Goal: Information Seeking & Learning: Learn about a topic

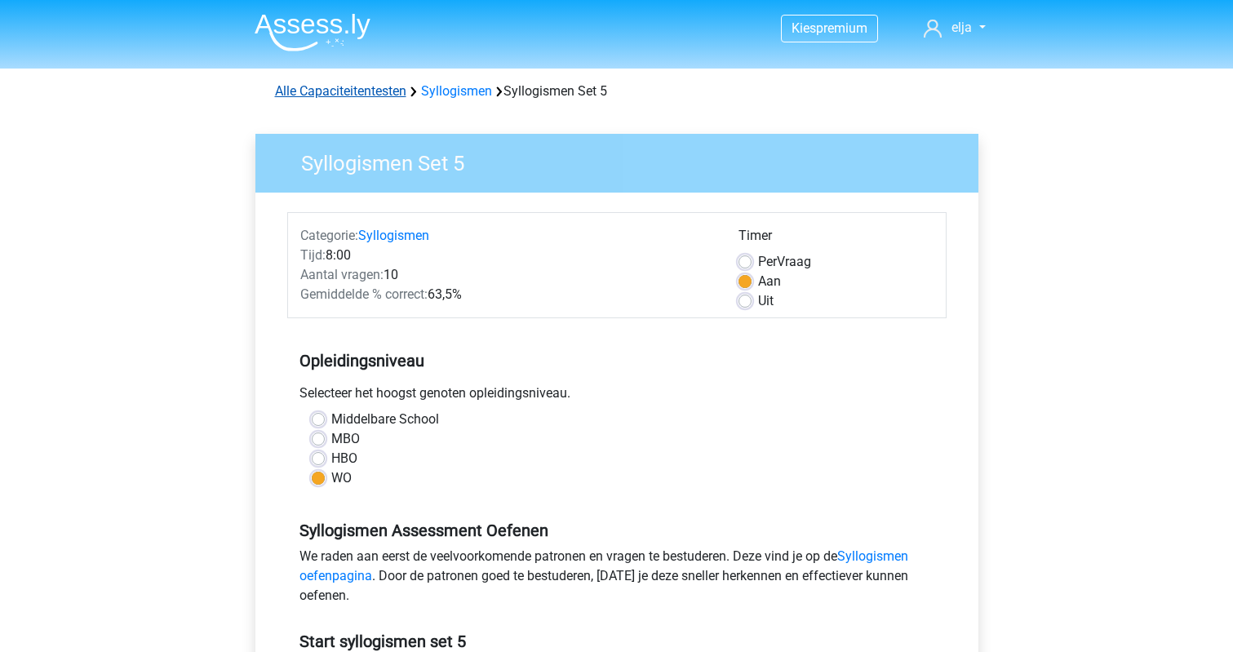
click at [374, 91] on link "Alle Capaciteitentesten" at bounding box center [340, 90] width 131 height 15
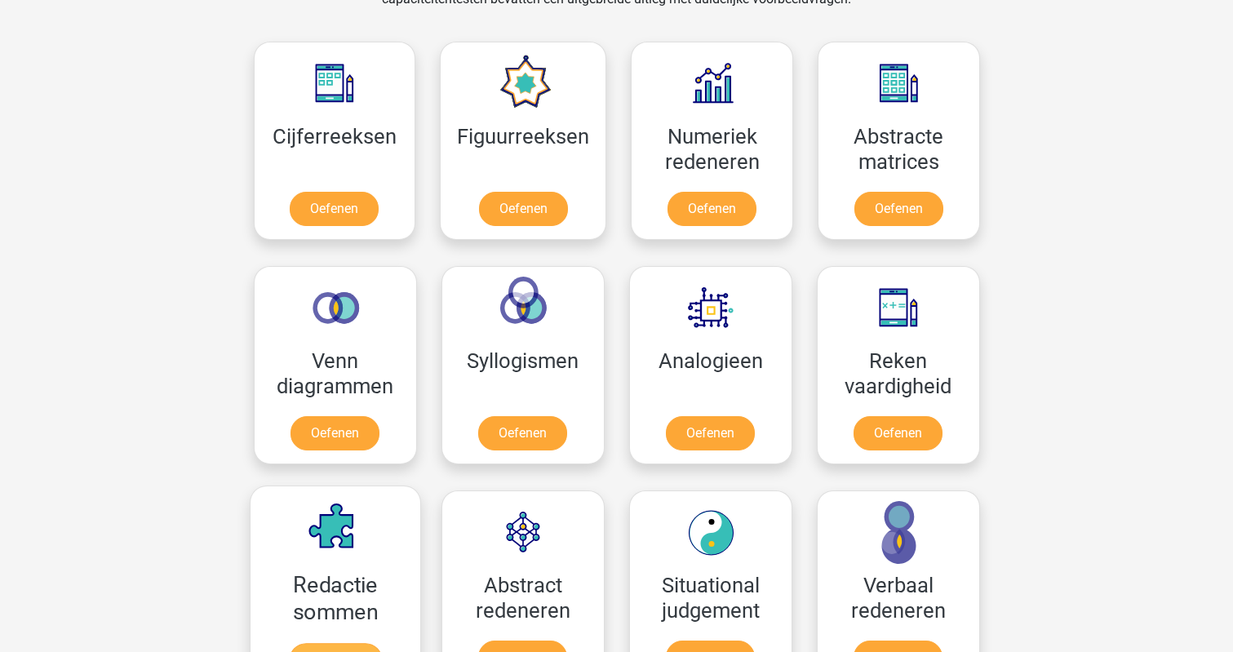
scroll to position [720, 0]
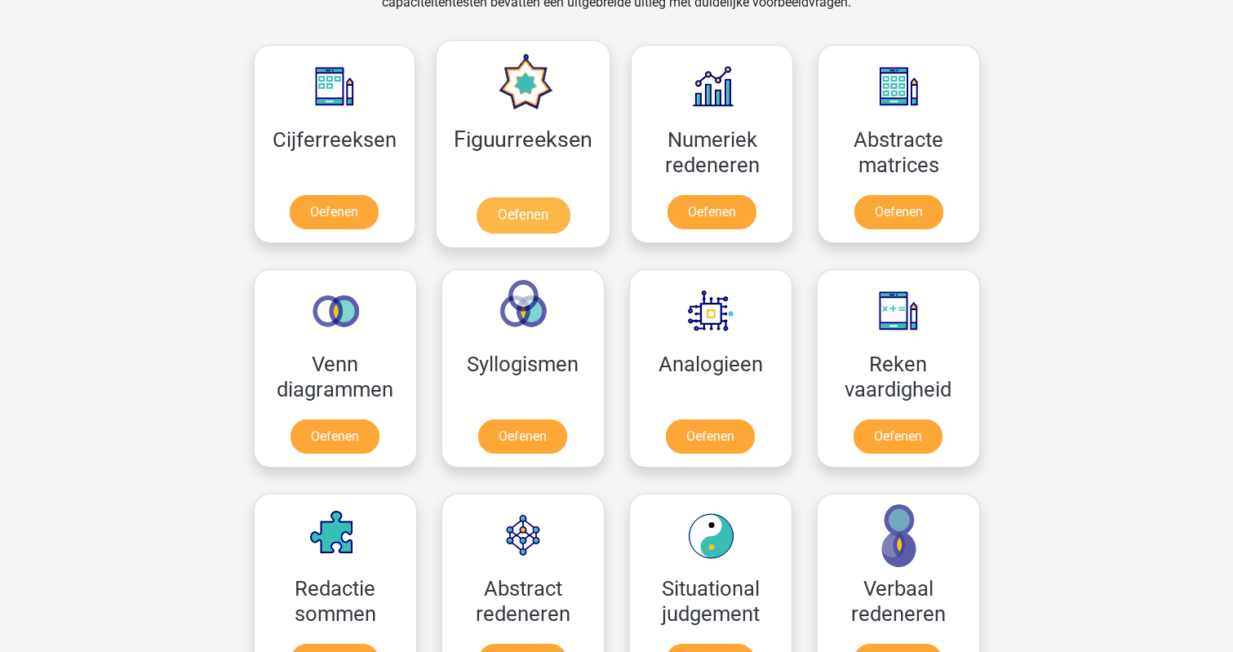
click at [500, 219] on link "Oefenen" at bounding box center [522, 215] width 93 height 36
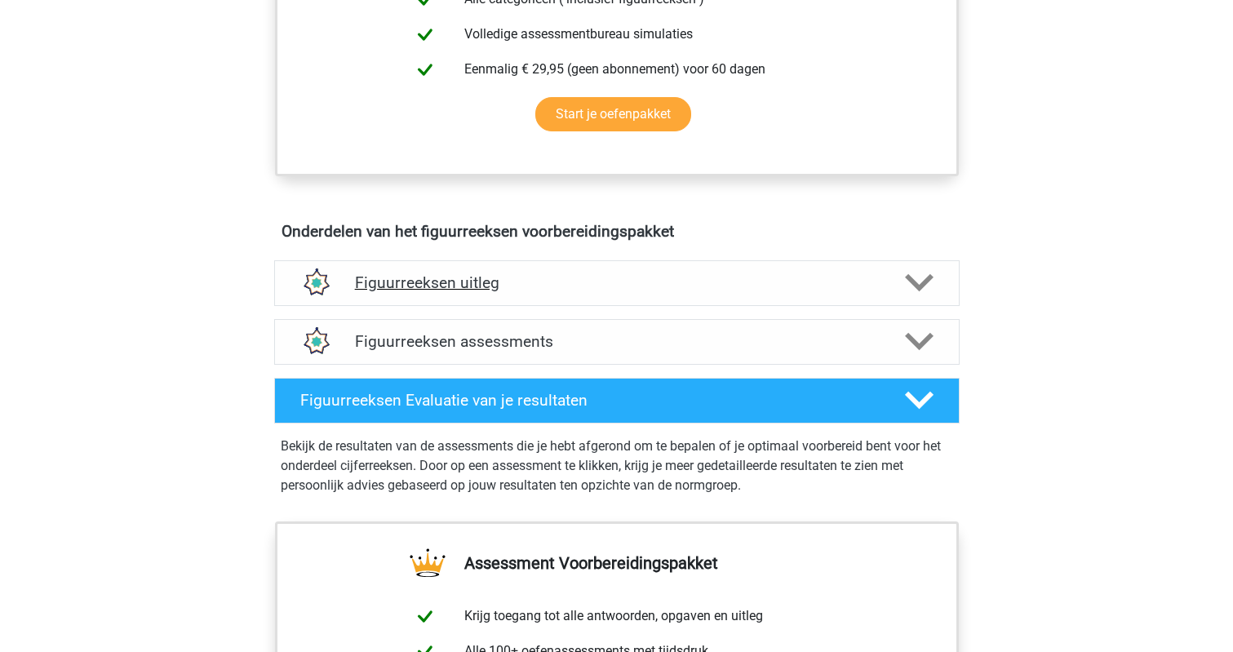
scroll to position [777, 0]
click at [547, 307] on div "Figuurreeksen uitleg Er zijn verschillende soorten patronen te herkennen die va…" at bounding box center [616, 283] width 749 height 59
click at [547, 295] on div "Figuurreeksen uitleg" at bounding box center [616, 283] width 685 height 46
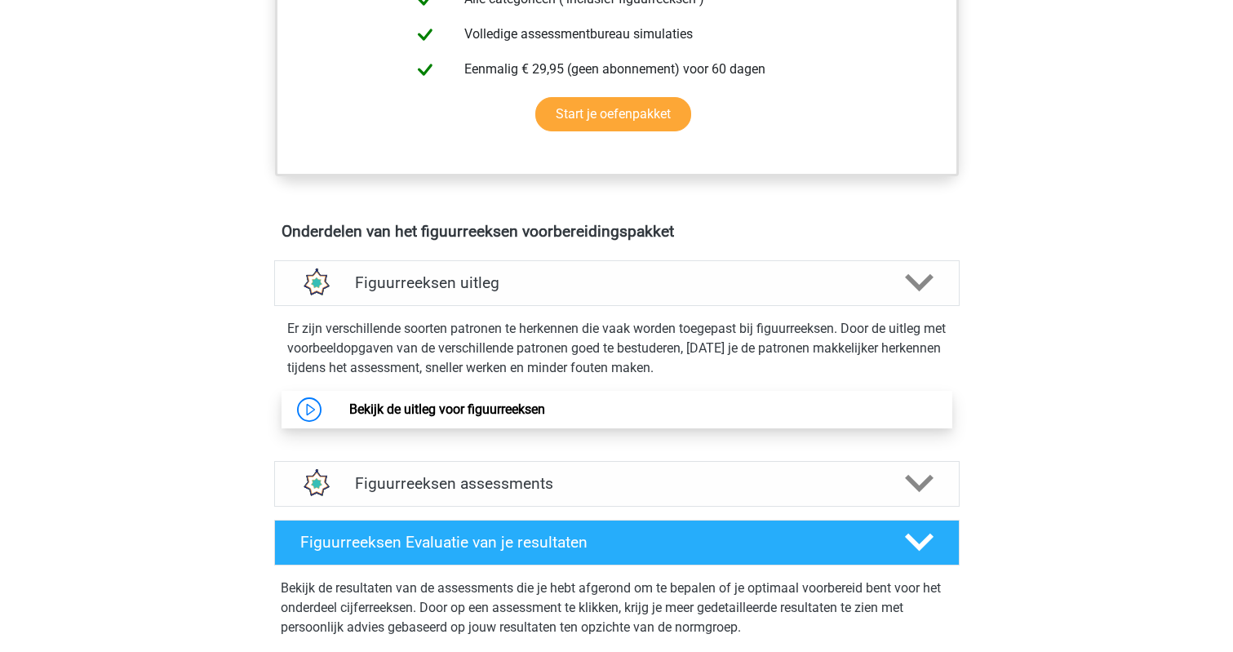
click at [545, 417] on link "Bekijk de uitleg voor figuurreeksen" at bounding box center [447, 408] width 196 height 15
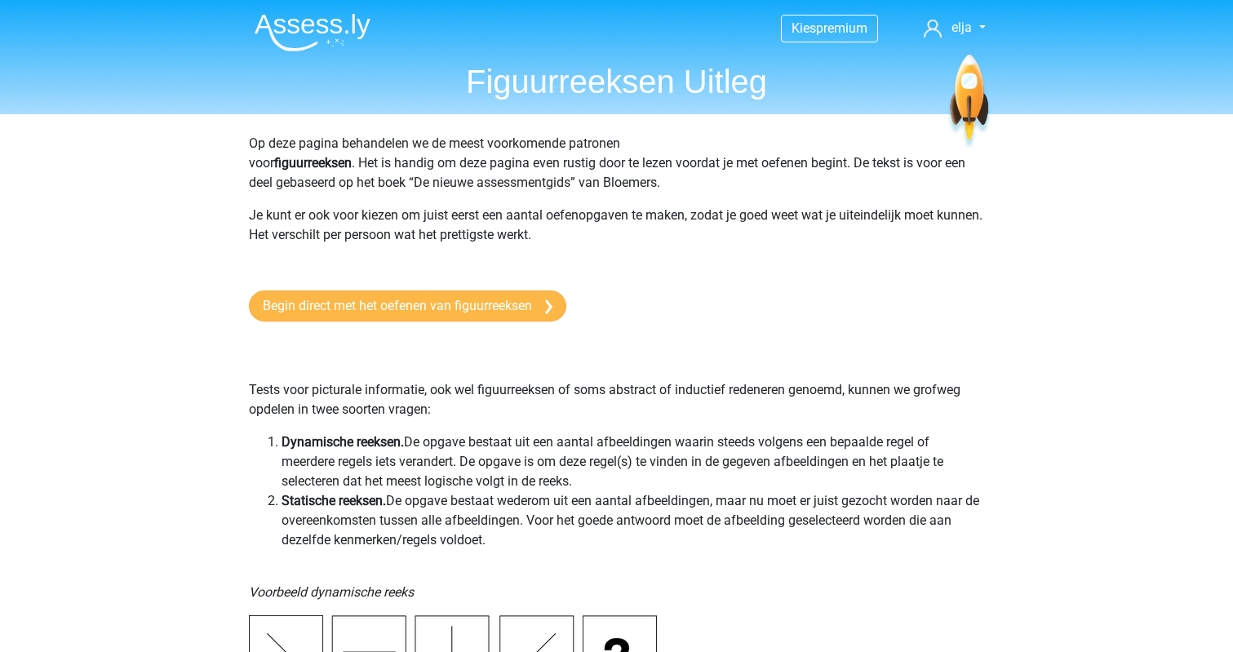
click at [319, 312] on link "Begin direct met het oefenen van figuurreeksen" at bounding box center [407, 305] width 317 height 31
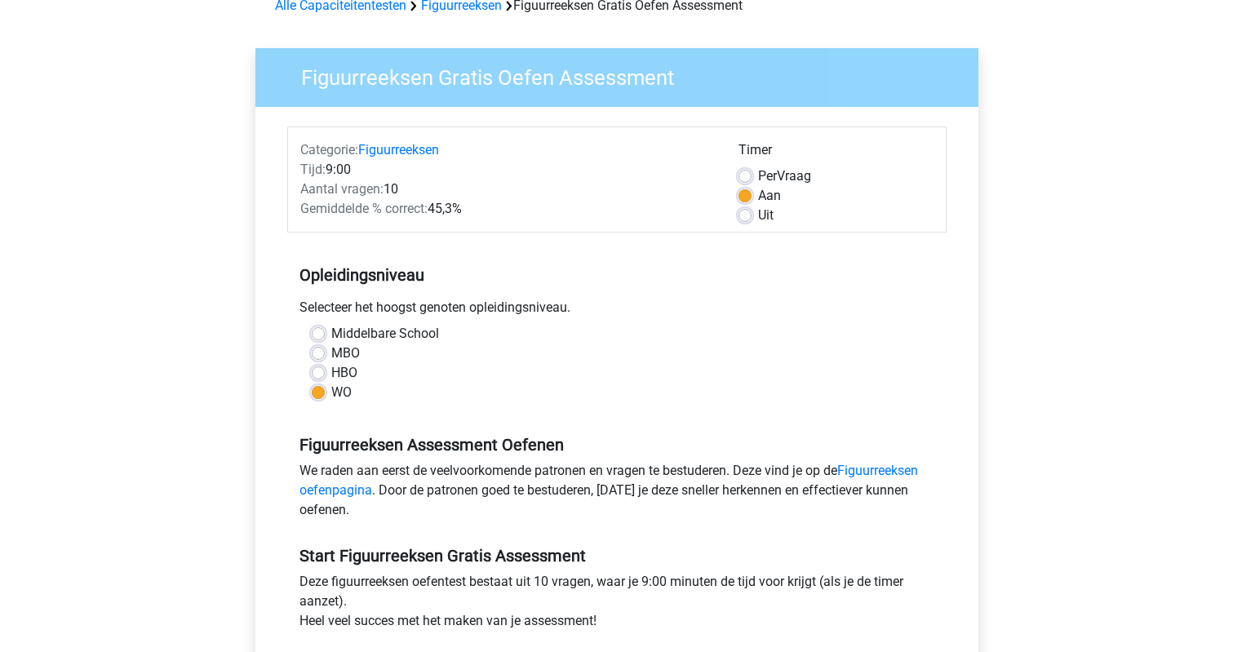
scroll to position [86, 0]
click at [758, 174] on label "Per Vraag" at bounding box center [784, 176] width 53 height 20
click at [741, 174] on input "Per Vraag" at bounding box center [744, 174] width 13 height 16
radio input "true"
click at [758, 190] on label "Aan" at bounding box center [769, 196] width 23 height 20
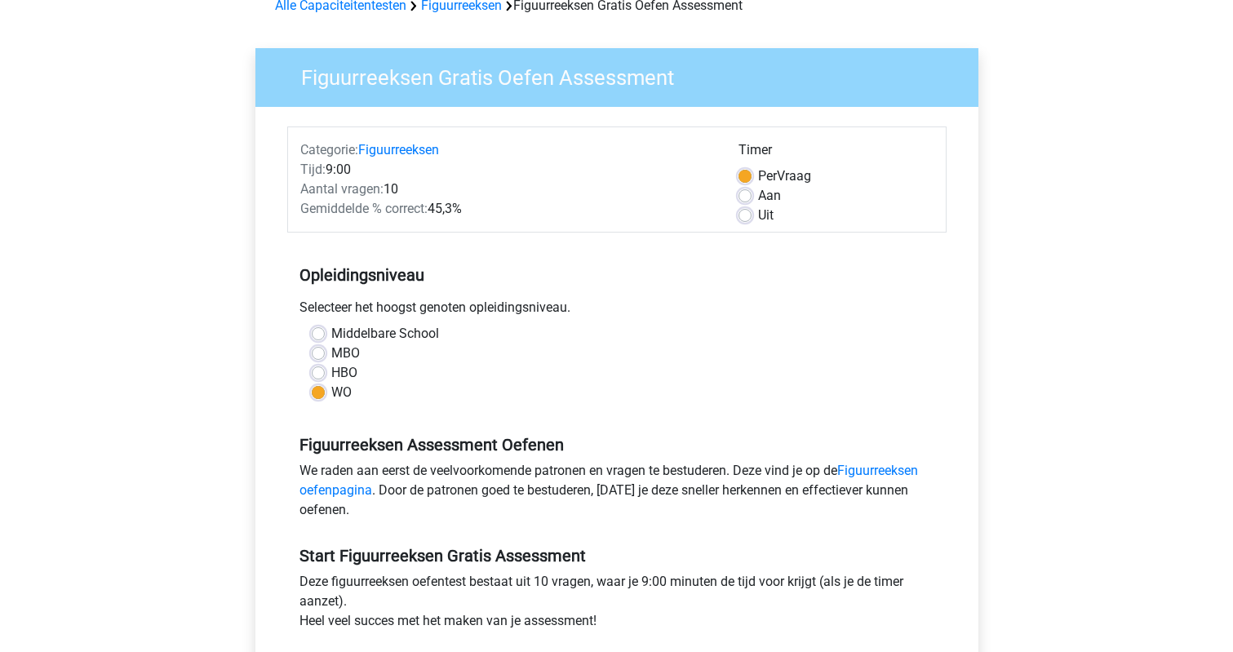
click at [739, 190] on input "Aan" at bounding box center [744, 194] width 13 height 16
radio input "true"
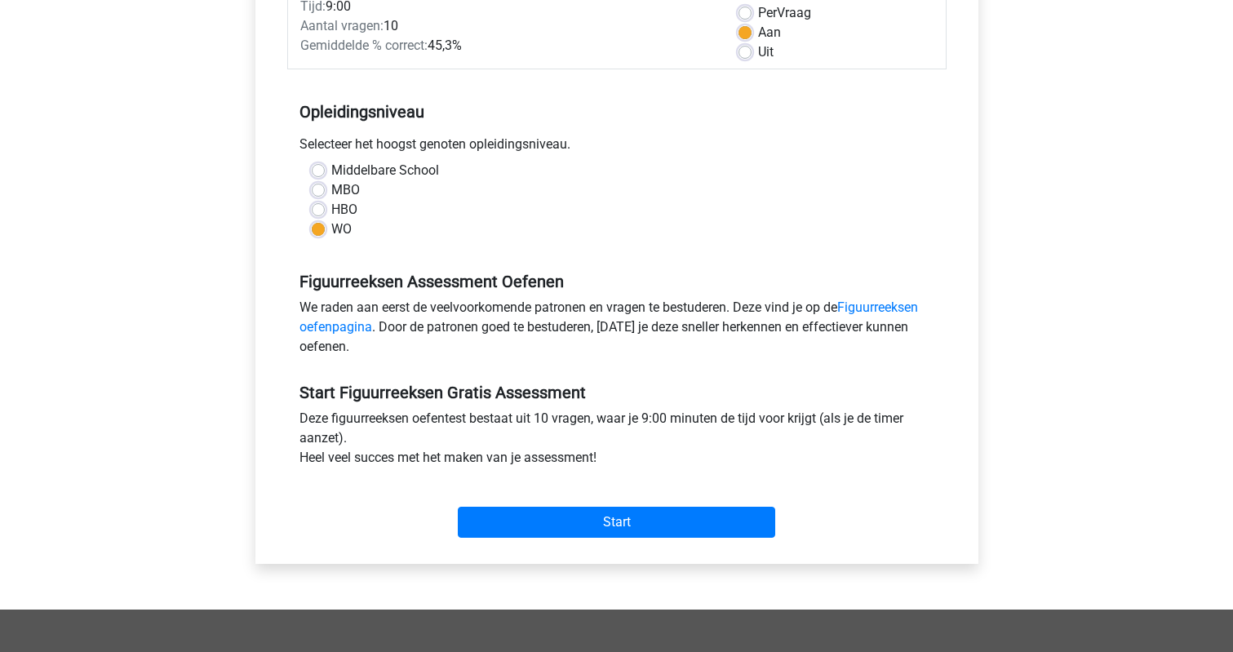
scroll to position [255, 0]
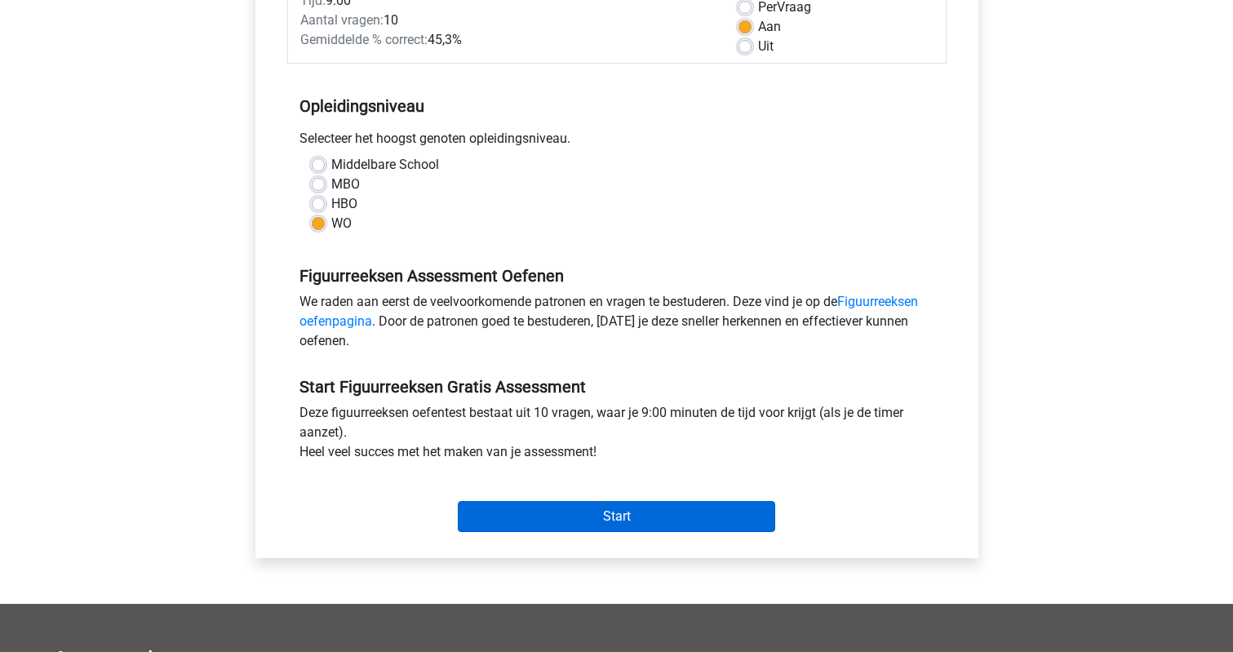
click at [611, 519] on input "Start" at bounding box center [616, 516] width 317 height 31
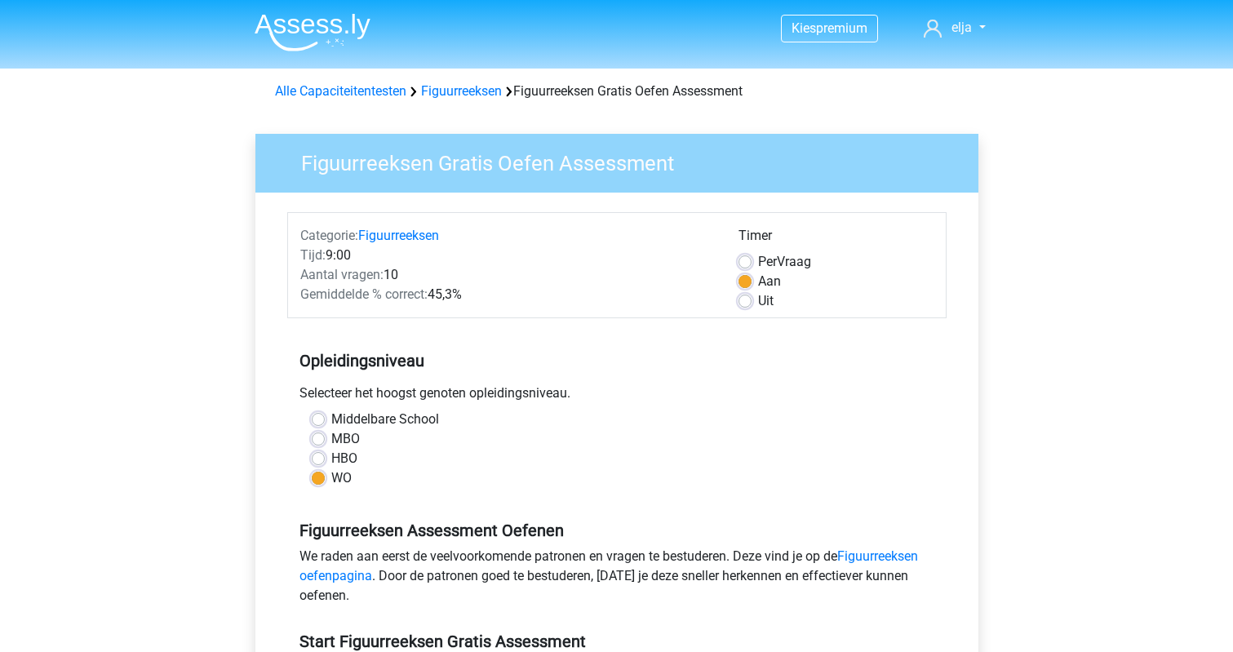
scroll to position [0, 0]
click at [459, 91] on link "Figuurreeksen" at bounding box center [461, 90] width 81 height 15
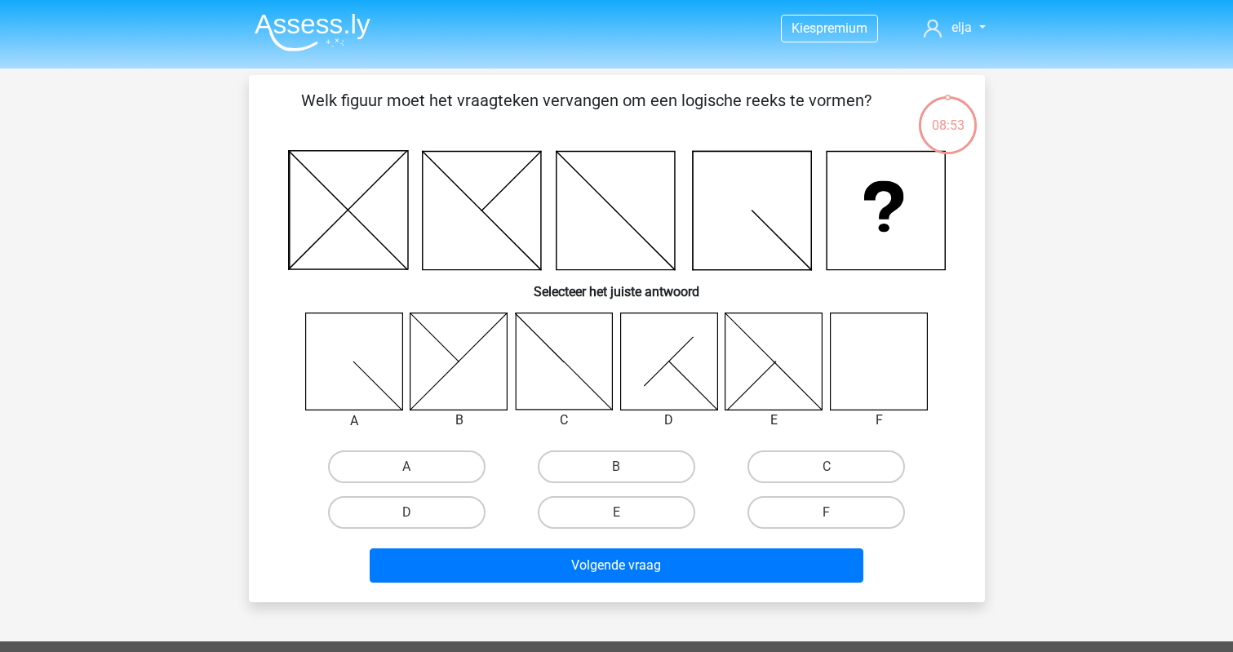
click at [831, 517] on input "F" at bounding box center [831, 517] width 11 height 11
radio input "true"
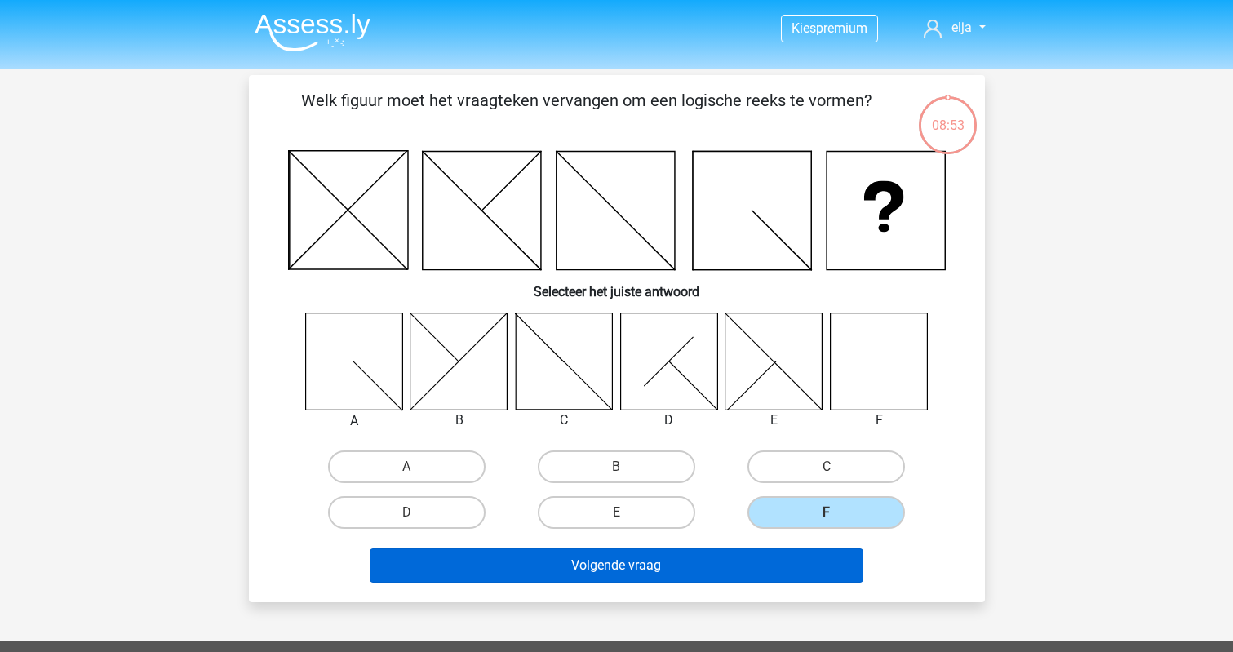
click at [793, 552] on button "Volgende vraag" at bounding box center [617, 565] width 494 height 34
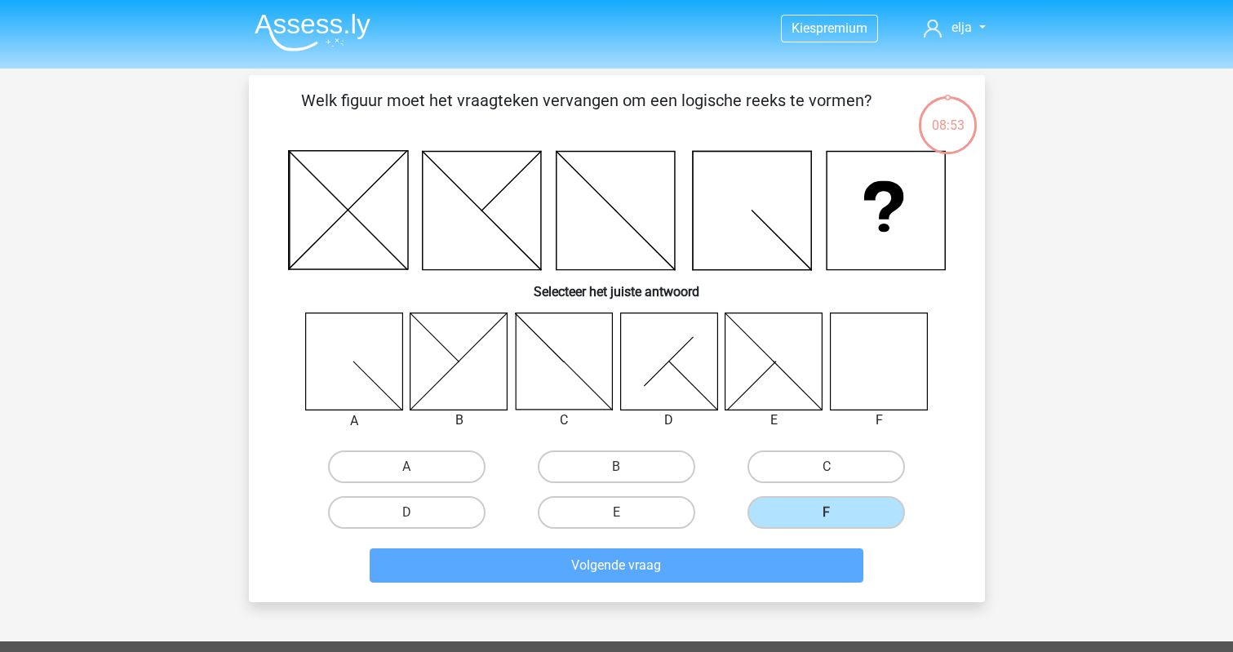
scroll to position [75, 0]
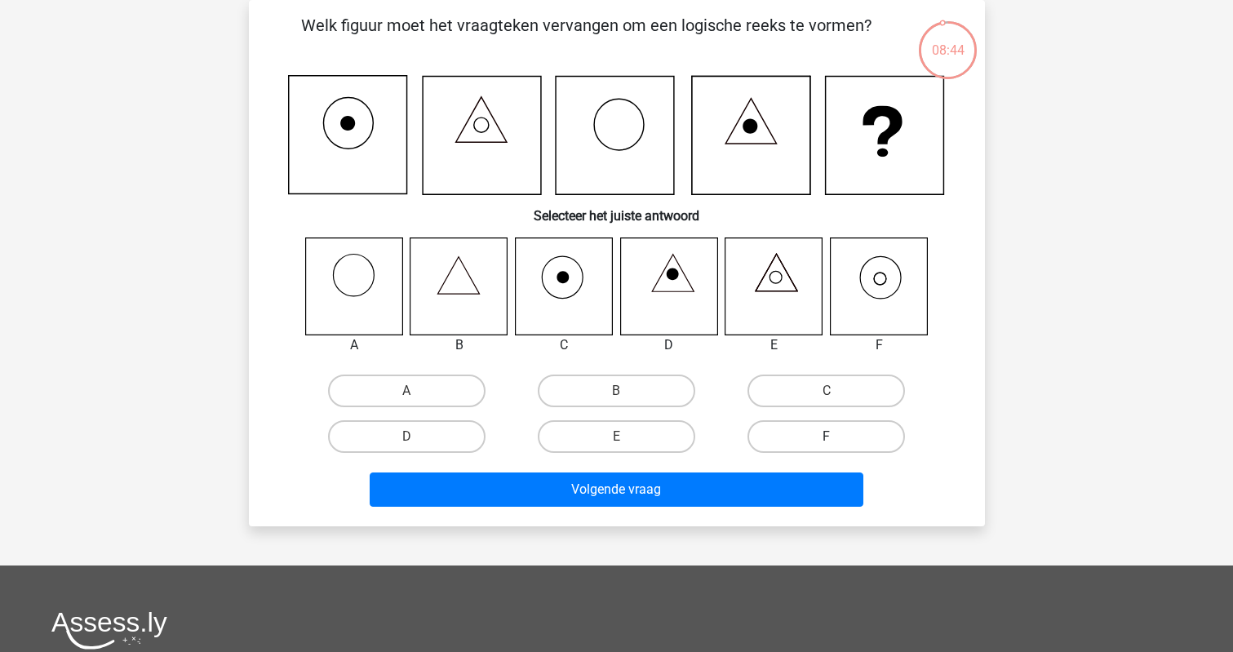
click at [804, 438] on label "F" at bounding box center [825, 436] width 157 height 33
click at [826, 438] on input "F" at bounding box center [831, 441] width 11 height 11
radio input "true"
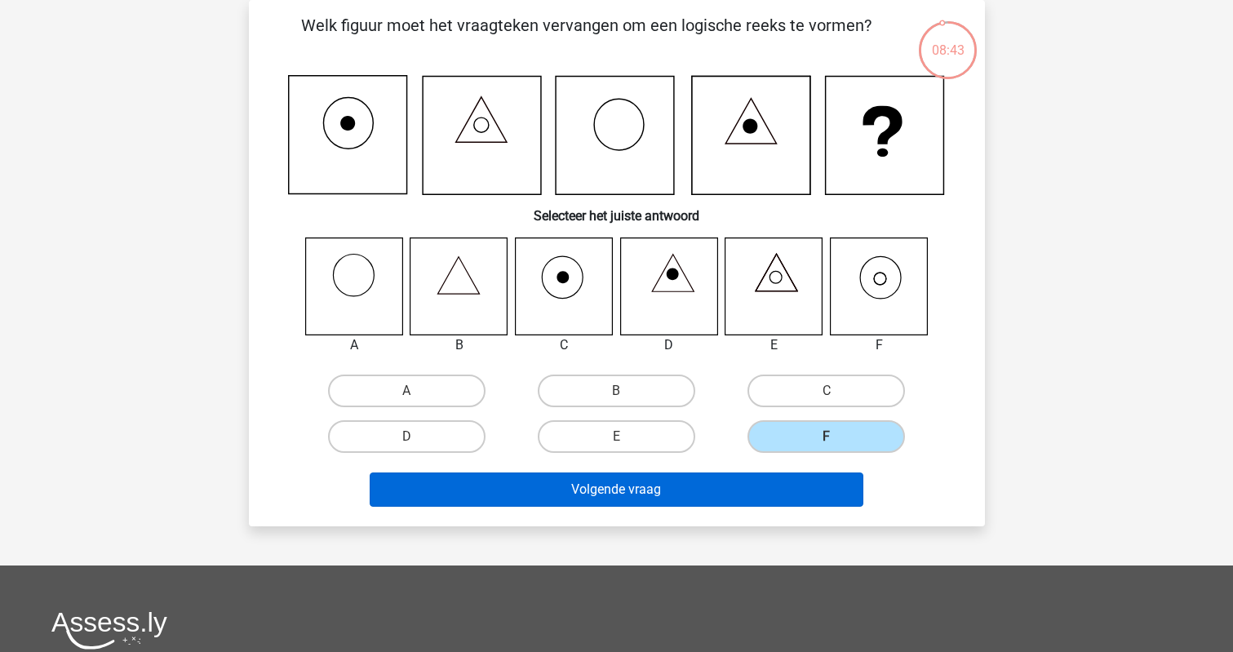
click at [782, 480] on button "Volgende vraag" at bounding box center [617, 489] width 494 height 34
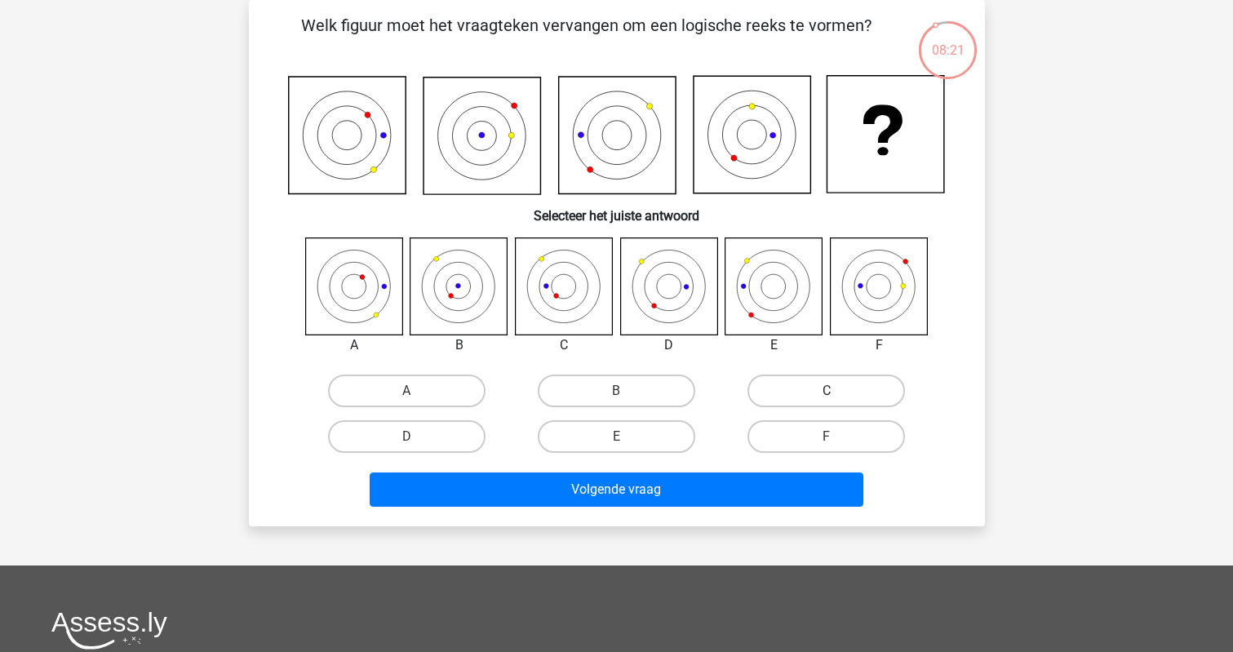
click at [829, 388] on label "C" at bounding box center [825, 390] width 157 height 33
click at [829, 391] on input "C" at bounding box center [831, 396] width 11 height 11
radio input "true"
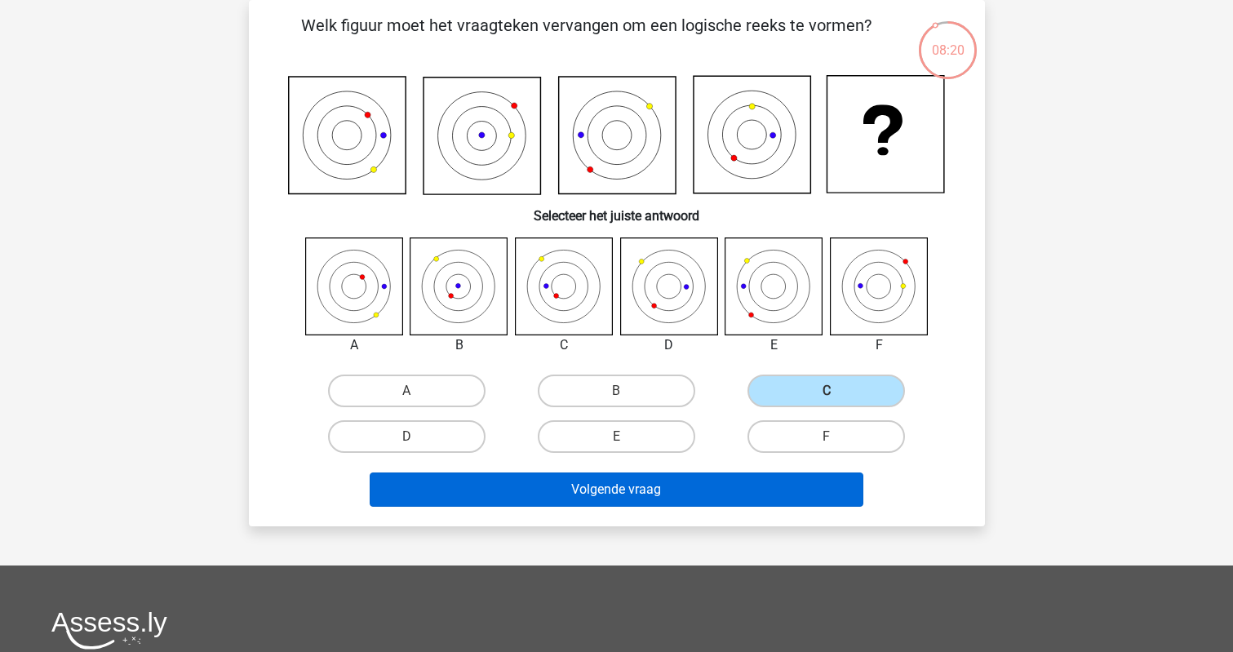
click at [767, 488] on button "Volgende vraag" at bounding box center [617, 489] width 494 height 34
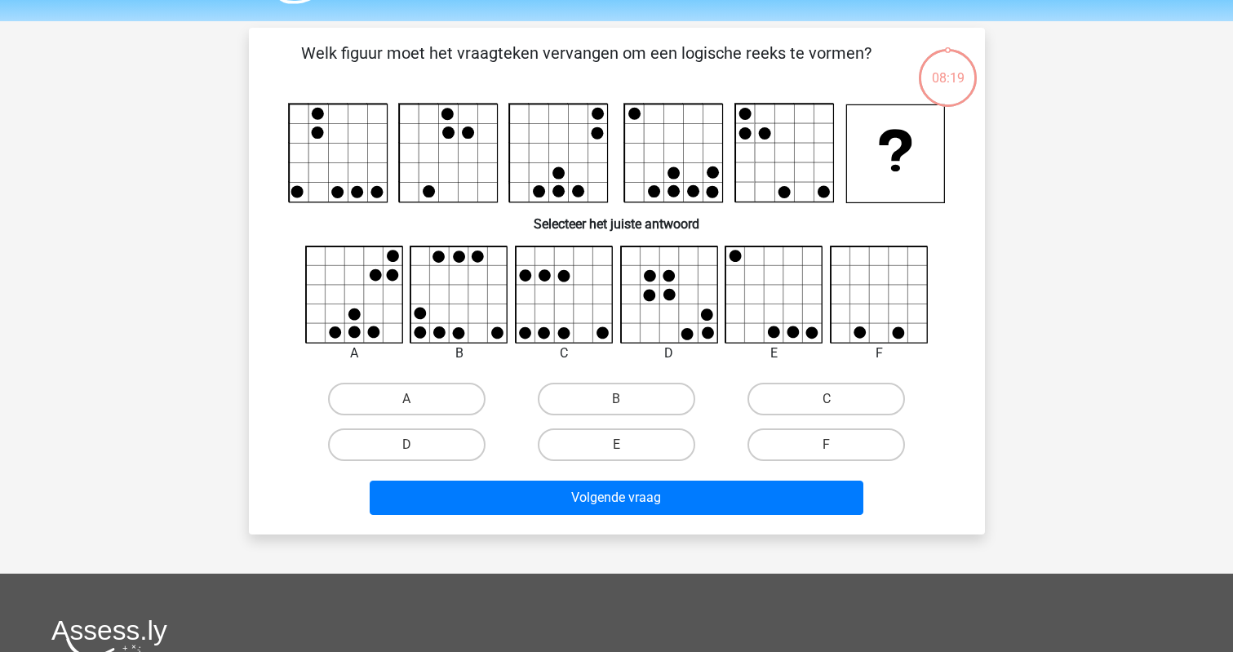
scroll to position [29, 0]
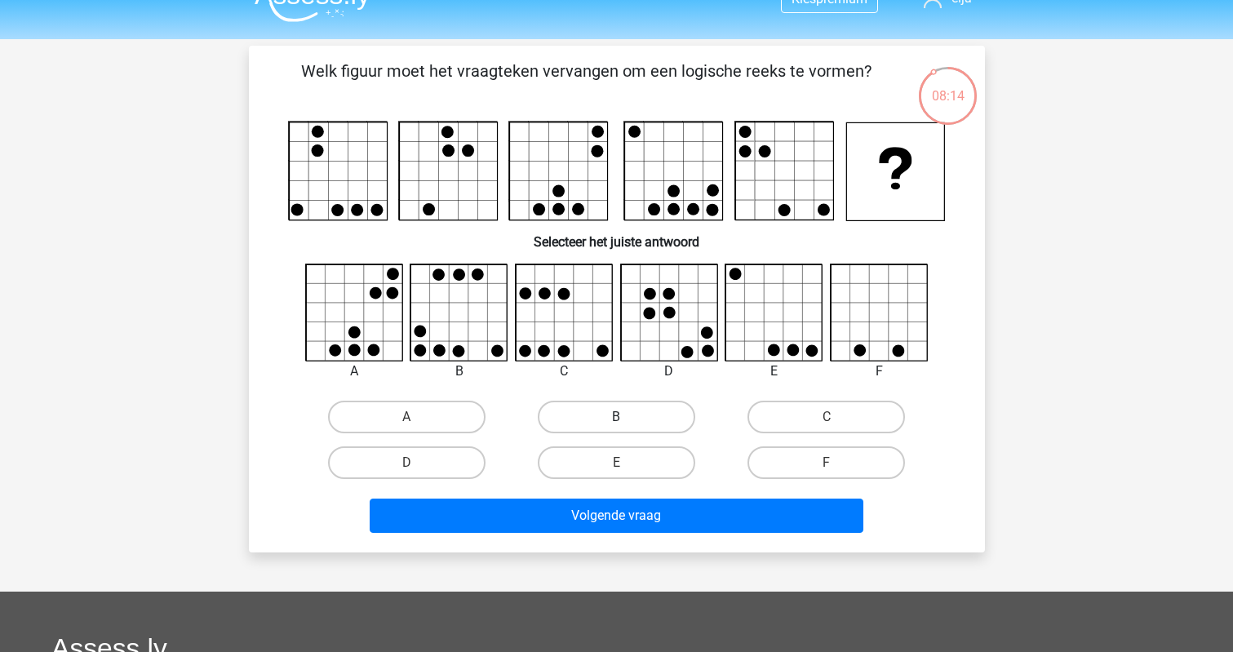
click at [613, 427] on label "B" at bounding box center [616, 417] width 157 height 33
click at [616, 427] on input "B" at bounding box center [621, 422] width 11 height 11
radio input "true"
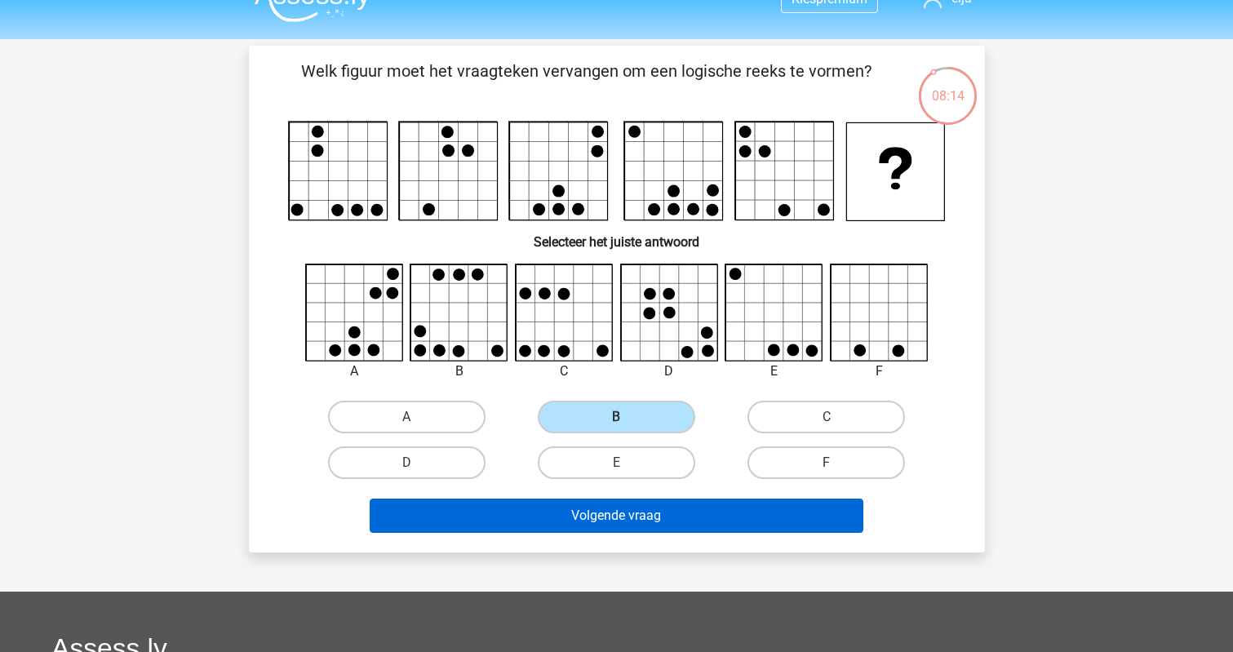
click at [609, 506] on button "Volgende vraag" at bounding box center [617, 515] width 494 height 34
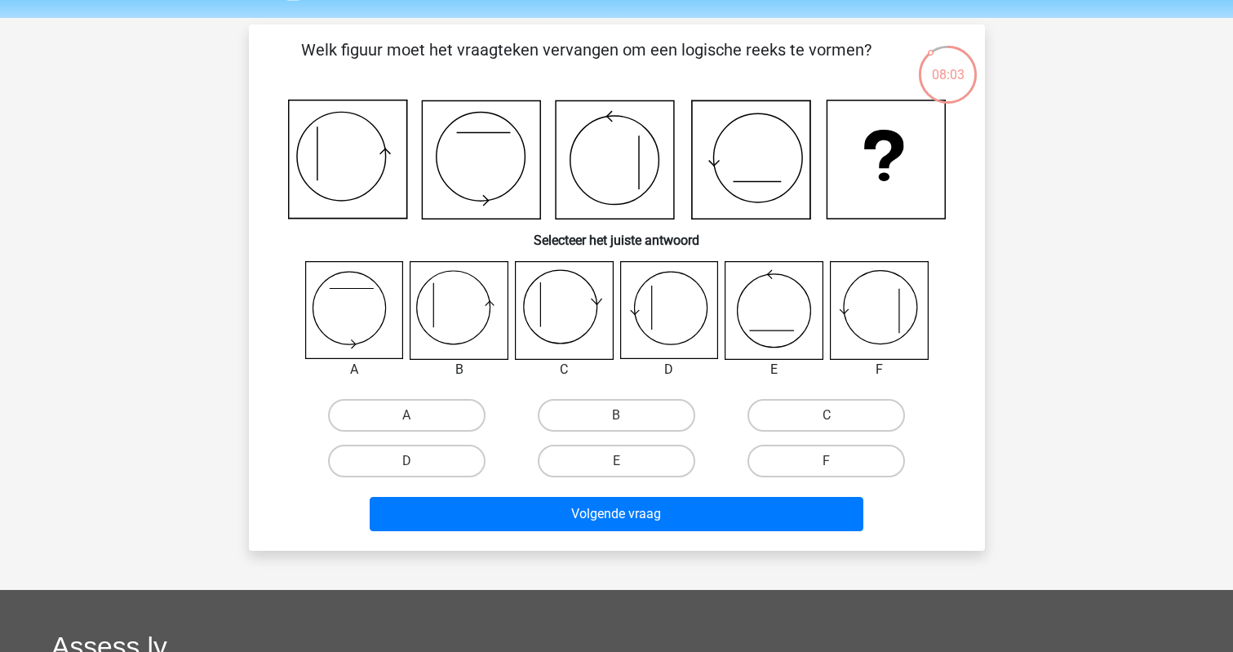
scroll to position [72, 0]
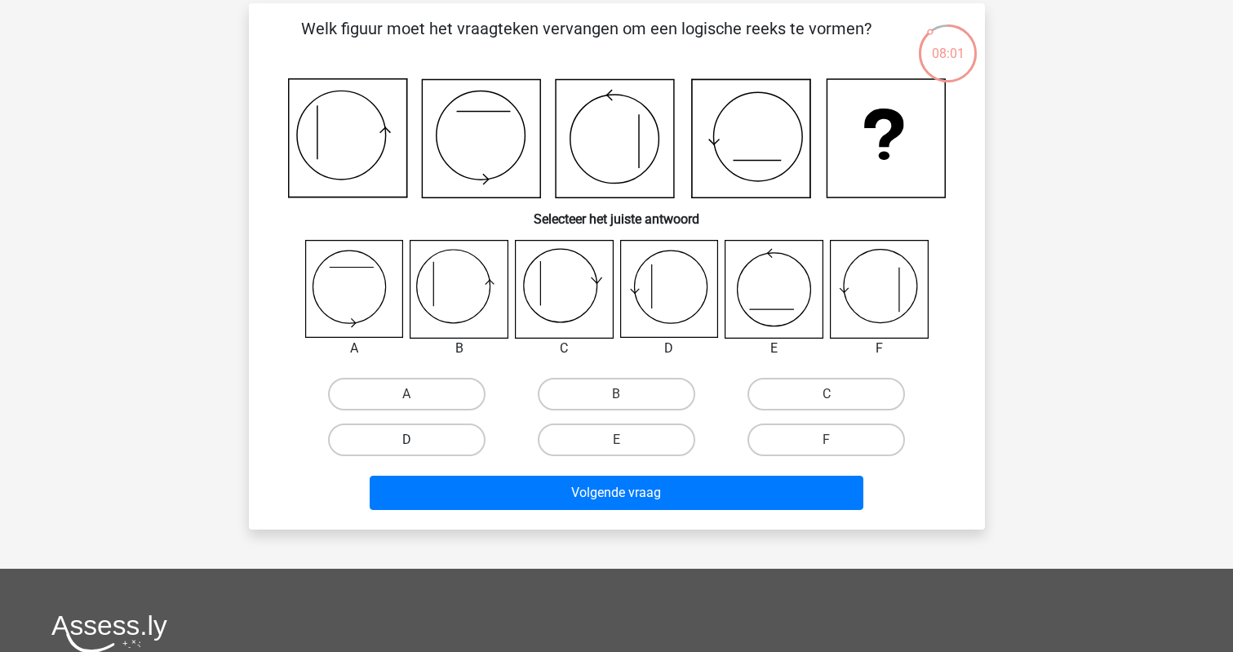
click at [416, 433] on label "D" at bounding box center [406, 439] width 157 height 33
click at [416, 440] on input "D" at bounding box center [411, 445] width 11 height 11
radio input "true"
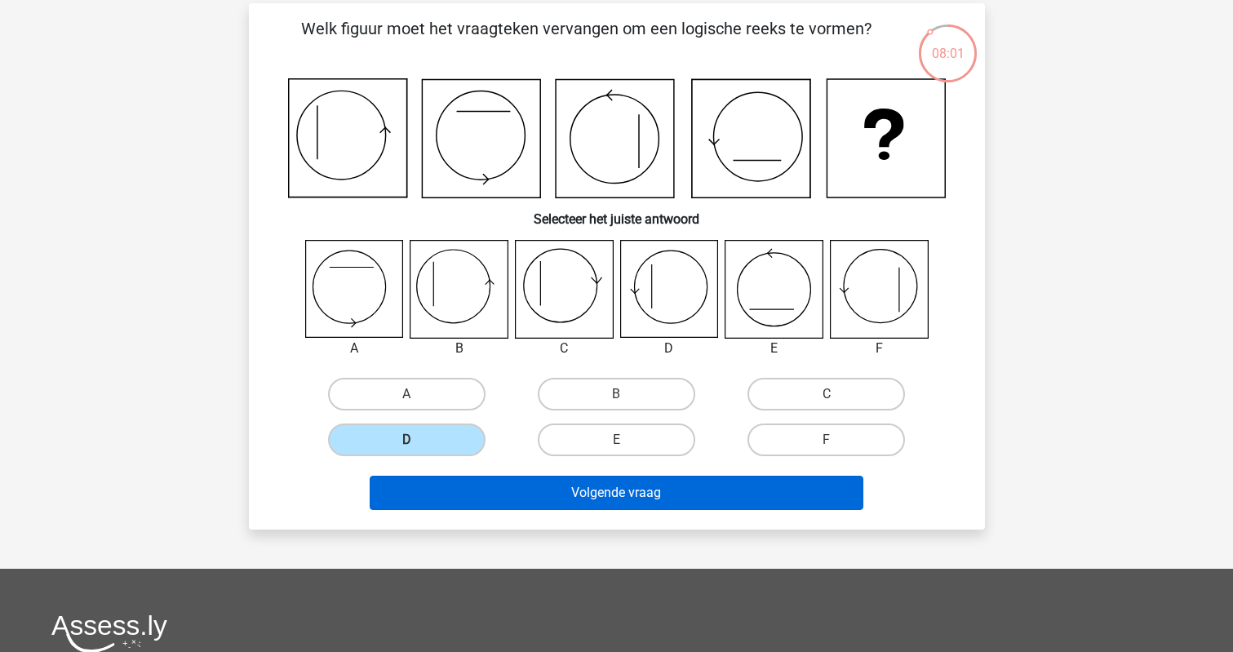
click at [446, 496] on button "Volgende vraag" at bounding box center [617, 493] width 494 height 34
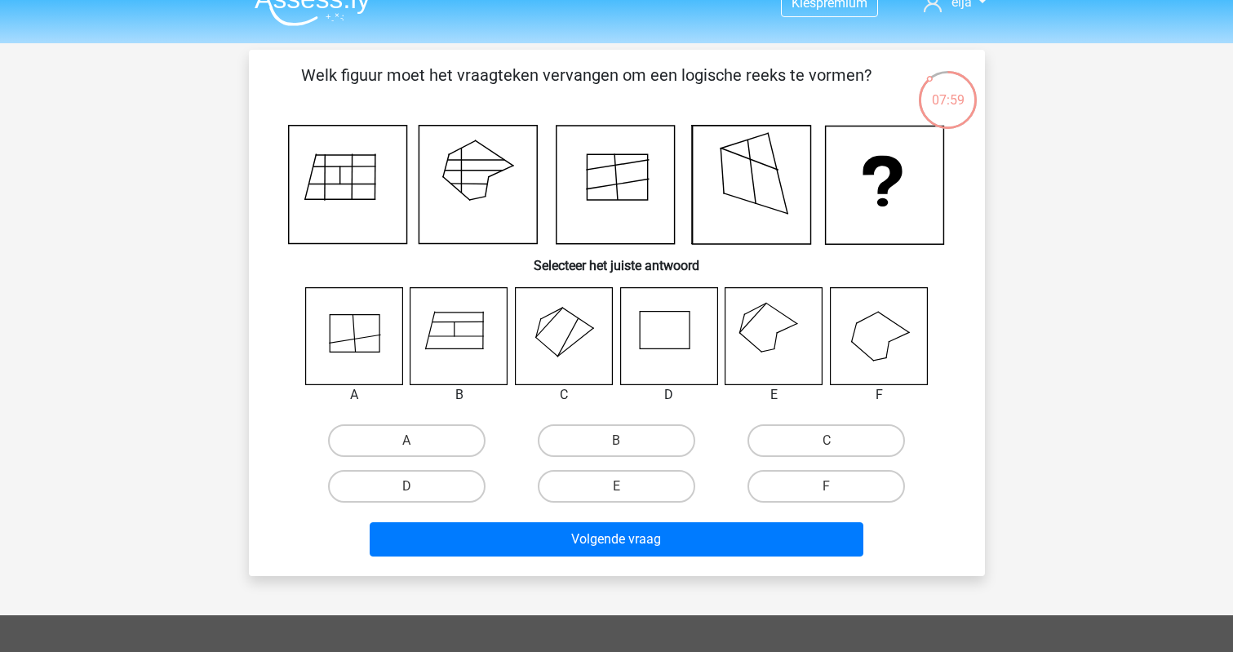
scroll to position [22, 0]
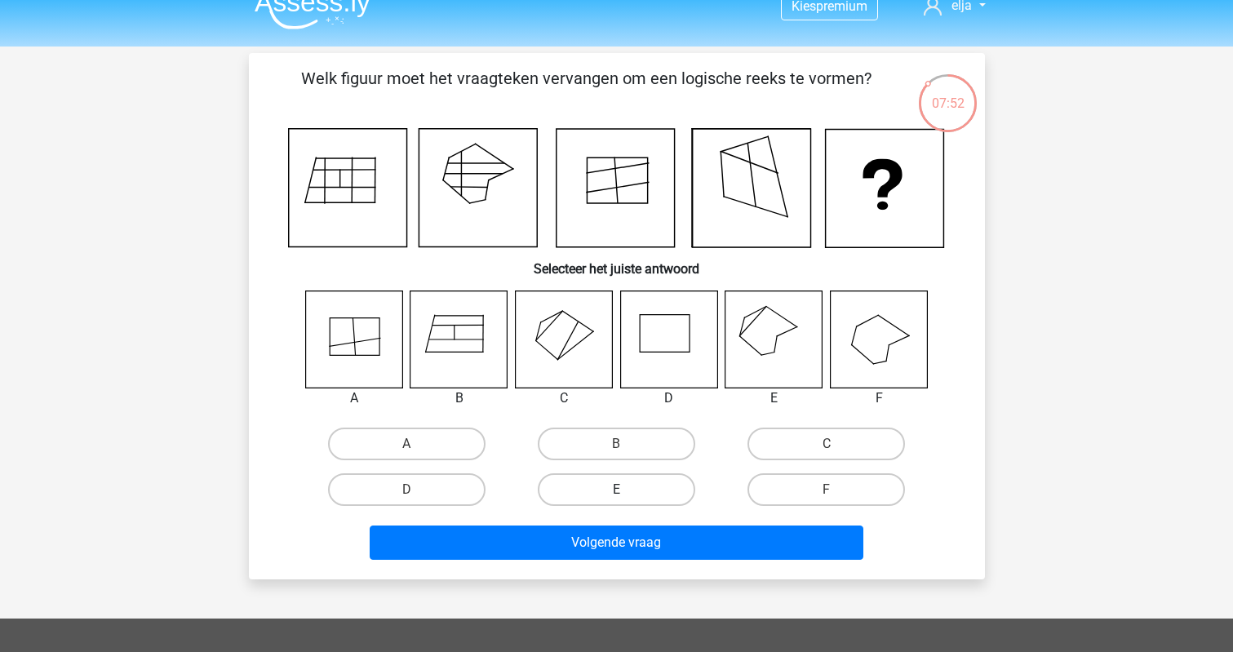
click at [611, 489] on label "E" at bounding box center [616, 489] width 157 height 33
click at [616, 489] on input "E" at bounding box center [621, 494] width 11 height 11
radio input "true"
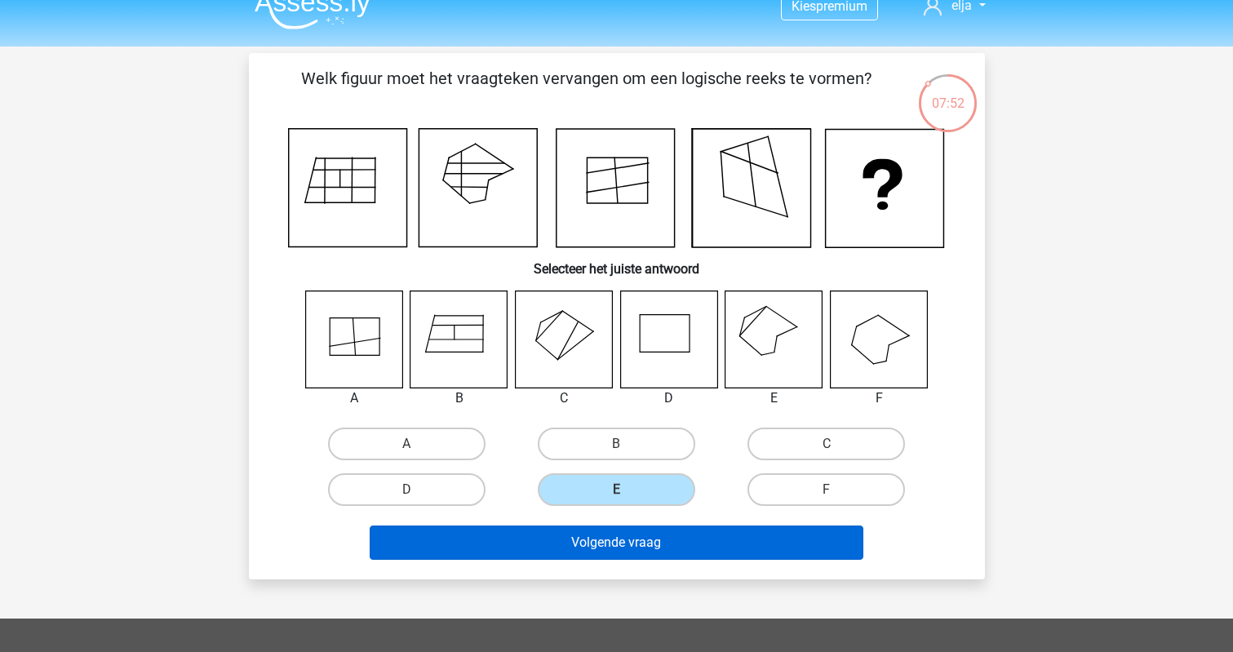
click at [613, 544] on button "Volgende vraag" at bounding box center [617, 542] width 494 height 34
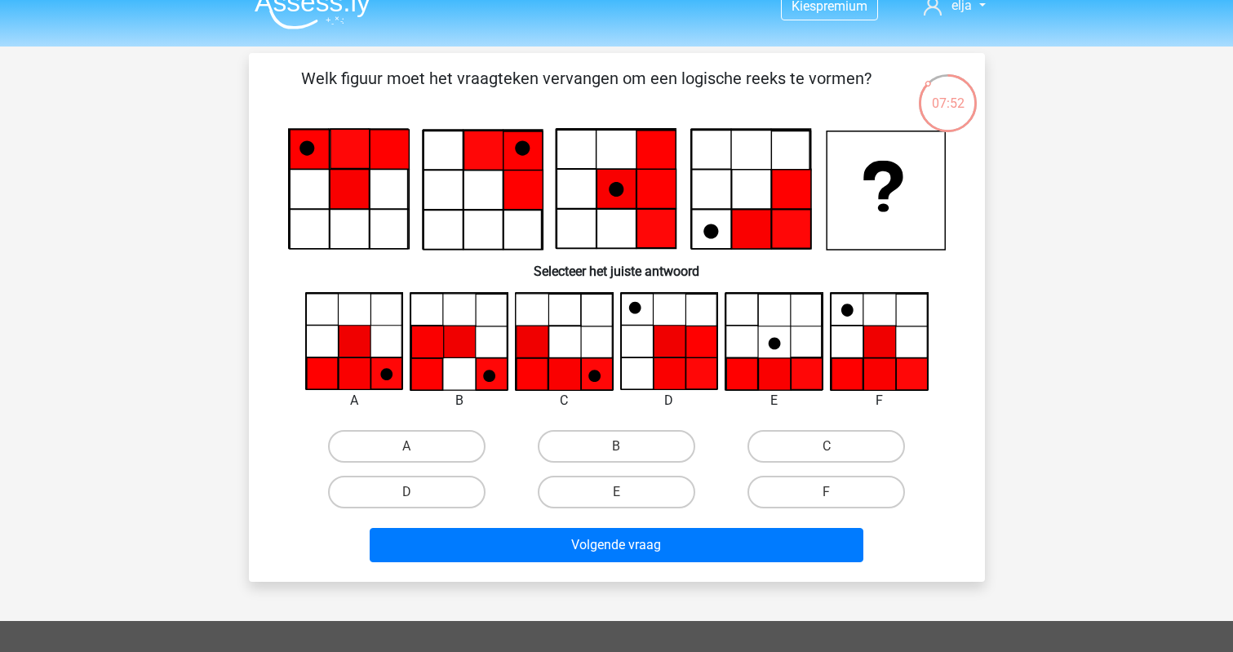
scroll to position [75, 0]
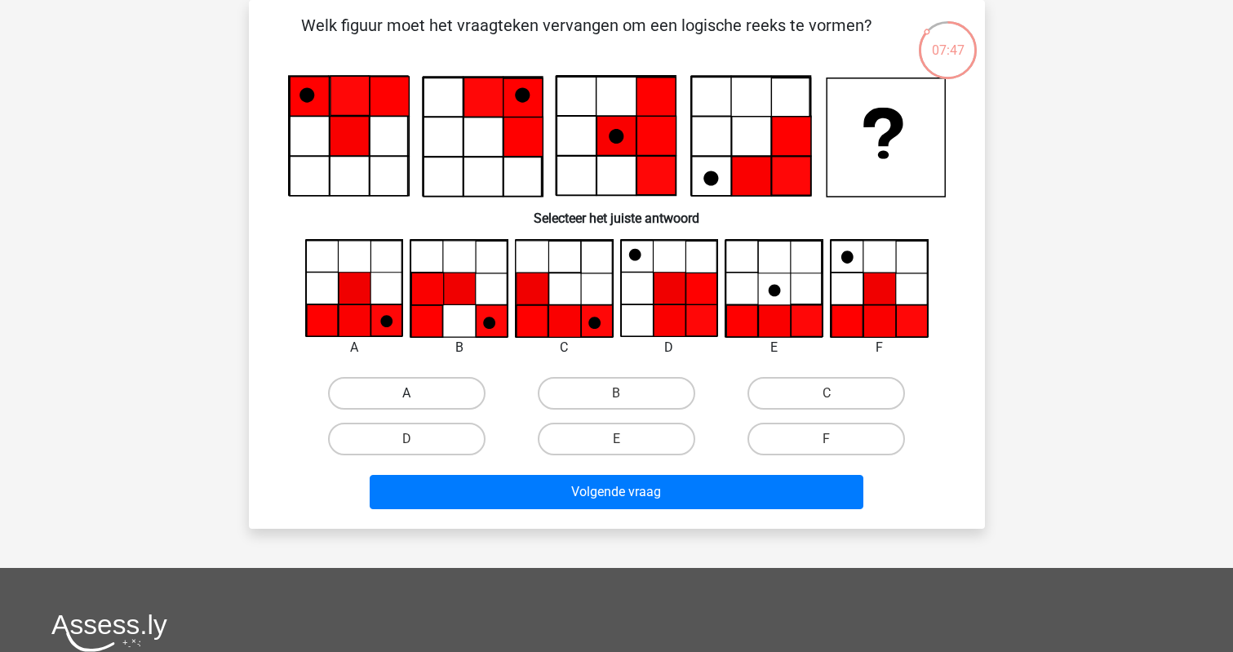
click at [397, 402] on label "A" at bounding box center [406, 393] width 157 height 33
click at [406, 402] on input "A" at bounding box center [411, 398] width 11 height 11
radio input "true"
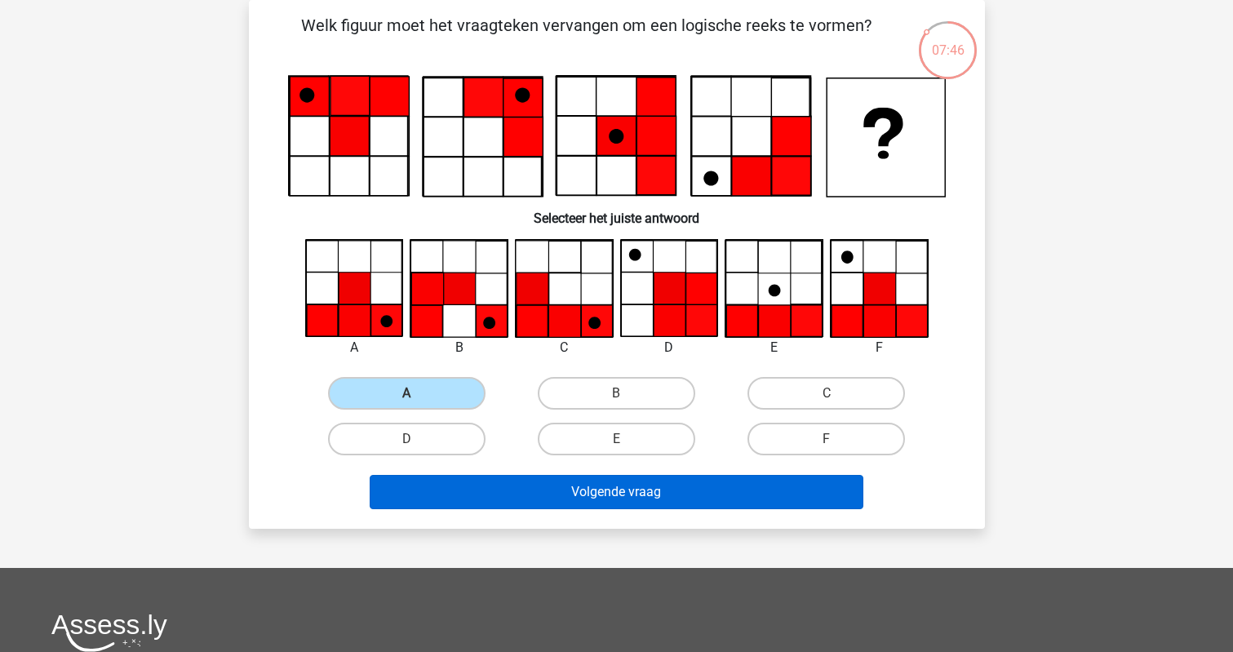
click at [430, 487] on button "Volgende vraag" at bounding box center [617, 492] width 494 height 34
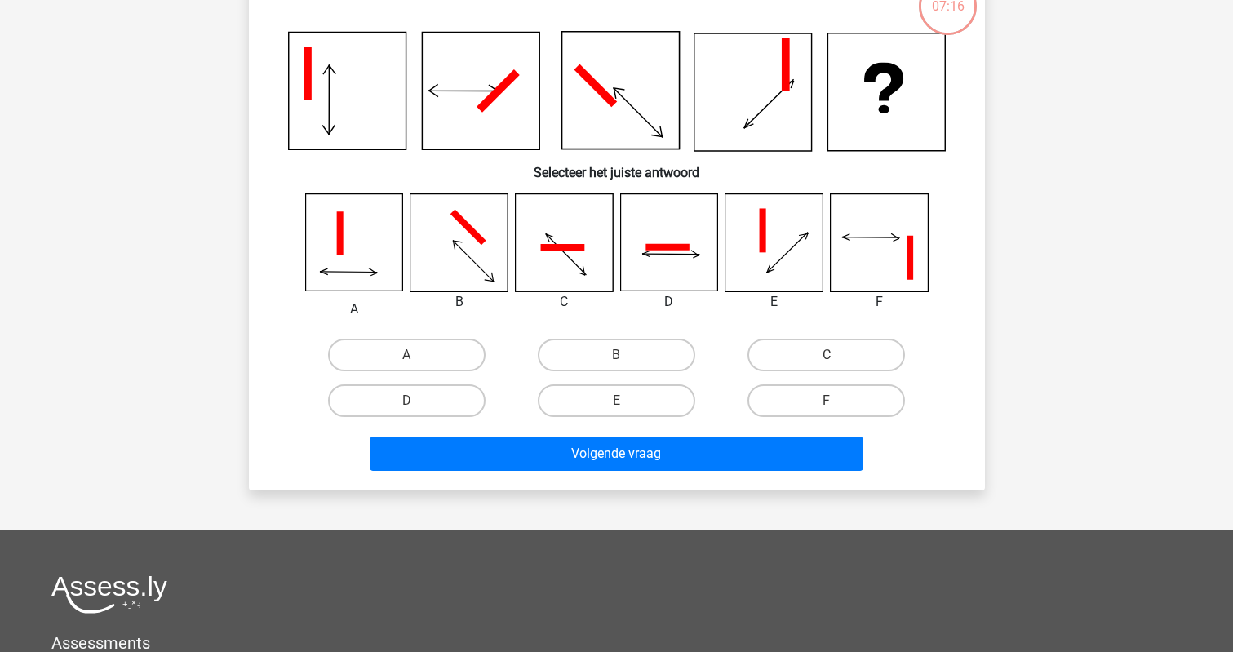
scroll to position [119, 0]
click at [782, 416] on label "F" at bounding box center [825, 400] width 157 height 33
click at [826, 411] on input "F" at bounding box center [831, 406] width 11 height 11
radio input "true"
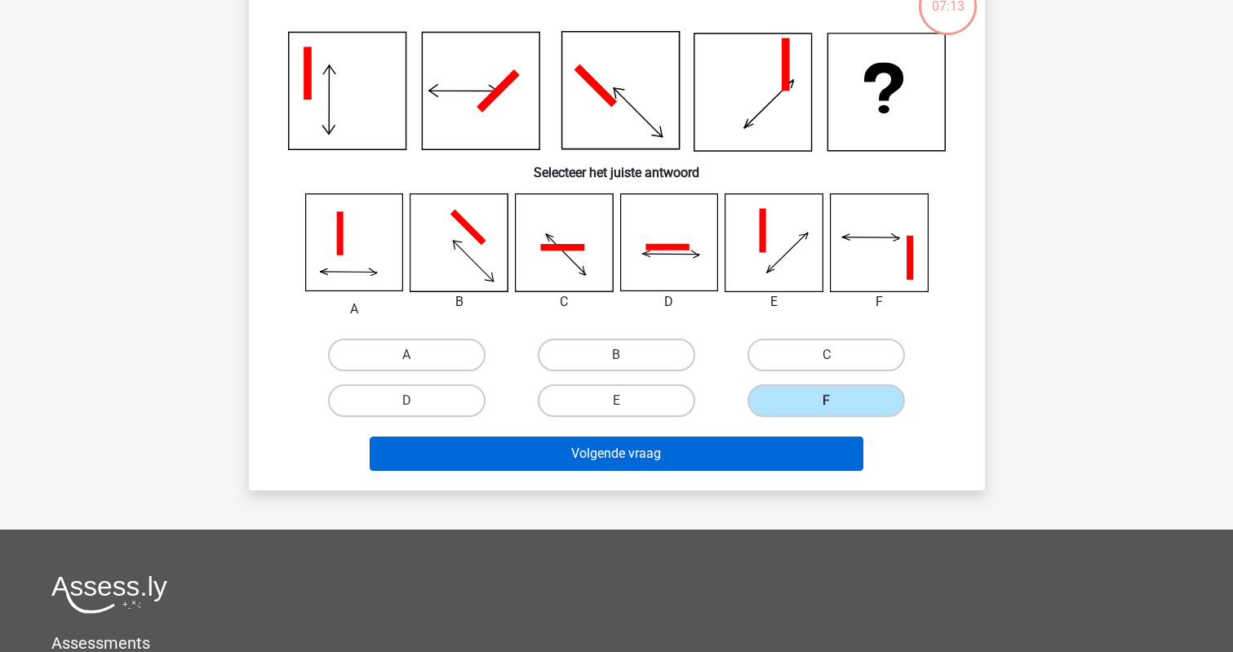
click at [733, 439] on button "Volgende vraag" at bounding box center [617, 453] width 494 height 34
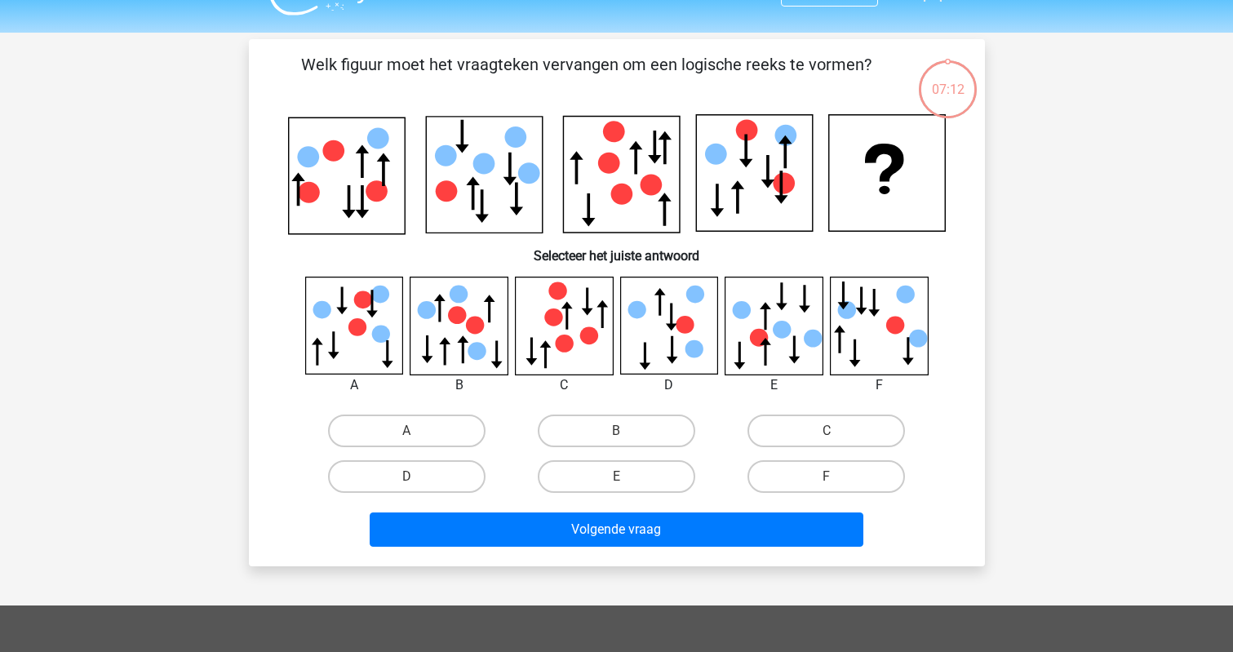
scroll to position [30, 0]
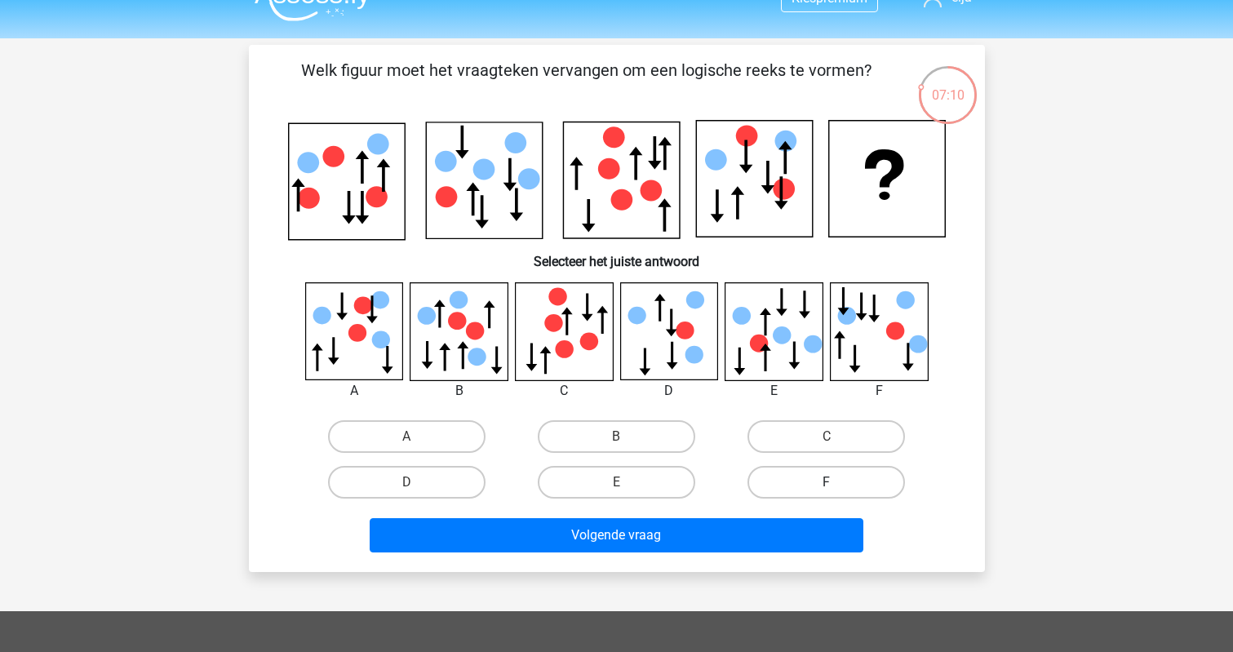
click at [783, 480] on label "F" at bounding box center [825, 482] width 157 height 33
click at [826, 482] on input "F" at bounding box center [831, 487] width 11 height 11
radio input "true"
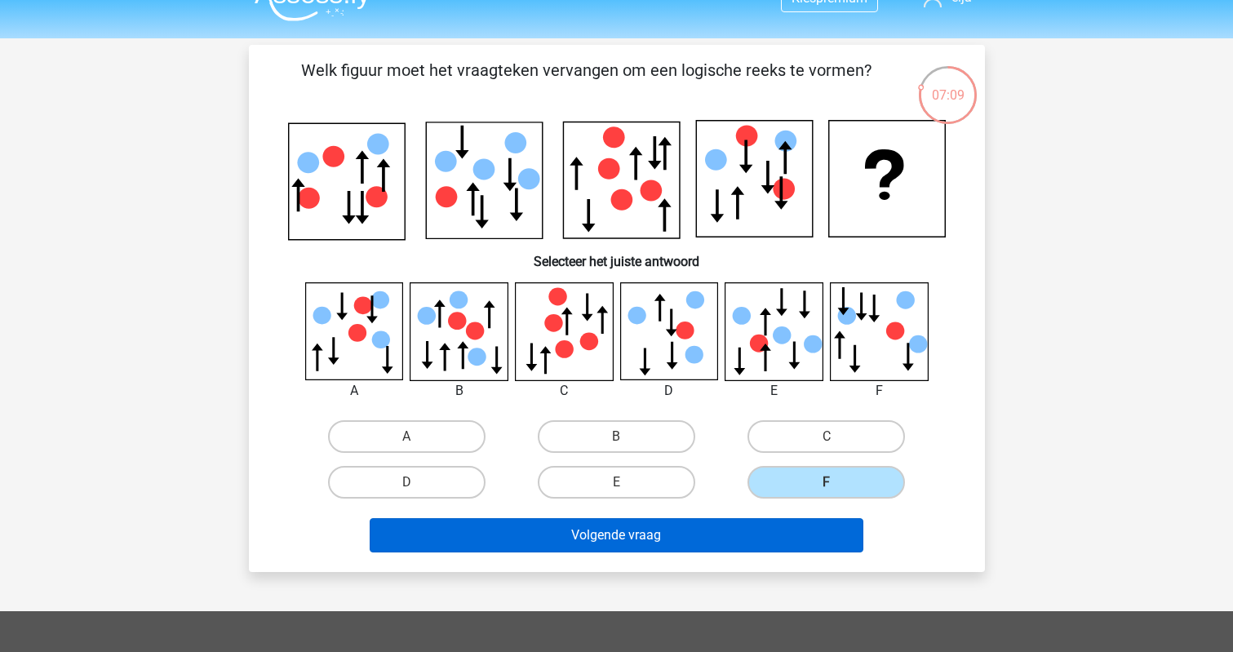
click at [774, 542] on button "Volgende vraag" at bounding box center [617, 535] width 494 height 34
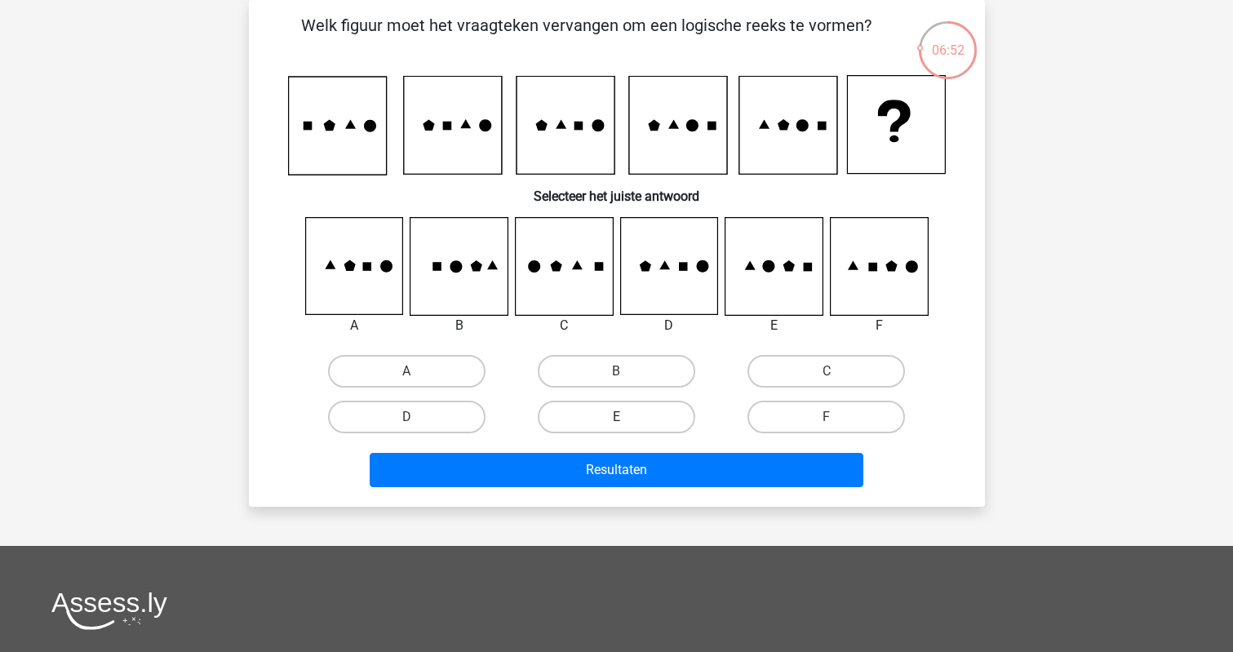
click at [569, 427] on label "E" at bounding box center [616, 417] width 157 height 33
click at [616, 427] on input "E" at bounding box center [621, 422] width 11 height 11
radio input "true"
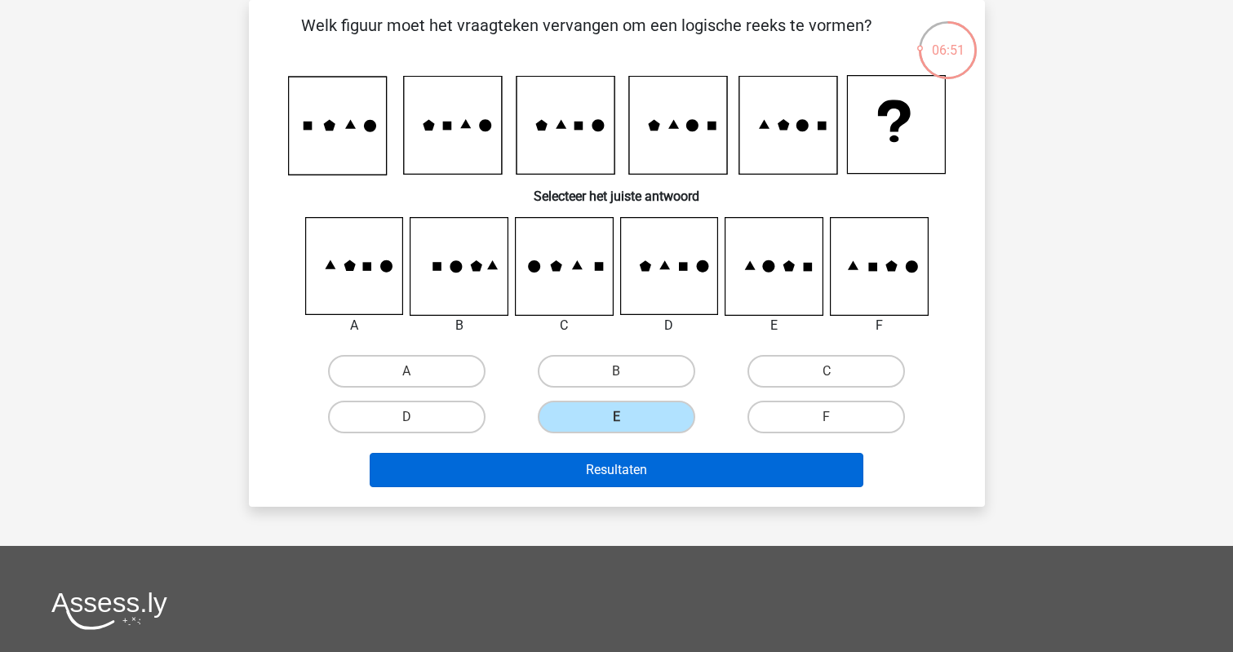
click at [569, 472] on button "Resultaten" at bounding box center [617, 470] width 494 height 34
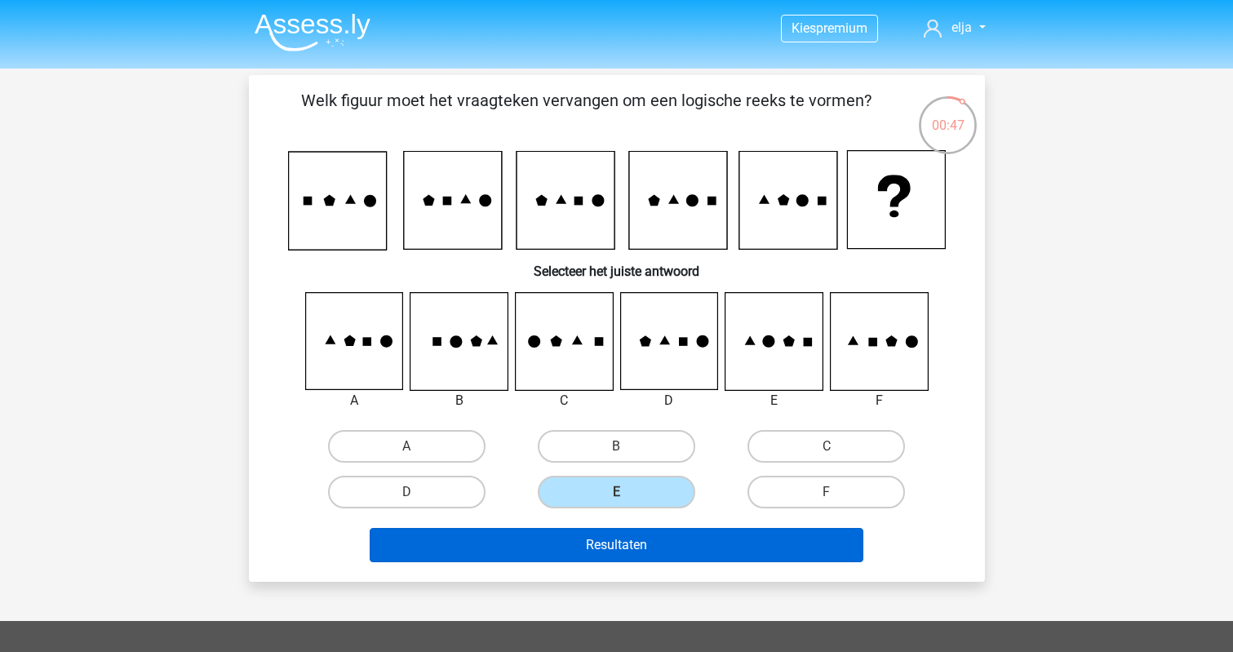
scroll to position [0, 0]
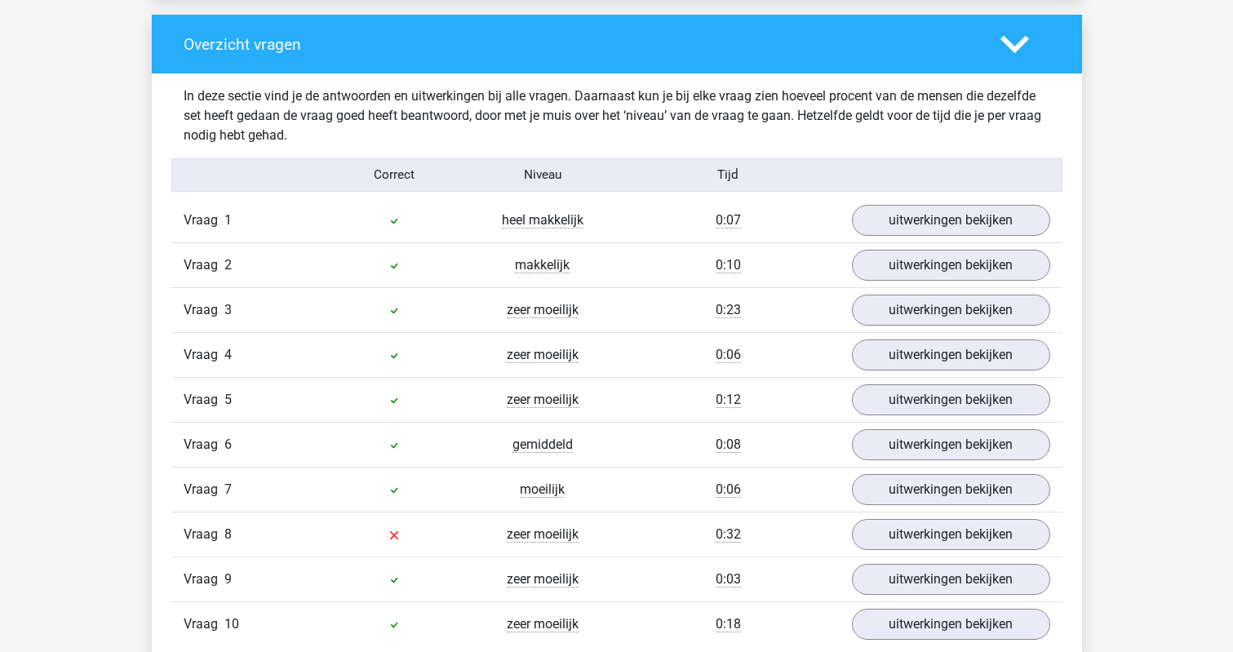
scroll to position [1273, 0]
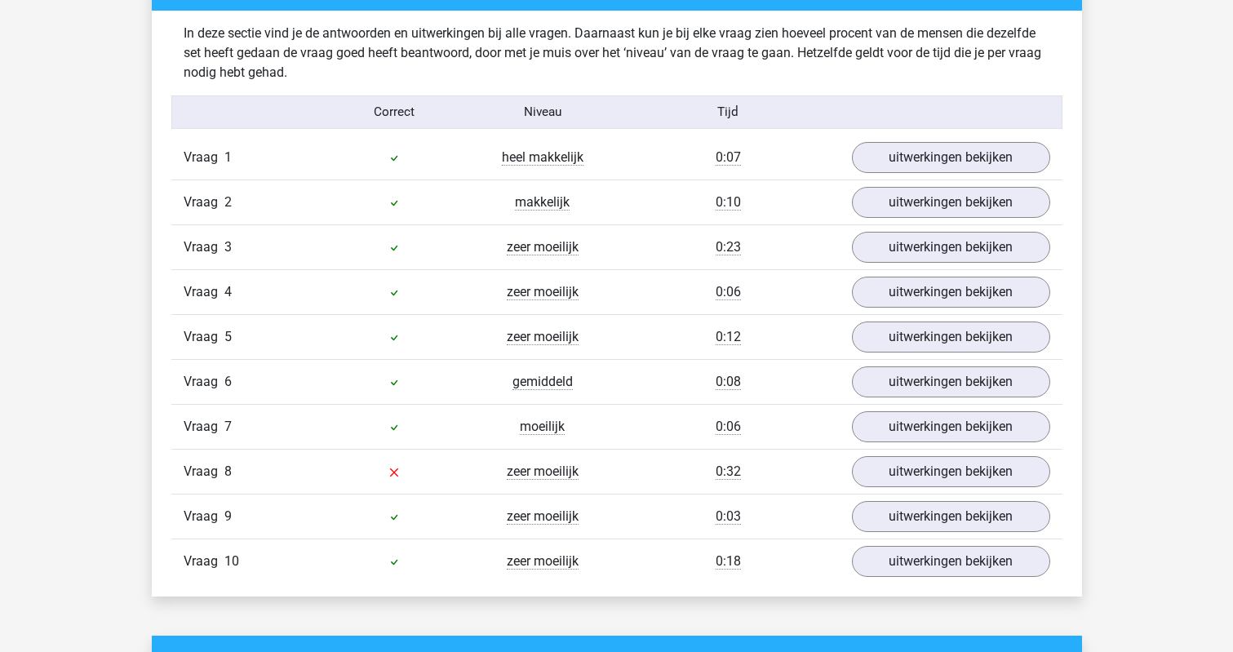
click at [848, 467] on div "uitwerkingen bekijken" at bounding box center [950, 471] width 223 height 31
click at [864, 467] on link "uitwerkingen bekijken" at bounding box center [950, 472] width 228 height 36
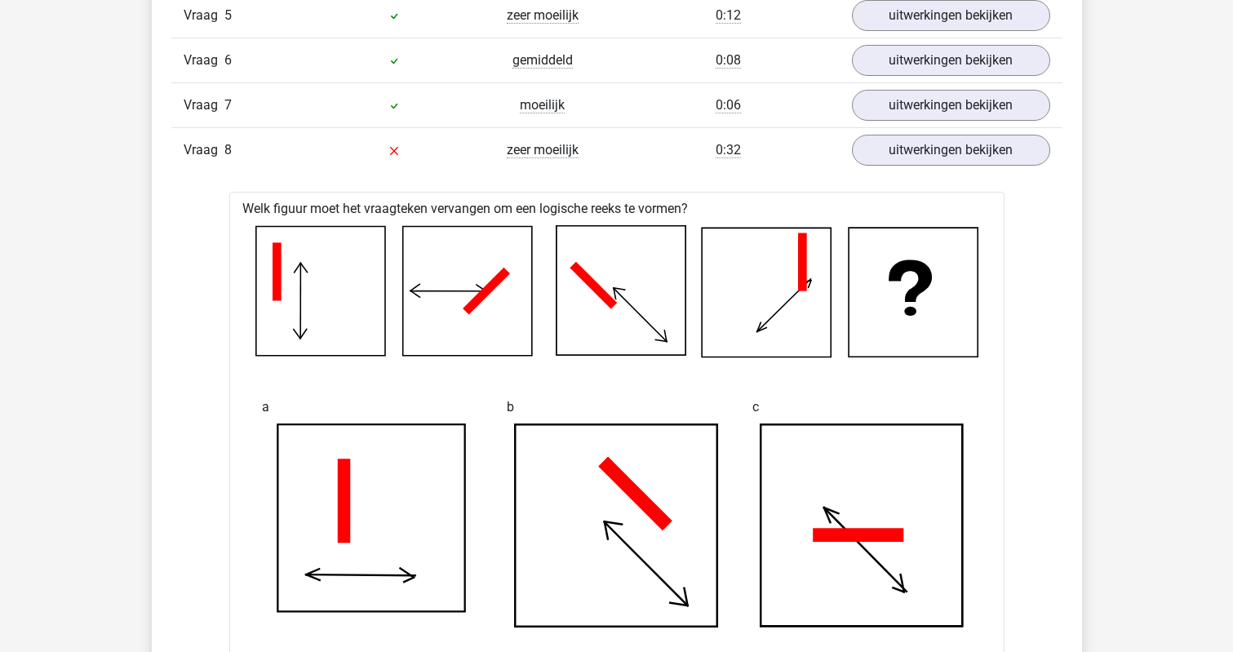
scroll to position [1601, 0]
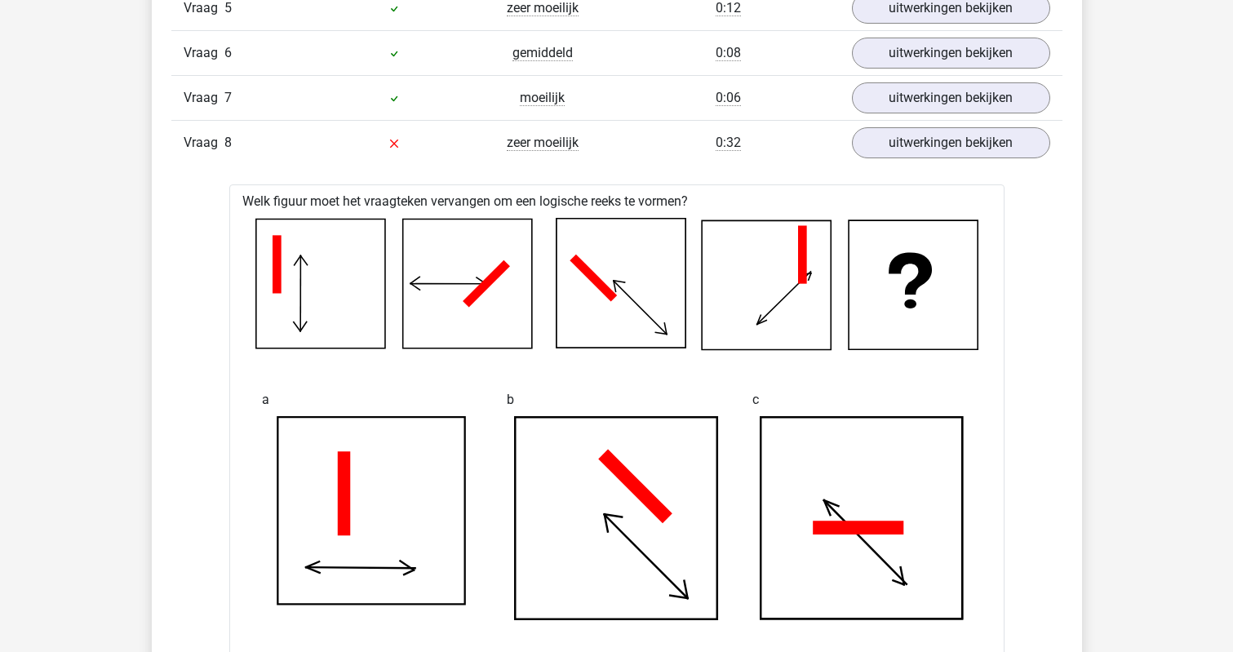
click at [712, 168] on div "Vraag 1 heel makkelijk 0:07 uitwerkingen bekijken Welk figuur moet het vraagtek…" at bounding box center [617, 547] width 866 height 1481
click at [767, 144] on div "0:32" at bounding box center [728, 143] width 223 height 20
click at [368, 142] on div at bounding box center [394, 143] width 148 height 20
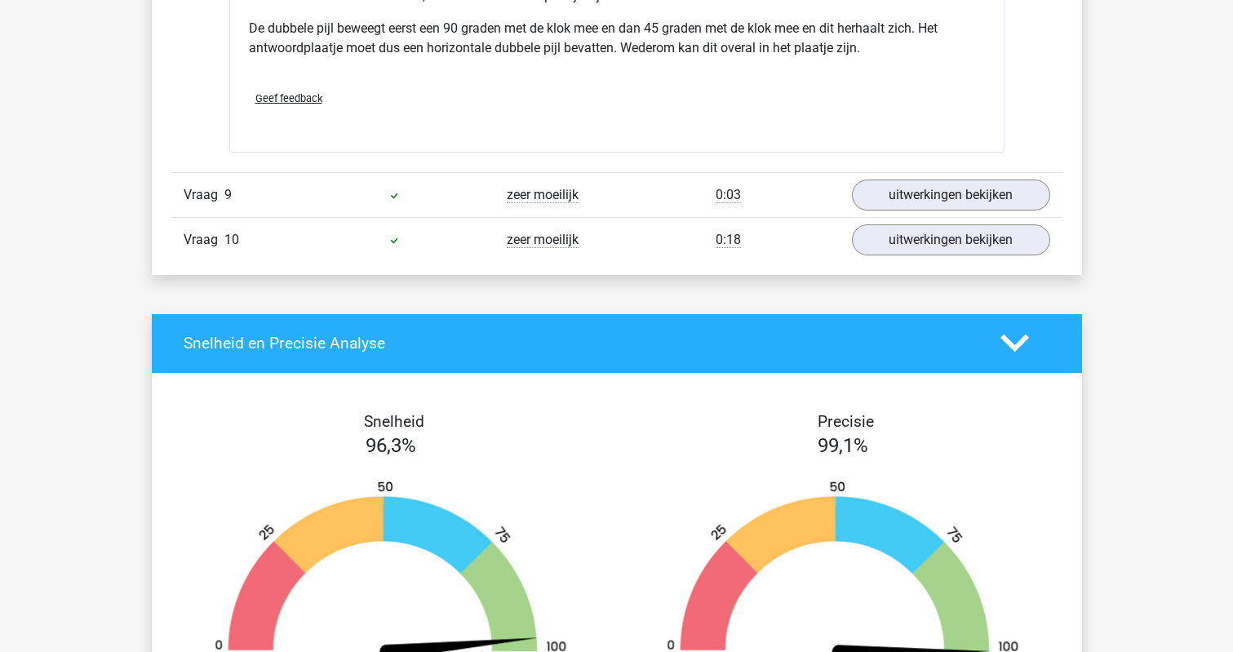
scroll to position [2629, 0]
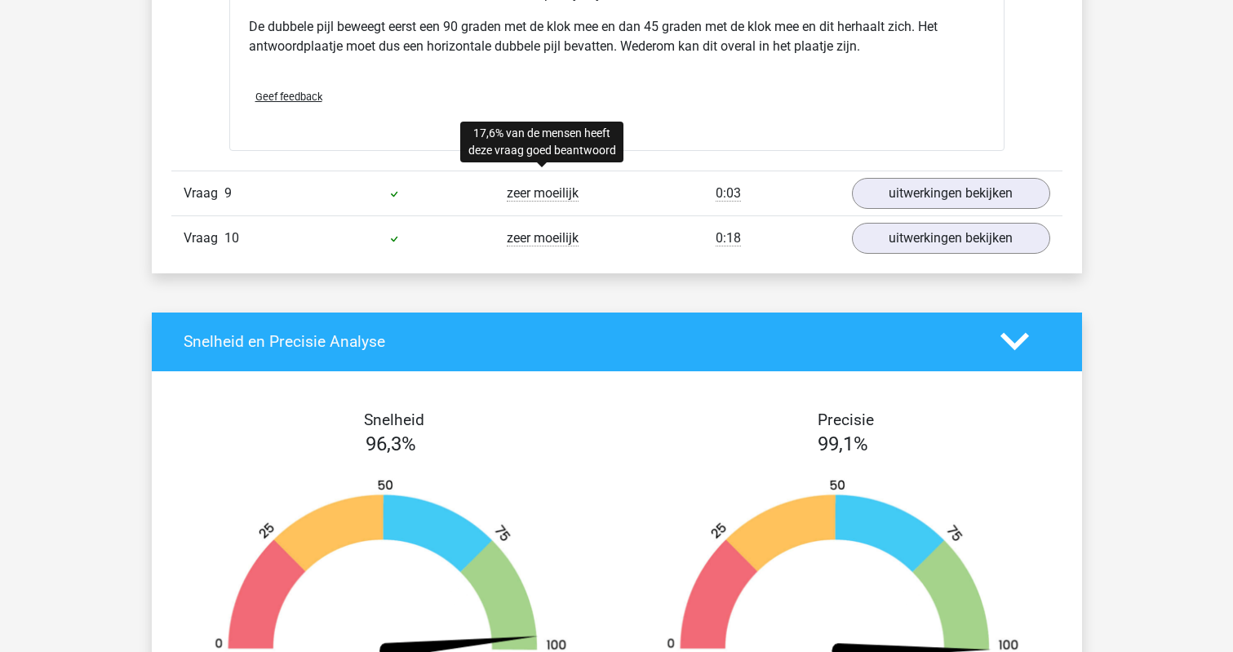
click at [556, 196] on span "zeer moeilijk" at bounding box center [543, 193] width 72 height 16
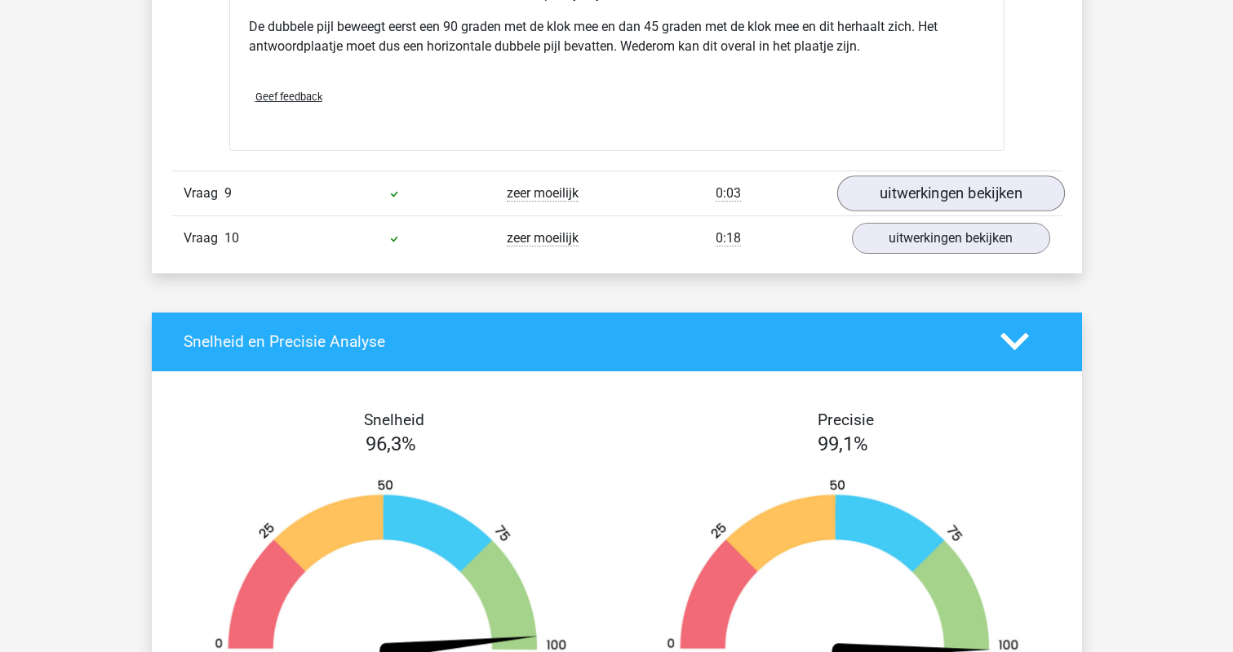
click at [901, 195] on link "uitwerkingen bekijken" at bounding box center [950, 193] width 228 height 36
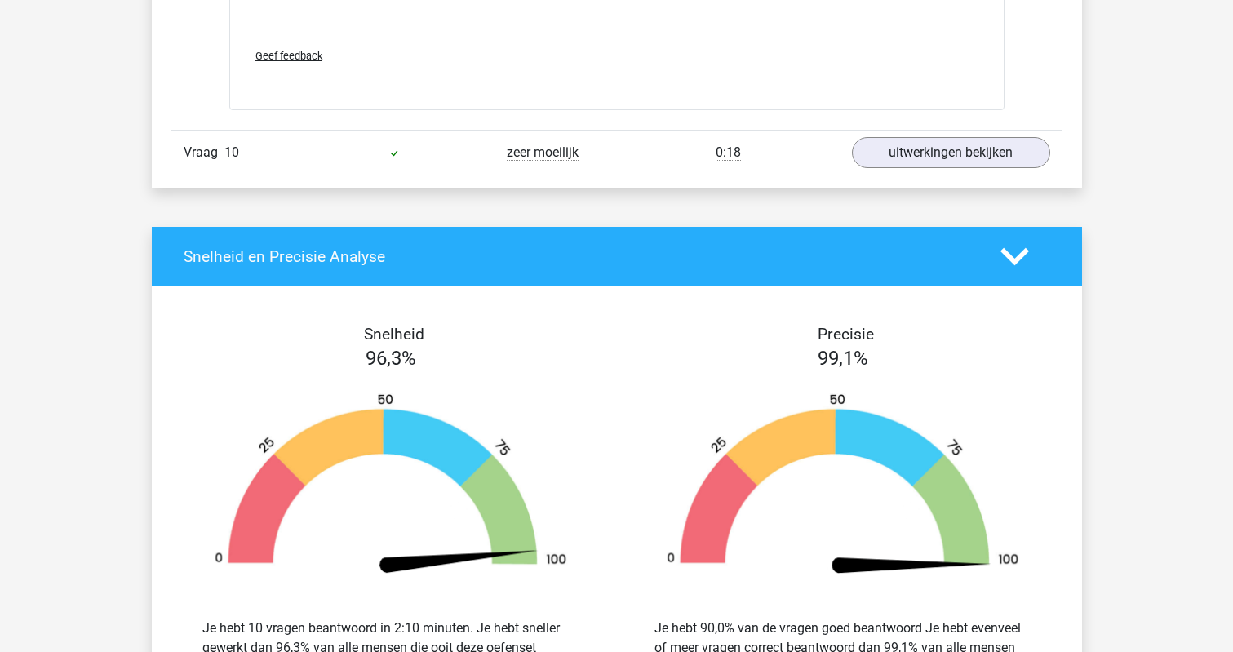
scroll to position [4005, 0]
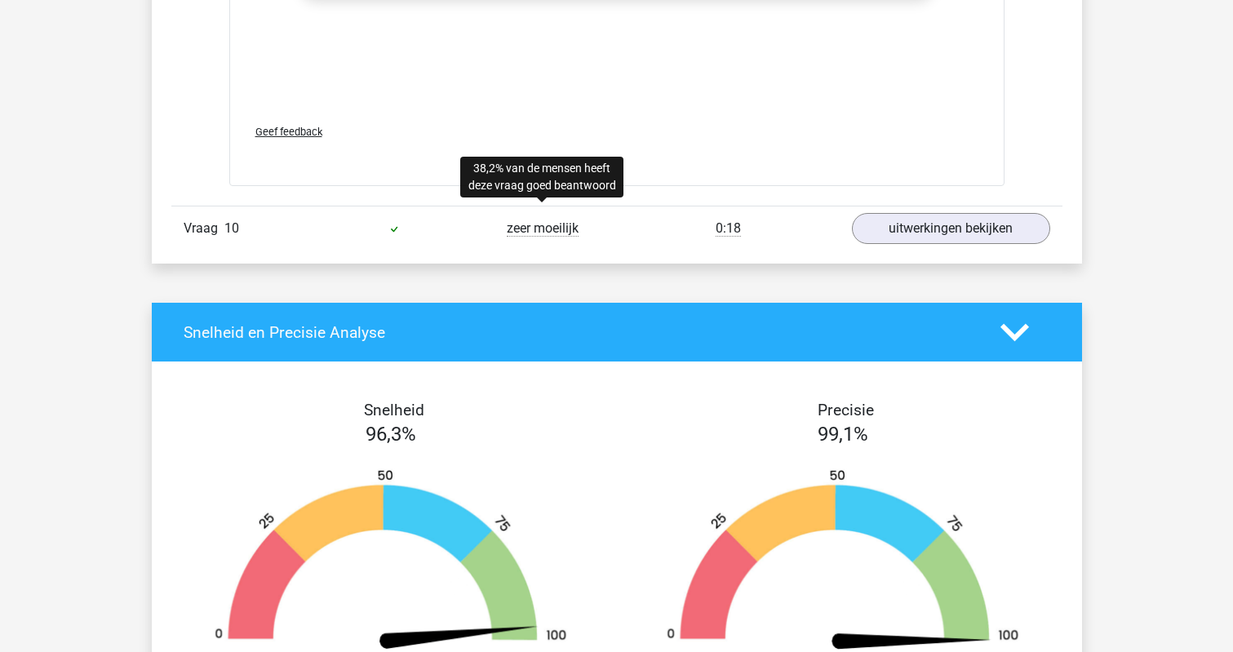
click at [540, 226] on span "zeer moeilijk" at bounding box center [543, 228] width 72 height 16
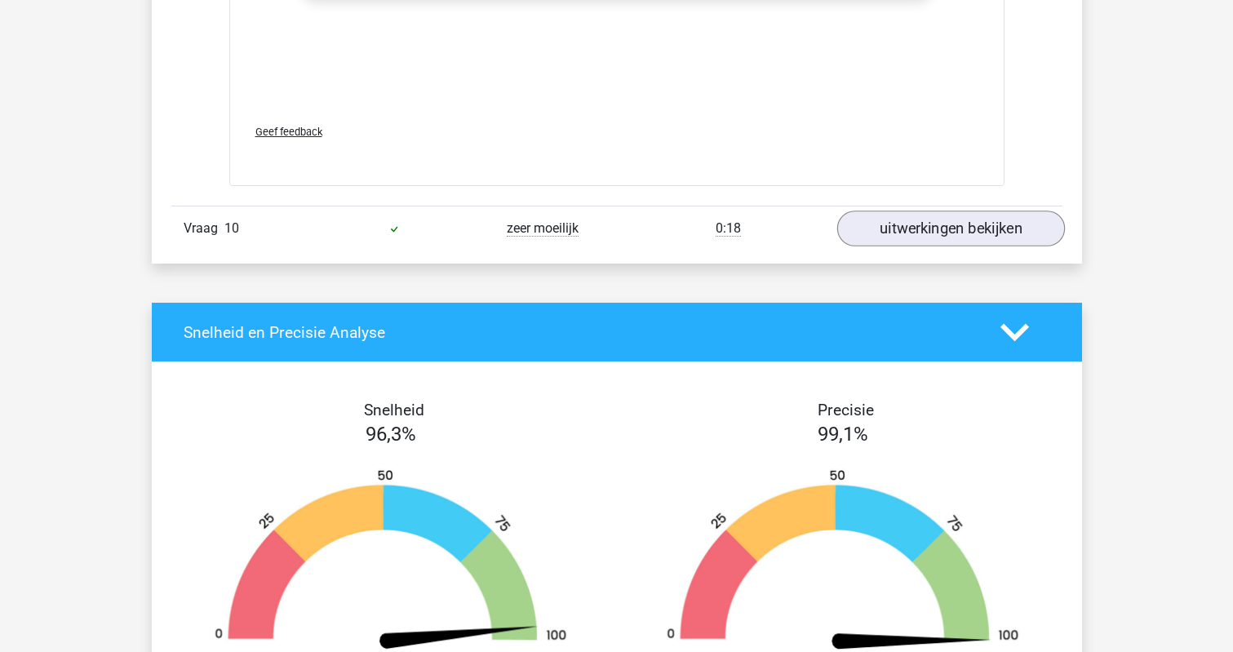
click at [870, 224] on link "uitwerkingen bekijken" at bounding box center [950, 228] width 228 height 36
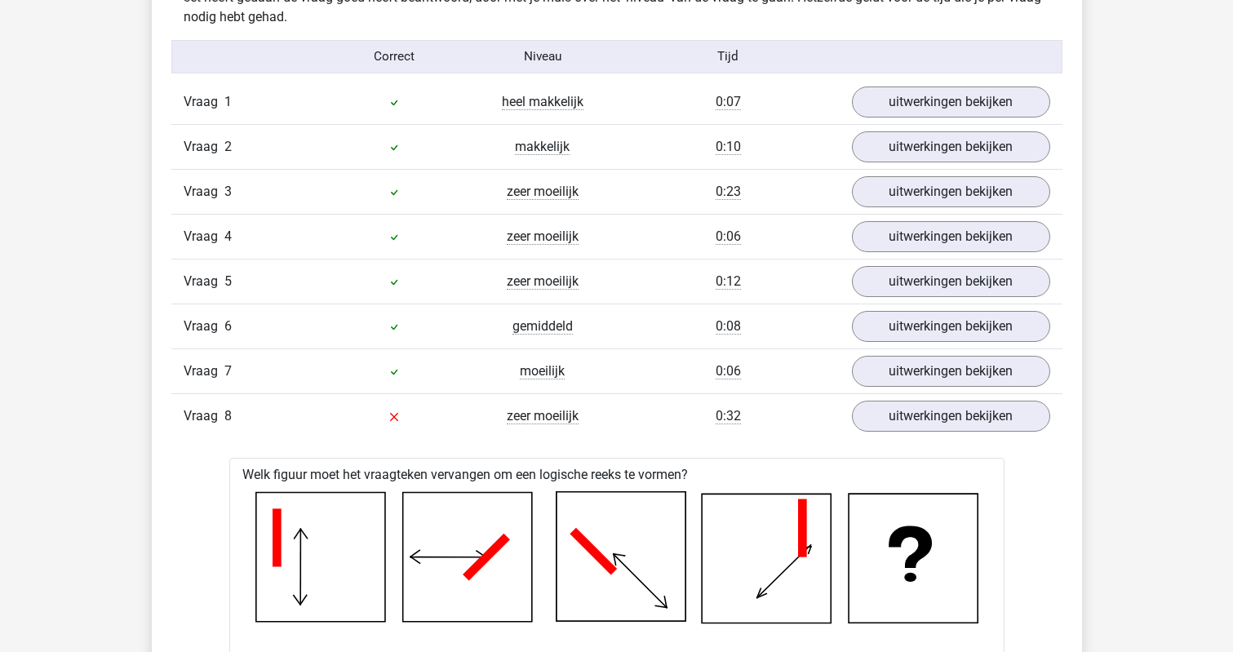
scroll to position [1318, 0]
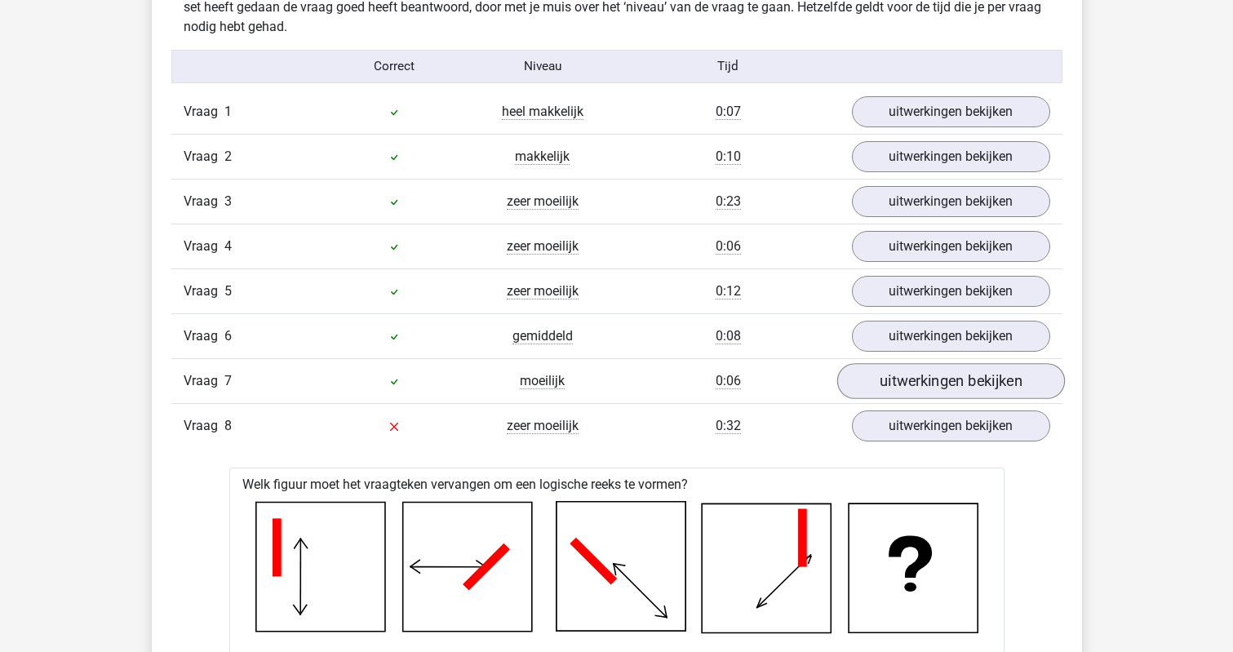
click at [878, 376] on link "uitwerkingen bekijken" at bounding box center [950, 381] width 228 height 36
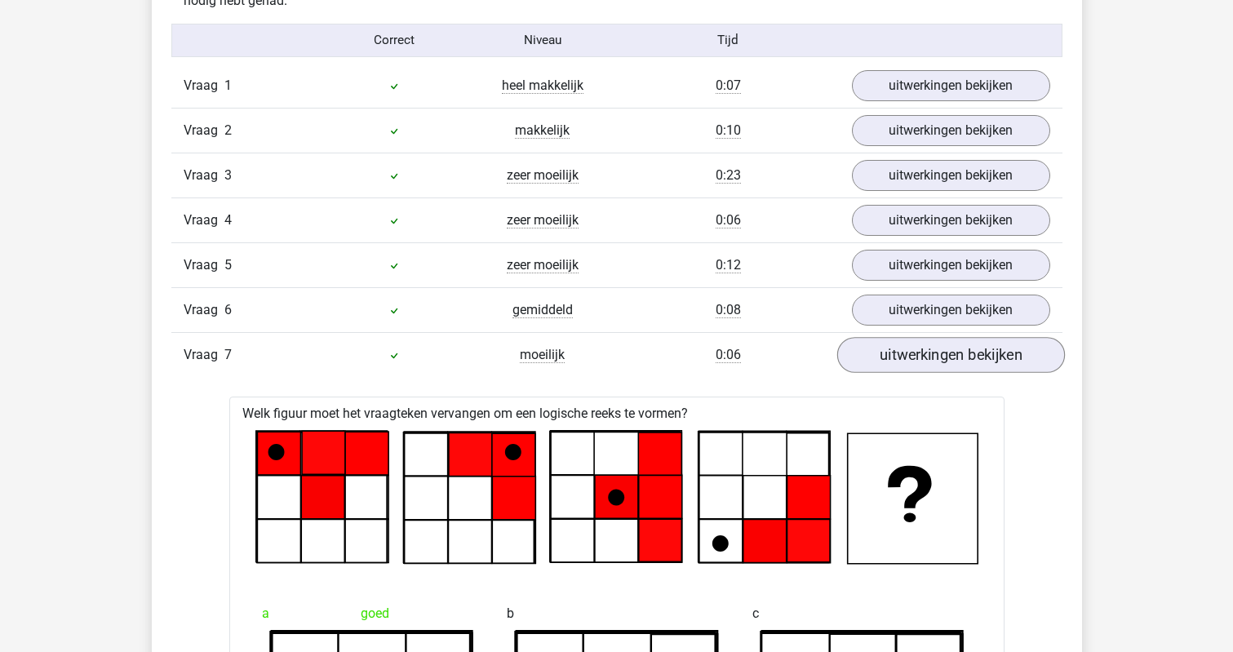
scroll to position [1338, 0]
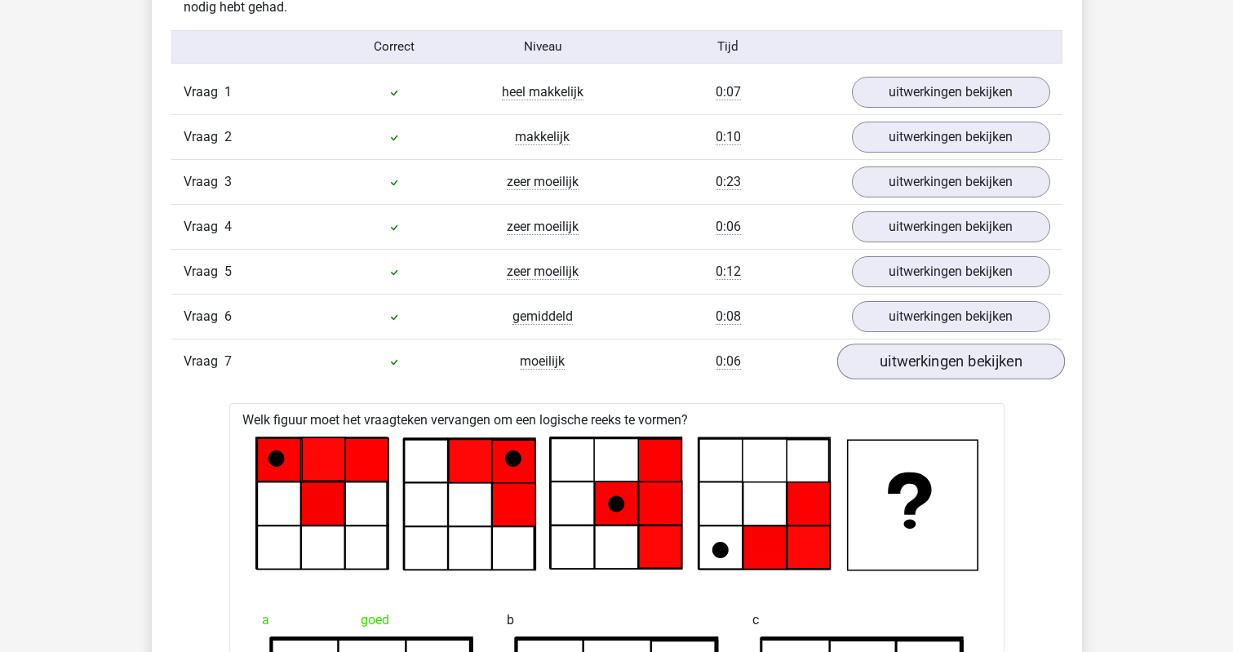
click at [887, 366] on link "uitwerkingen bekijken" at bounding box center [950, 361] width 228 height 36
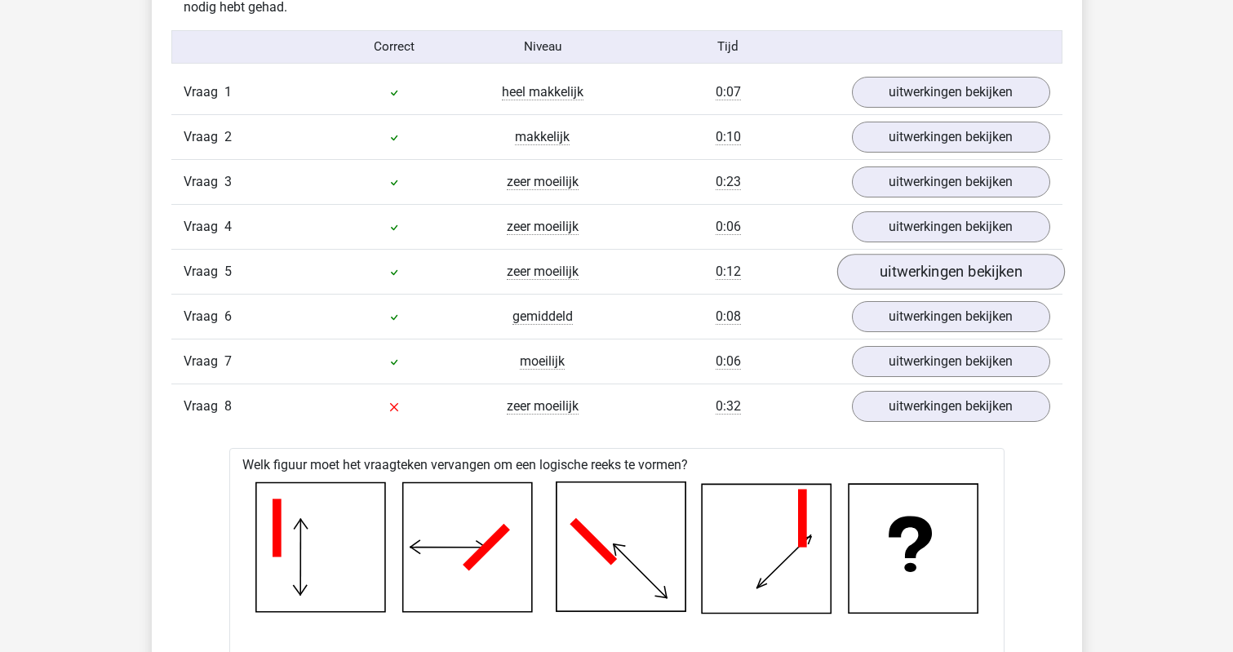
click at [881, 282] on link "uitwerkingen bekijken" at bounding box center [950, 272] width 228 height 36
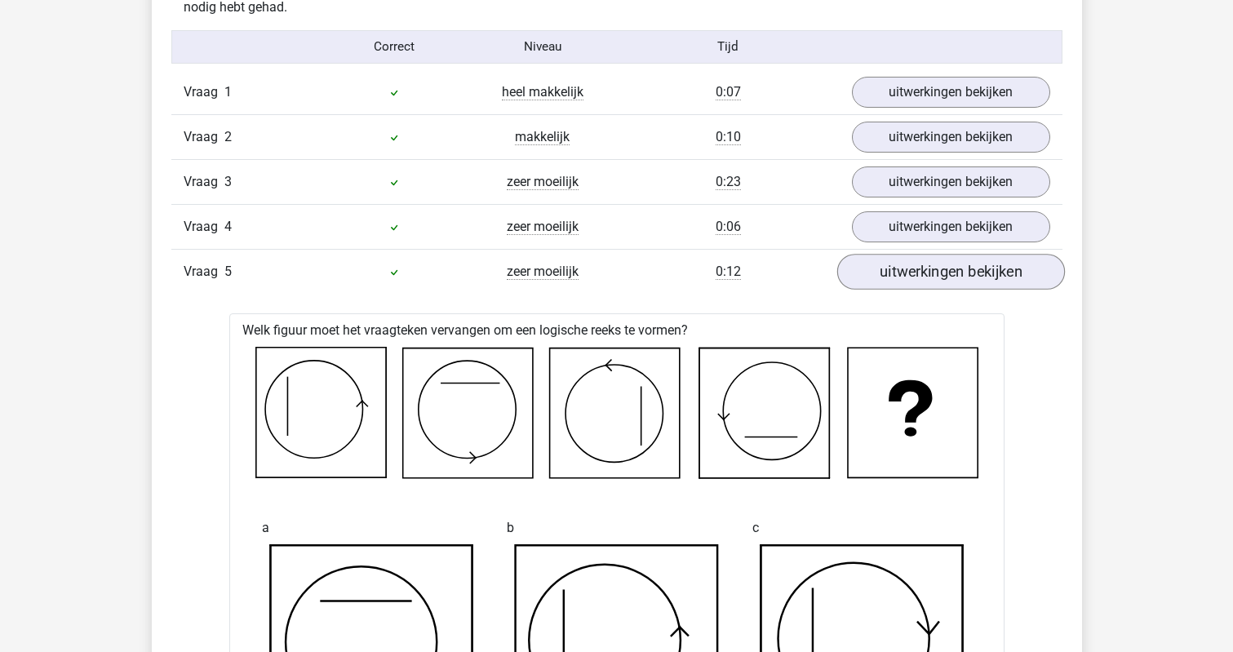
click at [881, 282] on link "uitwerkingen bekijken" at bounding box center [950, 272] width 228 height 36
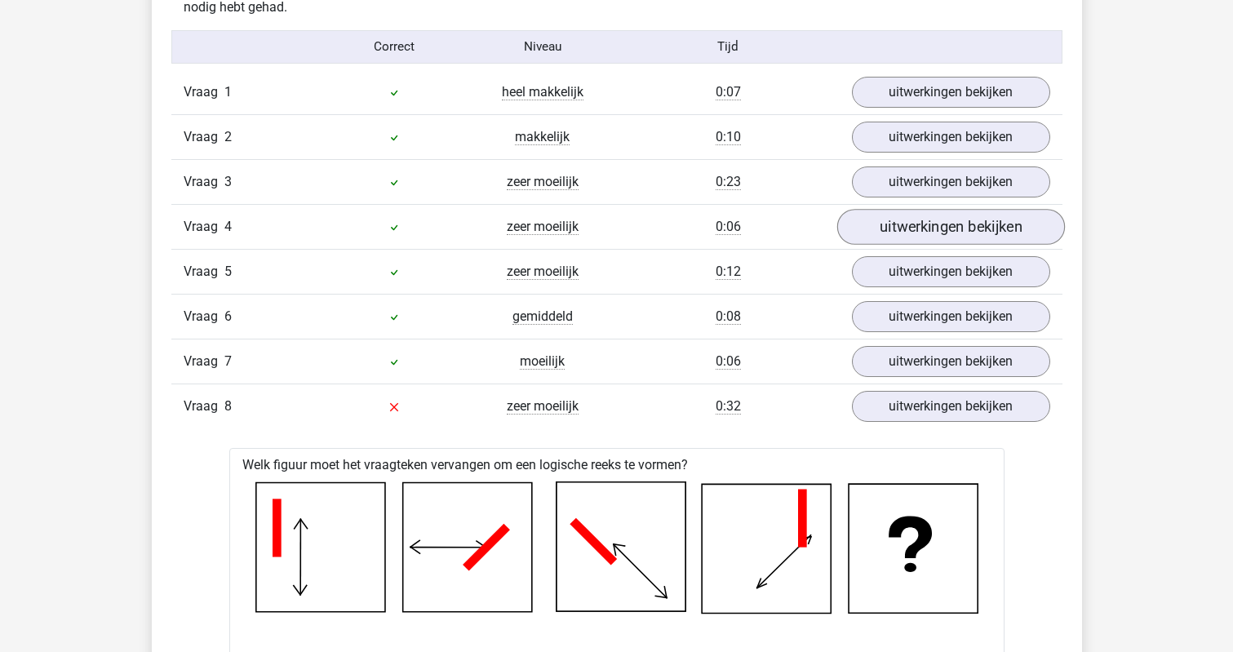
click at [882, 225] on link "uitwerkingen bekijken" at bounding box center [950, 227] width 228 height 36
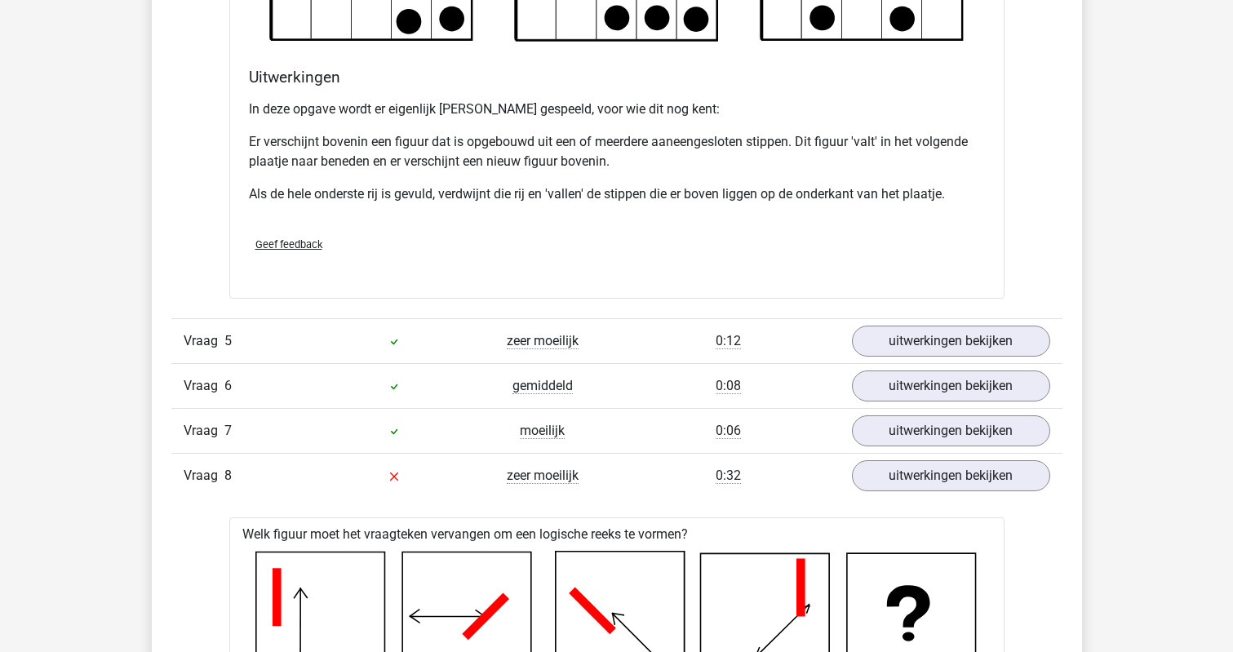
scroll to position [2224, 0]
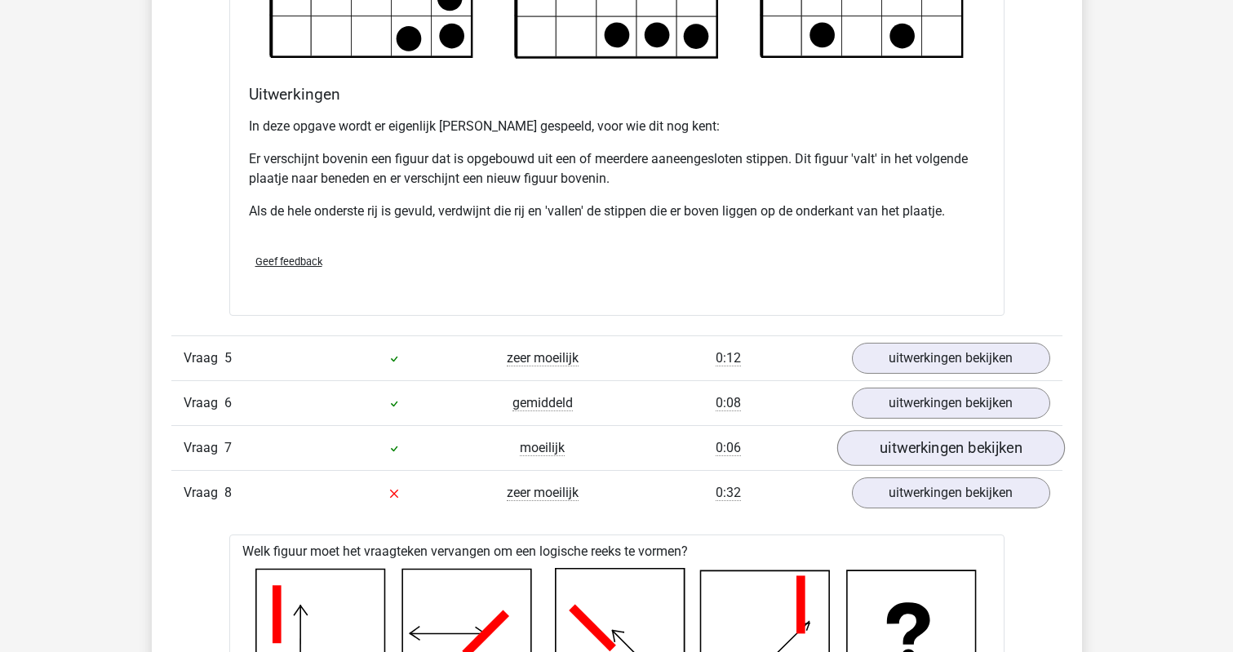
click at [923, 458] on link "uitwerkingen bekijken" at bounding box center [950, 448] width 228 height 36
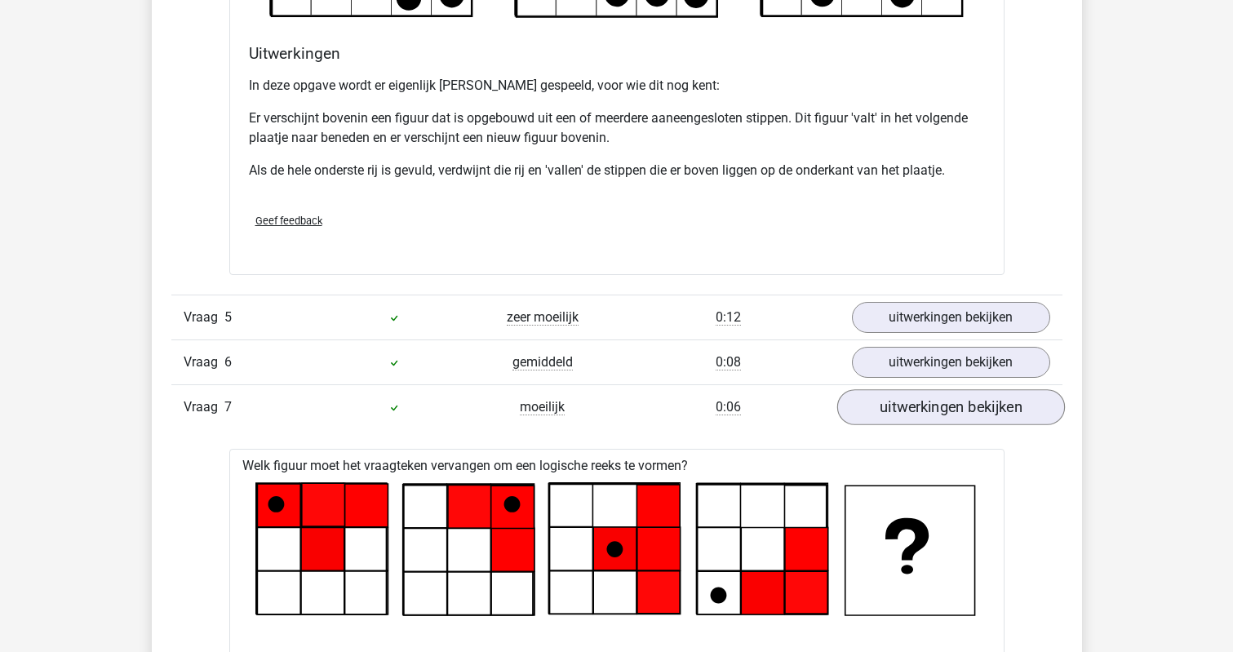
scroll to position [2258, 1]
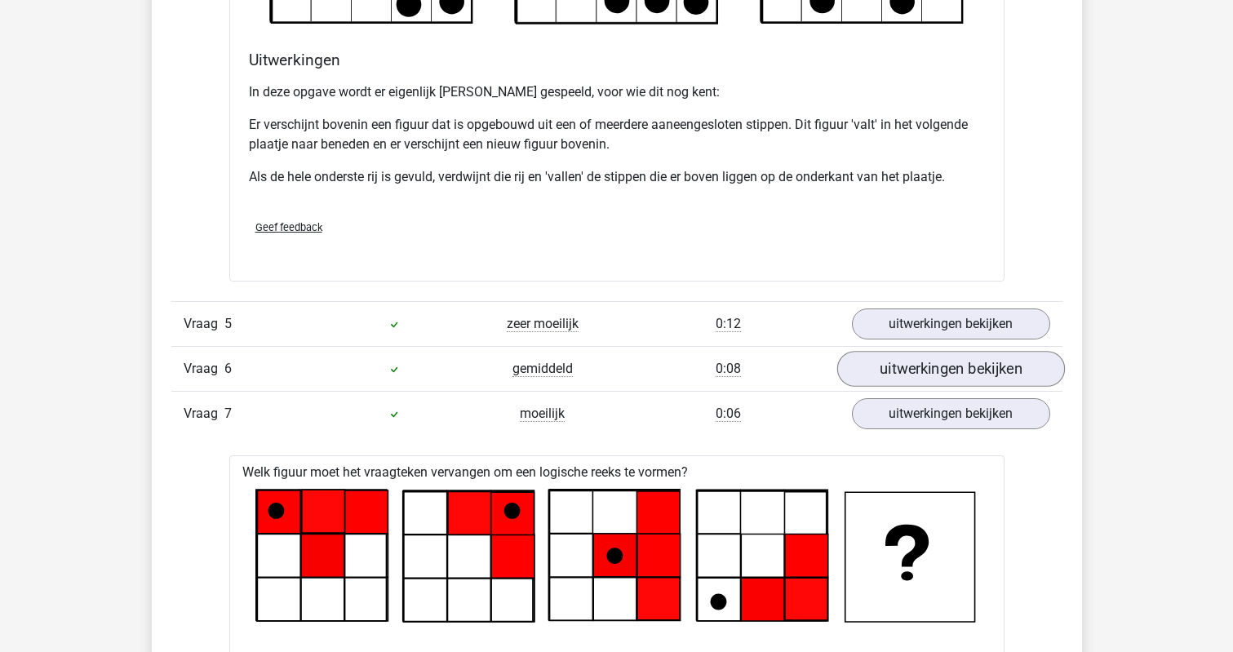
click at [903, 355] on link "uitwerkingen bekijken" at bounding box center [950, 369] width 228 height 36
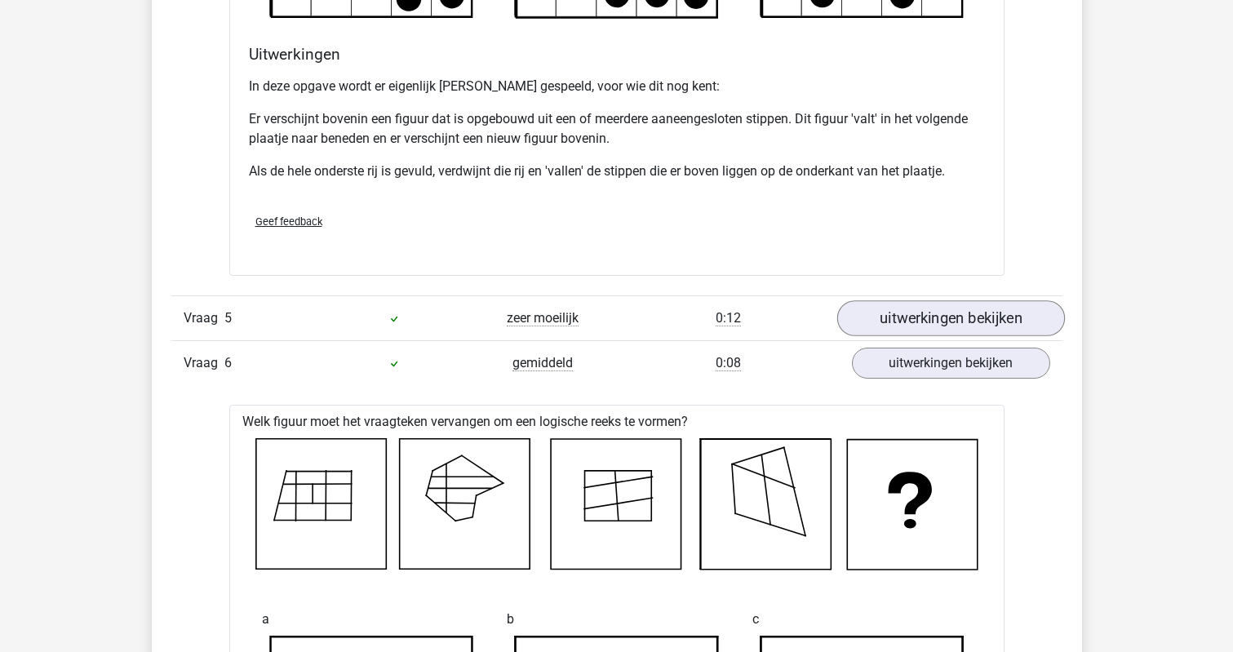
click at [901, 325] on link "uitwerkingen bekijken" at bounding box center [950, 318] width 228 height 36
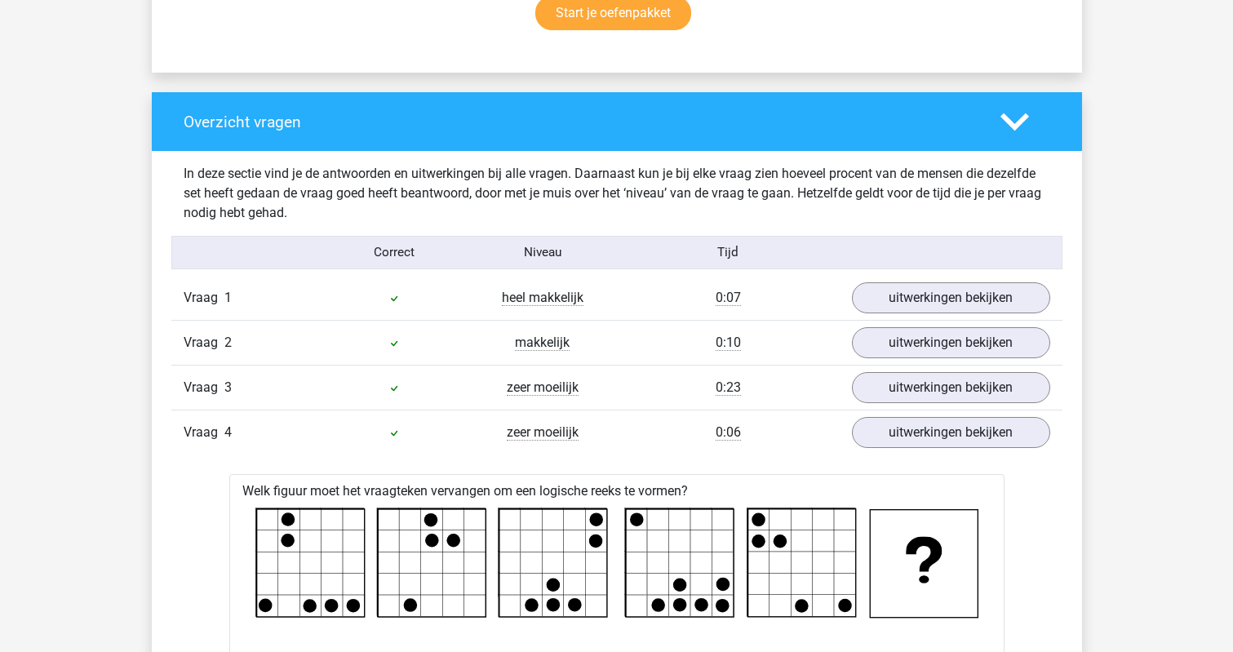
scroll to position [1131, 0]
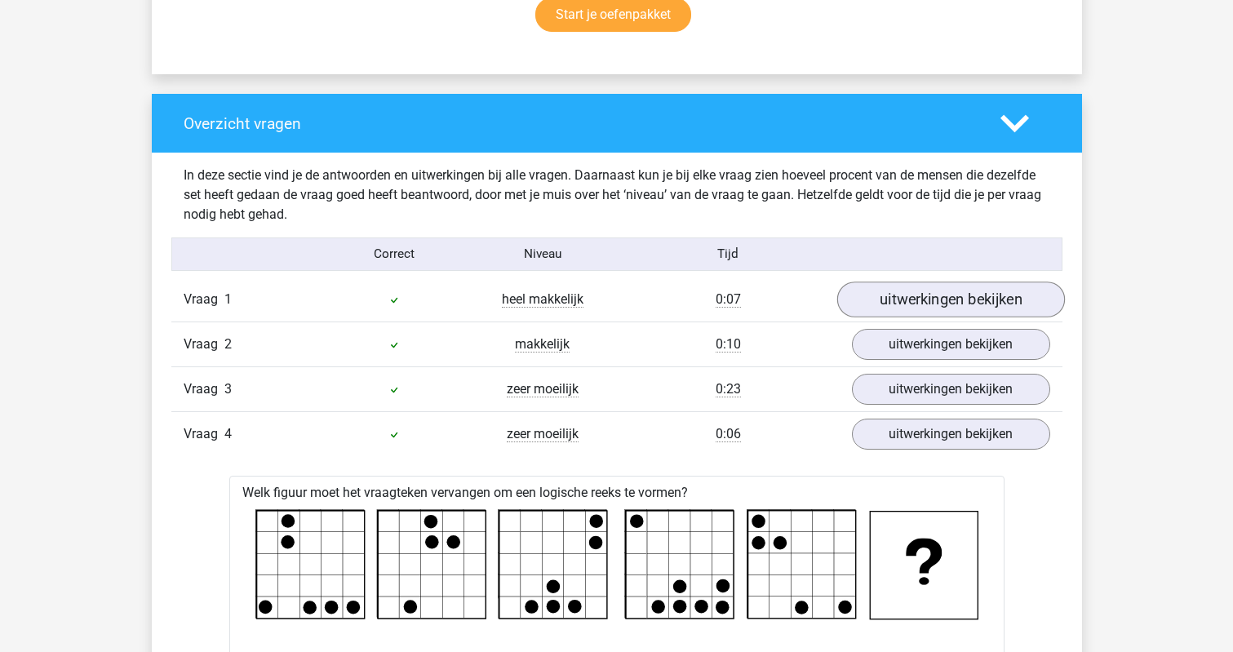
click at [910, 312] on link "uitwerkingen bekijken" at bounding box center [950, 299] width 228 height 36
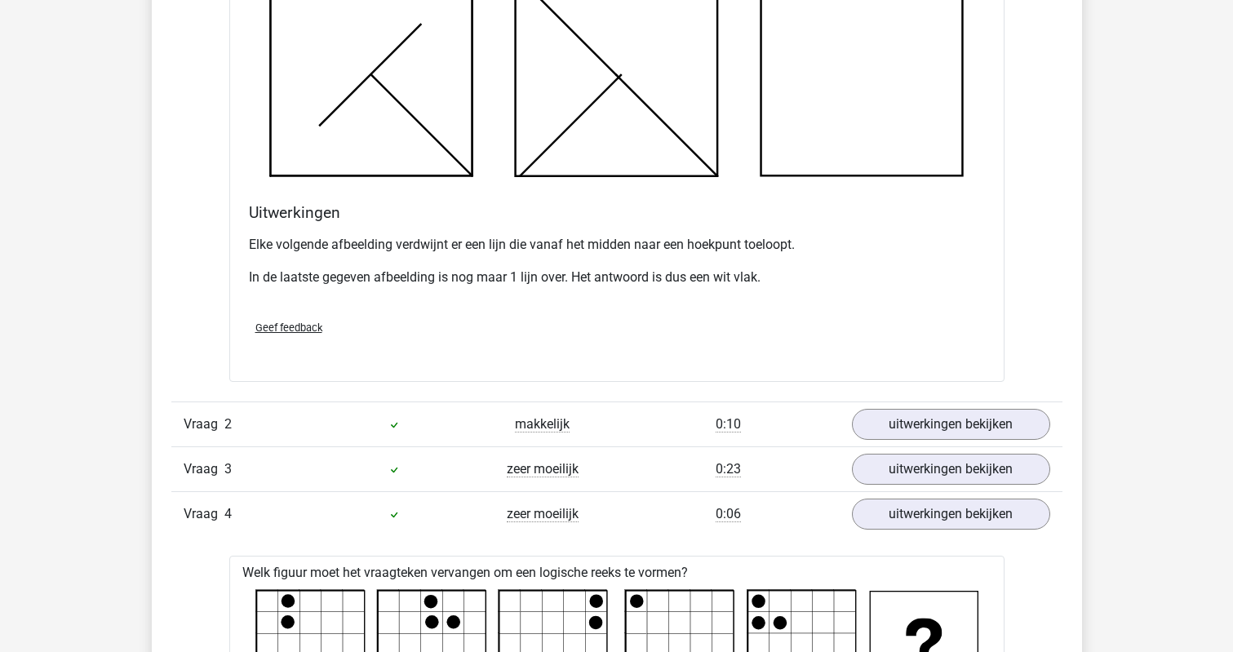
scroll to position [2118, 0]
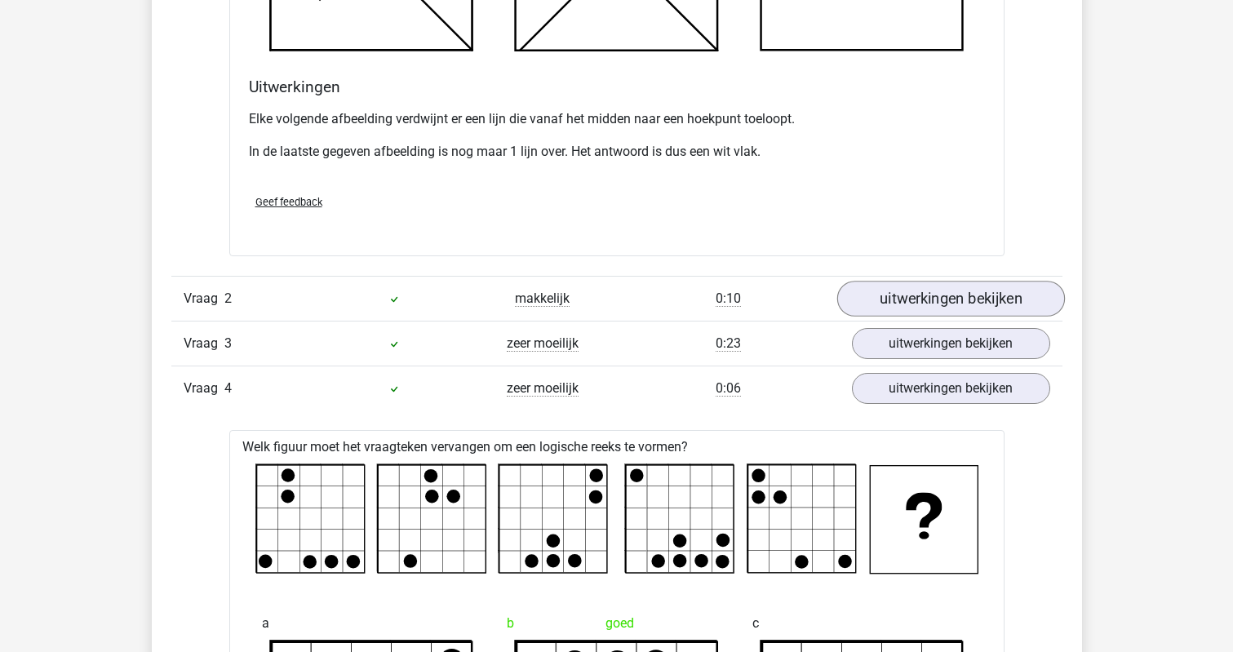
click at [905, 291] on link "uitwerkingen bekijken" at bounding box center [950, 299] width 228 height 36
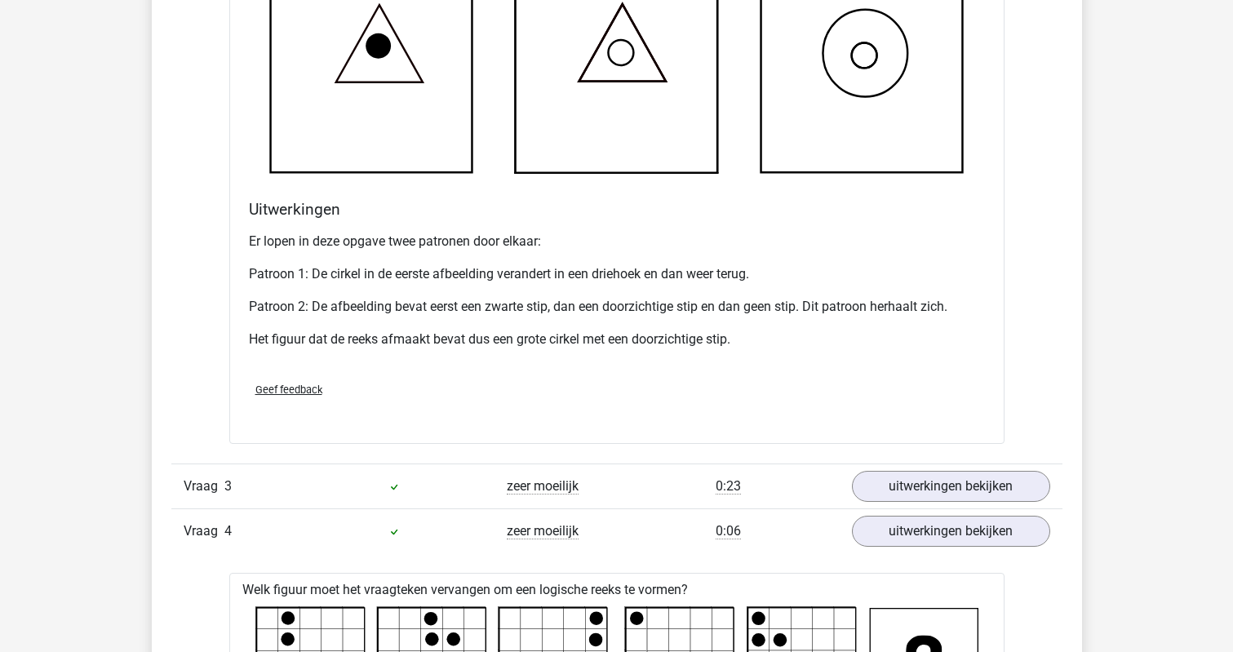
scroll to position [2999, 0]
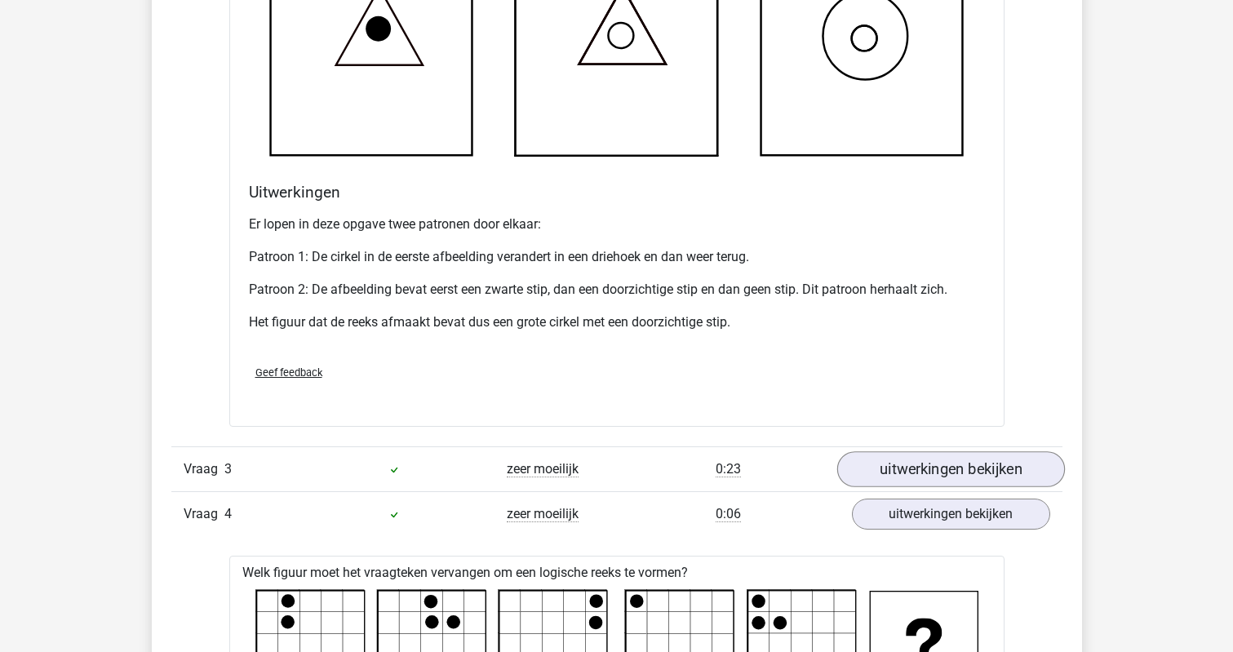
click at [932, 471] on link "uitwerkingen bekijken" at bounding box center [950, 470] width 228 height 36
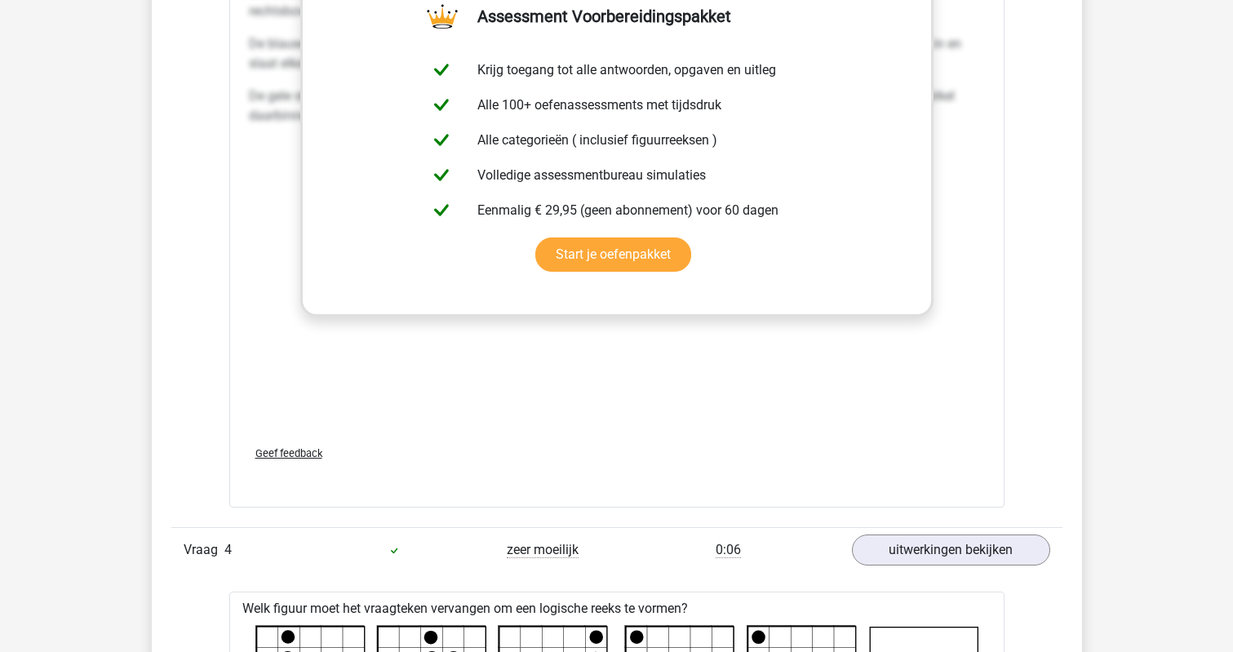
scroll to position [4332, 0]
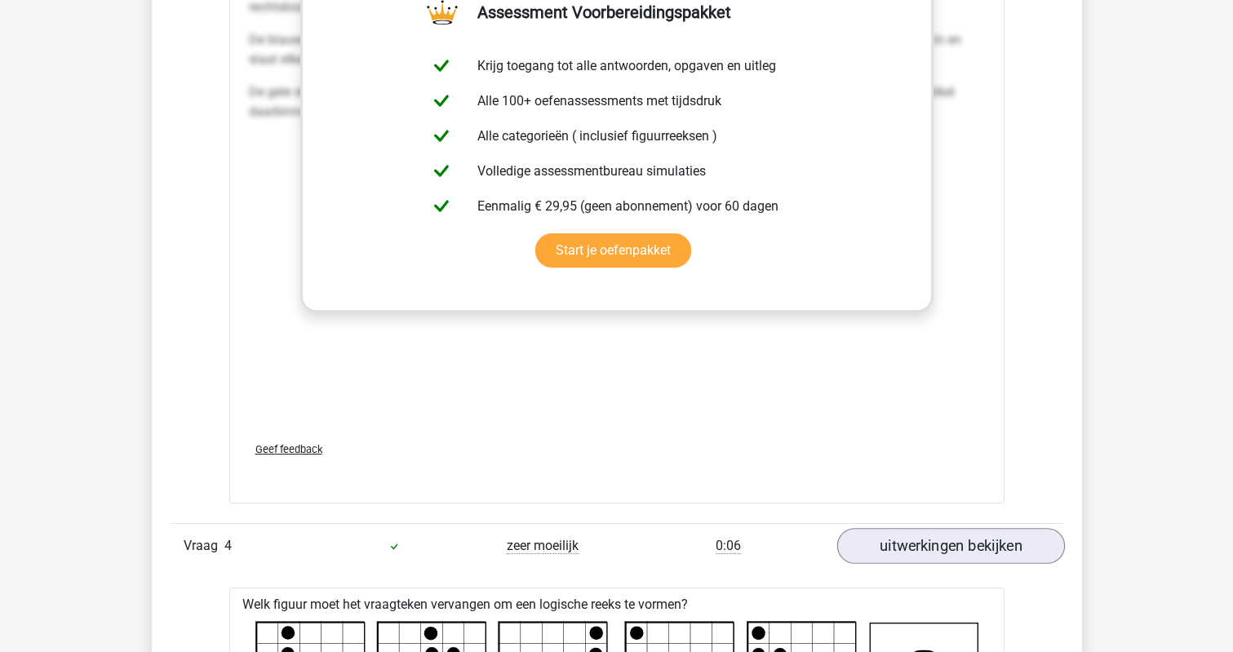
click at [928, 547] on link "uitwerkingen bekijken" at bounding box center [950, 547] width 228 height 36
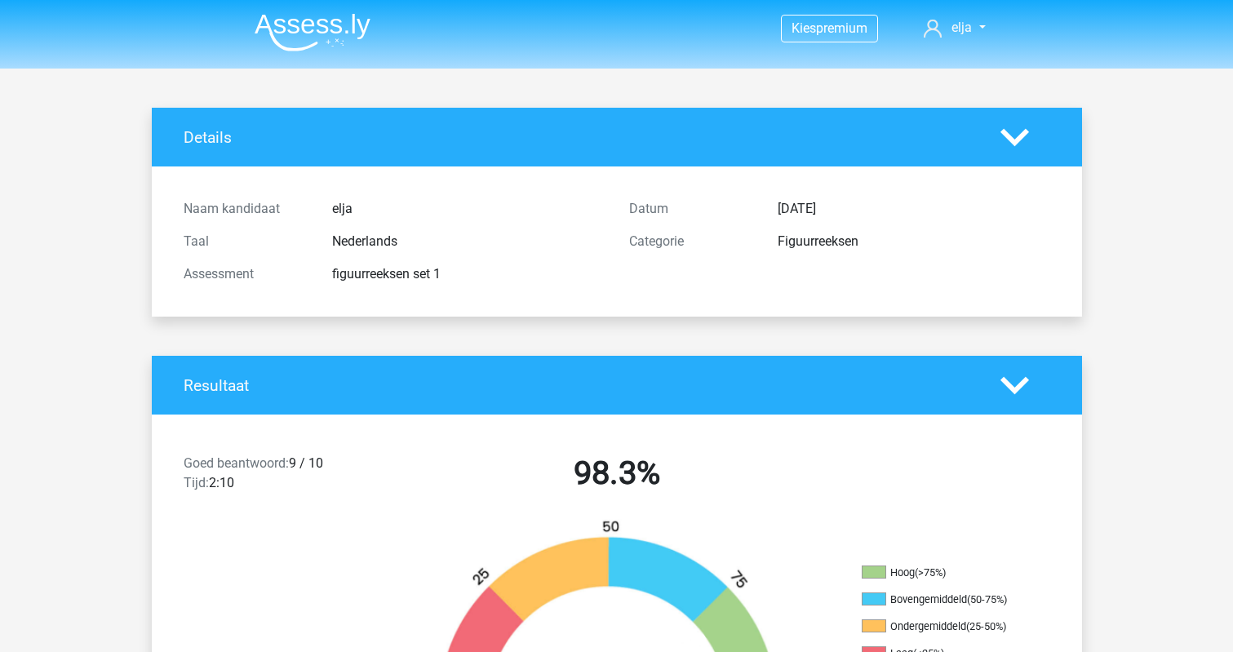
scroll to position [0, 0]
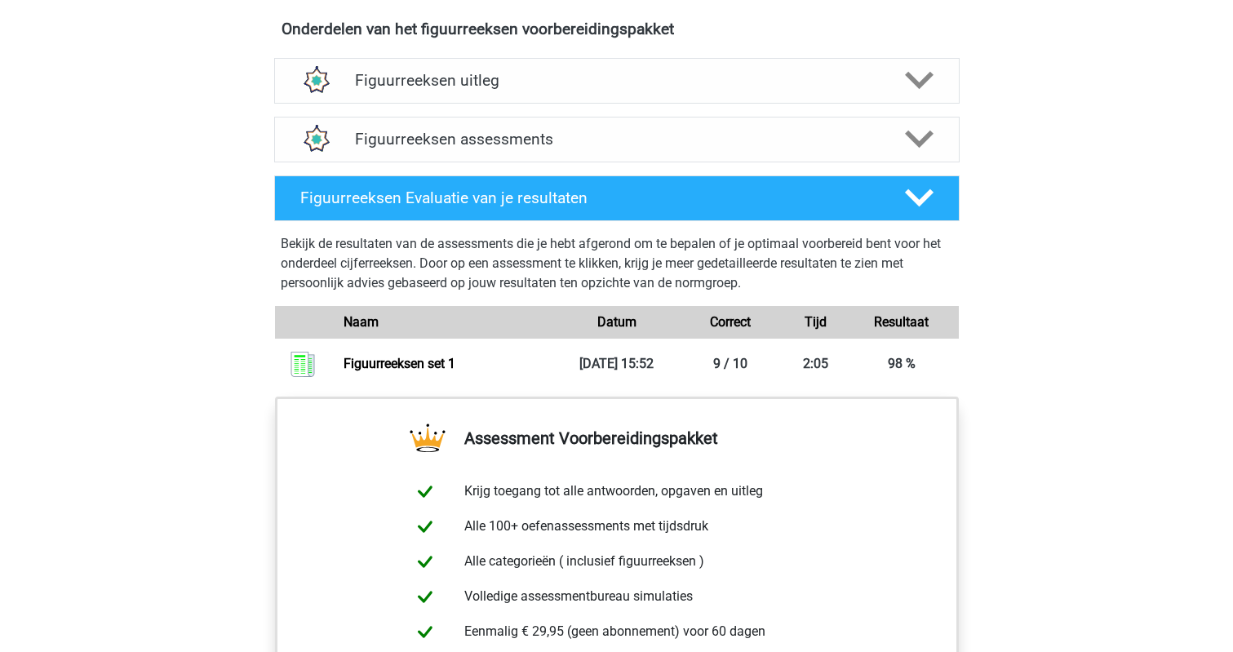
scroll to position [780, 0]
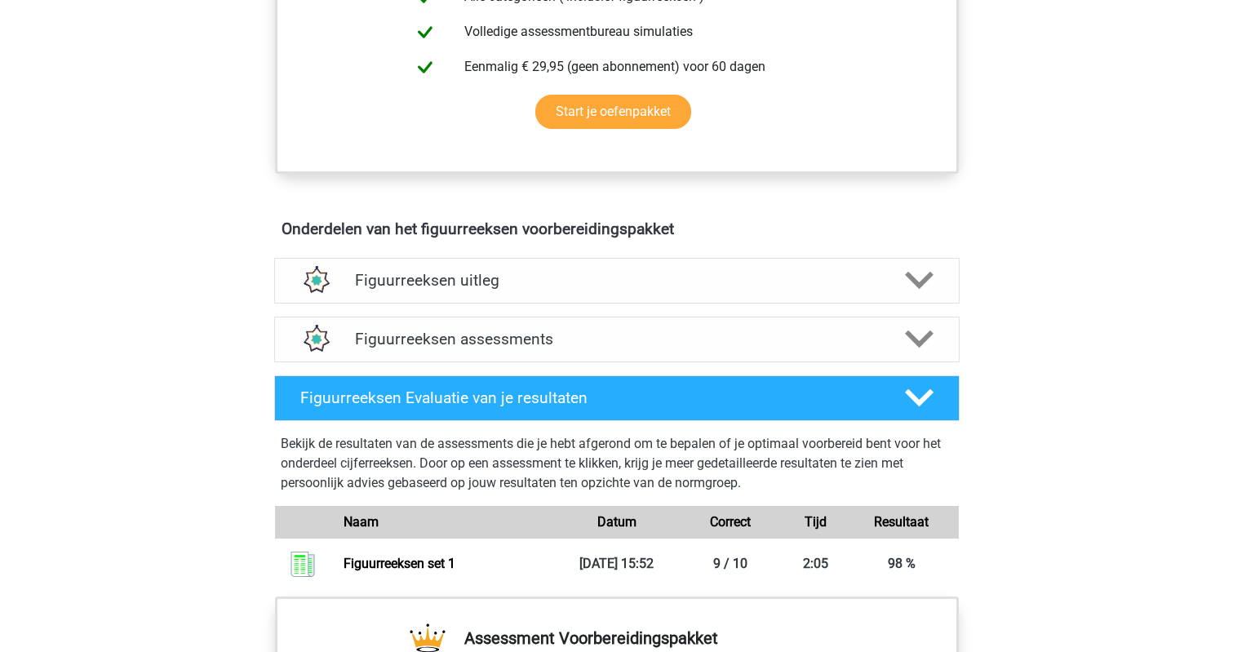
click at [715, 362] on div "Figuurreeksen assessments We raden aan om minimaal 3 oefensets te doen met tijd…" at bounding box center [616, 339] width 749 height 59
click at [703, 340] on h4 "Figuurreeksen assessments" at bounding box center [617, 339] width 524 height 19
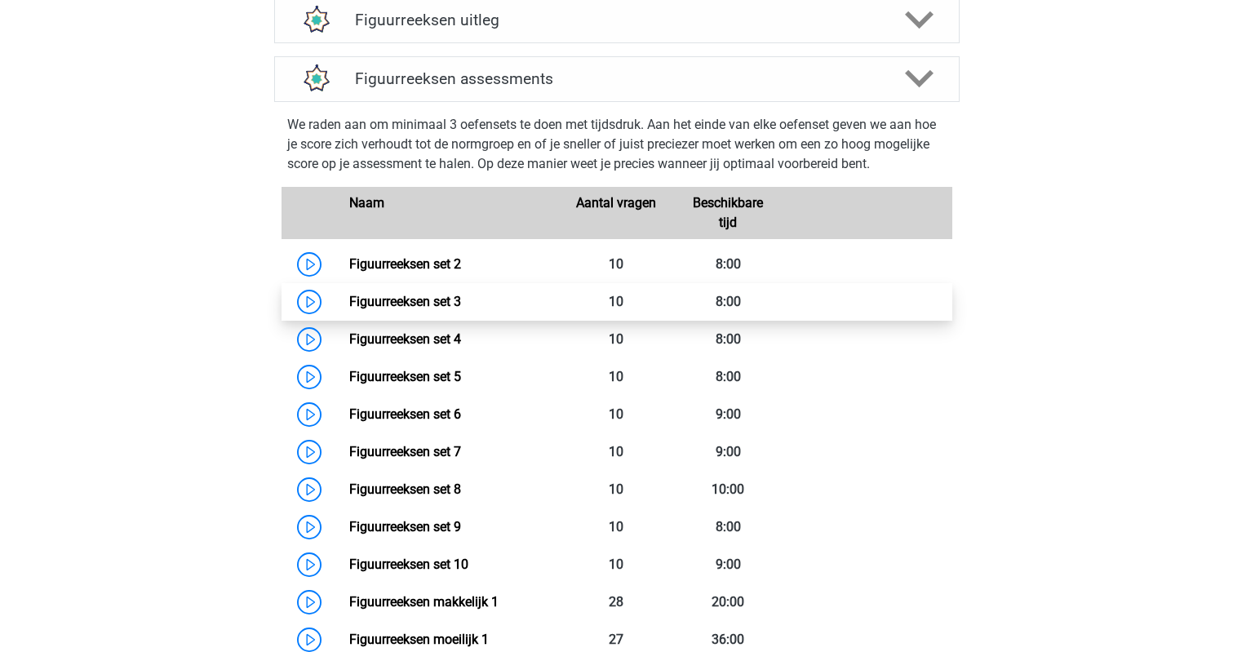
scroll to position [1042, 0]
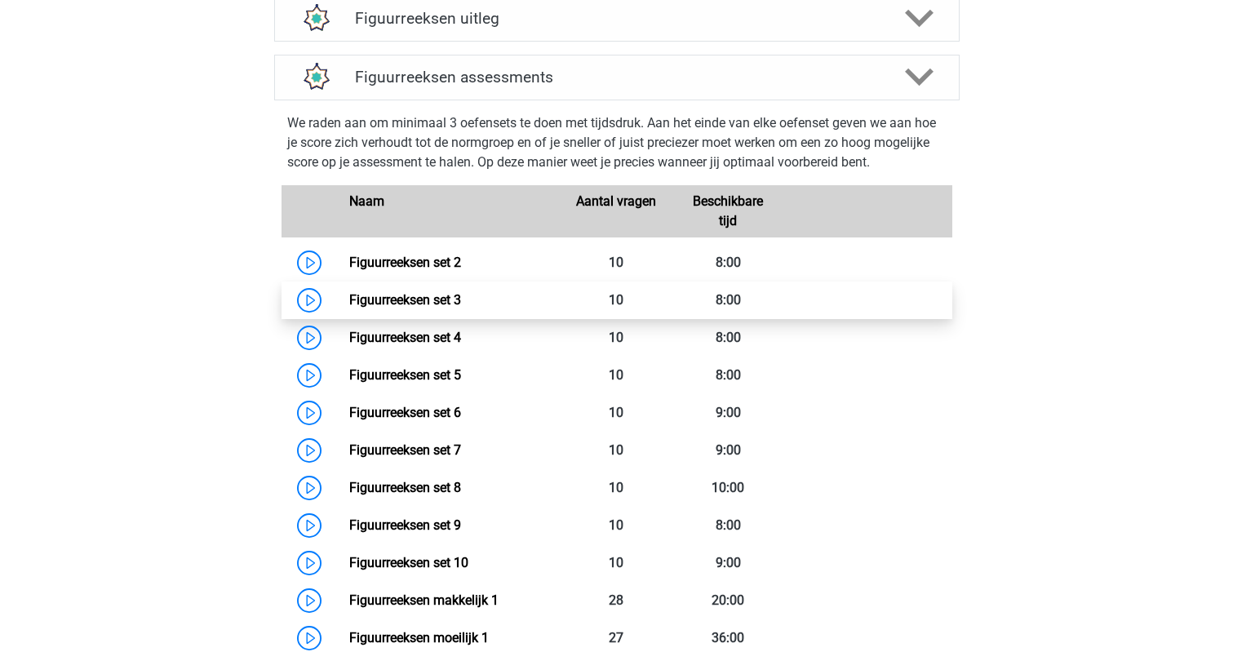
click at [449, 308] on link "Figuurreeksen set 3" at bounding box center [405, 299] width 112 height 15
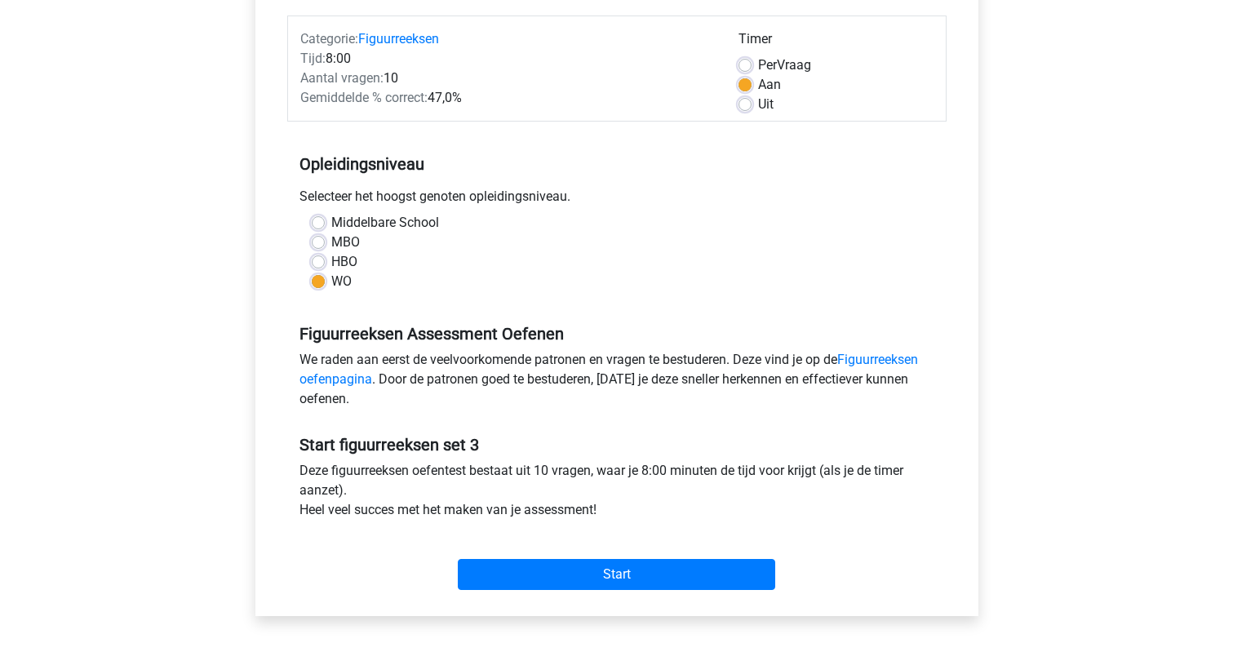
scroll to position [207, 0]
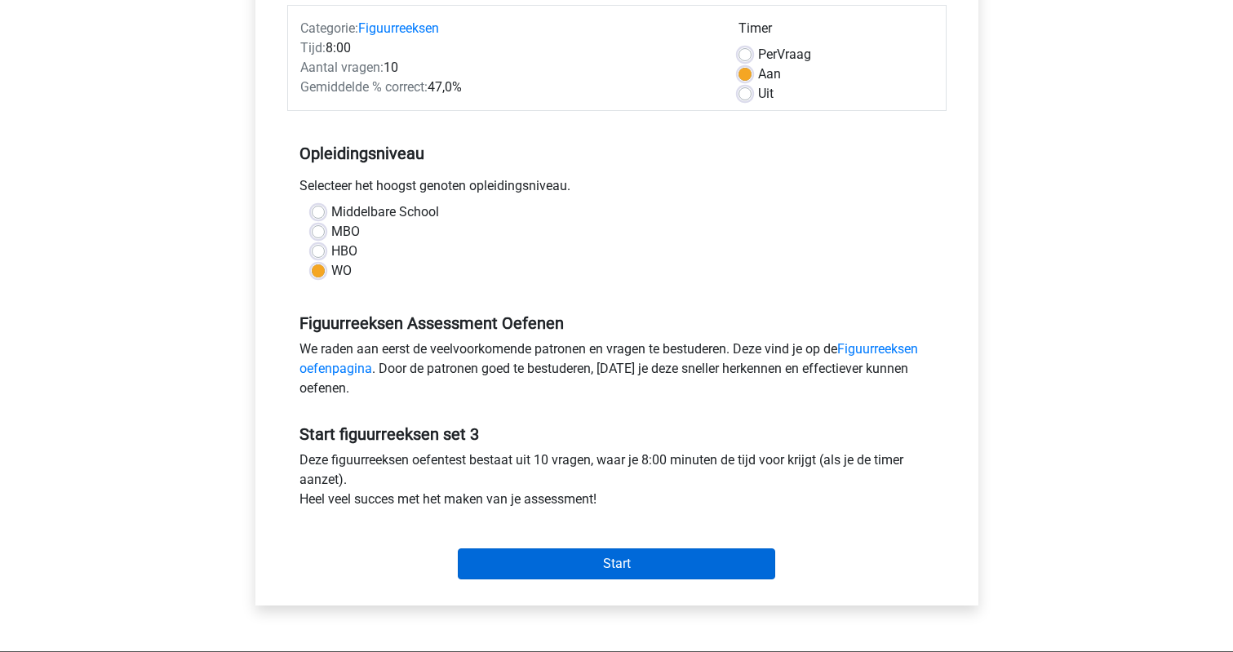
click at [539, 558] on input "Start" at bounding box center [616, 563] width 317 height 31
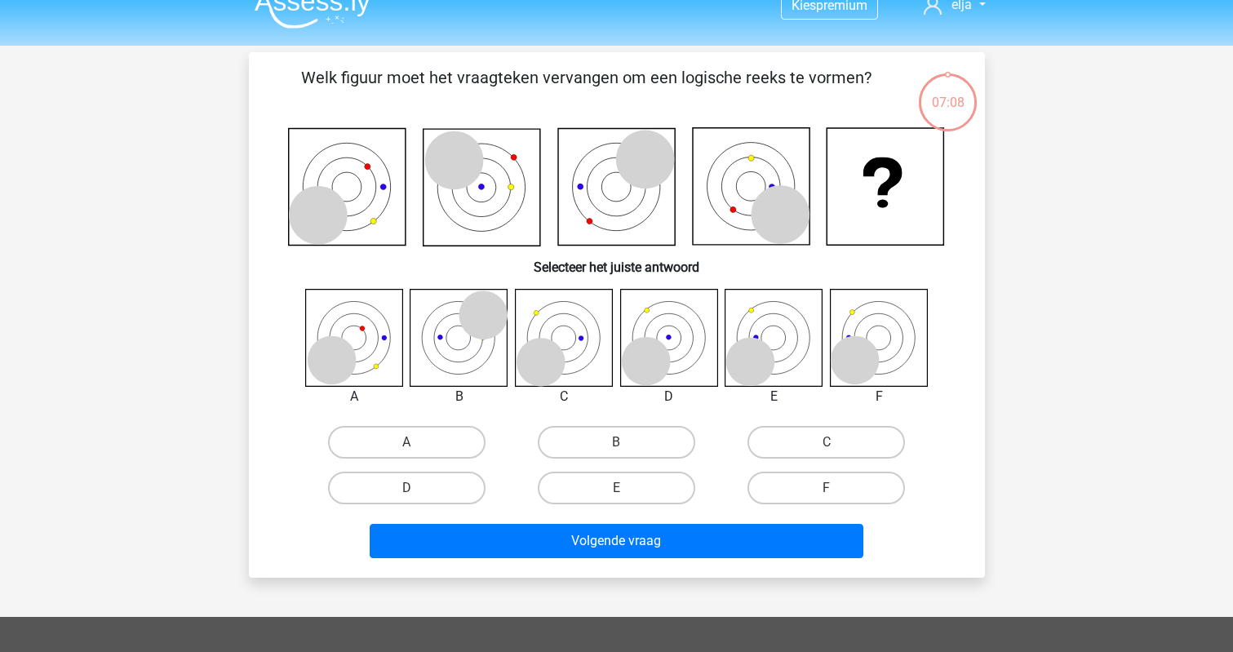
scroll to position [24, 0]
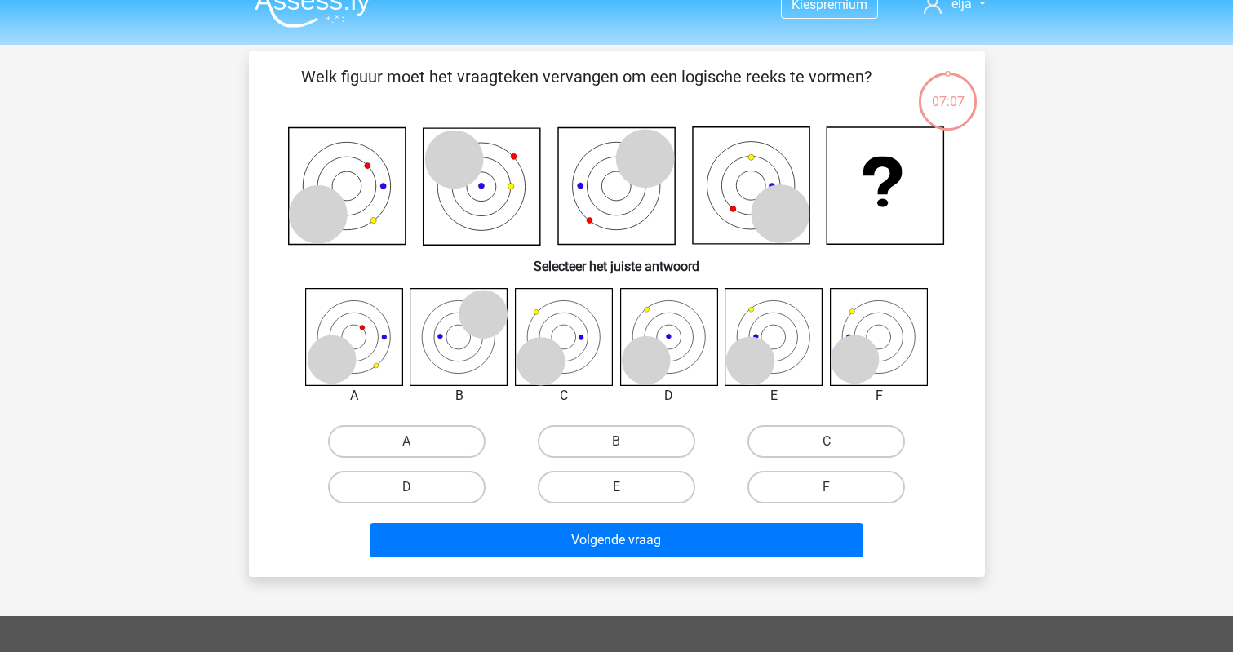
click at [592, 494] on label "E" at bounding box center [616, 487] width 157 height 33
click at [616, 494] on input "E" at bounding box center [621, 492] width 11 height 11
radio input "true"
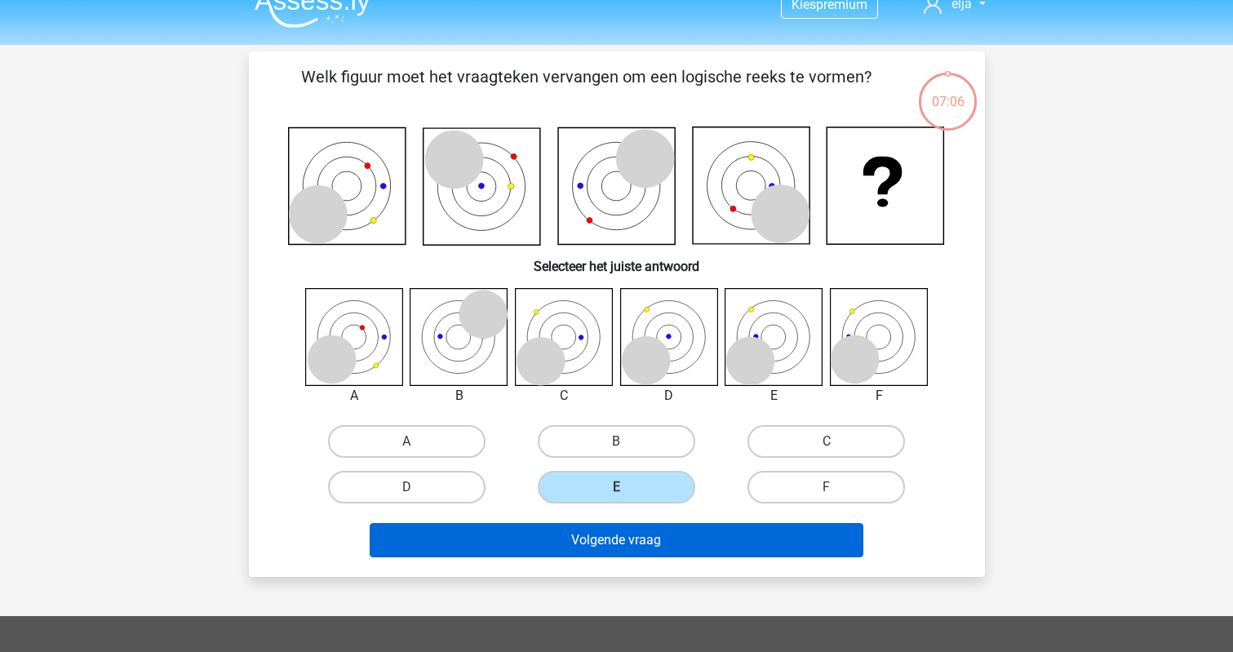
click at [604, 534] on button "Volgende vraag" at bounding box center [617, 540] width 494 height 34
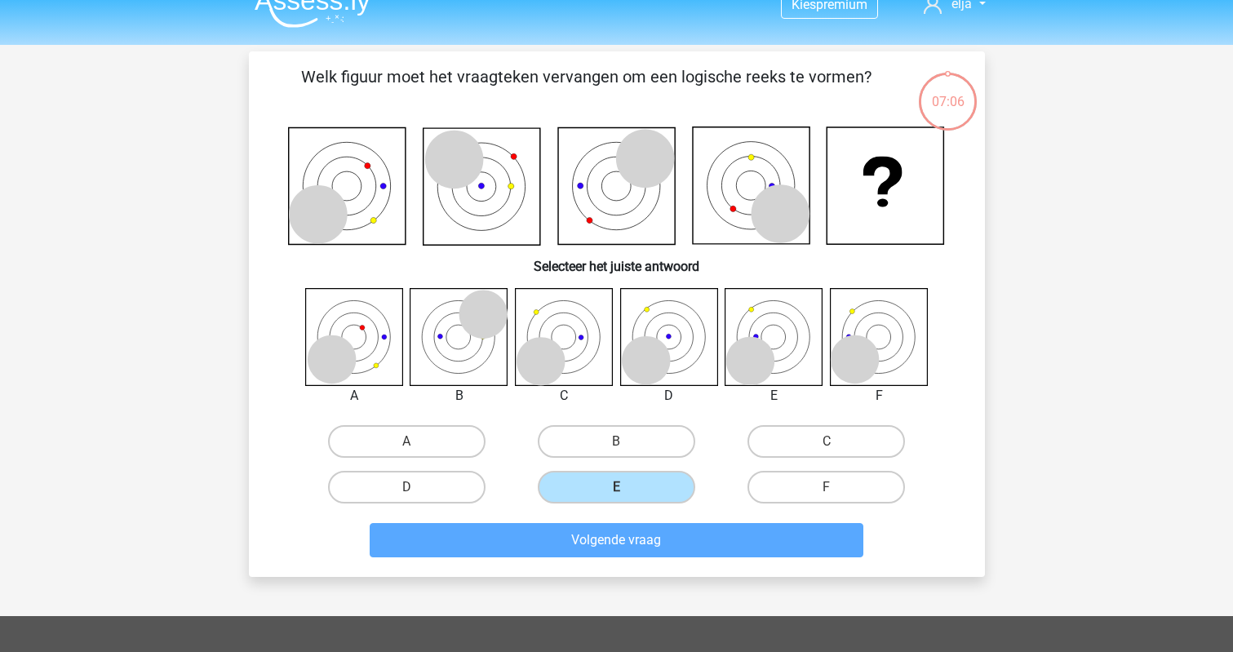
scroll to position [75, 0]
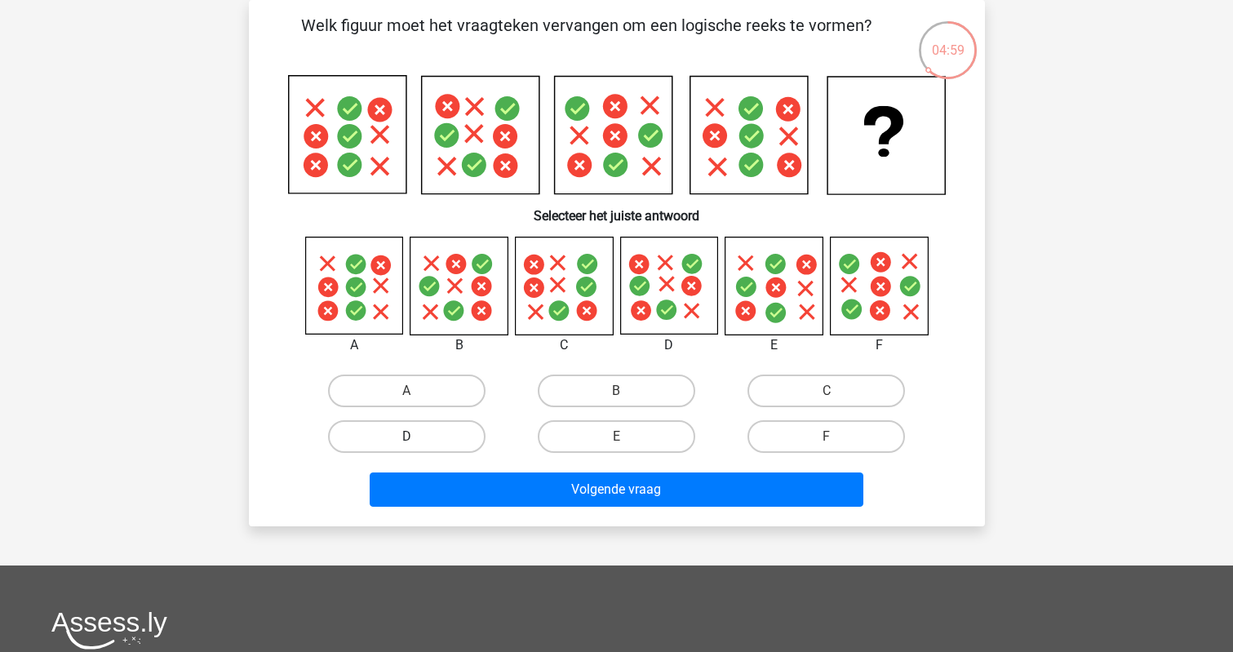
click at [429, 430] on label "D" at bounding box center [406, 436] width 157 height 33
click at [417, 436] on input "D" at bounding box center [411, 441] width 11 height 11
radio input "true"
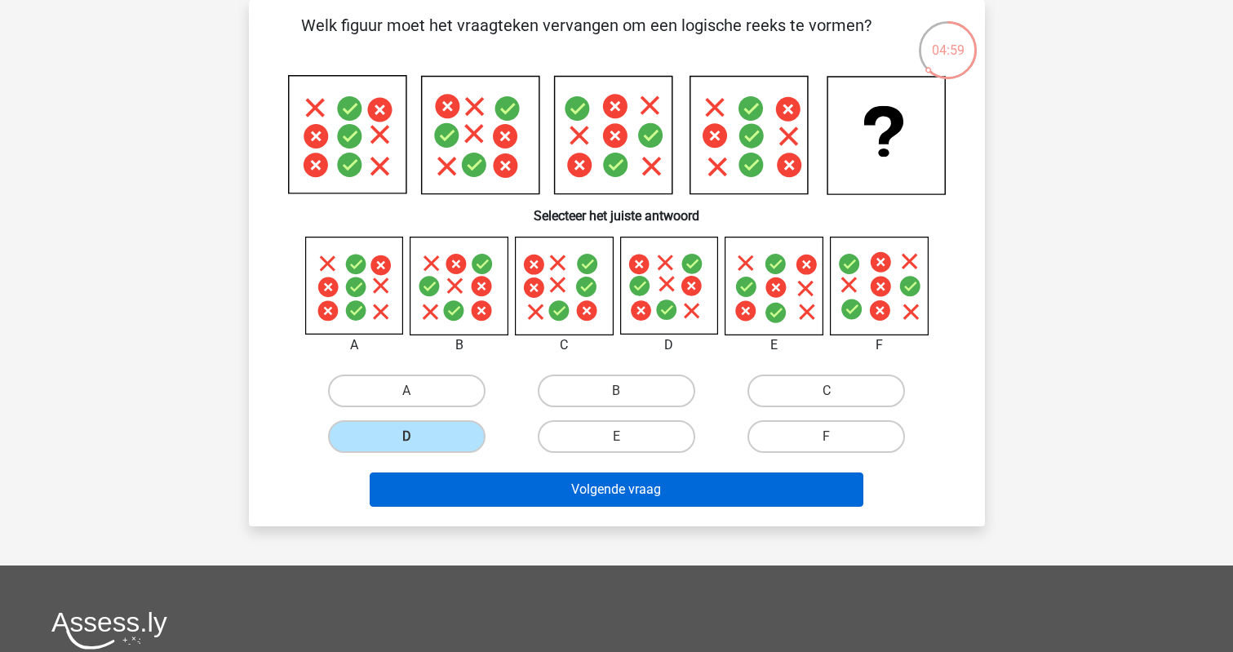
click at [448, 480] on button "Volgende vraag" at bounding box center [617, 489] width 494 height 34
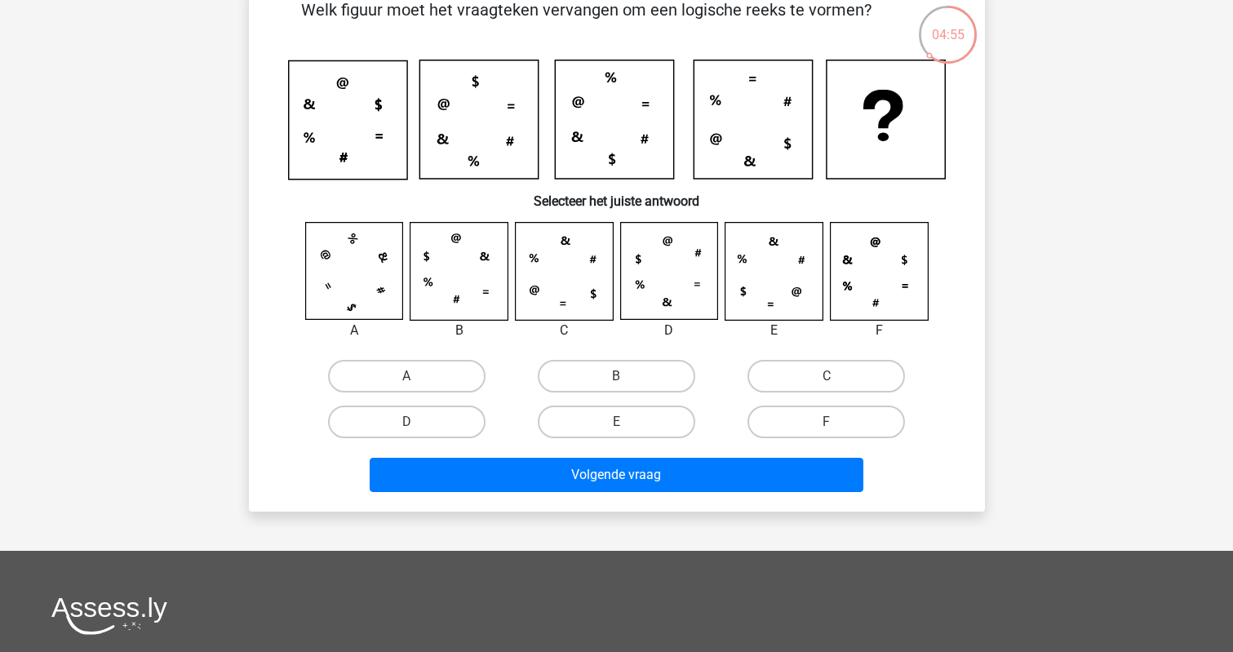
scroll to position [91, 0]
click at [313, 124] on icon at bounding box center [347, 119] width 118 height 118
click at [793, 376] on label "C" at bounding box center [825, 375] width 157 height 33
click at [826, 376] on input "C" at bounding box center [831, 380] width 11 height 11
radio input "true"
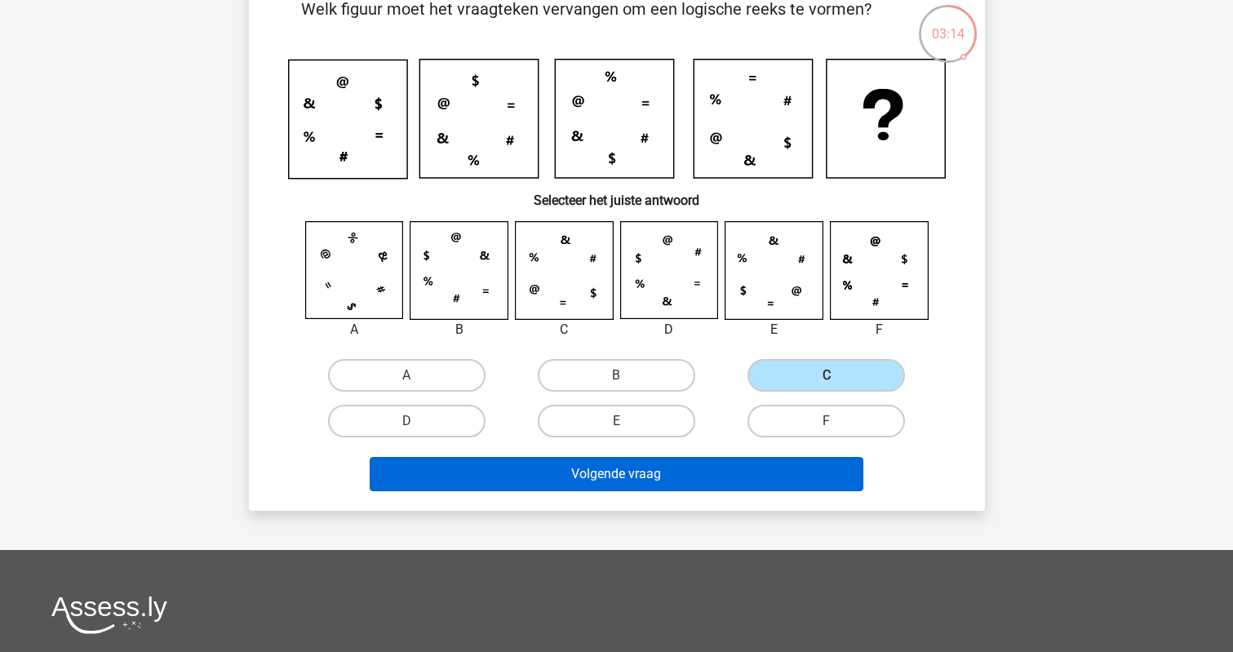
click at [668, 473] on button "Volgende vraag" at bounding box center [617, 474] width 494 height 34
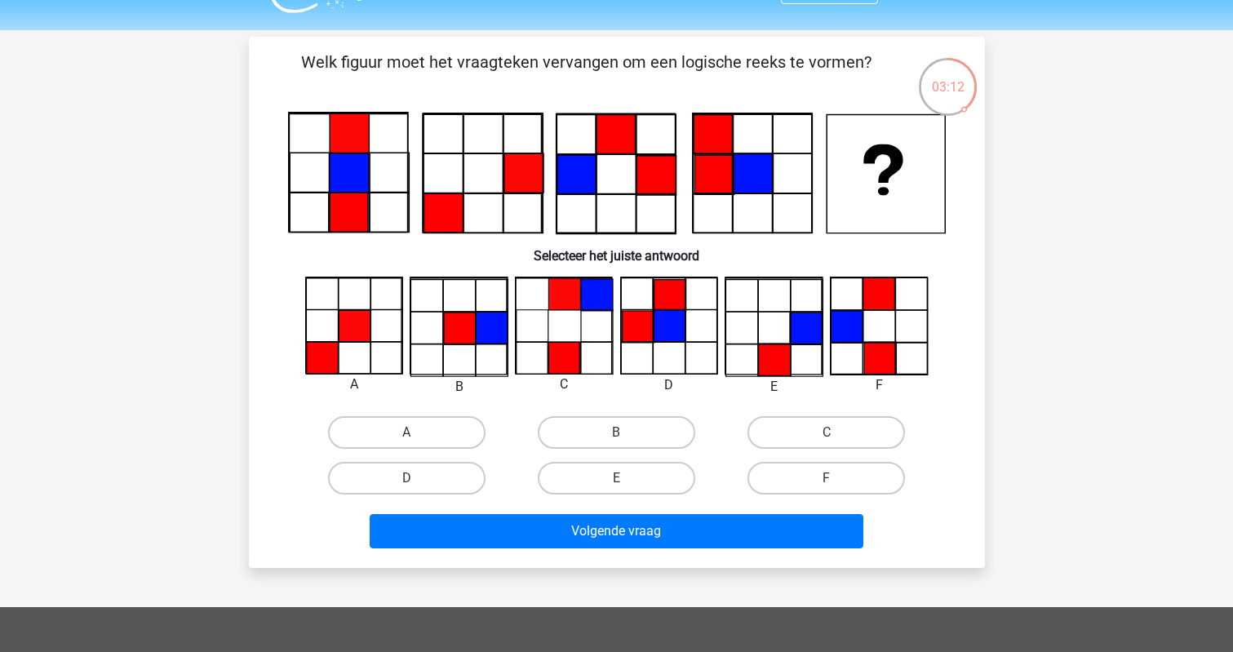
scroll to position [33, 0]
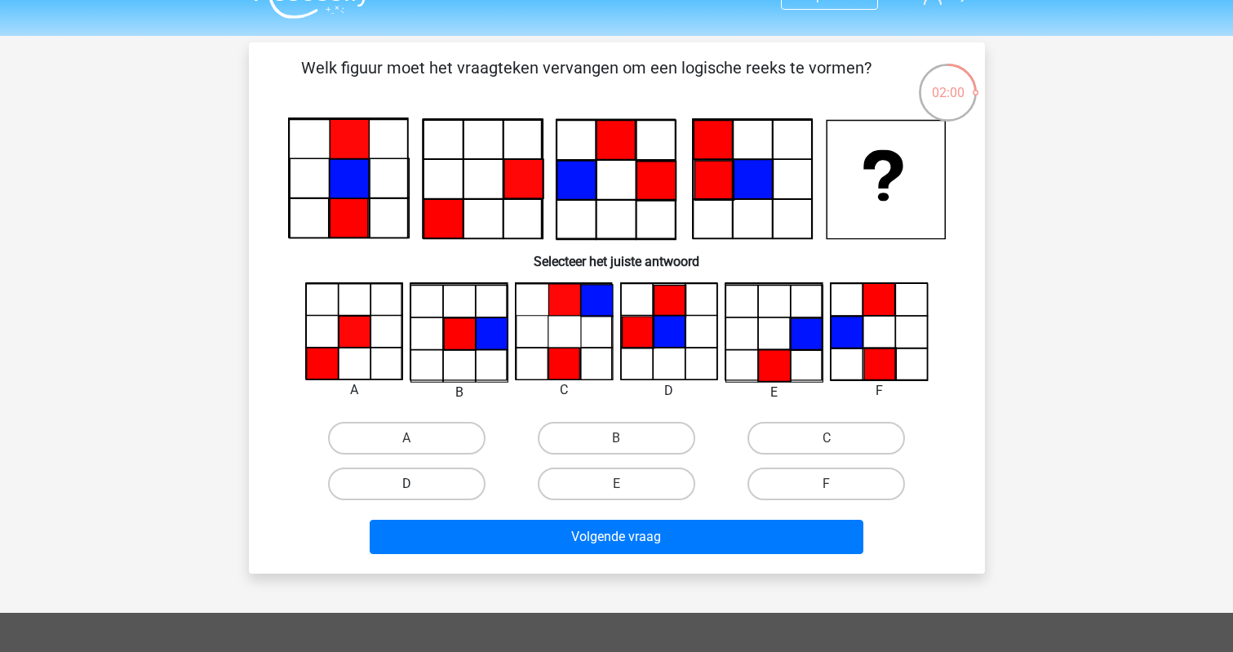
click at [442, 478] on label "D" at bounding box center [406, 483] width 157 height 33
click at [417, 484] on input "D" at bounding box center [411, 489] width 11 height 11
radio input "true"
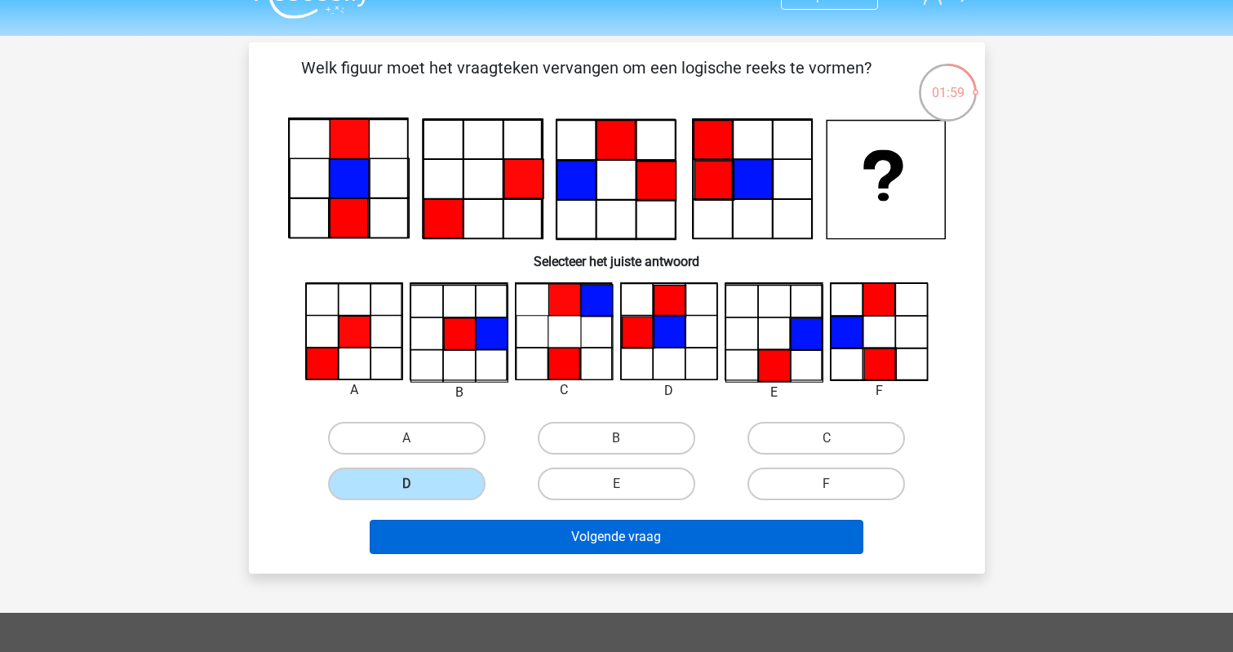
click at [488, 542] on button "Volgende vraag" at bounding box center [617, 537] width 494 height 34
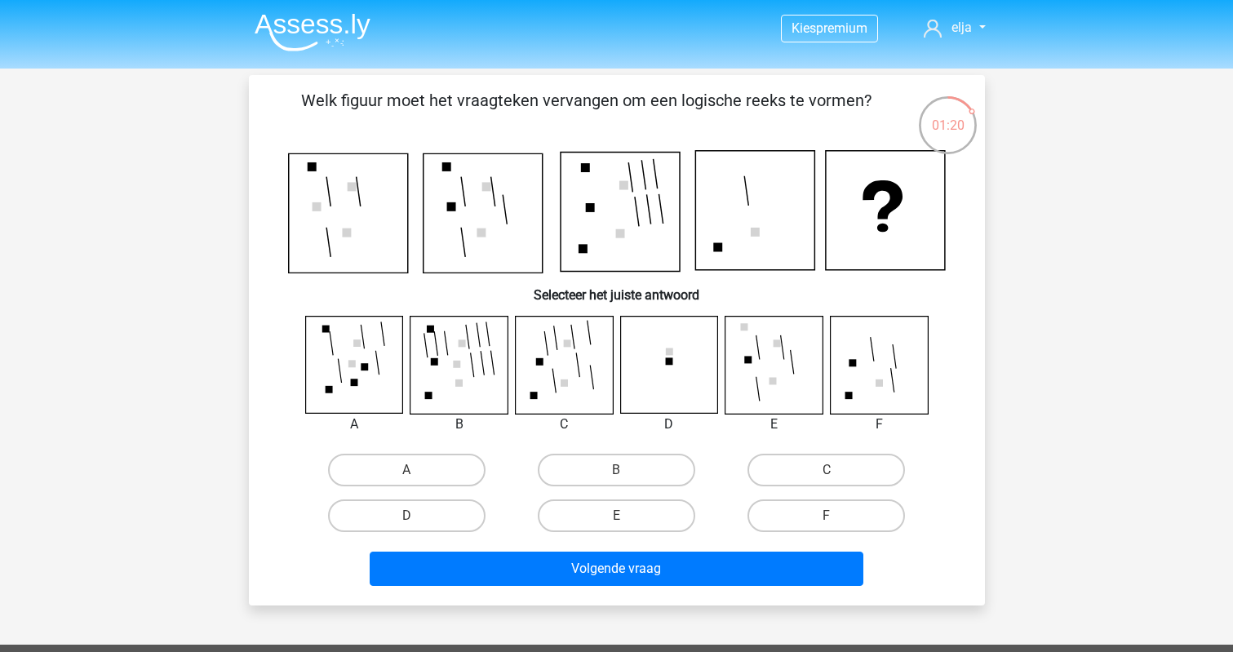
scroll to position [0, 0]
click at [586, 472] on label "B" at bounding box center [616, 470] width 157 height 33
click at [616, 472] on input "B" at bounding box center [621, 475] width 11 height 11
radio input "true"
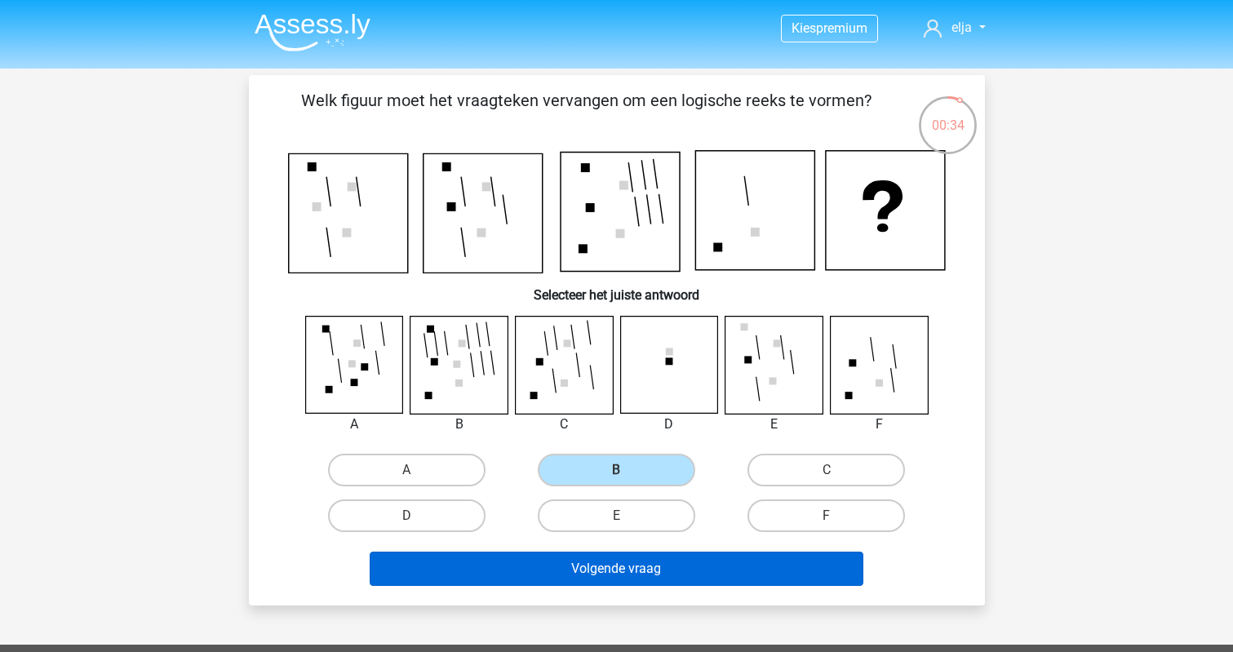
click at [585, 573] on button "Volgende vraag" at bounding box center [617, 568] width 494 height 34
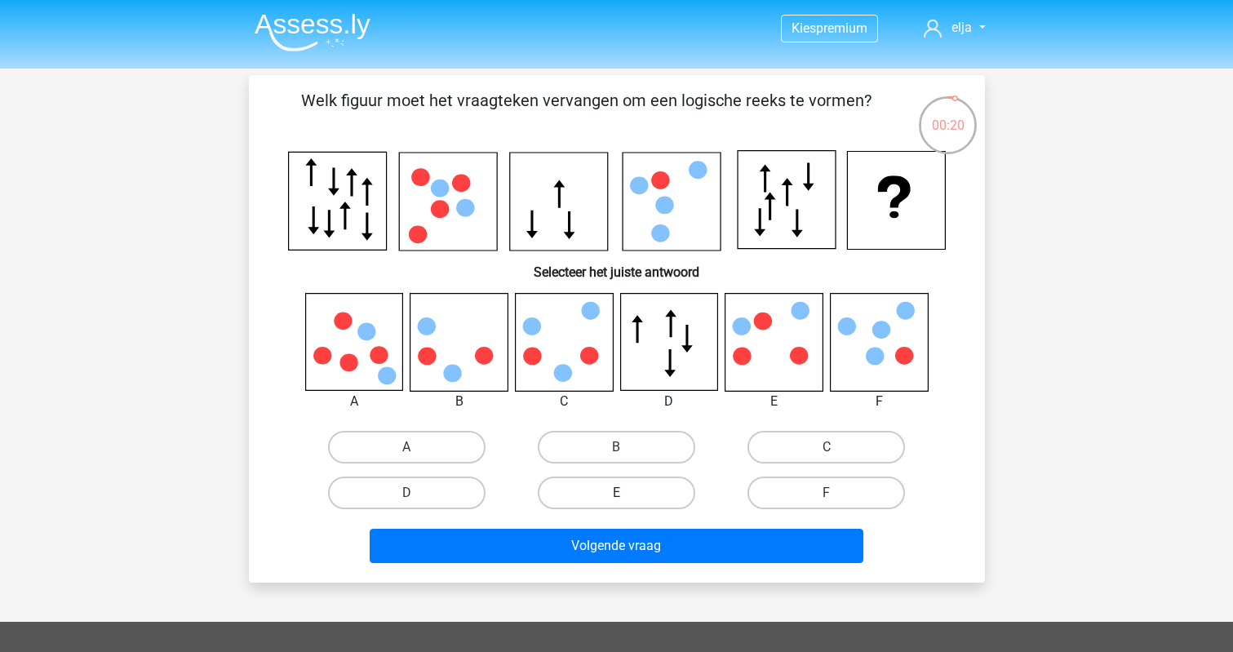
click at [626, 483] on label "E" at bounding box center [616, 492] width 157 height 33
click at [626, 493] on input "E" at bounding box center [621, 498] width 11 height 11
radio input "true"
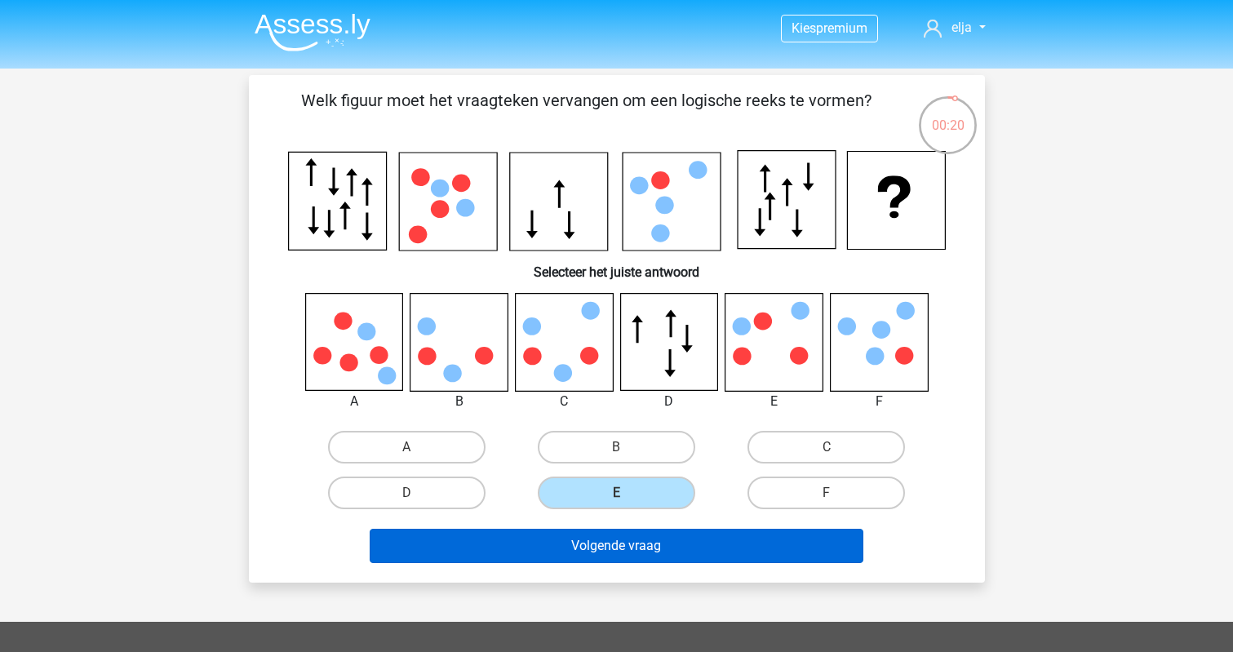
click at [635, 547] on button "Volgende vraag" at bounding box center [617, 546] width 494 height 34
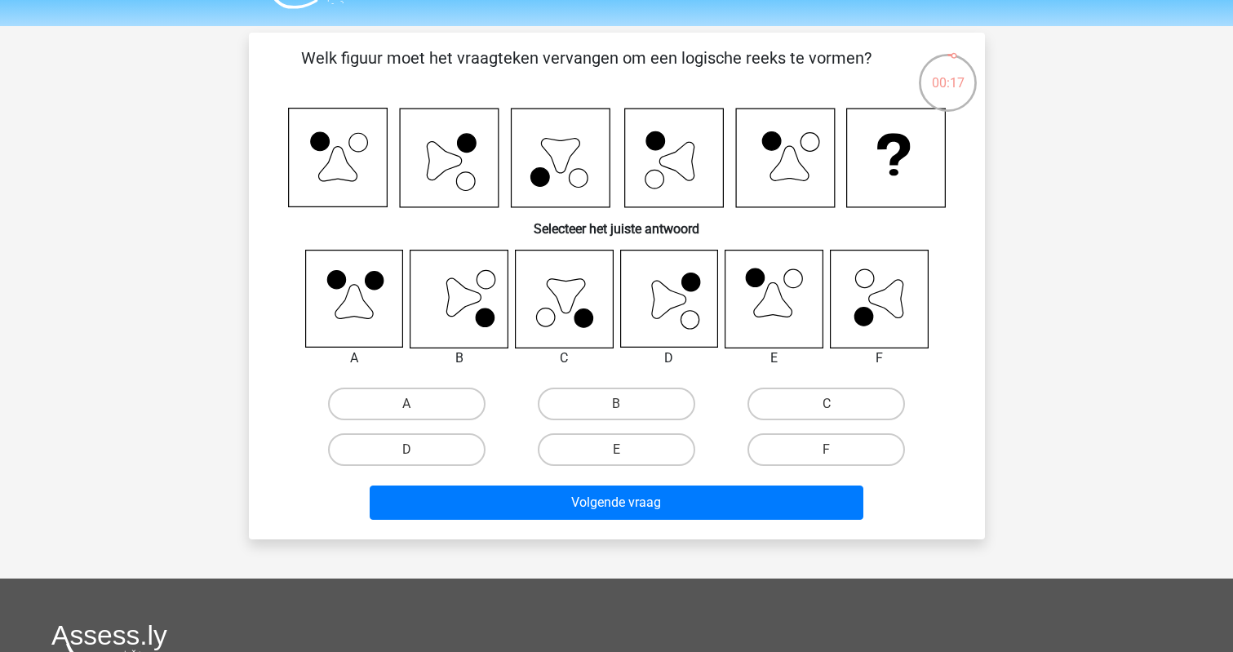
scroll to position [46, 0]
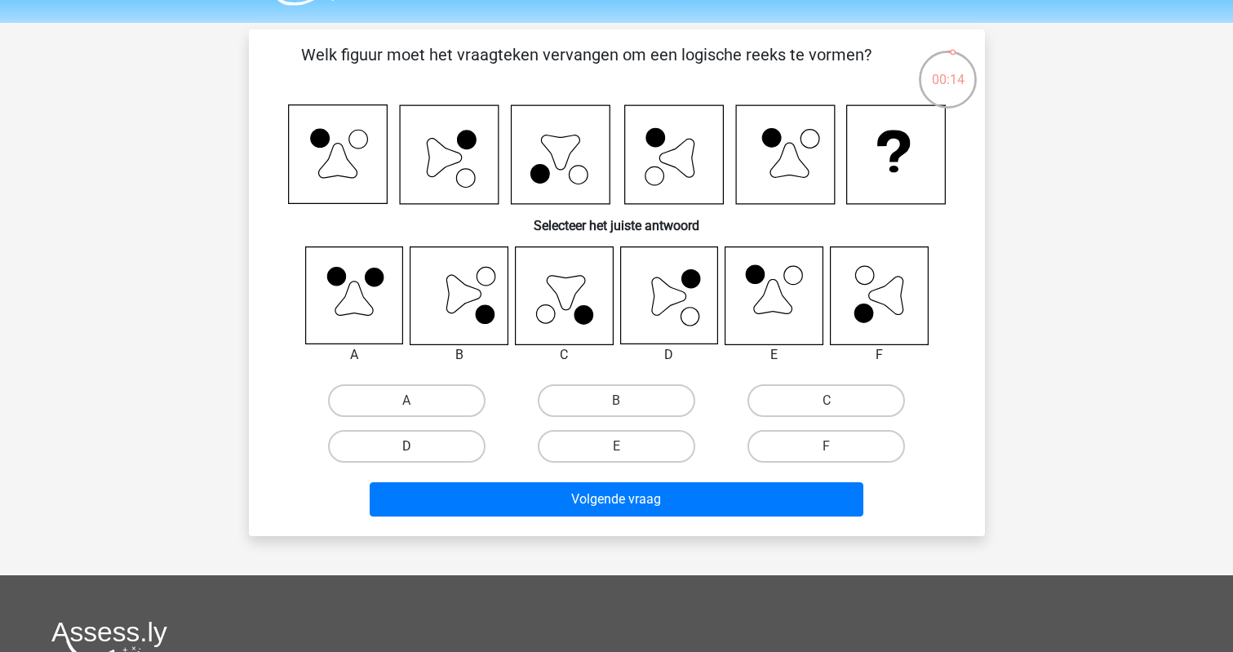
click at [437, 440] on label "D" at bounding box center [406, 446] width 157 height 33
click at [417, 446] on input "D" at bounding box center [411, 451] width 11 height 11
radio input "true"
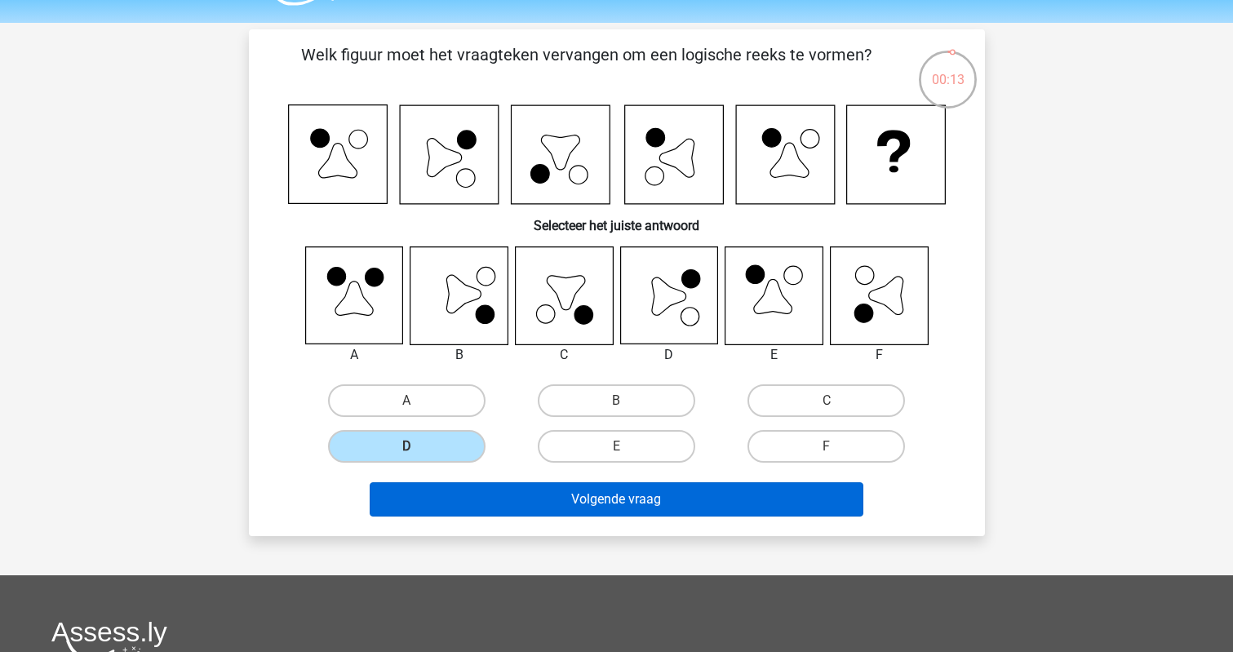
click at [449, 501] on button "Volgende vraag" at bounding box center [617, 499] width 494 height 34
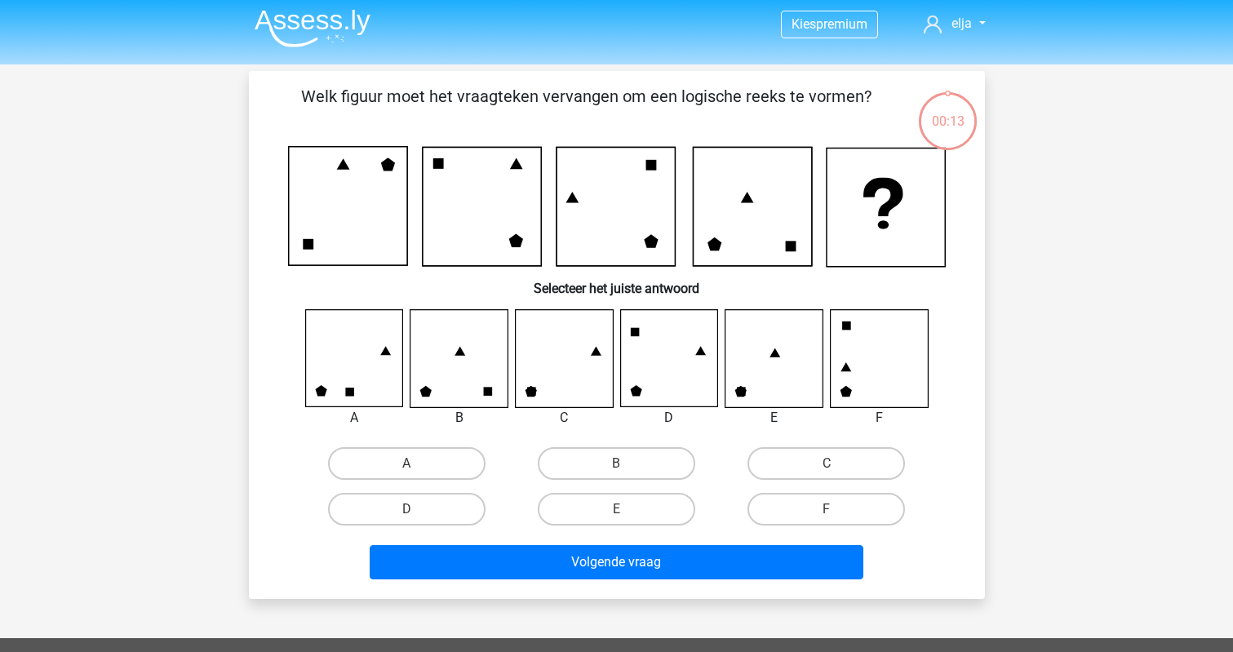
scroll to position [0, 0]
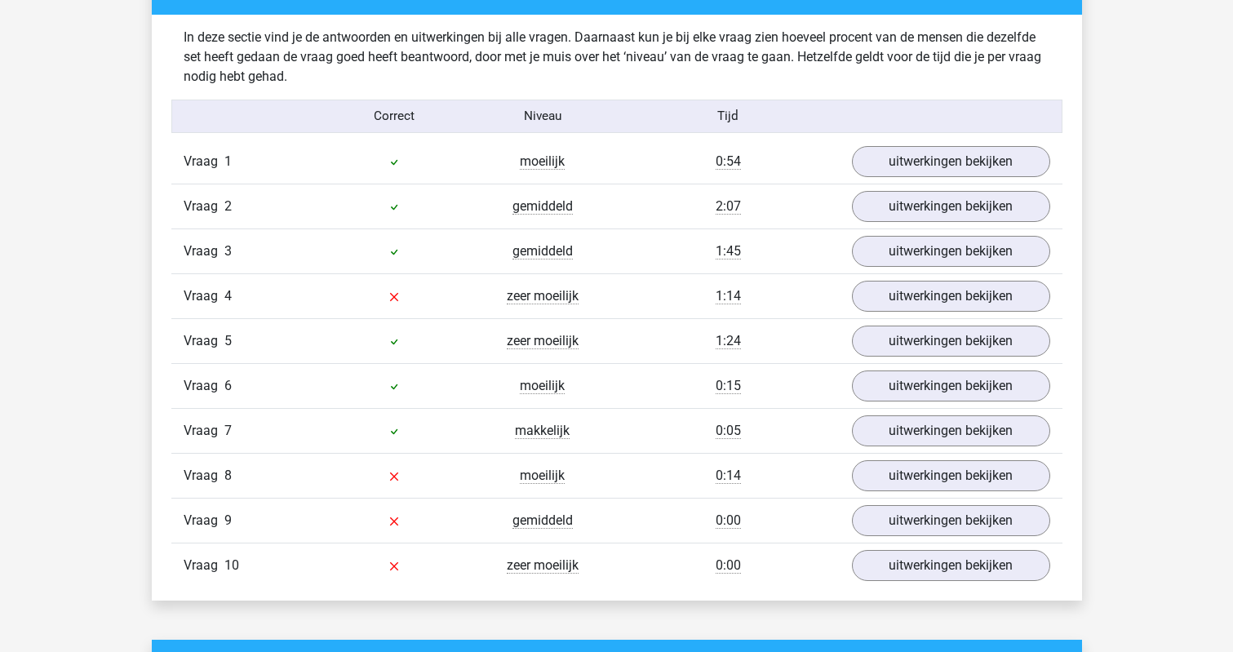
scroll to position [1268, 0]
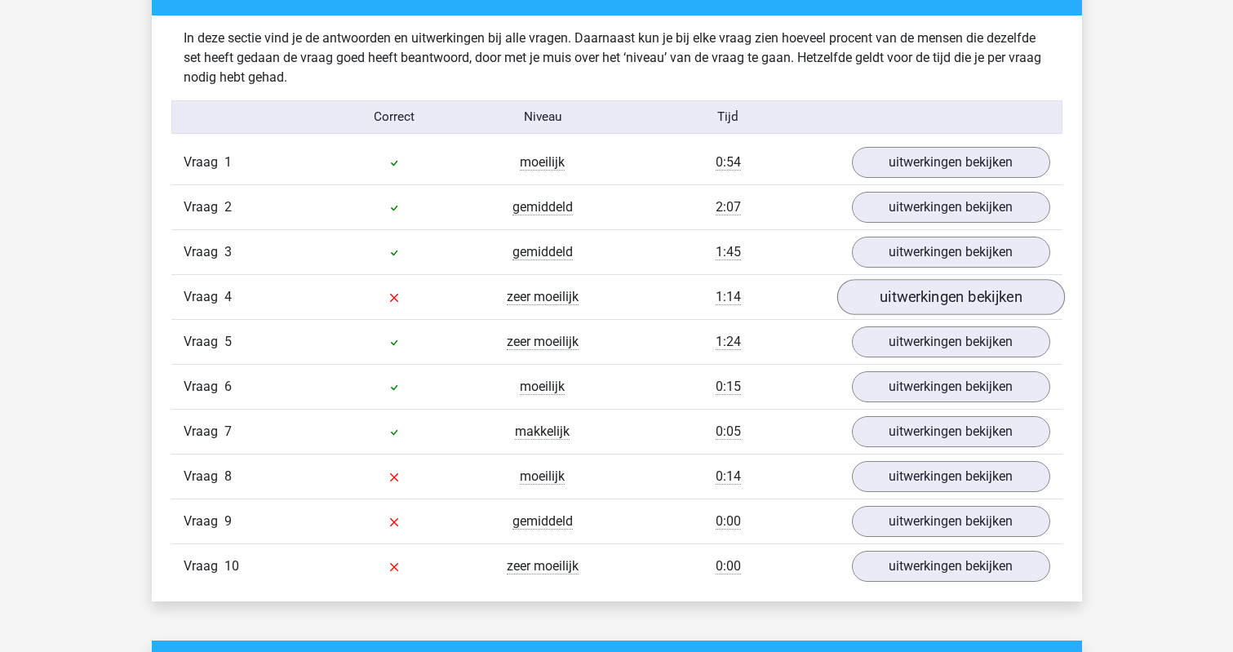
click at [886, 305] on link "uitwerkingen bekijken" at bounding box center [950, 297] width 228 height 36
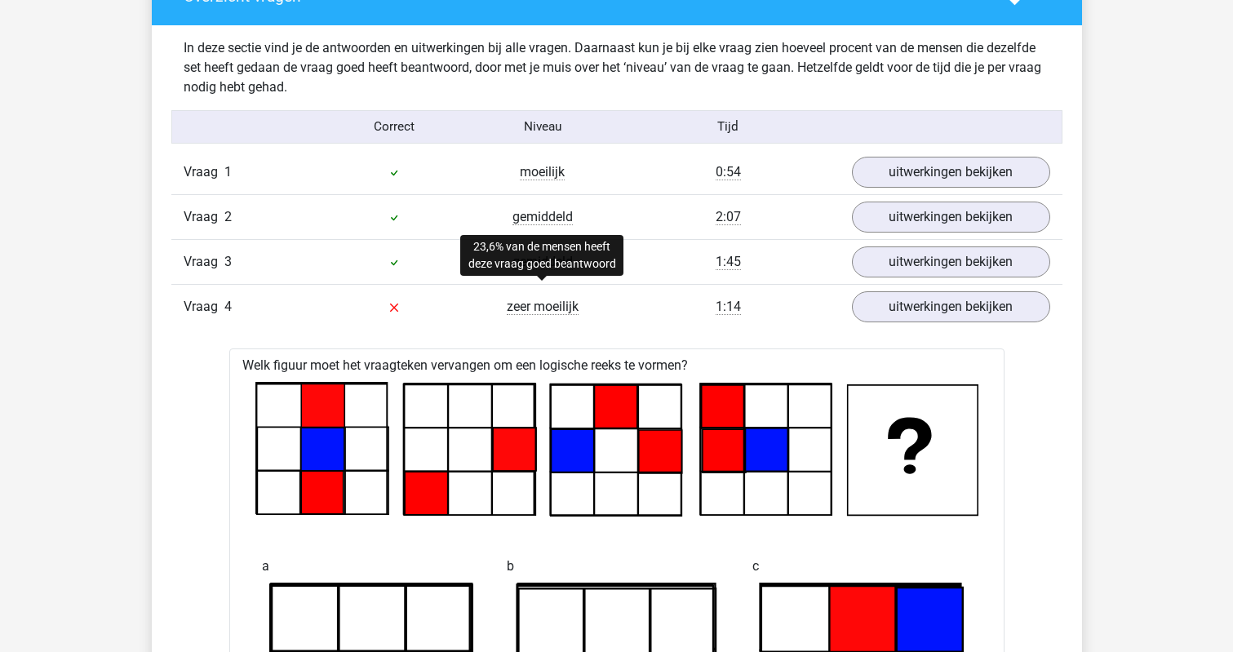
scroll to position [1210, 0]
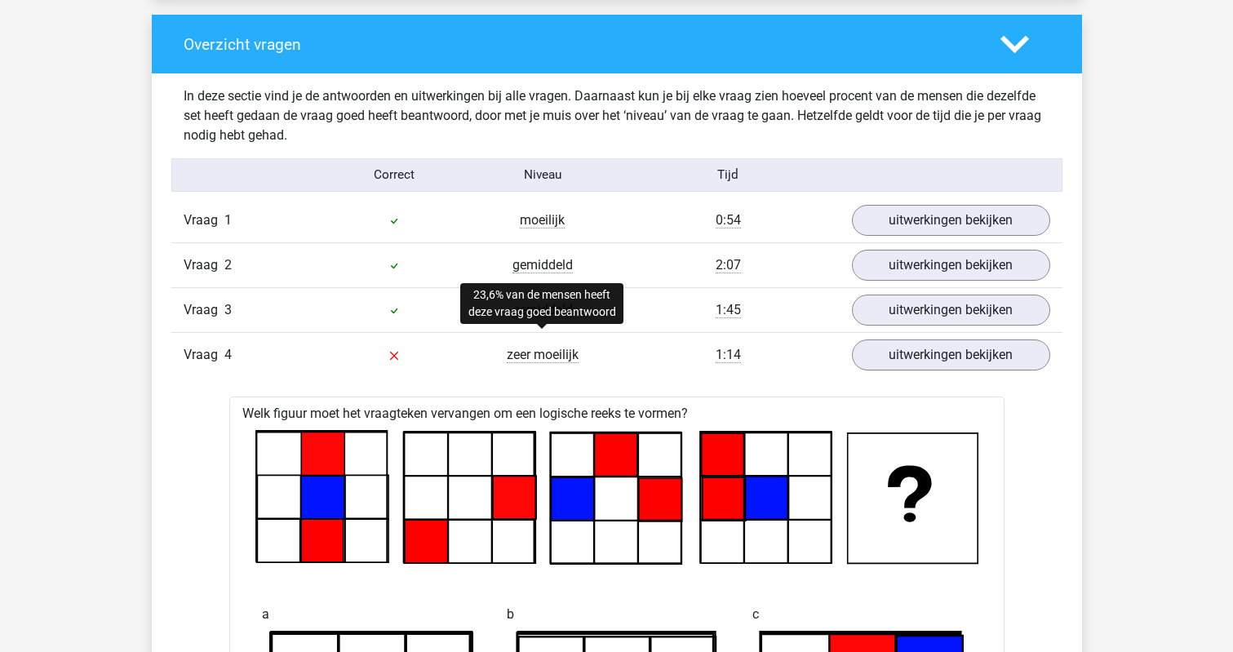
click at [520, 362] on span "zeer moeilijk" at bounding box center [543, 355] width 72 height 16
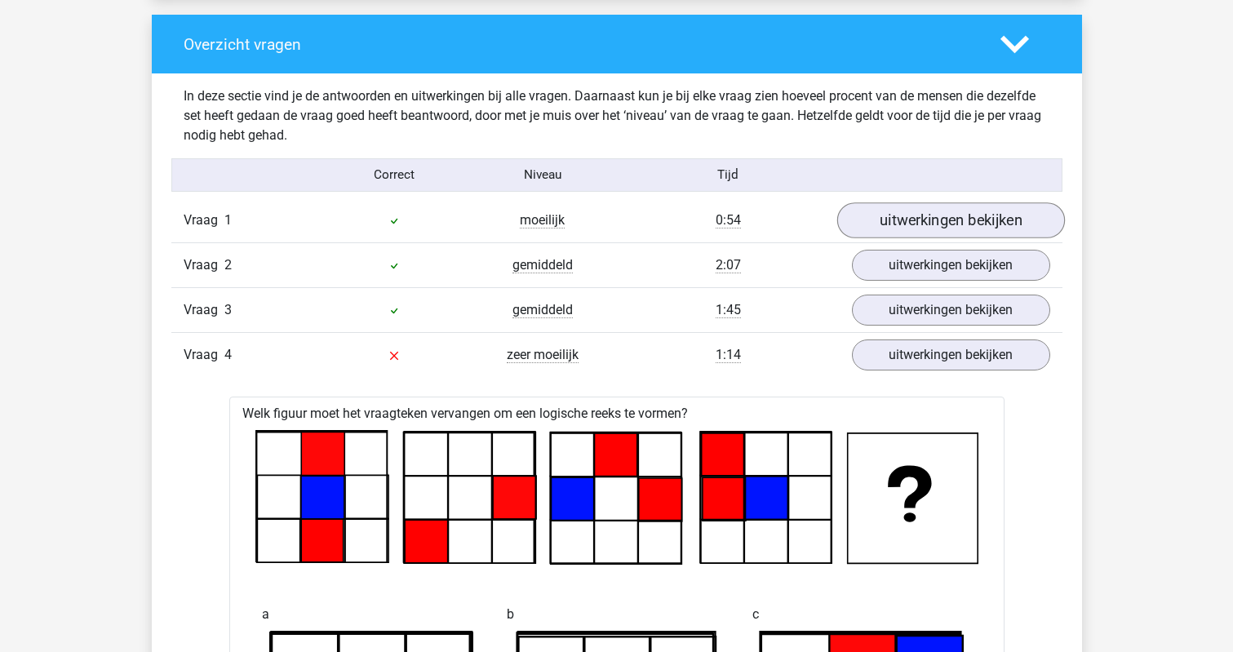
click at [885, 221] on link "uitwerkingen bekijken" at bounding box center [950, 220] width 228 height 36
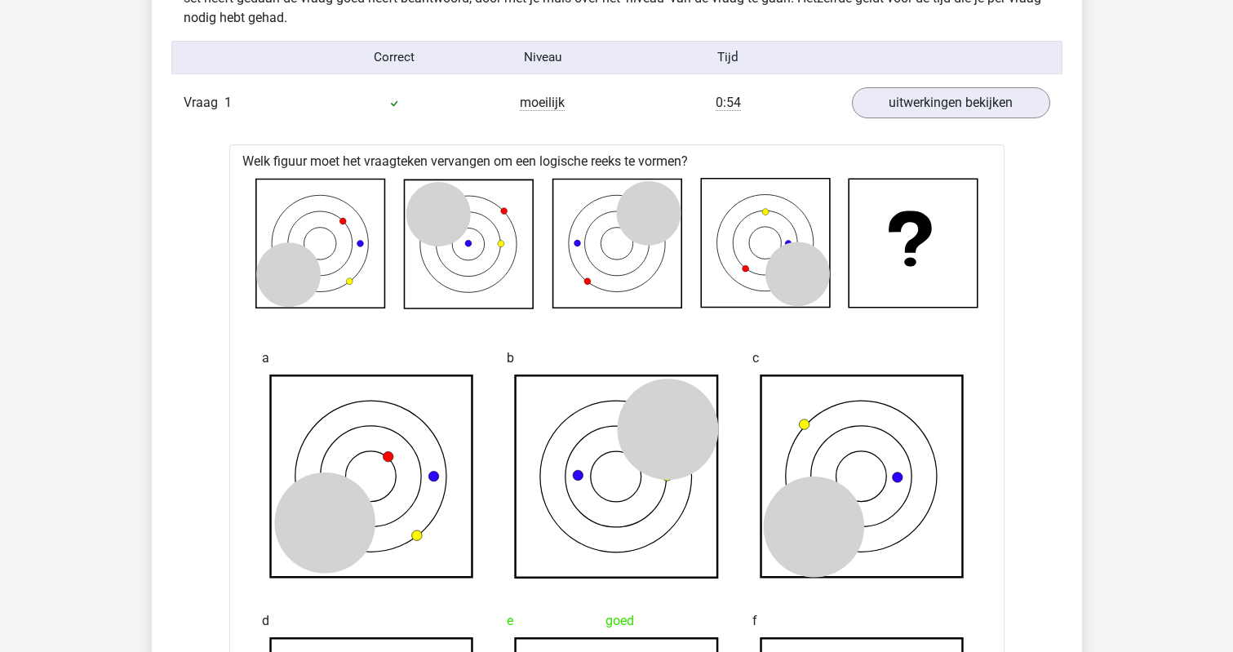
scroll to position [1283, 0]
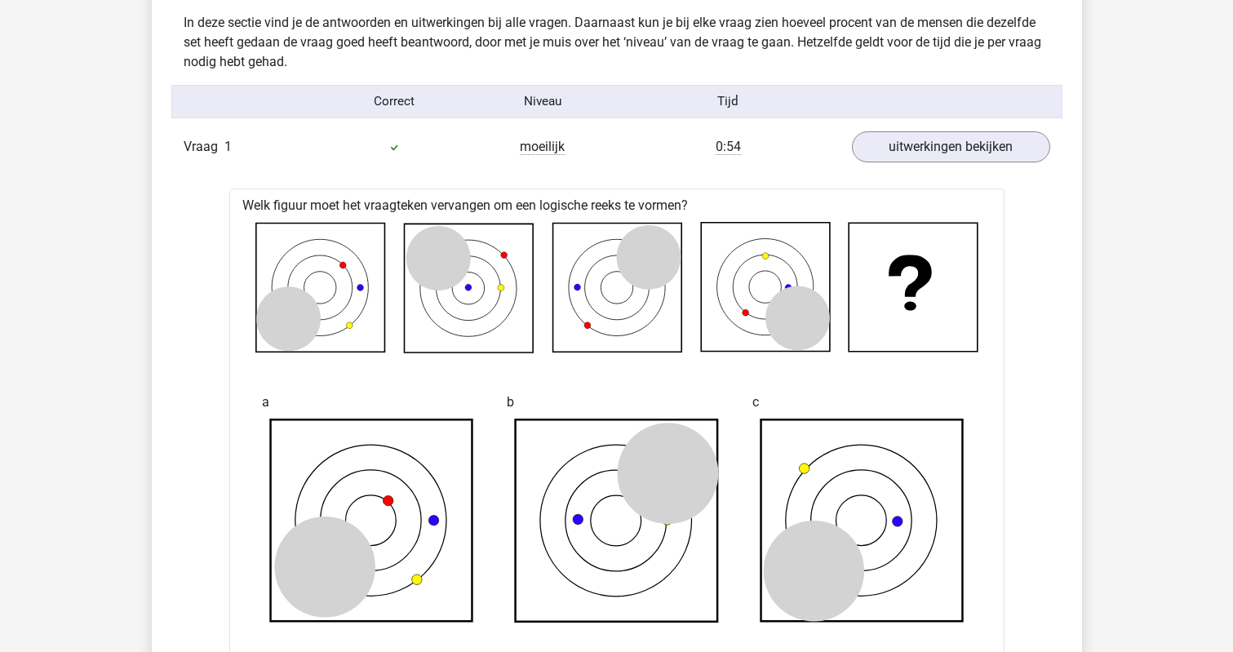
click at [727, 152] on span "0:54" at bounding box center [727, 147] width 25 height 16
click at [918, 150] on link "uitwerkingen bekijken" at bounding box center [950, 147] width 228 height 36
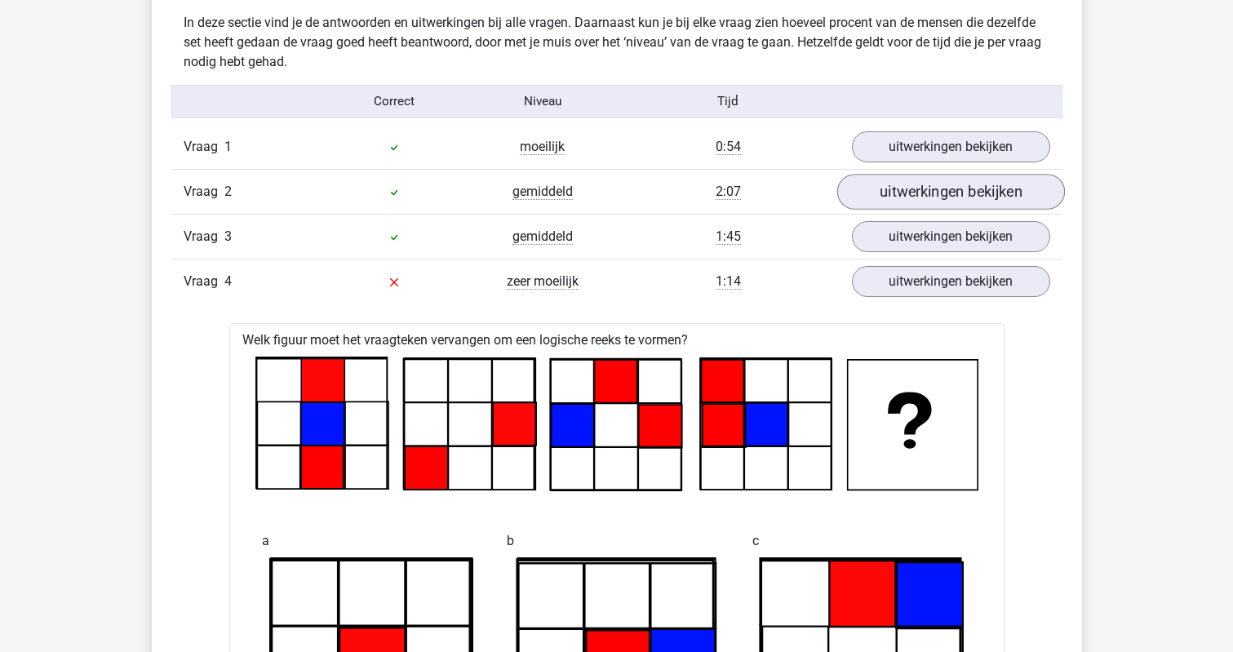
click at [895, 193] on link "uitwerkingen bekijken" at bounding box center [950, 192] width 228 height 36
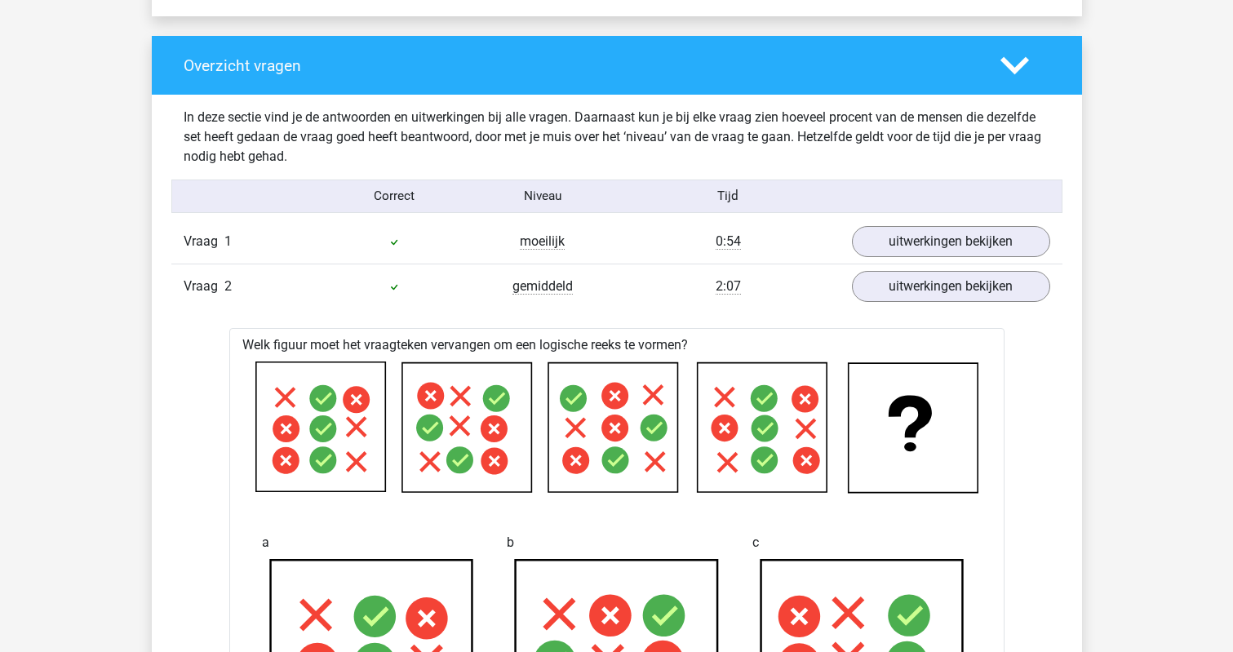
scroll to position [1115, 0]
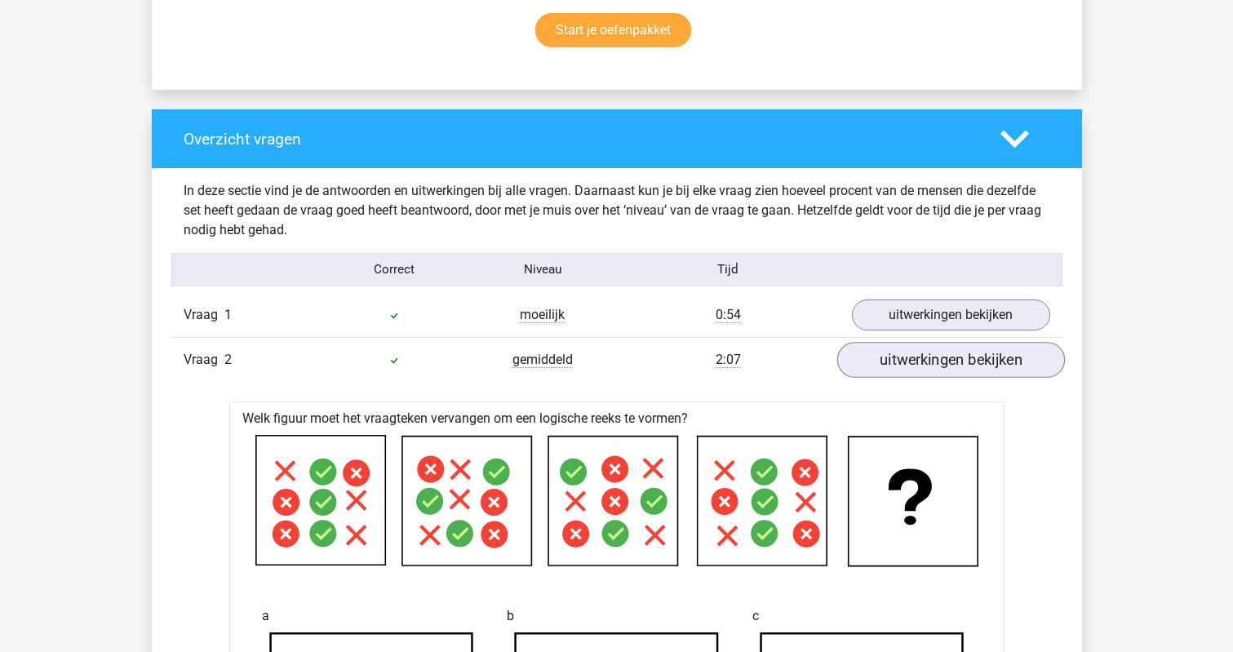
click at [896, 359] on link "uitwerkingen bekijken" at bounding box center [950, 360] width 228 height 36
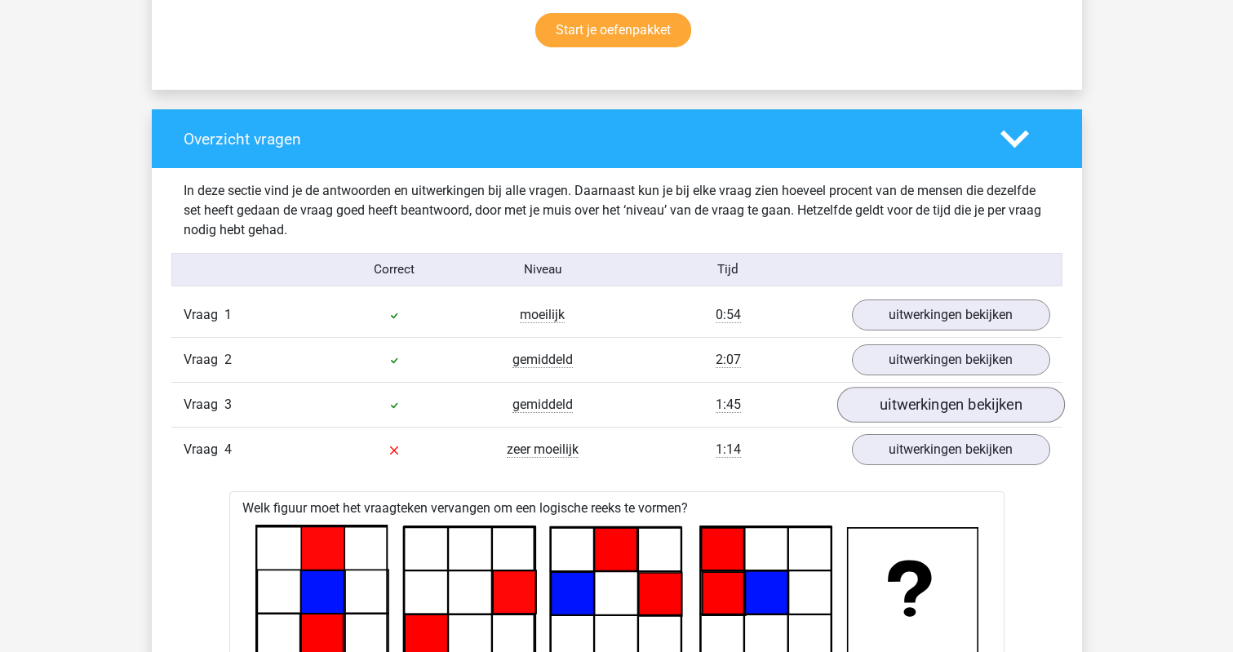
click at [897, 407] on link "uitwerkingen bekijken" at bounding box center [950, 405] width 228 height 36
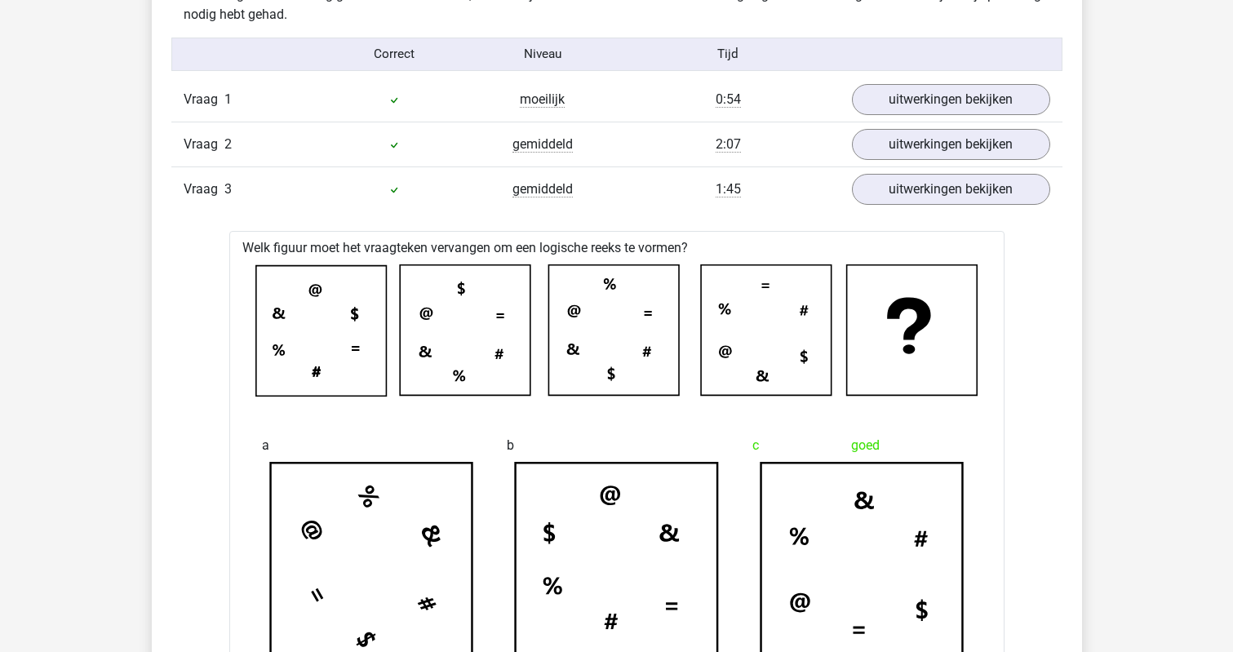
scroll to position [1321, 0]
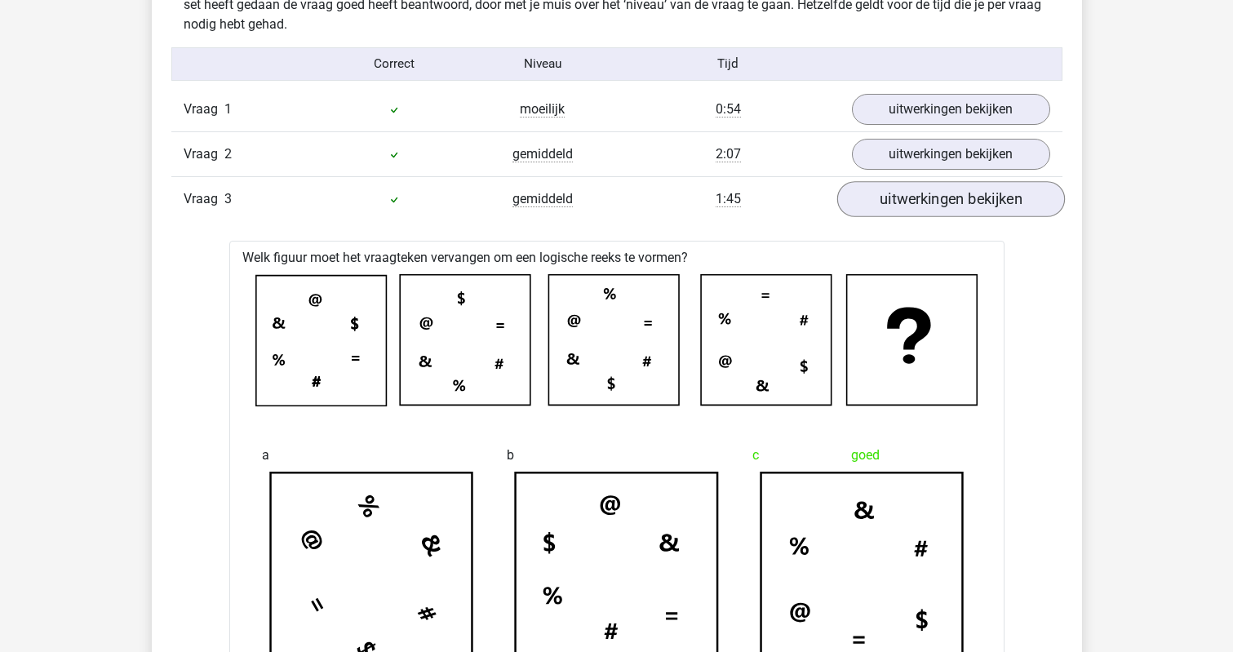
click at [904, 202] on link "uitwerkingen bekijken" at bounding box center [950, 199] width 228 height 36
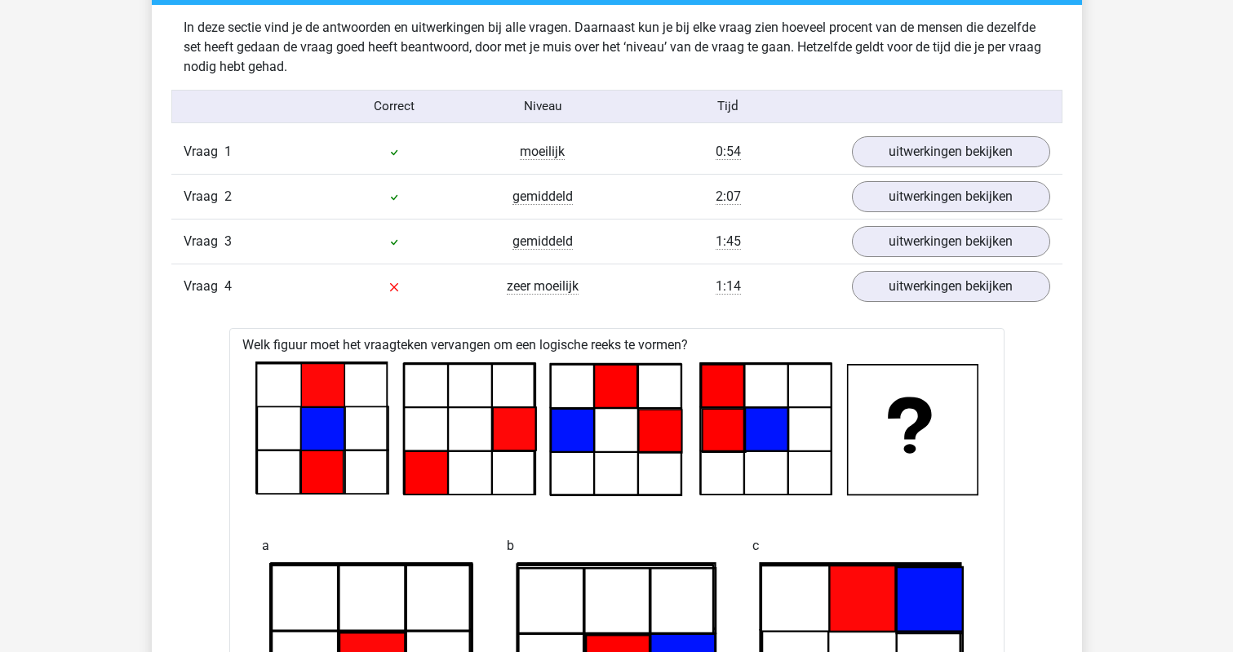
scroll to position [1196, 0]
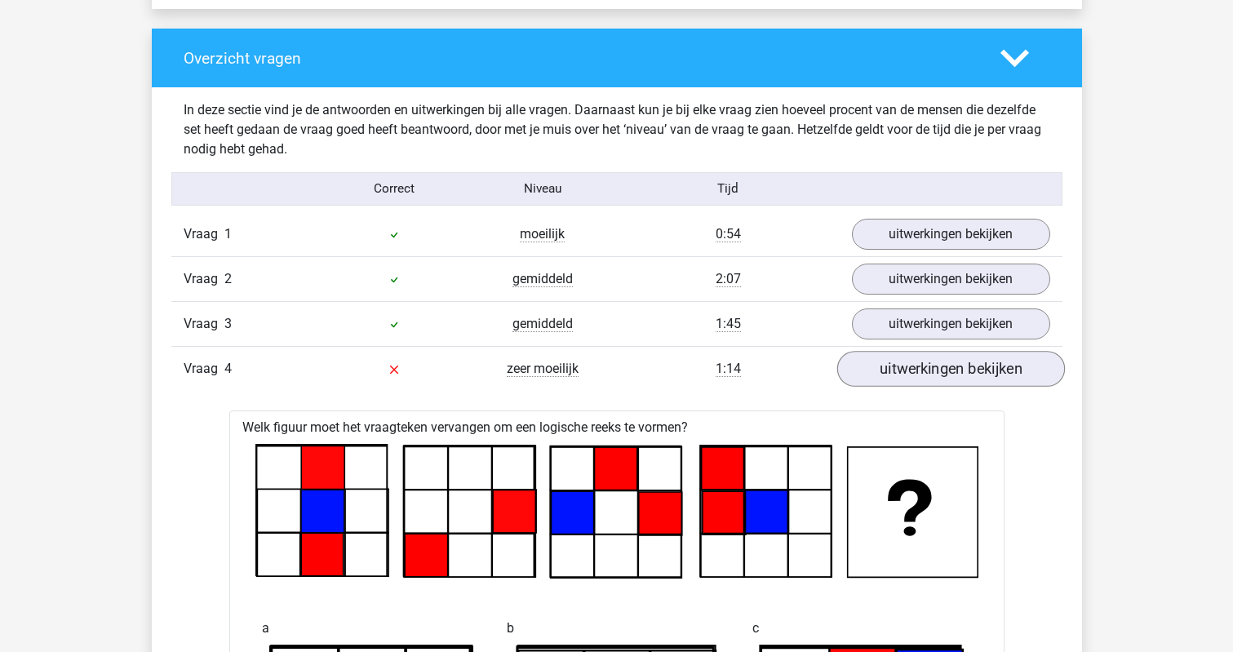
click at [899, 370] on link "uitwerkingen bekijken" at bounding box center [950, 369] width 228 height 36
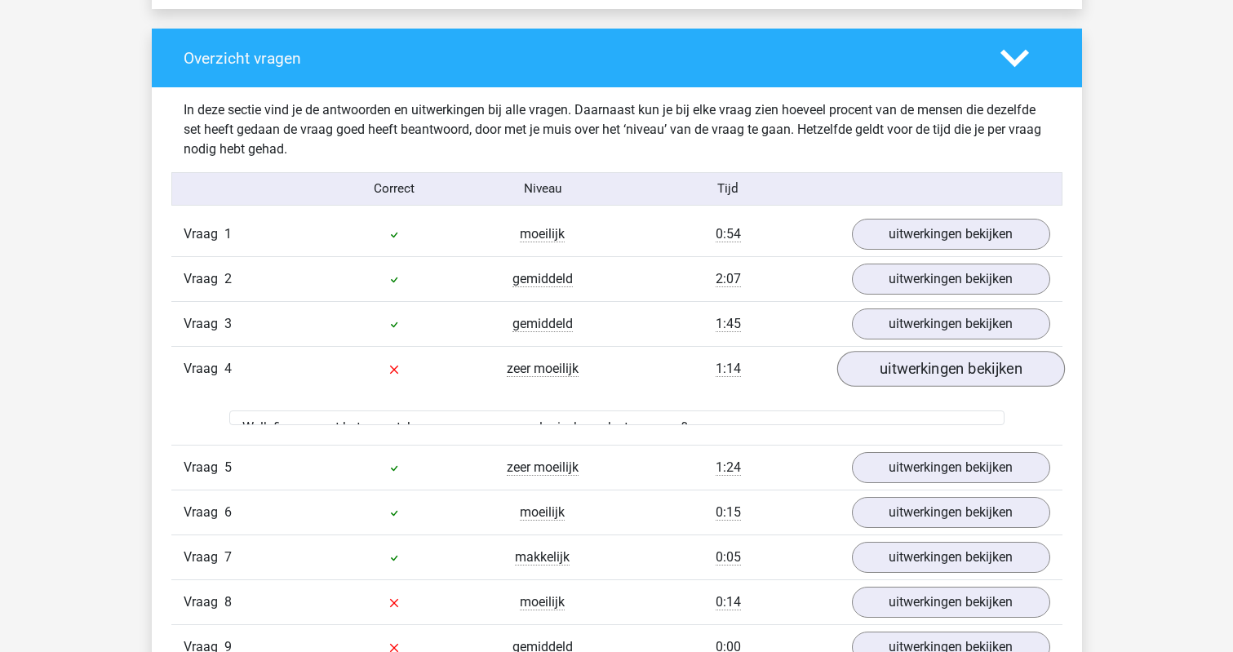
click at [899, 370] on link "uitwerkingen bekijken" at bounding box center [950, 369] width 228 height 36
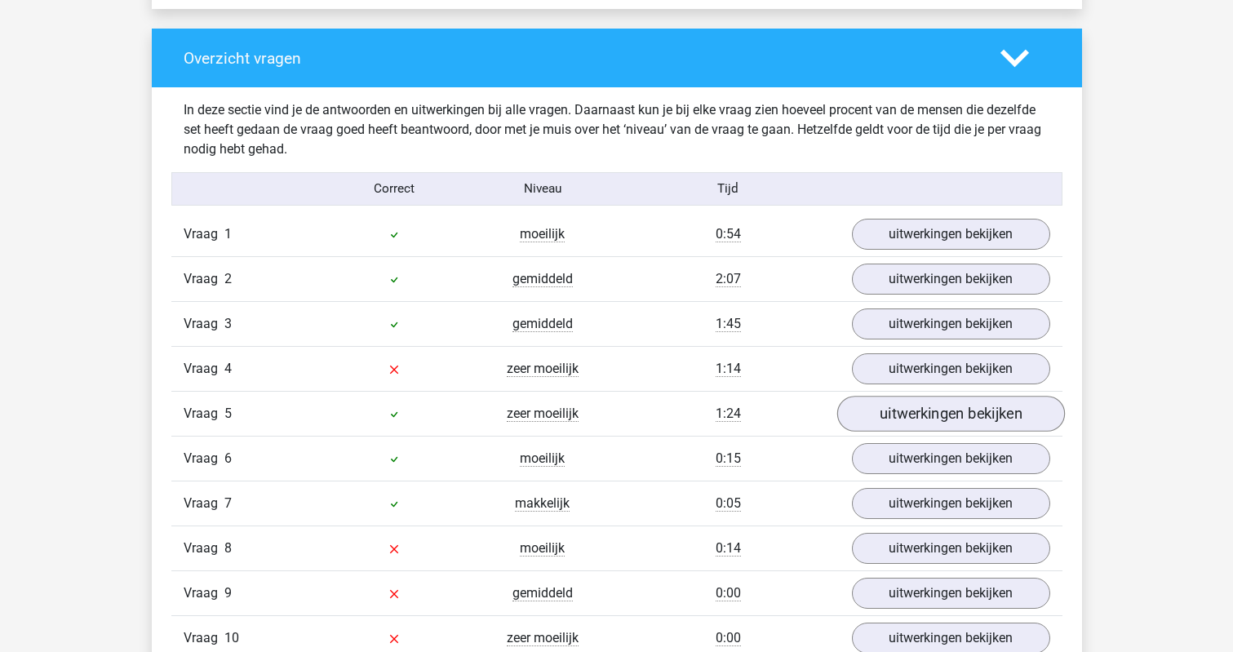
click at [891, 410] on link "uitwerkingen bekijken" at bounding box center [950, 414] width 228 height 36
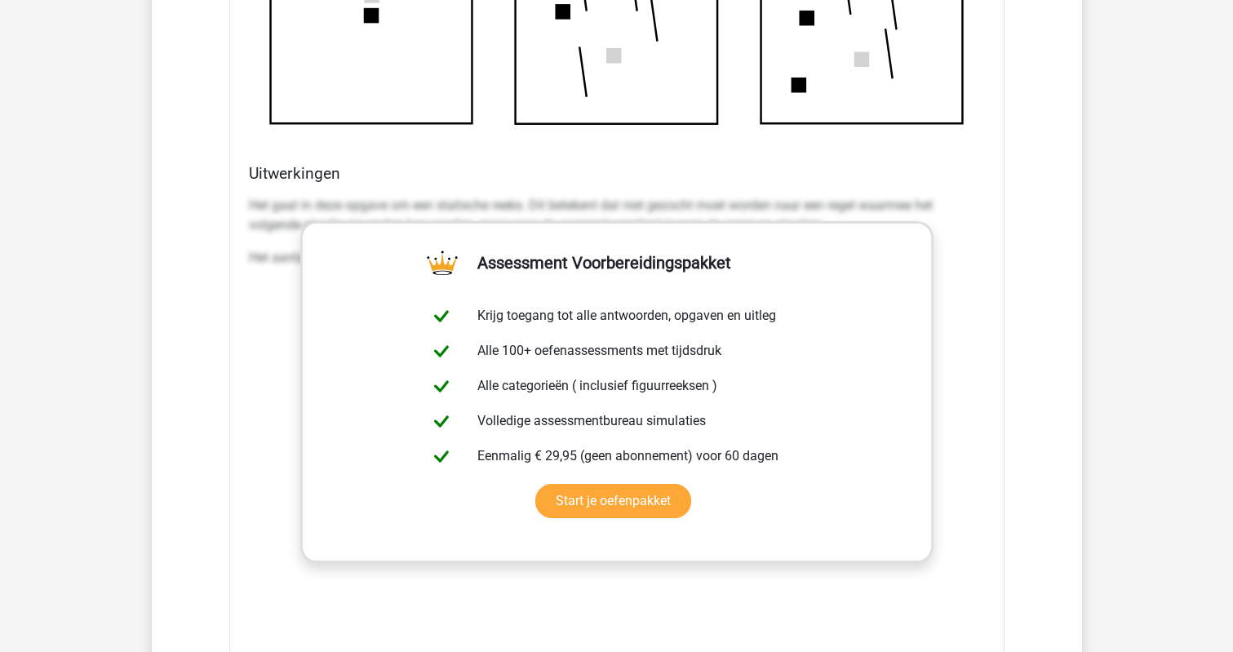
scroll to position [2225, 0]
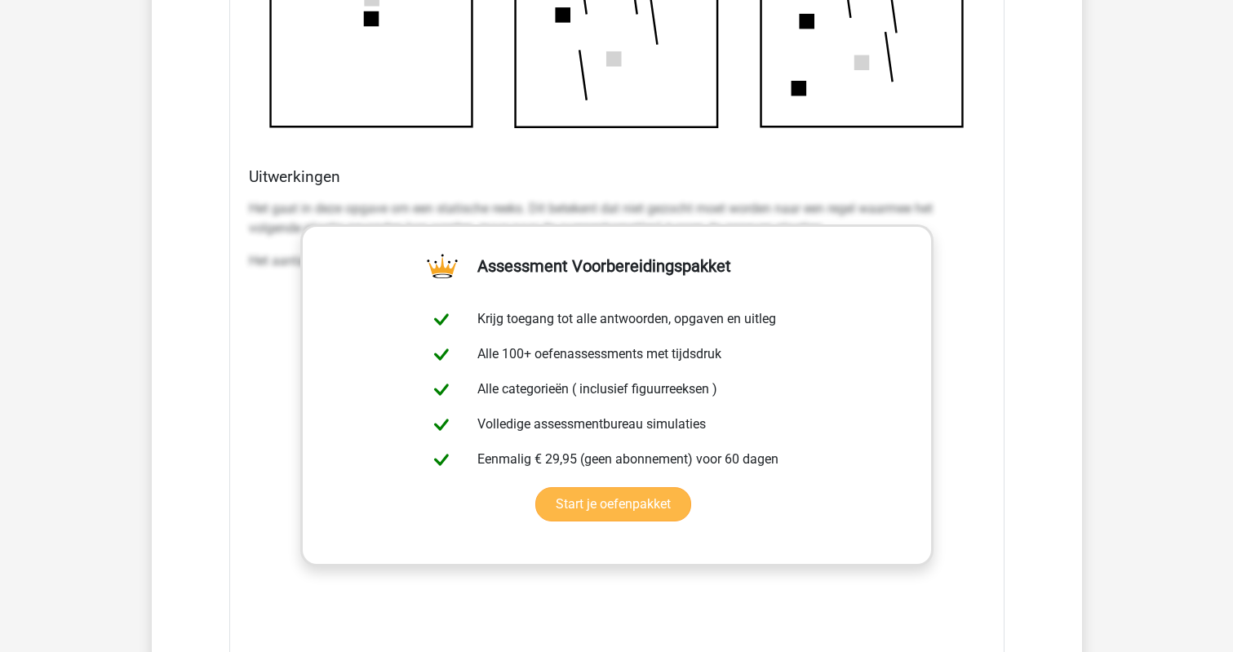
click at [535, 487] on link "Start je oefenpakket" at bounding box center [613, 504] width 156 height 34
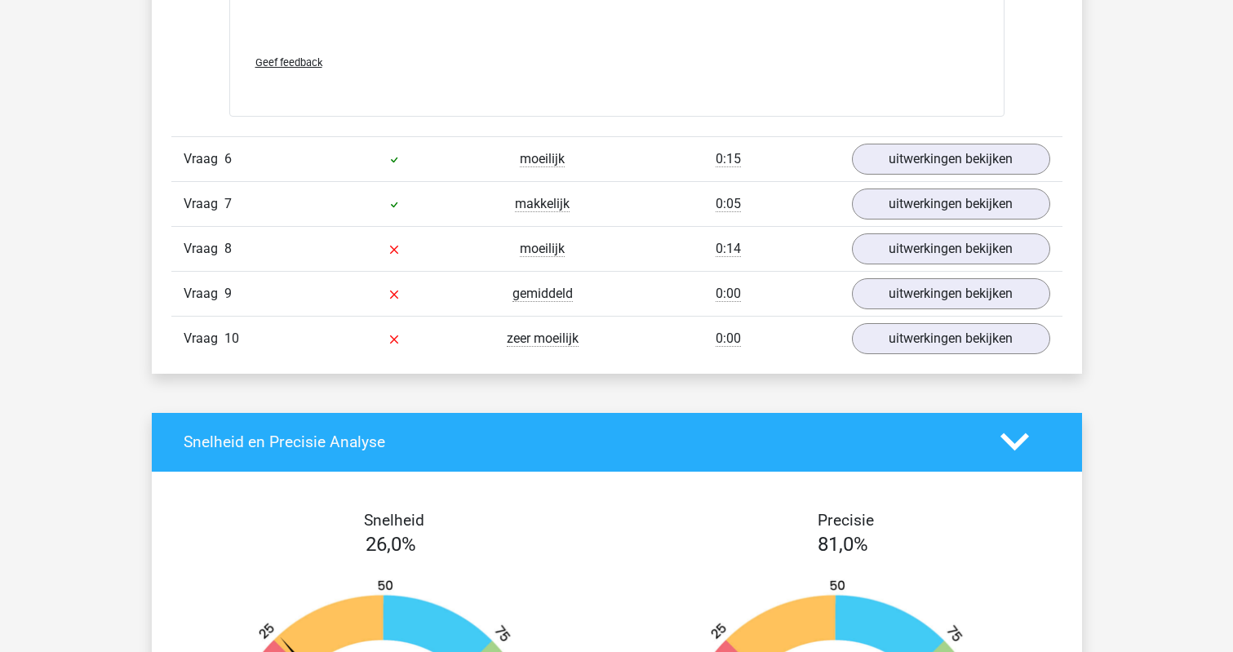
scroll to position [2868, 0]
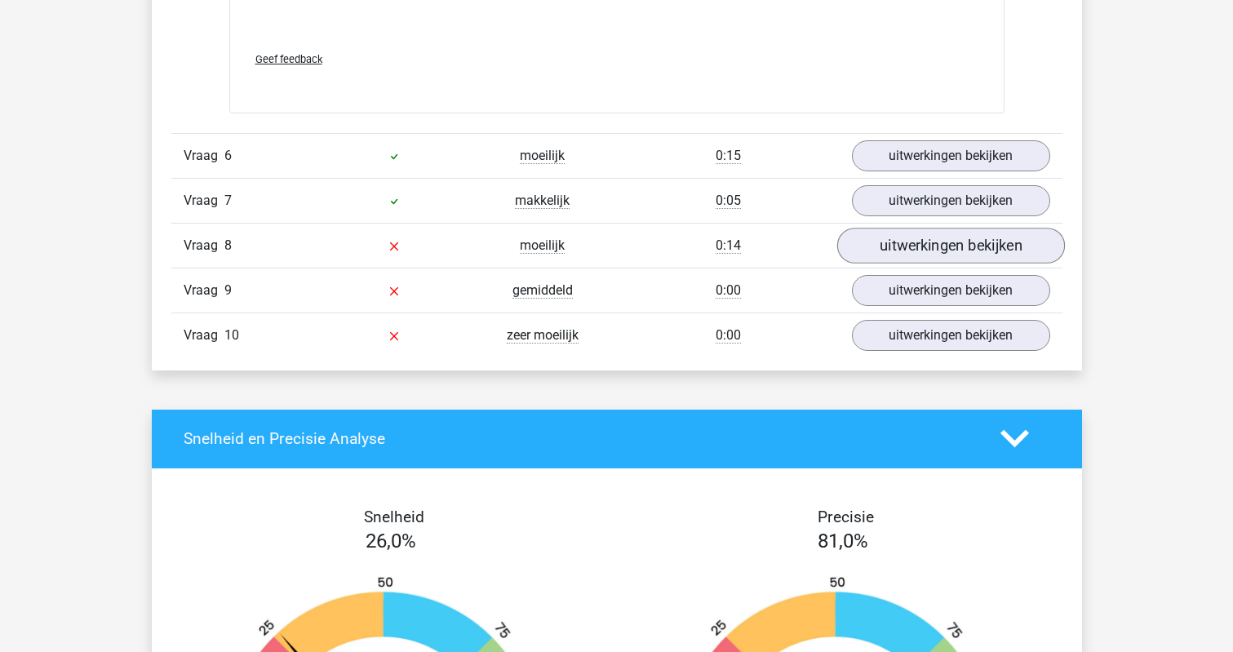
click at [892, 241] on link "uitwerkingen bekijken" at bounding box center [950, 246] width 228 height 36
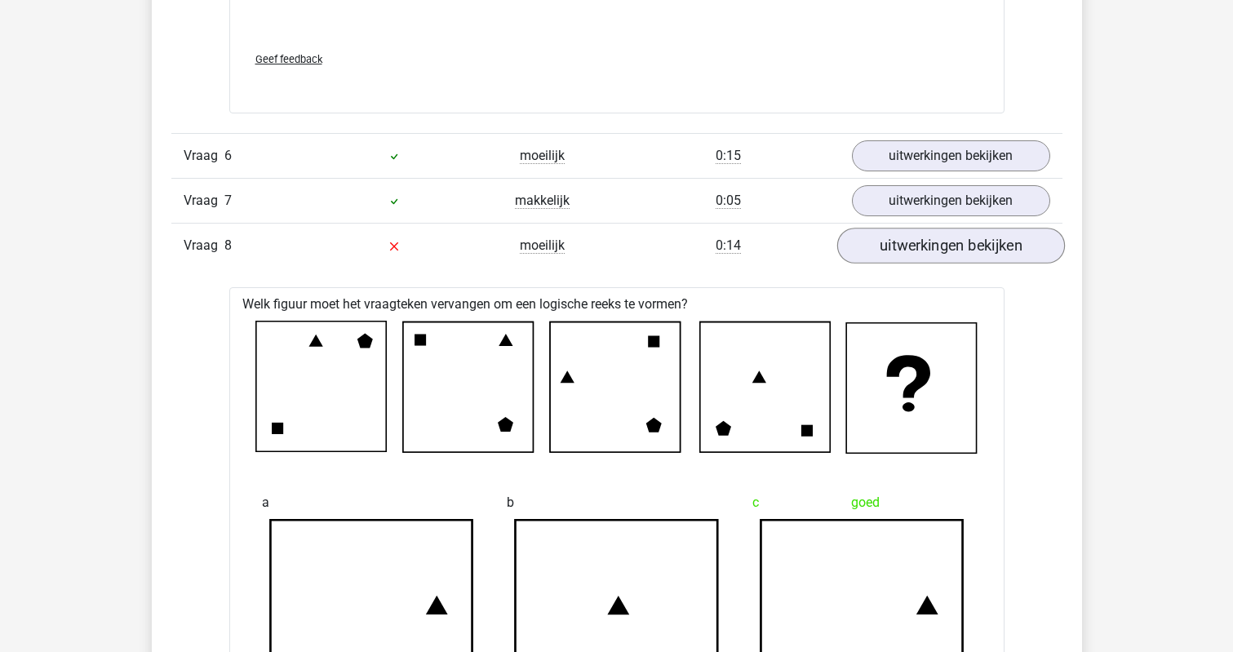
click at [892, 241] on link "uitwerkingen bekijken" at bounding box center [950, 246] width 228 height 36
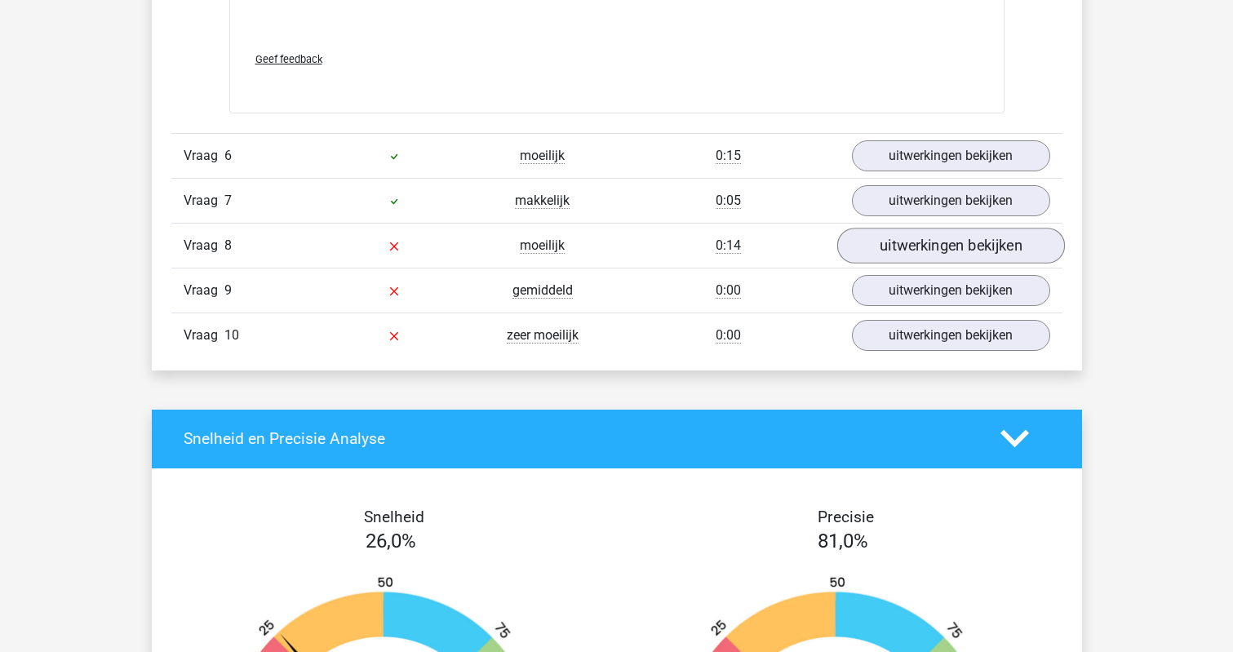
click at [892, 255] on link "uitwerkingen bekijken" at bounding box center [950, 246] width 228 height 36
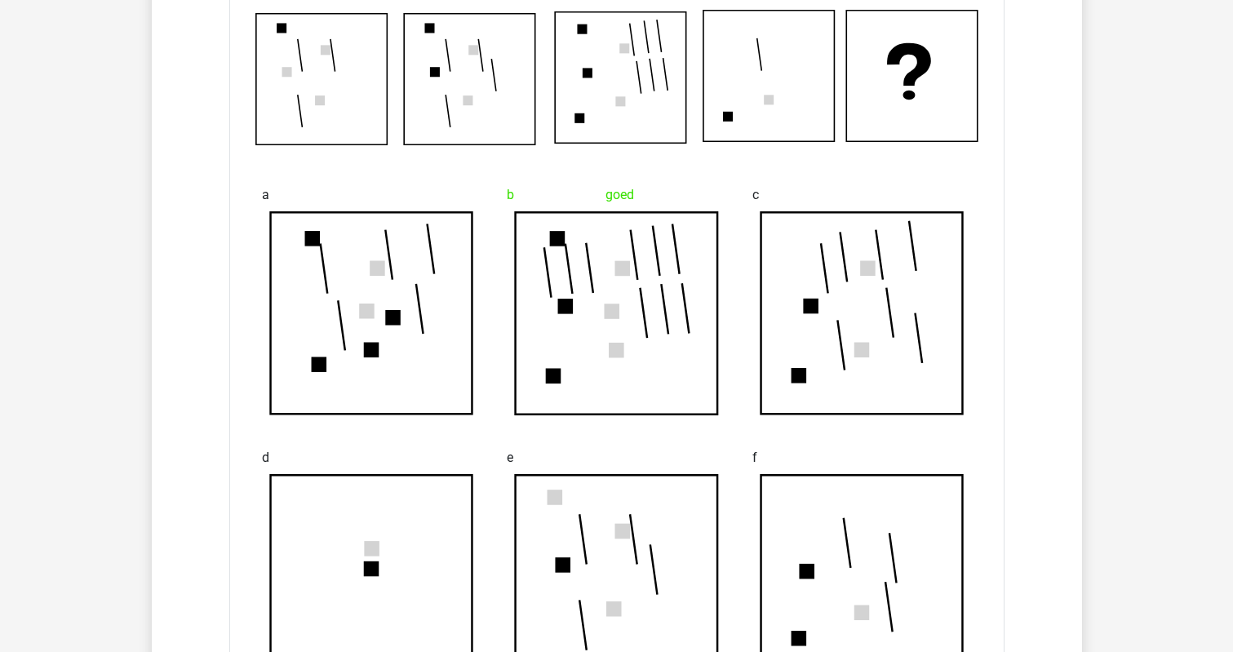
scroll to position [1673, 0]
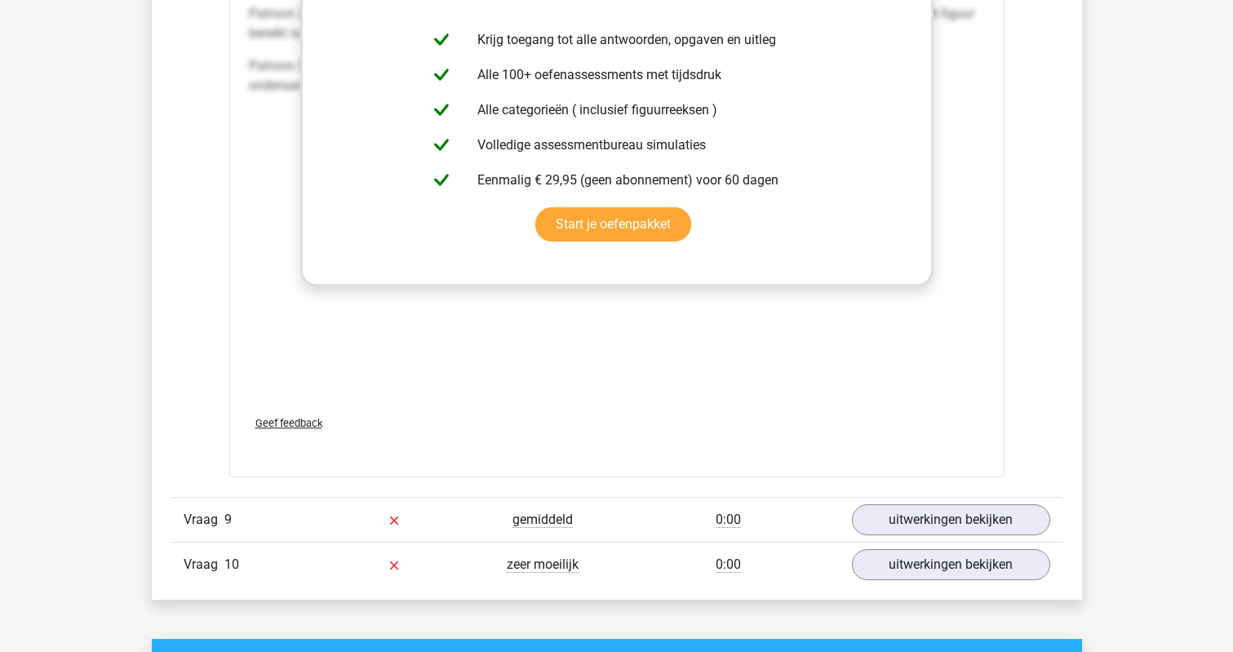
scroll to position [4037, 0]
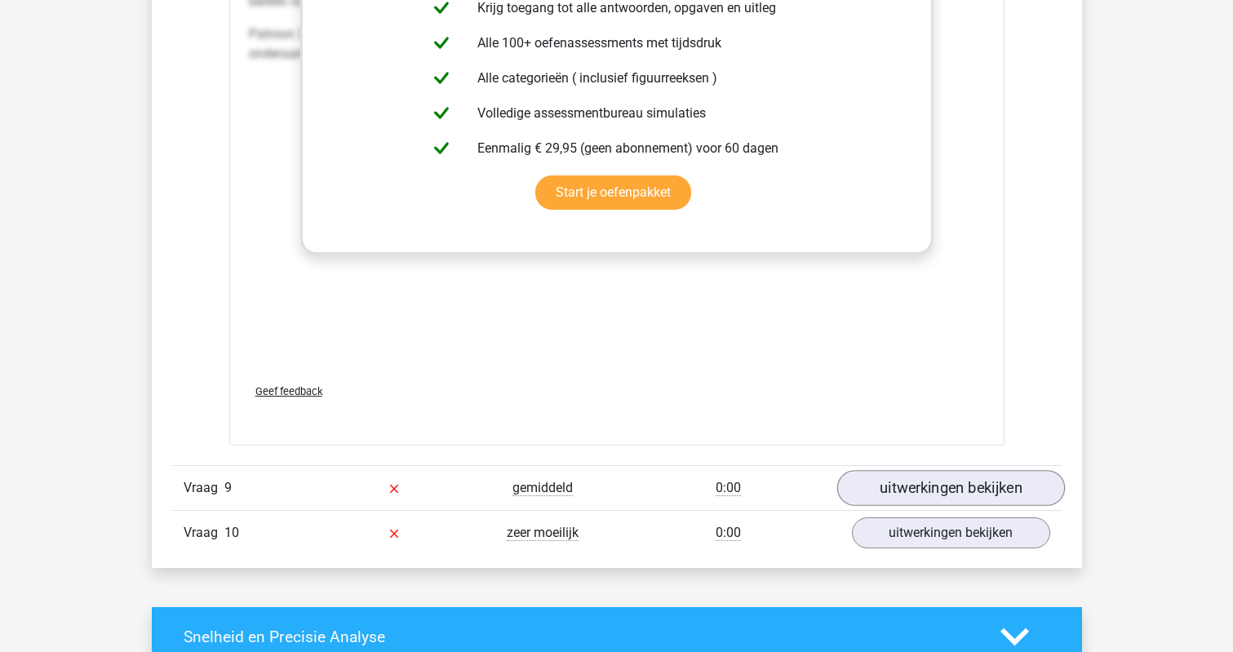
click at [910, 496] on link "uitwerkingen bekijken" at bounding box center [950, 489] width 228 height 36
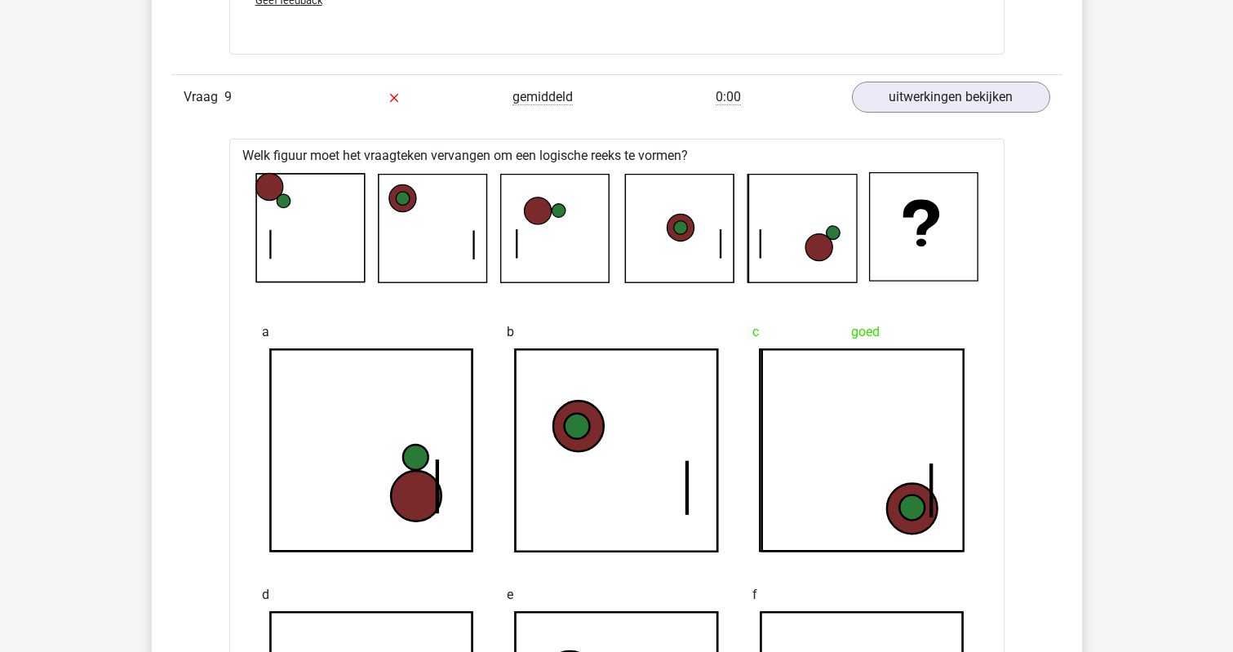
scroll to position [4406, 0]
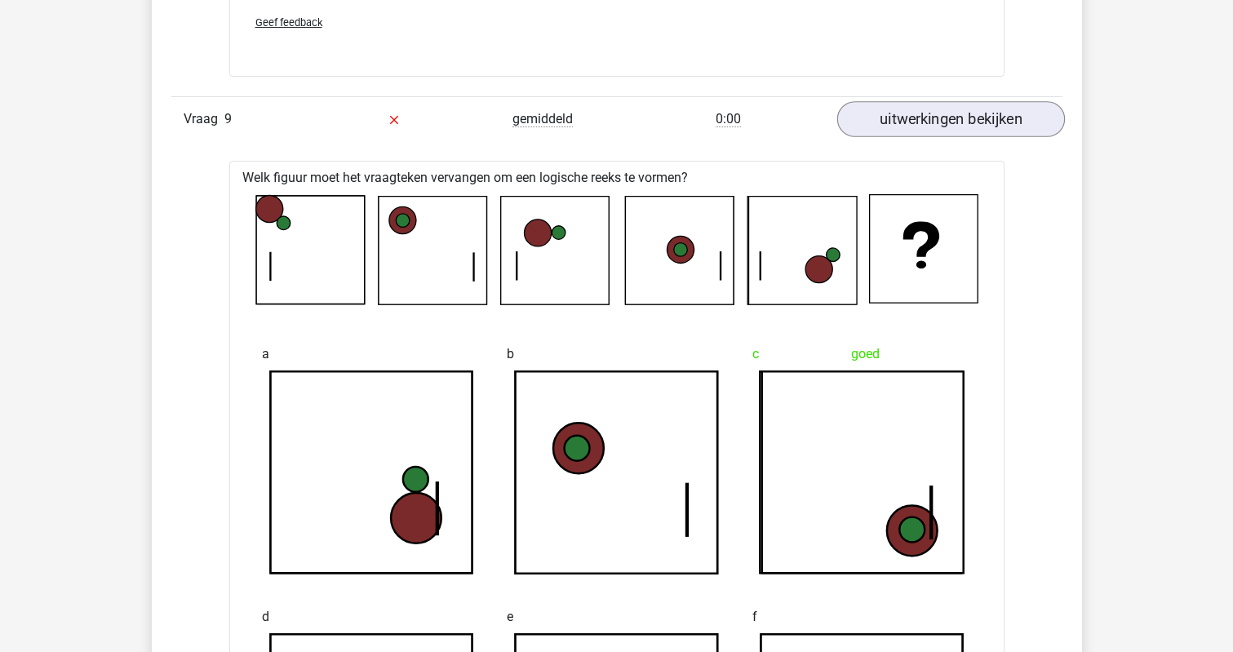
click at [888, 126] on link "uitwerkingen bekijken" at bounding box center [950, 120] width 228 height 36
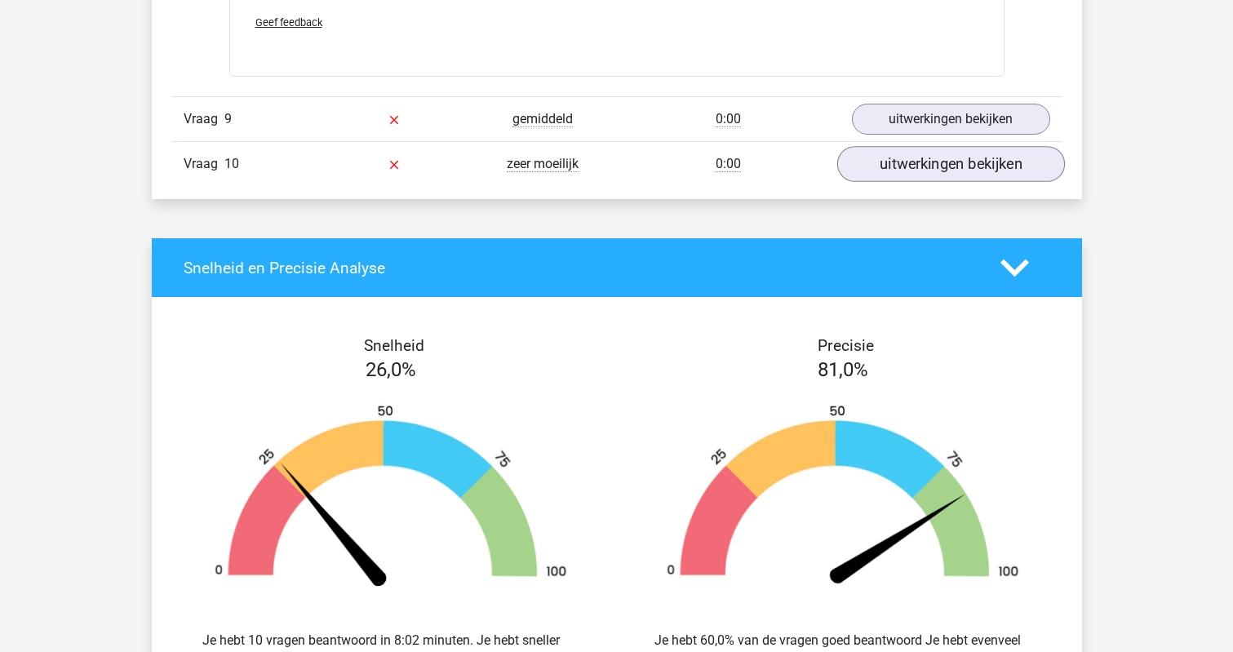
click at [904, 166] on link "uitwerkingen bekijken" at bounding box center [950, 165] width 228 height 36
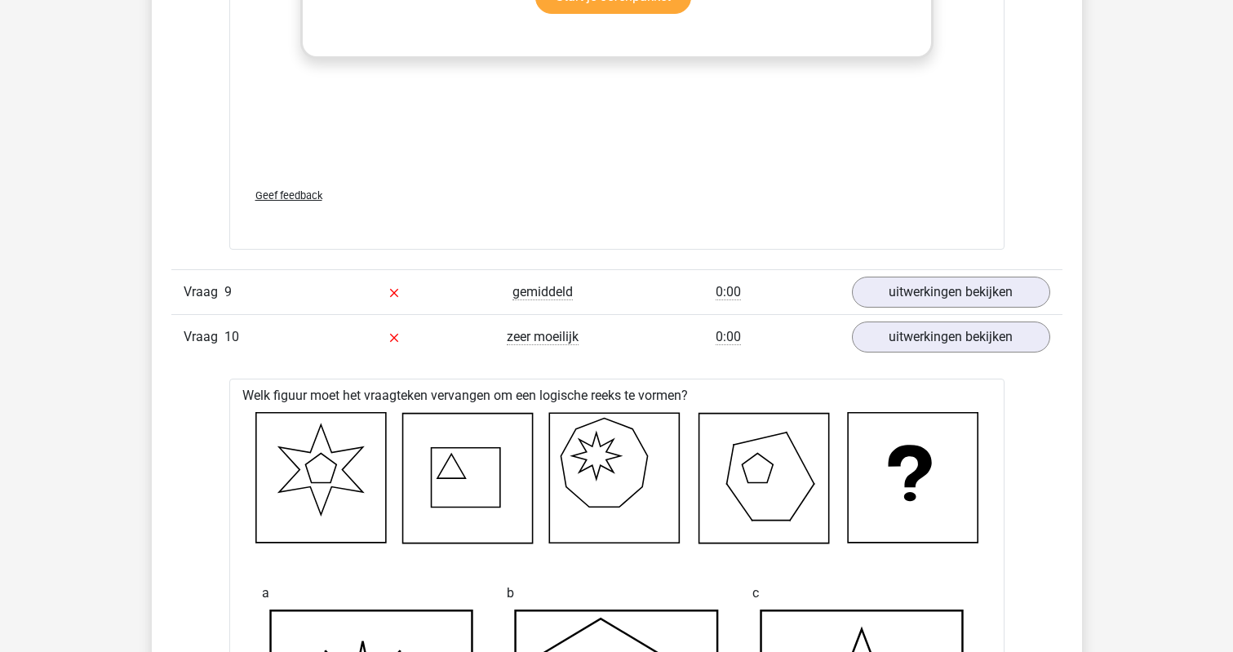
scroll to position [4222, 0]
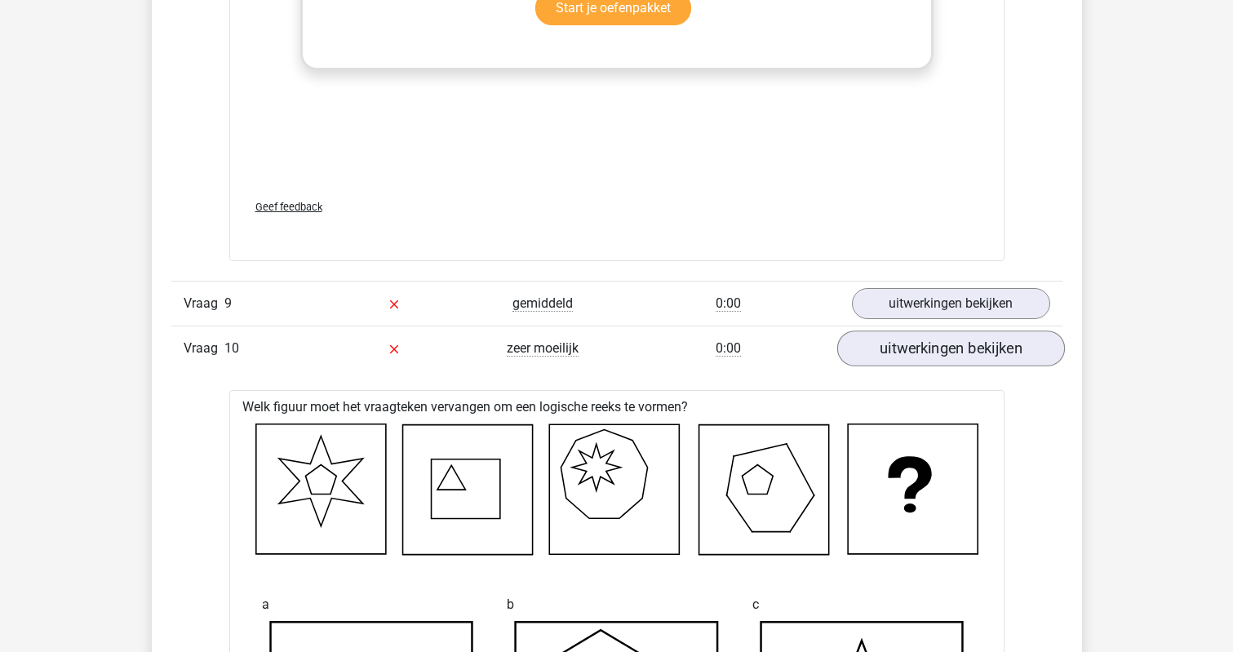
click at [937, 356] on link "uitwerkingen bekijken" at bounding box center [950, 349] width 228 height 36
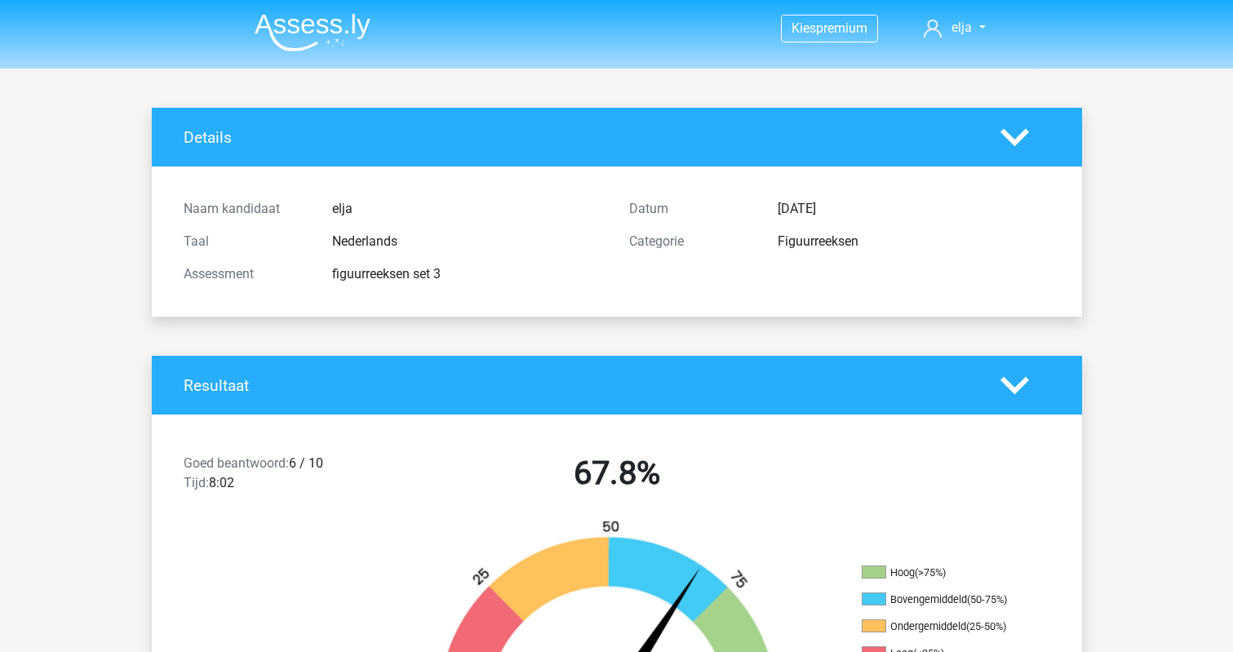
scroll to position [0, 0]
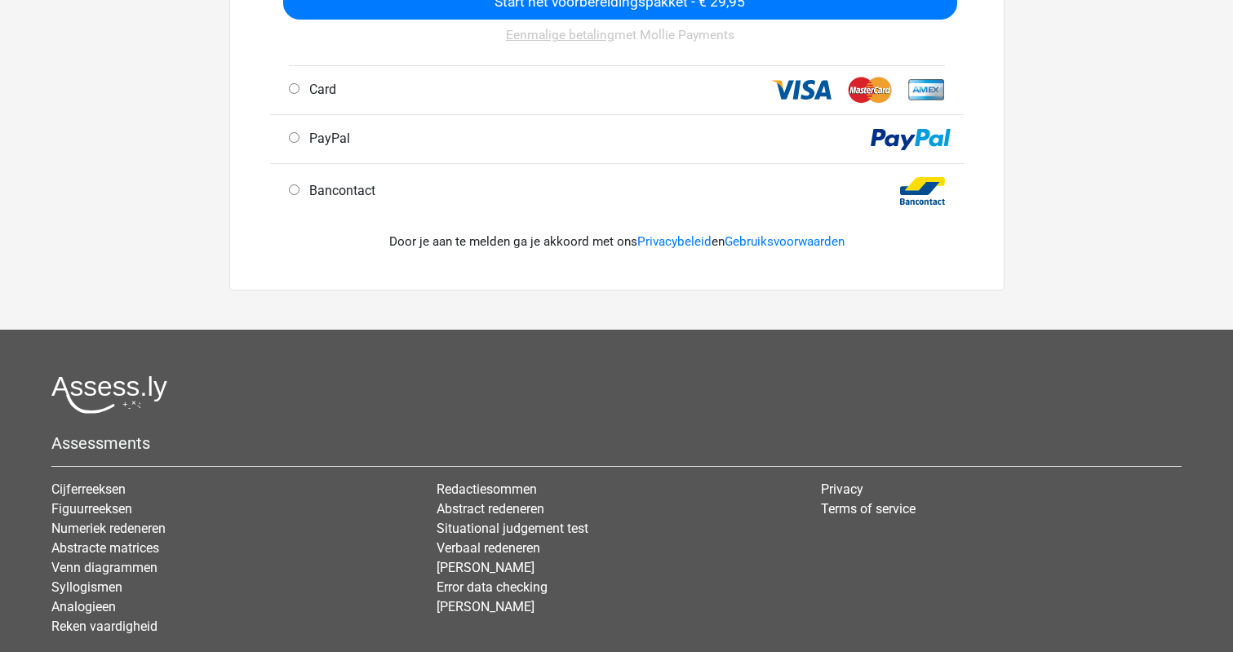
scroll to position [559, 0]
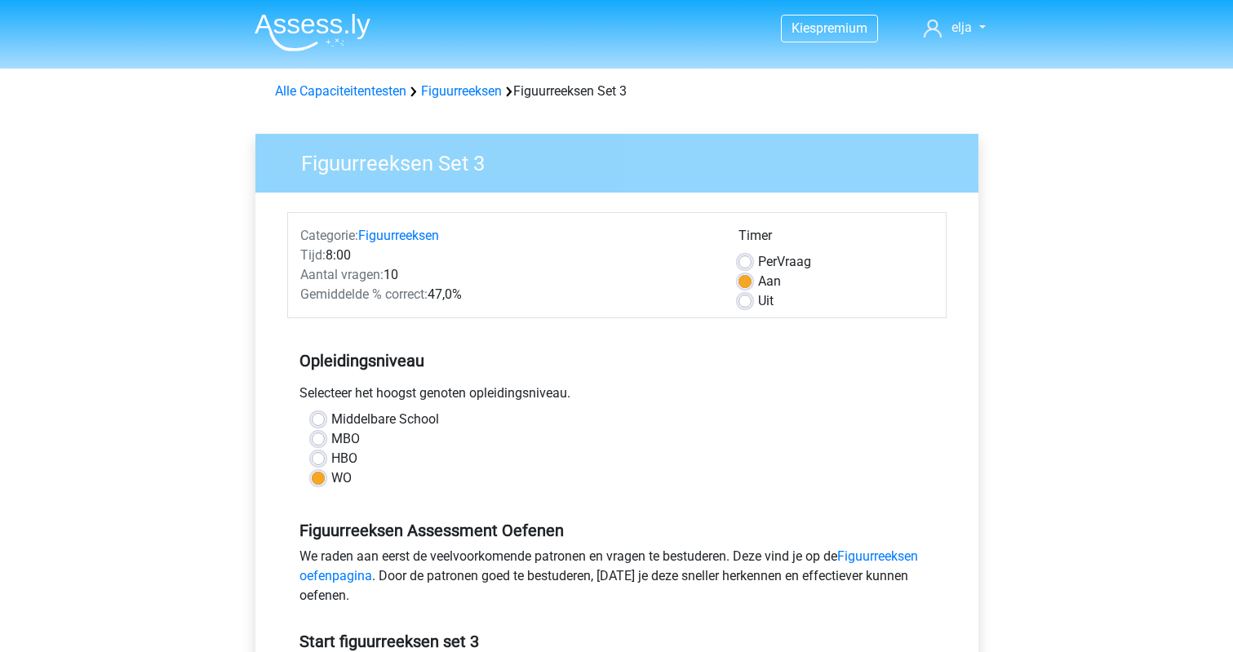
scroll to position [207, 0]
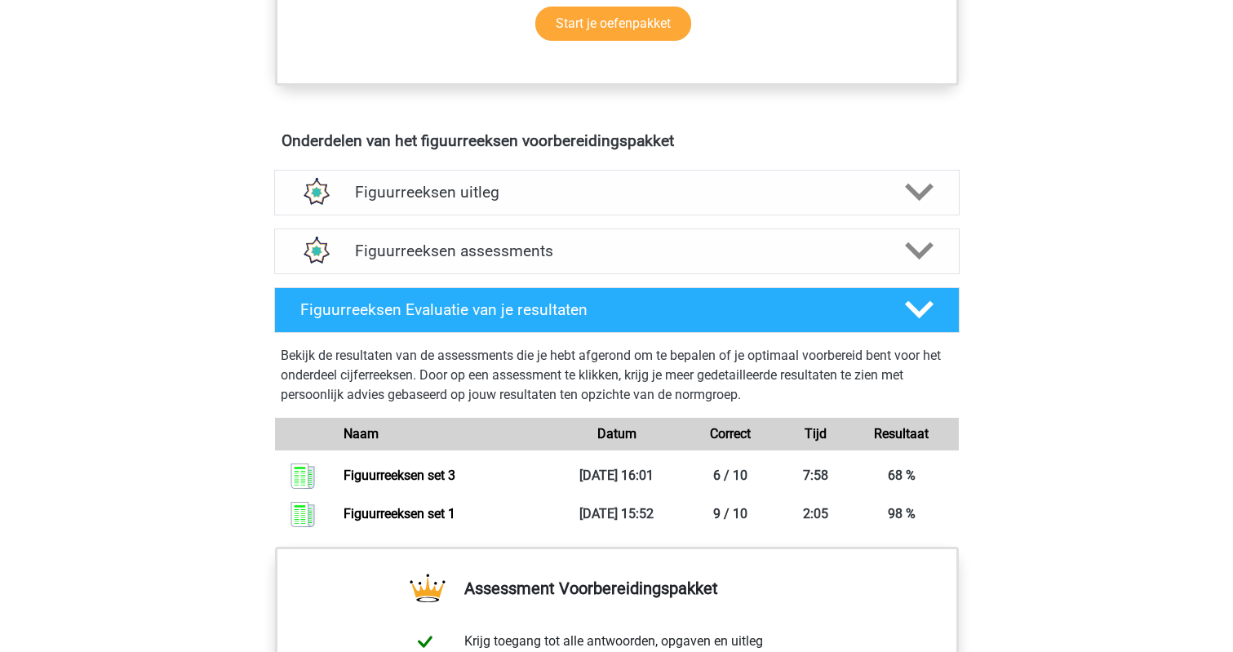
scroll to position [870, 0]
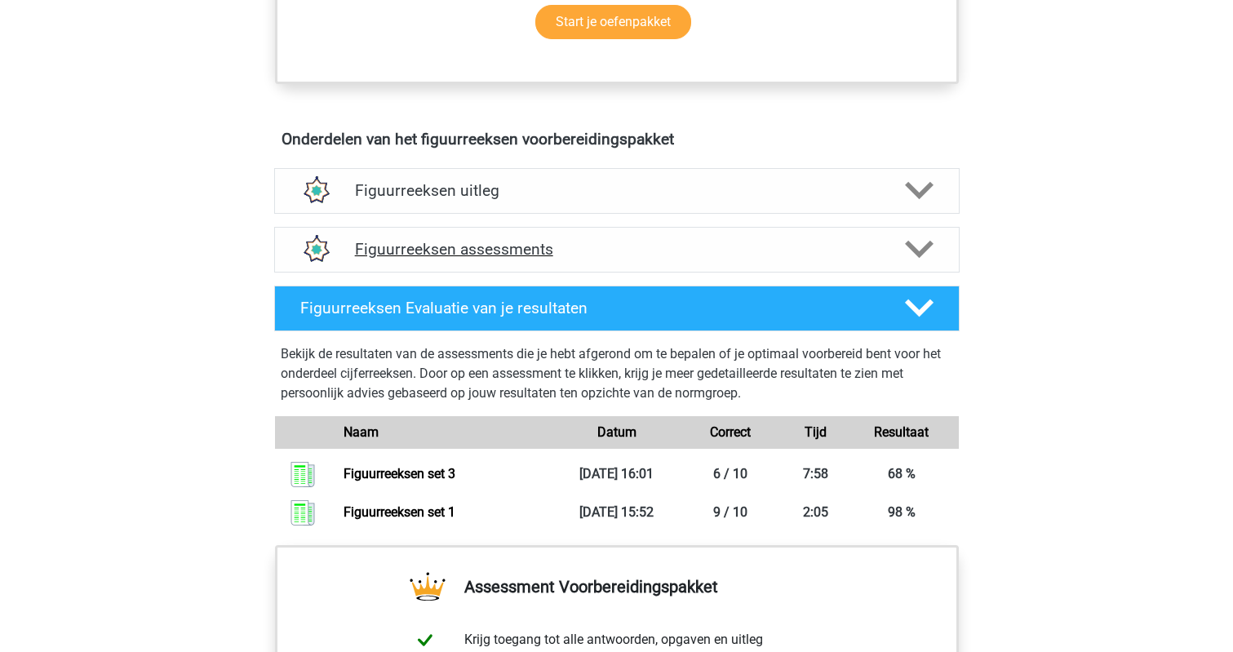
click at [920, 250] on polygon at bounding box center [919, 250] width 29 height 18
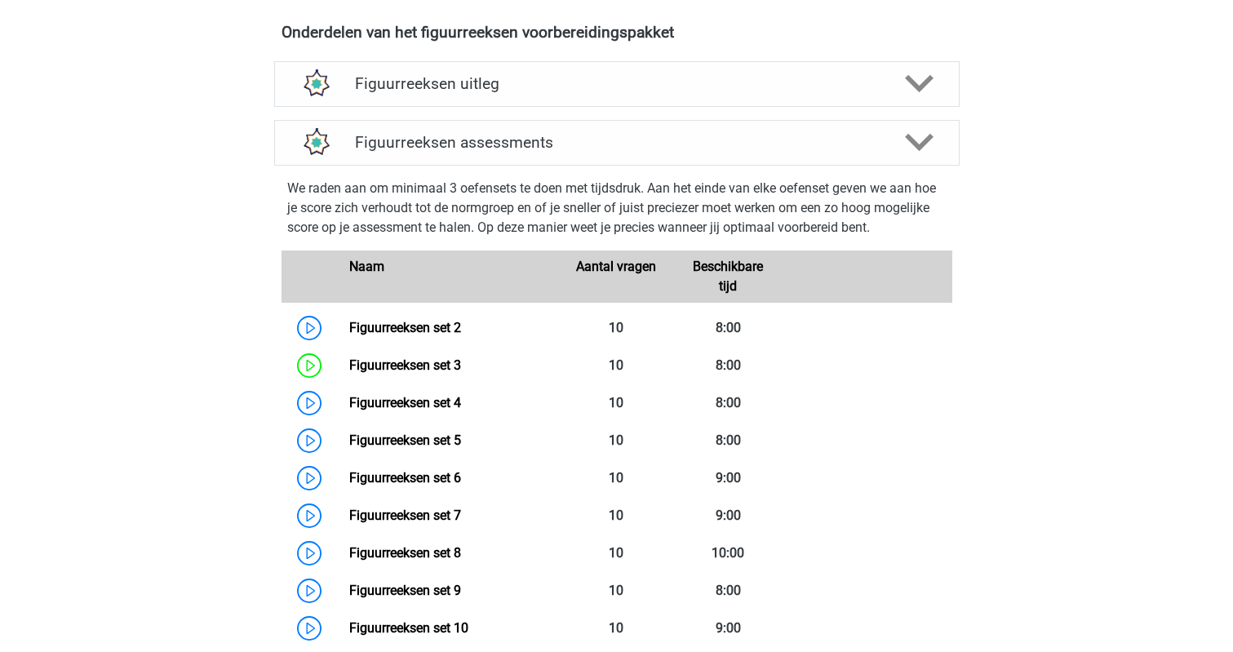
scroll to position [994, 0]
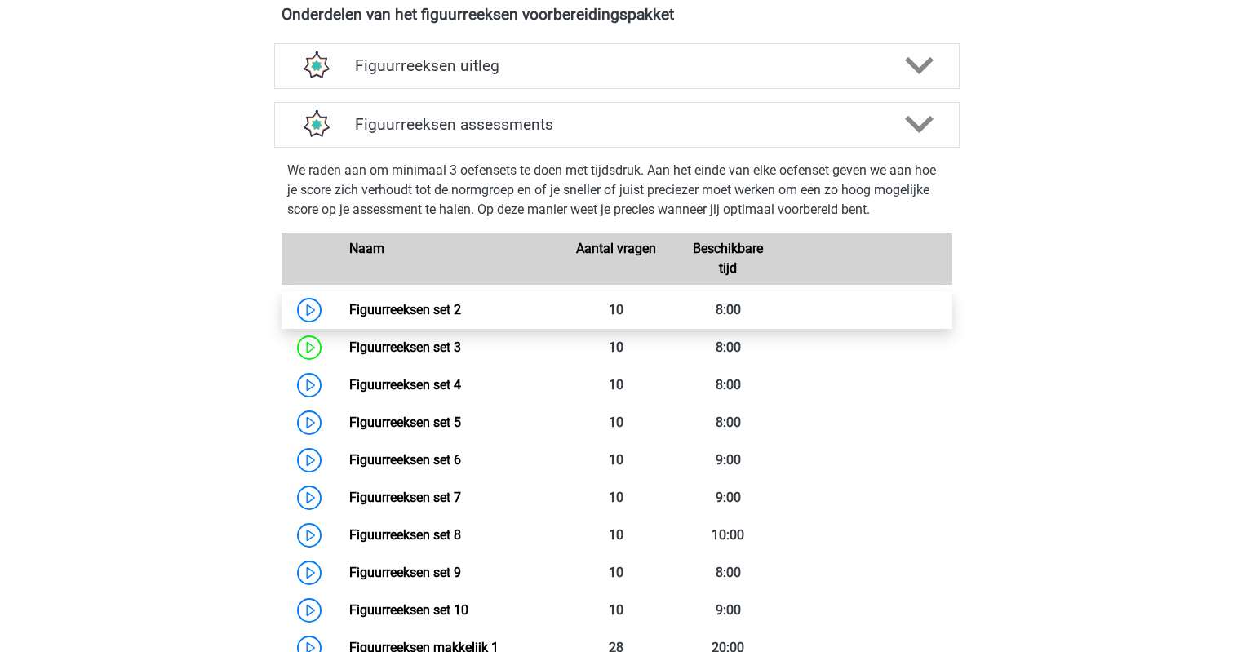
click at [385, 317] on link "Figuurreeksen set 2" at bounding box center [405, 309] width 112 height 15
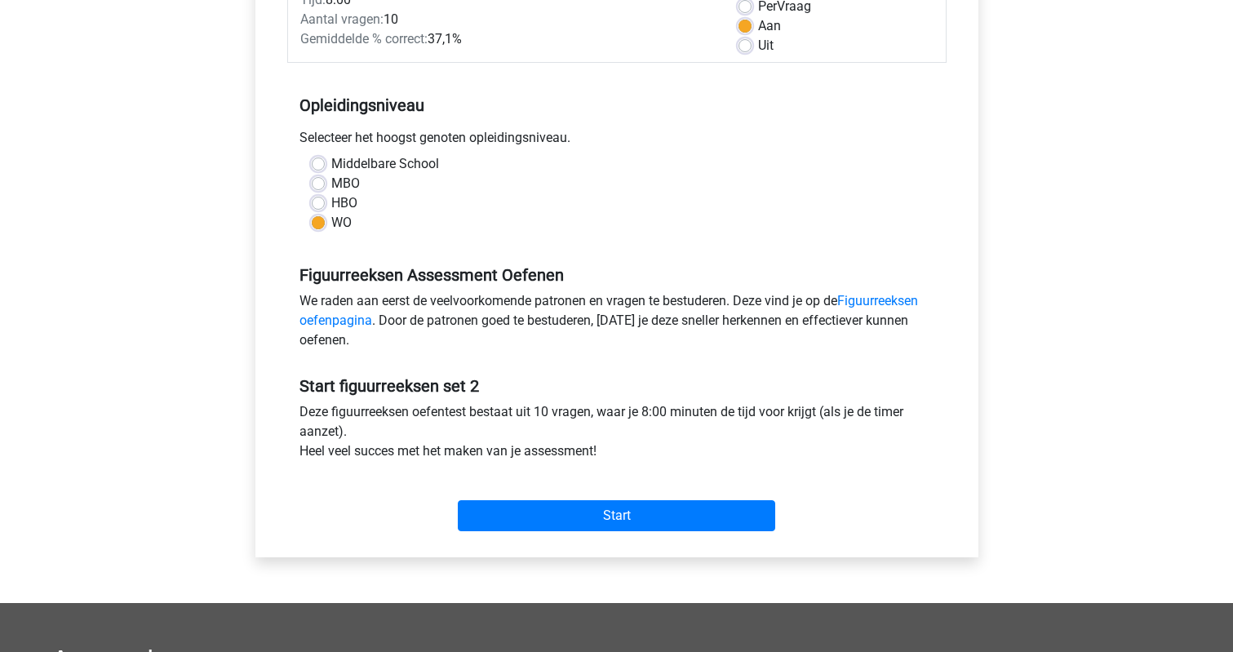
scroll to position [266, 0]
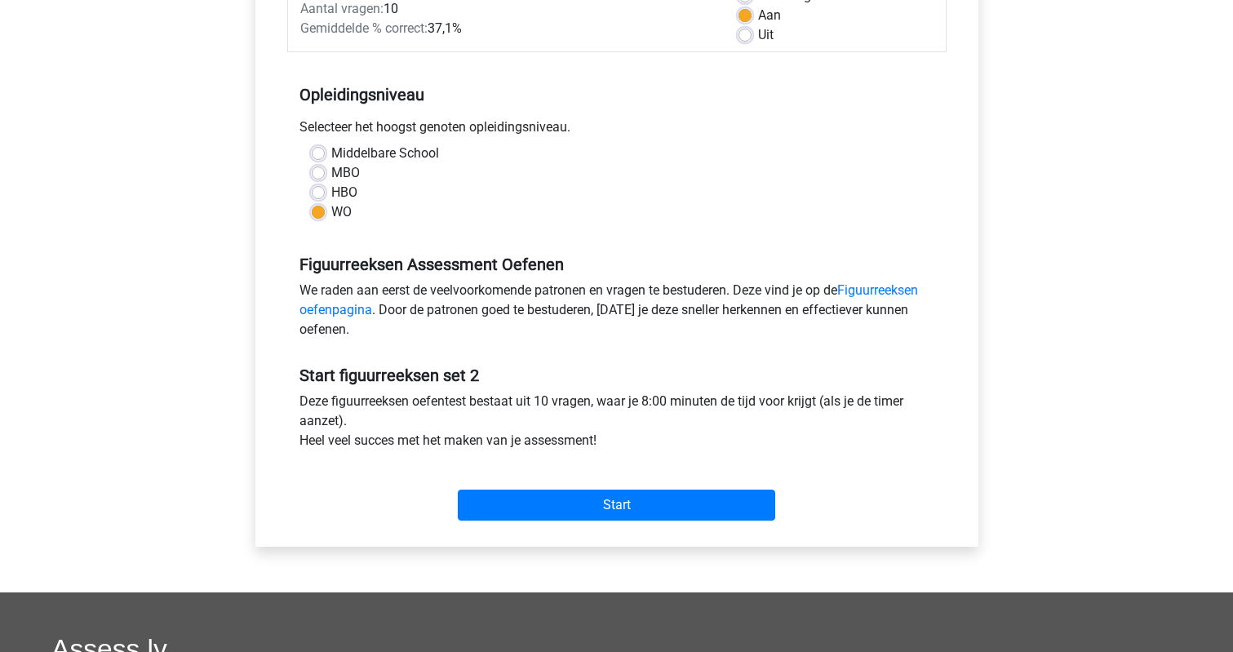
click at [473, 485] on div "Start" at bounding box center [616, 491] width 659 height 57
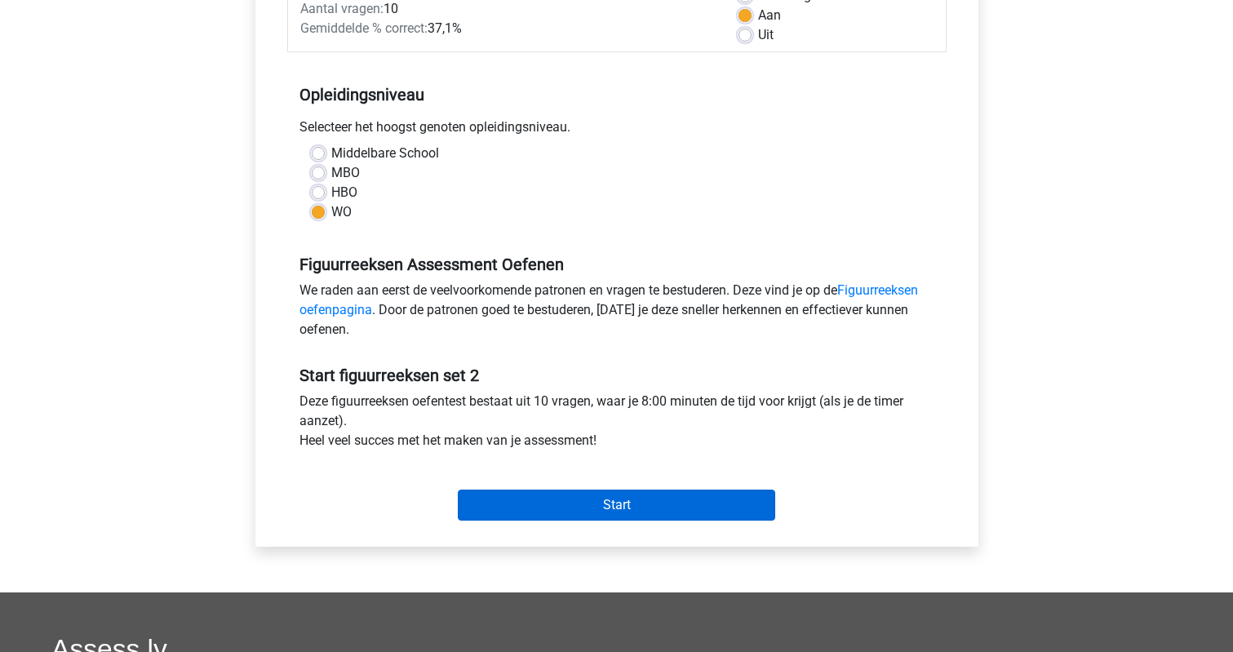
click at [487, 499] on input "Start" at bounding box center [616, 504] width 317 height 31
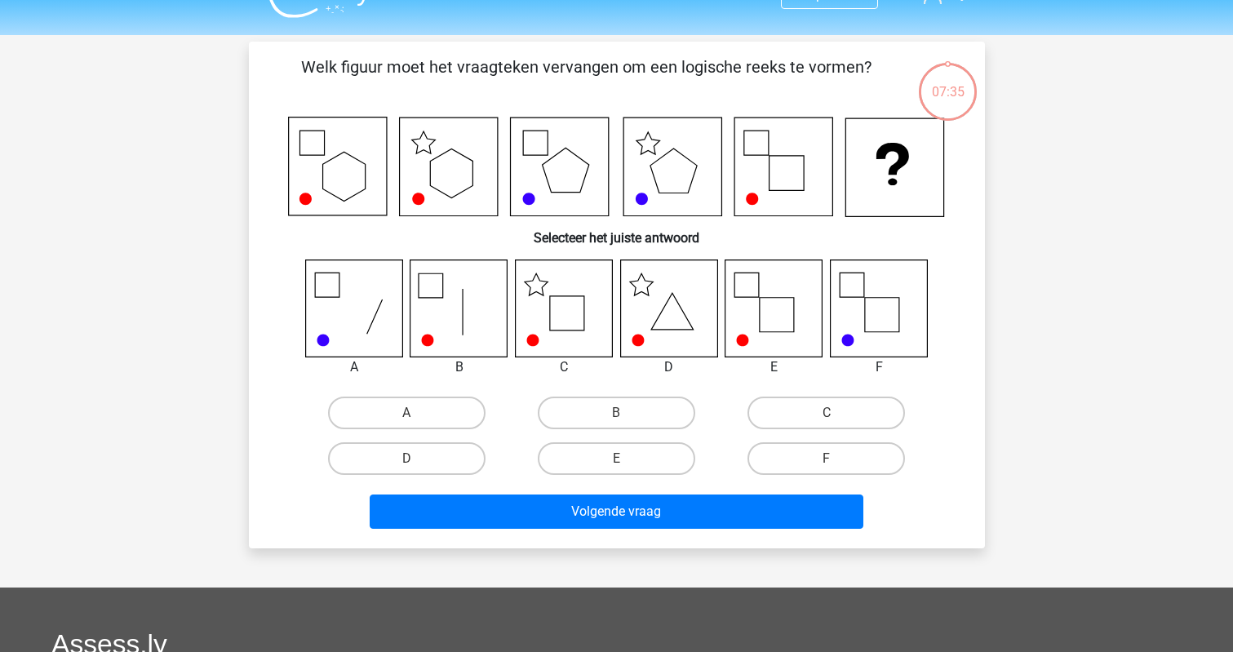
scroll to position [36, 0]
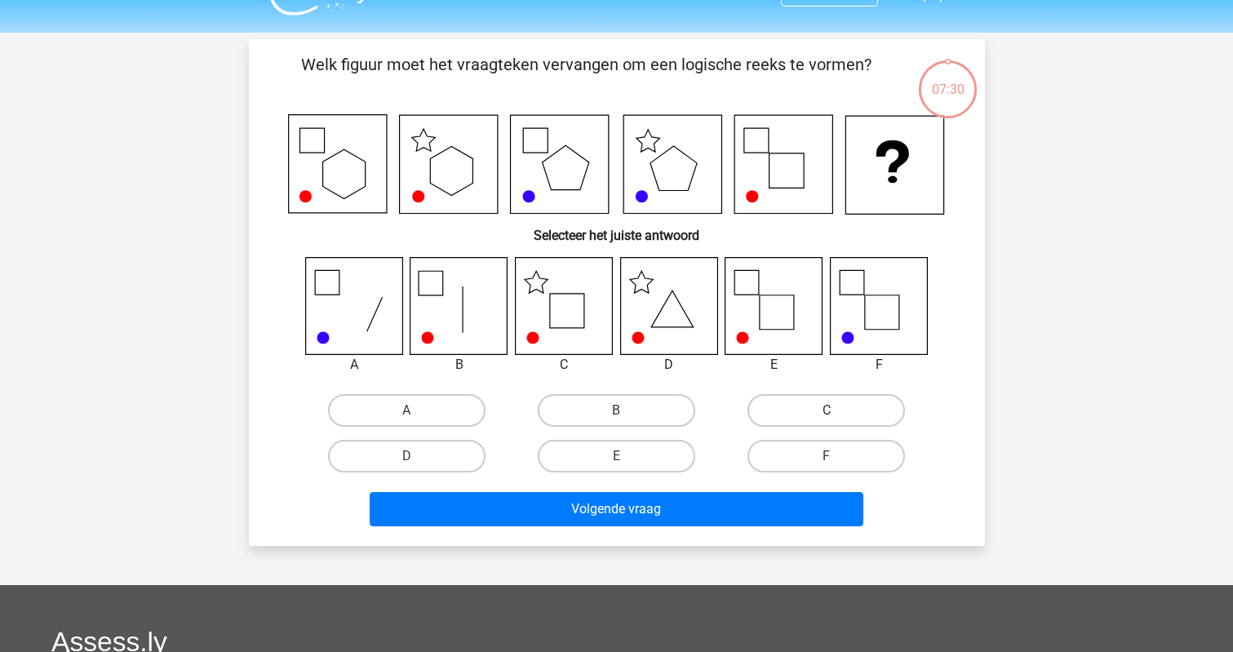
click at [780, 409] on label "C" at bounding box center [825, 410] width 157 height 33
click at [826, 410] on input "C" at bounding box center [831, 415] width 11 height 11
radio input "true"
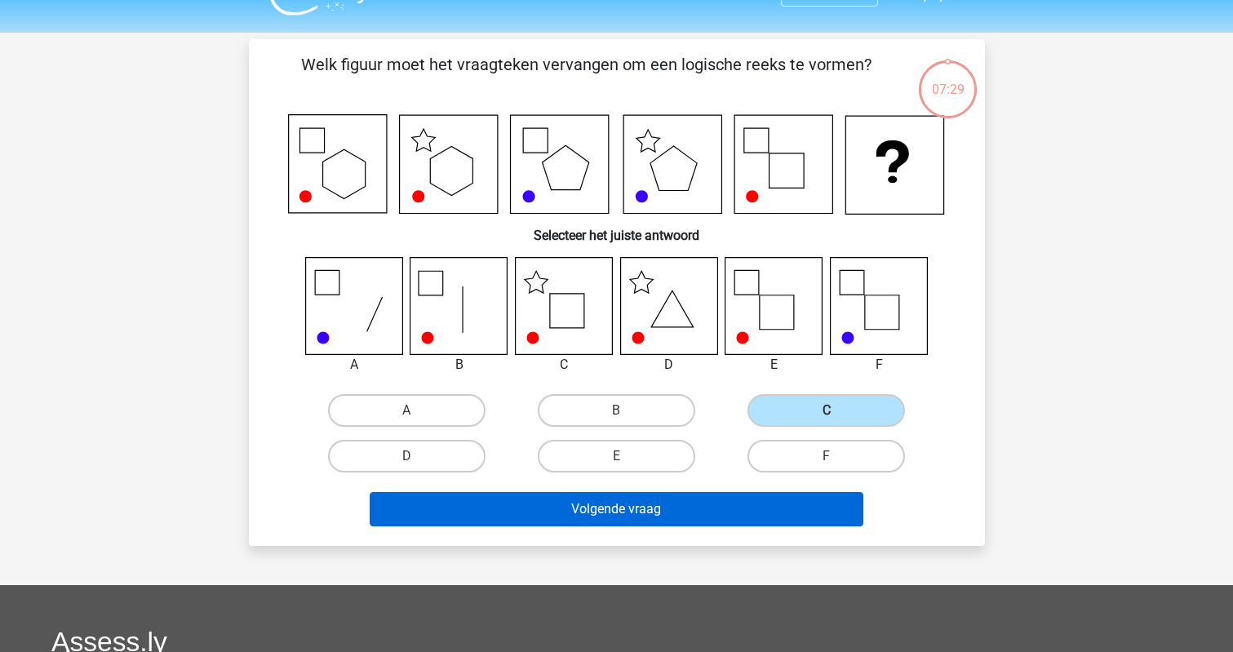
click at [650, 495] on button "Volgende vraag" at bounding box center [617, 509] width 494 height 34
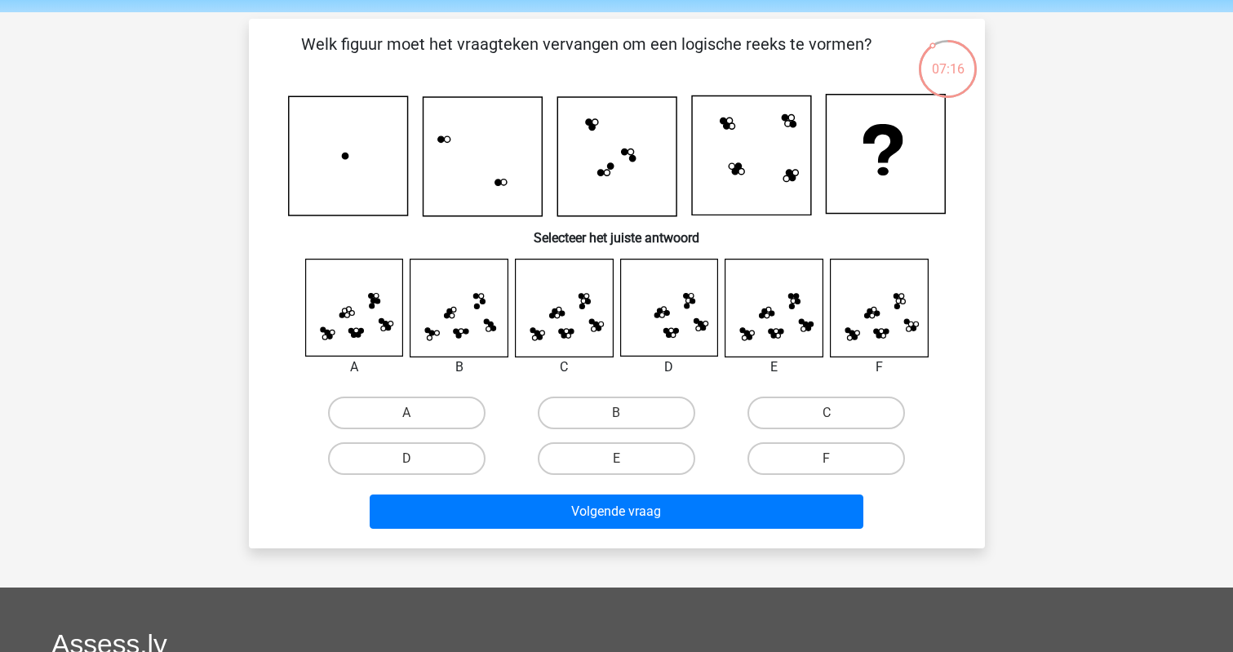
scroll to position [63, 0]
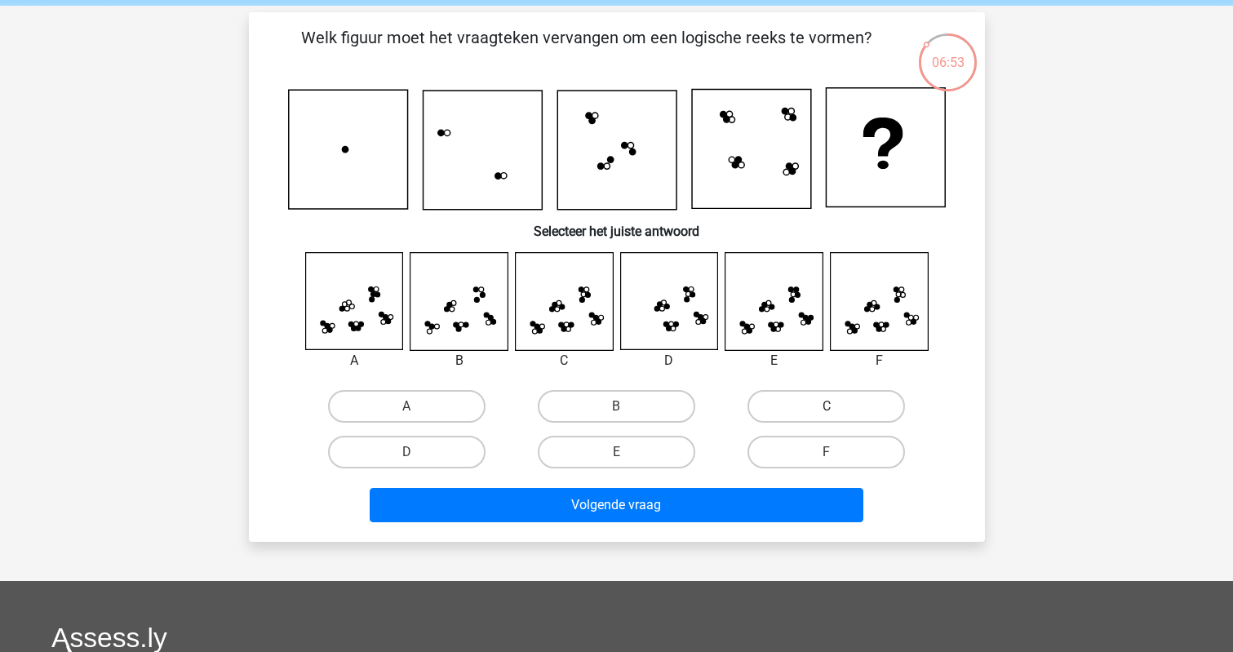
click at [799, 410] on label "C" at bounding box center [825, 406] width 157 height 33
click at [826, 410] on input "C" at bounding box center [831, 411] width 11 height 11
radio input "true"
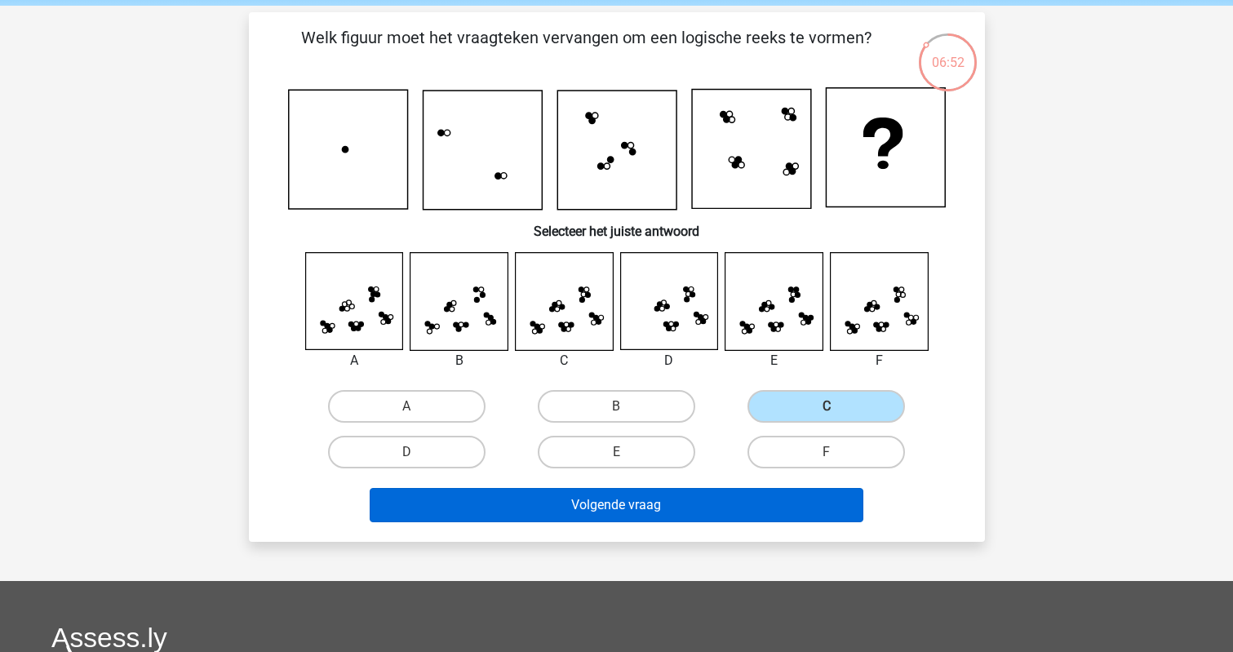
click at [665, 511] on button "Volgende vraag" at bounding box center [617, 505] width 494 height 34
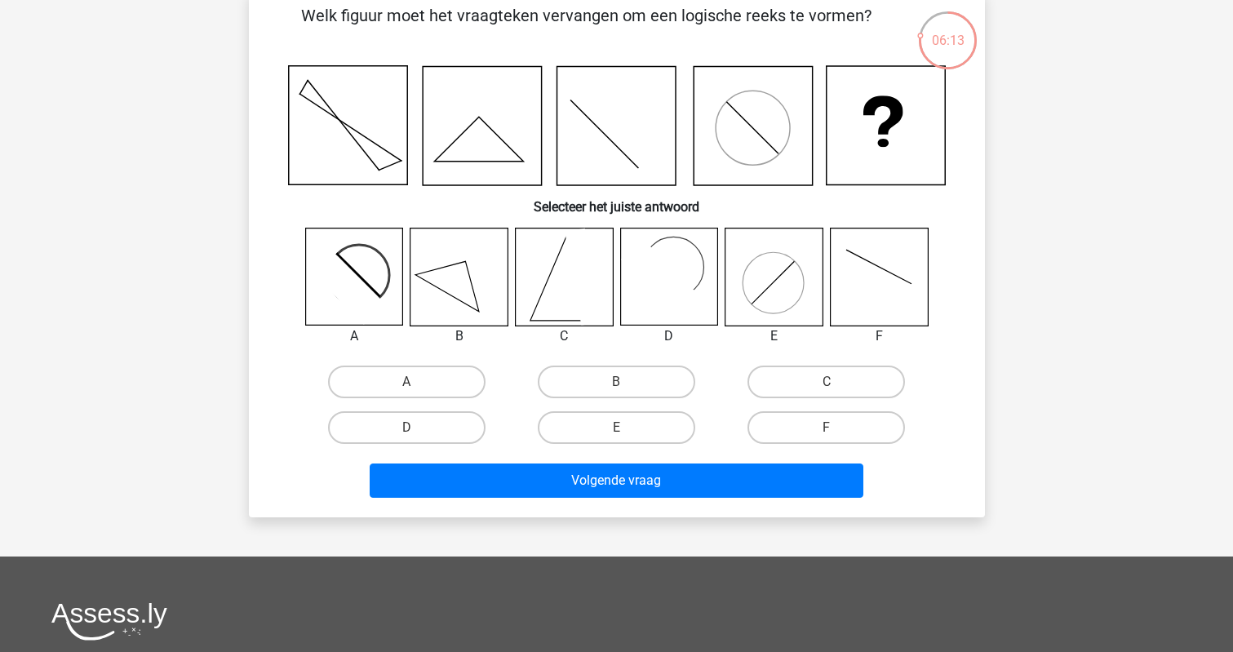
scroll to position [84, 0]
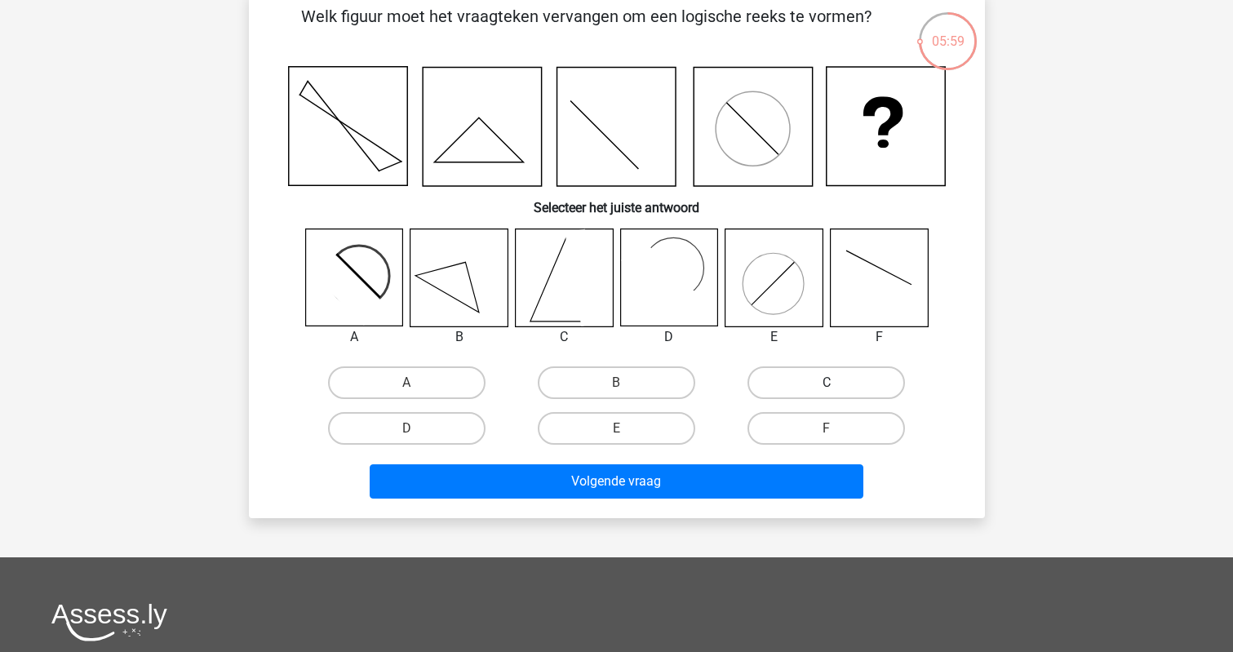
click at [761, 373] on label "C" at bounding box center [825, 382] width 157 height 33
click at [826, 383] on input "C" at bounding box center [831, 388] width 11 height 11
radio input "true"
click at [686, 458] on div "Volgende vraag" at bounding box center [617, 478] width 684 height 54
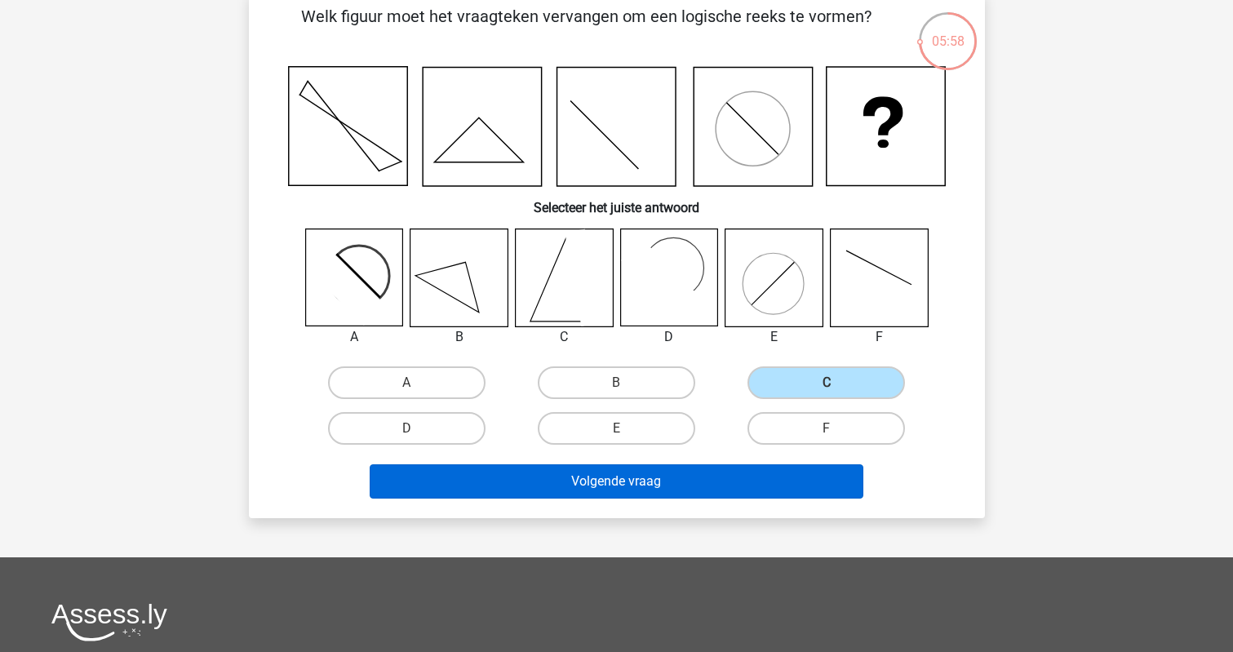
click at [680, 485] on button "Volgende vraag" at bounding box center [617, 481] width 494 height 34
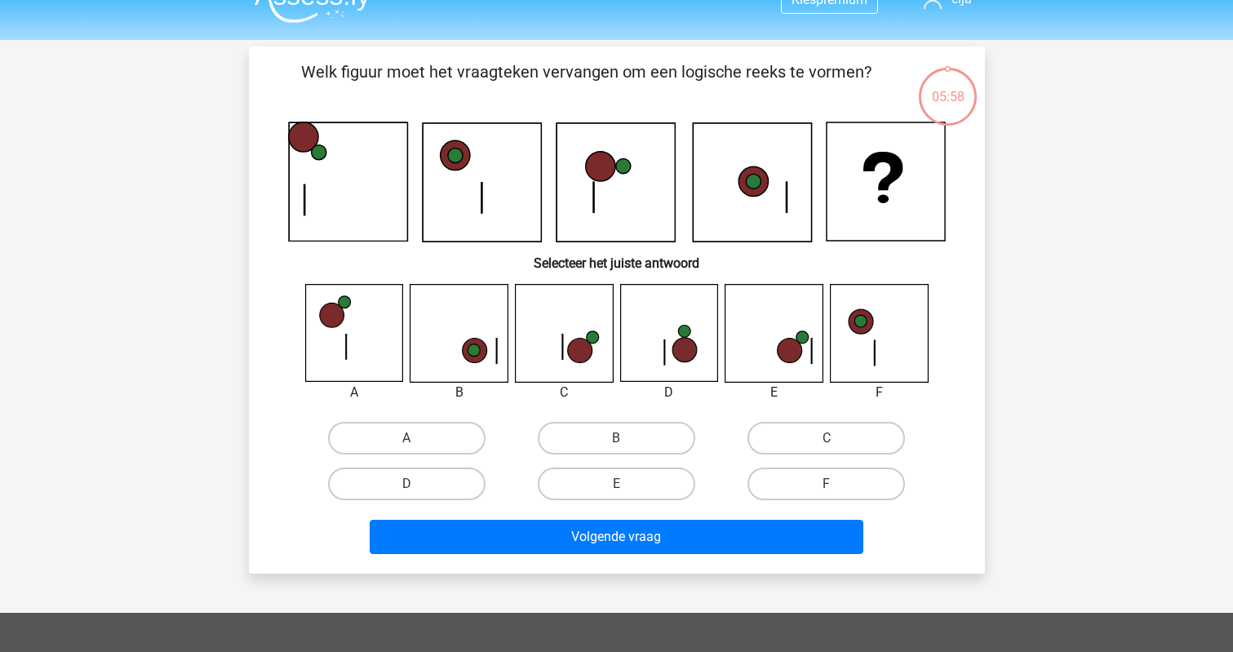
scroll to position [29, 0]
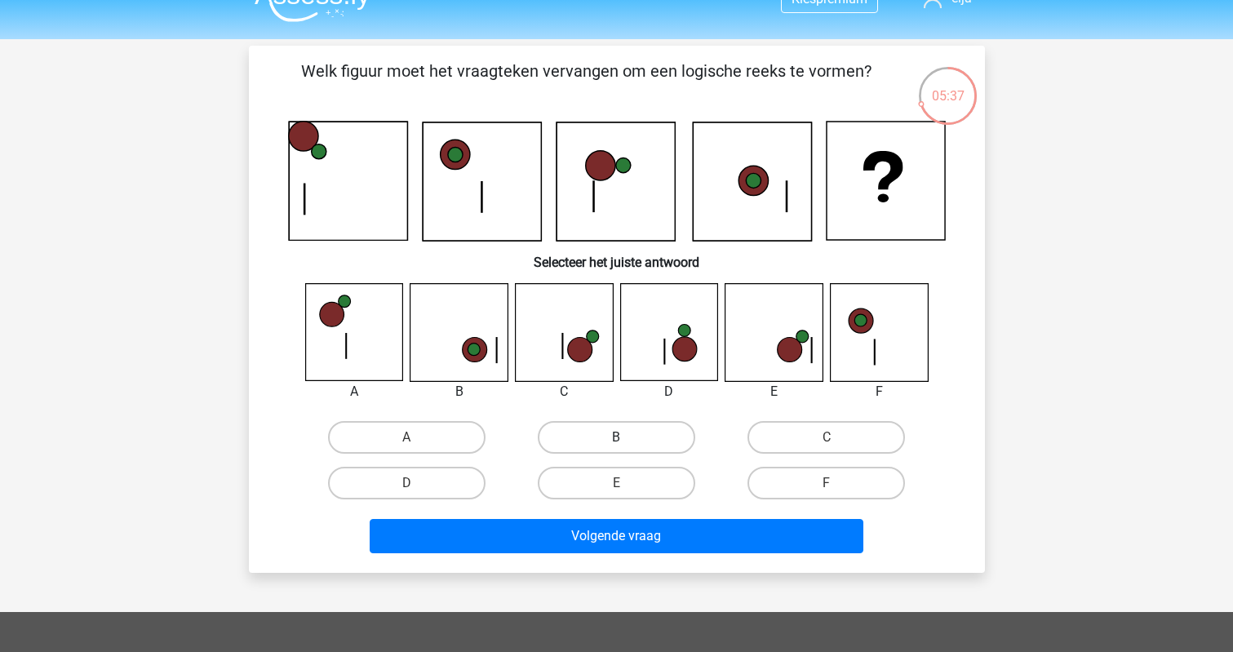
click at [616, 424] on label "B" at bounding box center [616, 437] width 157 height 33
click at [616, 437] on input "B" at bounding box center [621, 442] width 11 height 11
radio input "true"
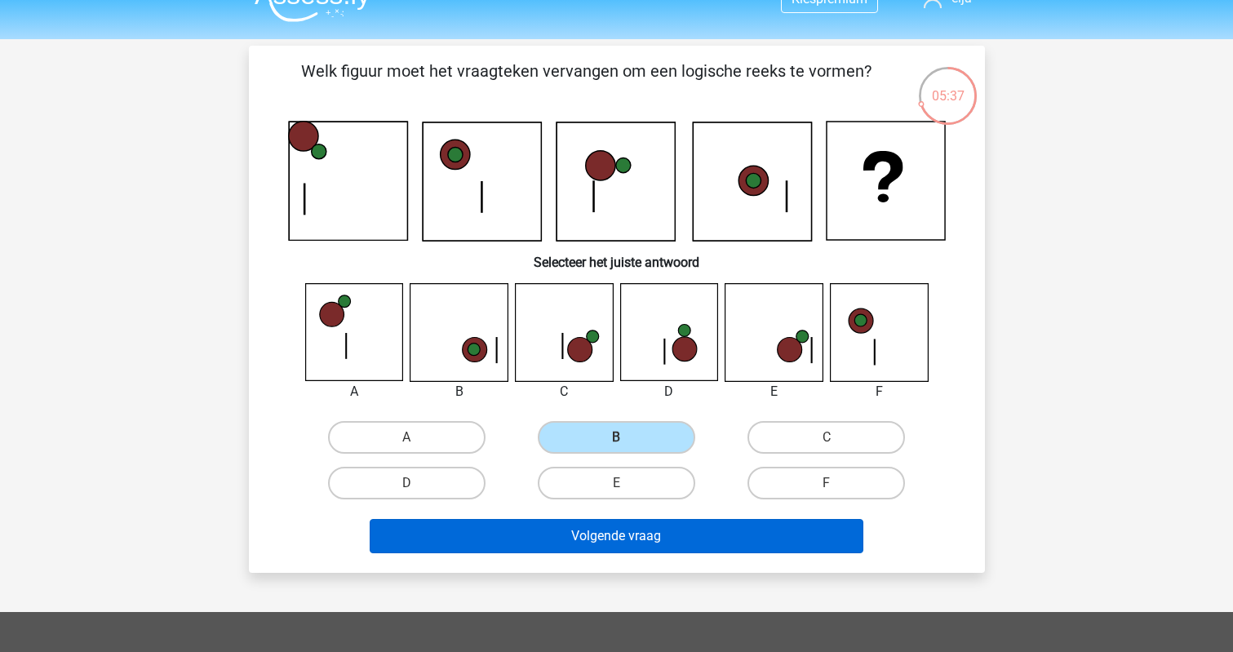
click at [618, 541] on button "Volgende vraag" at bounding box center [617, 536] width 494 height 34
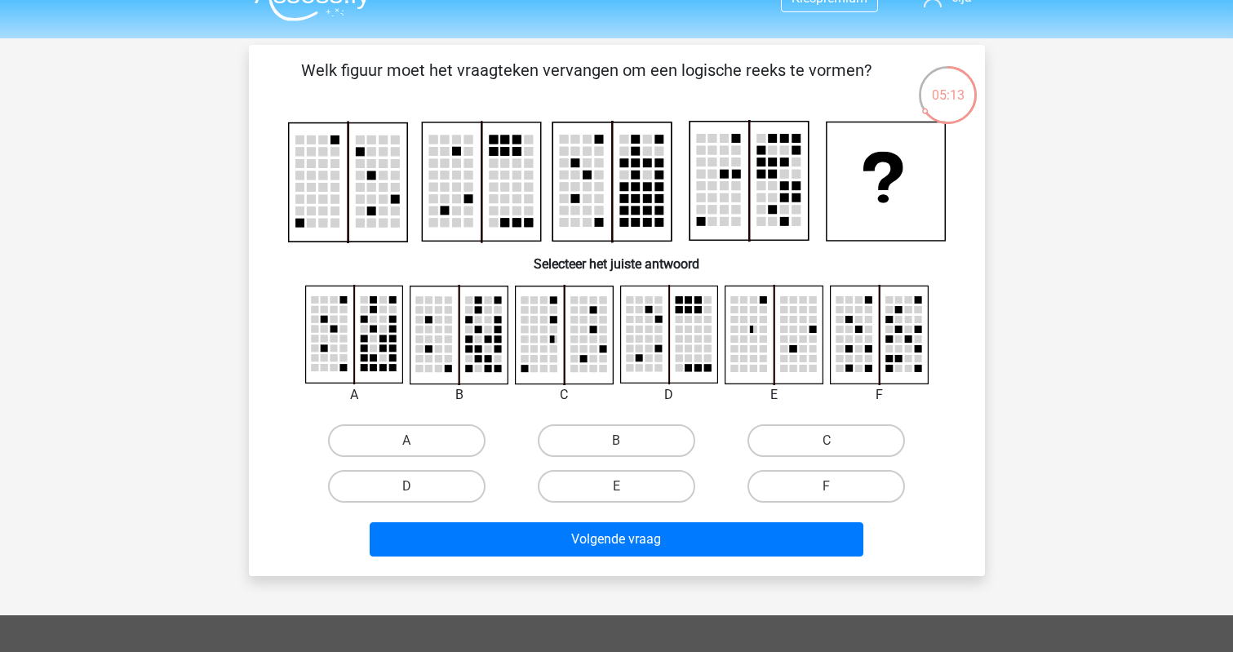
scroll to position [30, 0]
click at [390, 428] on label "A" at bounding box center [406, 440] width 157 height 33
click at [406, 441] on input "A" at bounding box center [411, 446] width 11 height 11
radio input "true"
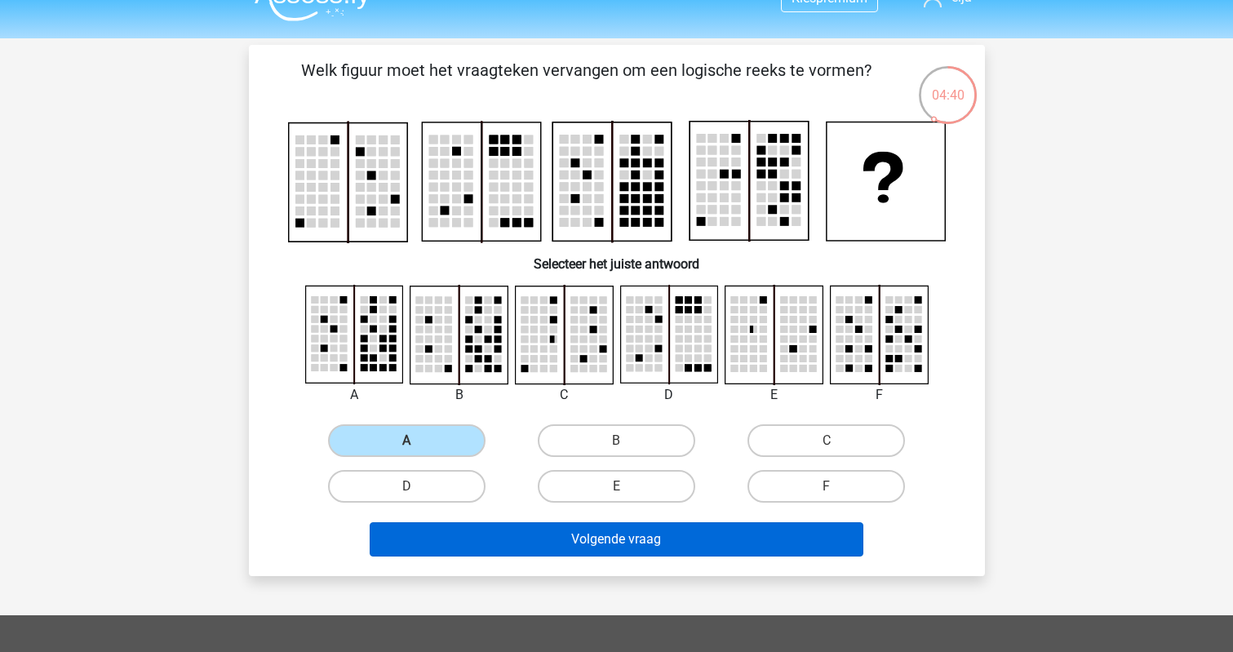
click at [495, 553] on button "Volgende vraag" at bounding box center [617, 539] width 494 height 34
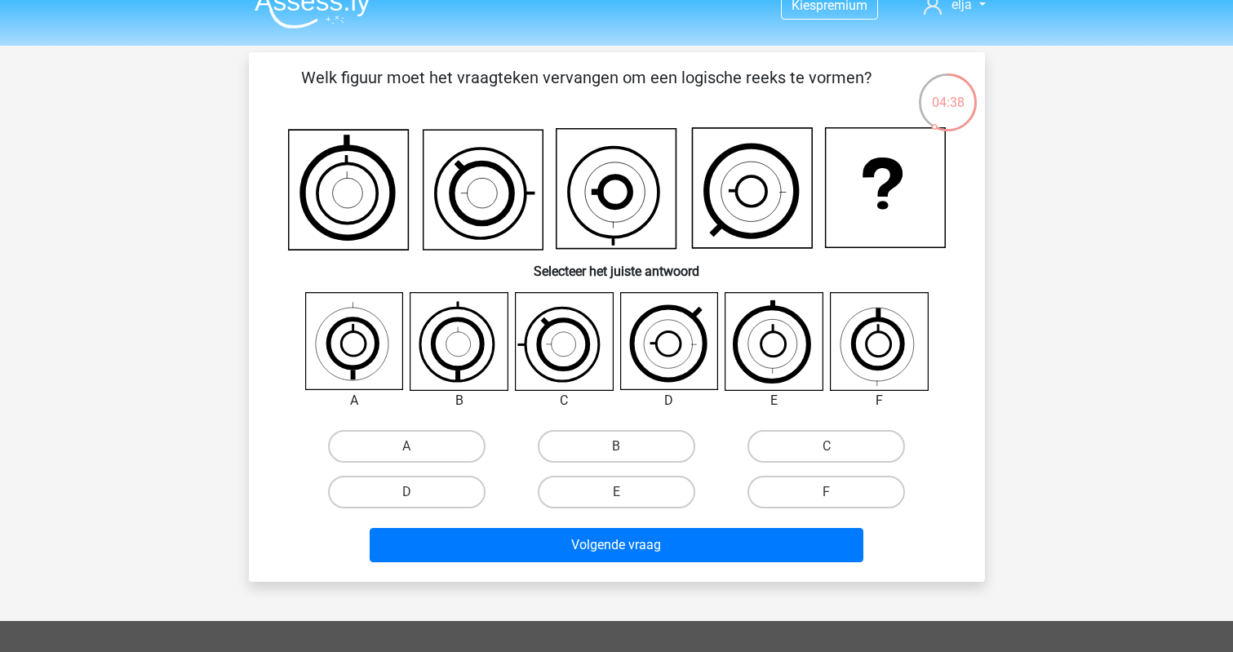
scroll to position [15, 0]
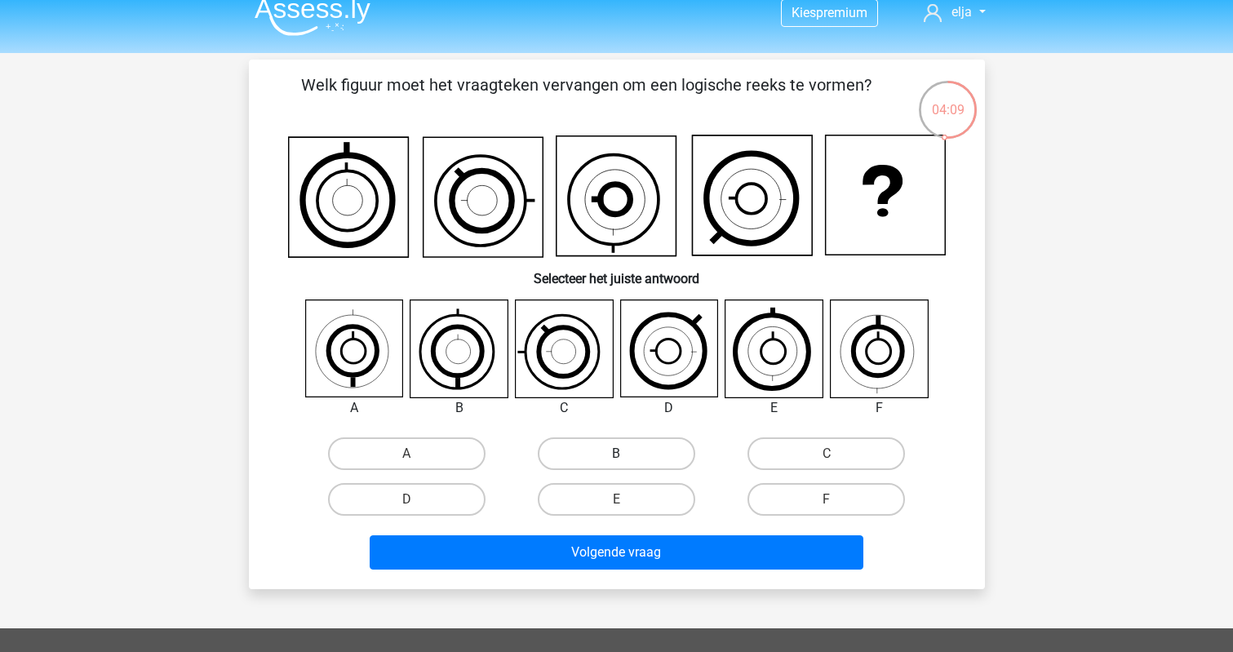
click at [592, 444] on label "B" at bounding box center [616, 453] width 157 height 33
click at [616, 454] on input "B" at bounding box center [621, 459] width 11 height 11
radio input "true"
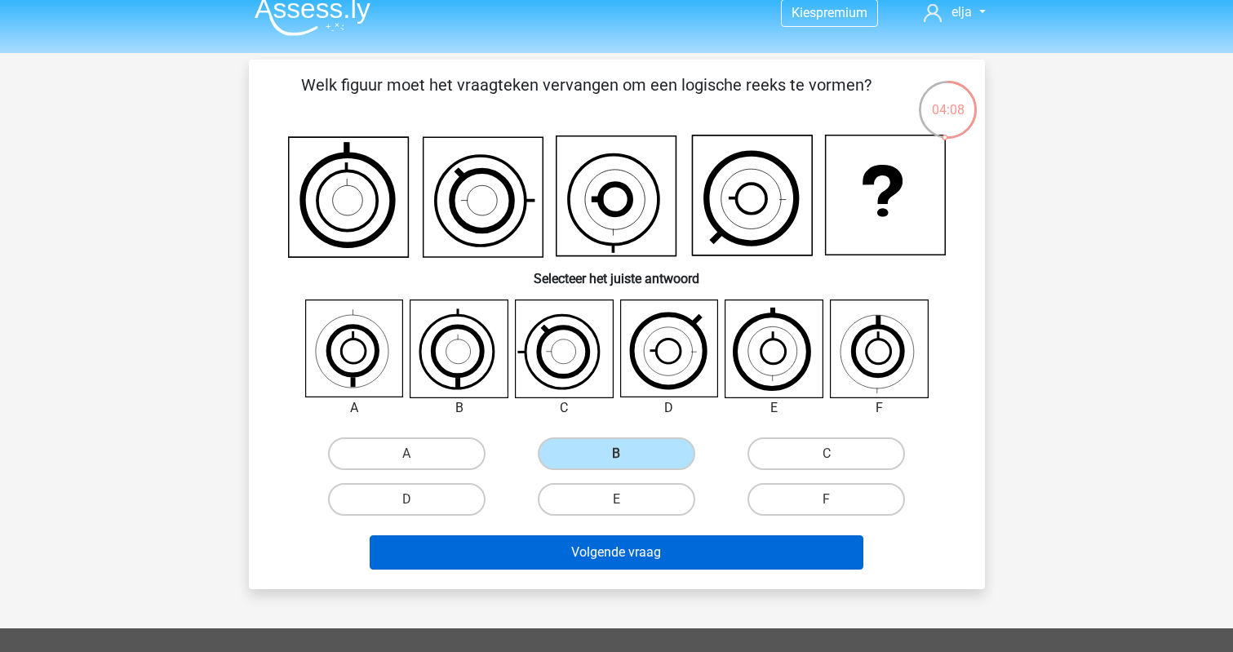
click at [600, 559] on button "Volgende vraag" at bounding box center [617, 552] width 494 height 34
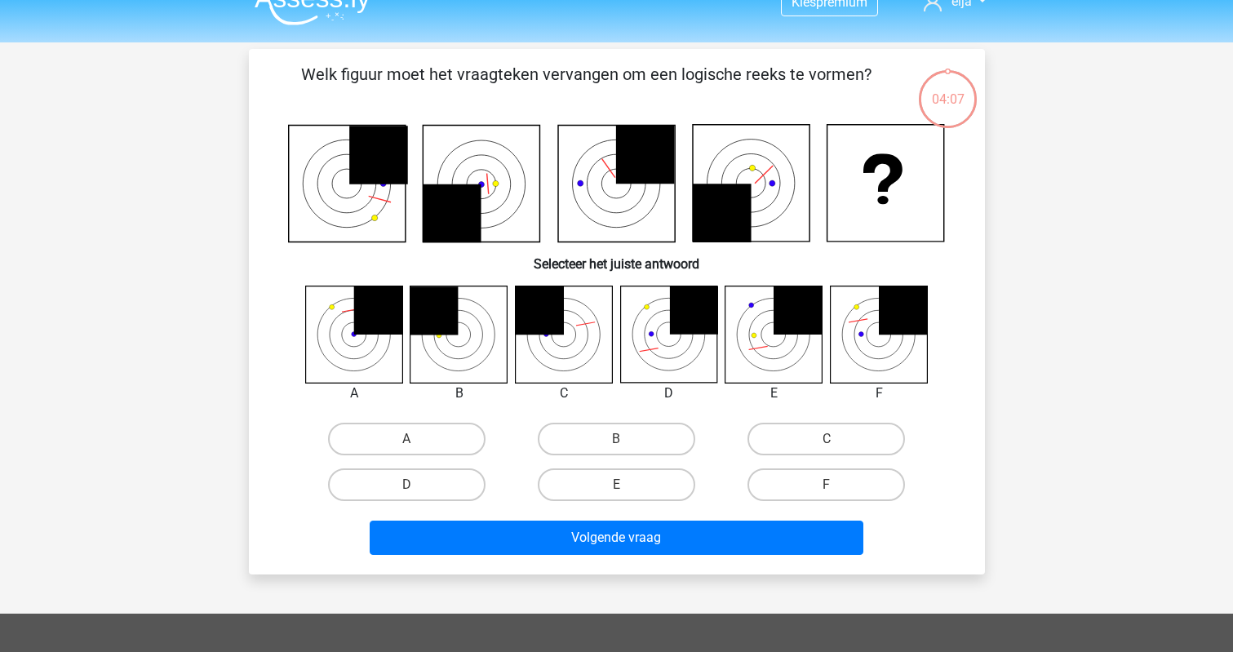
scroll to position [4, 0]
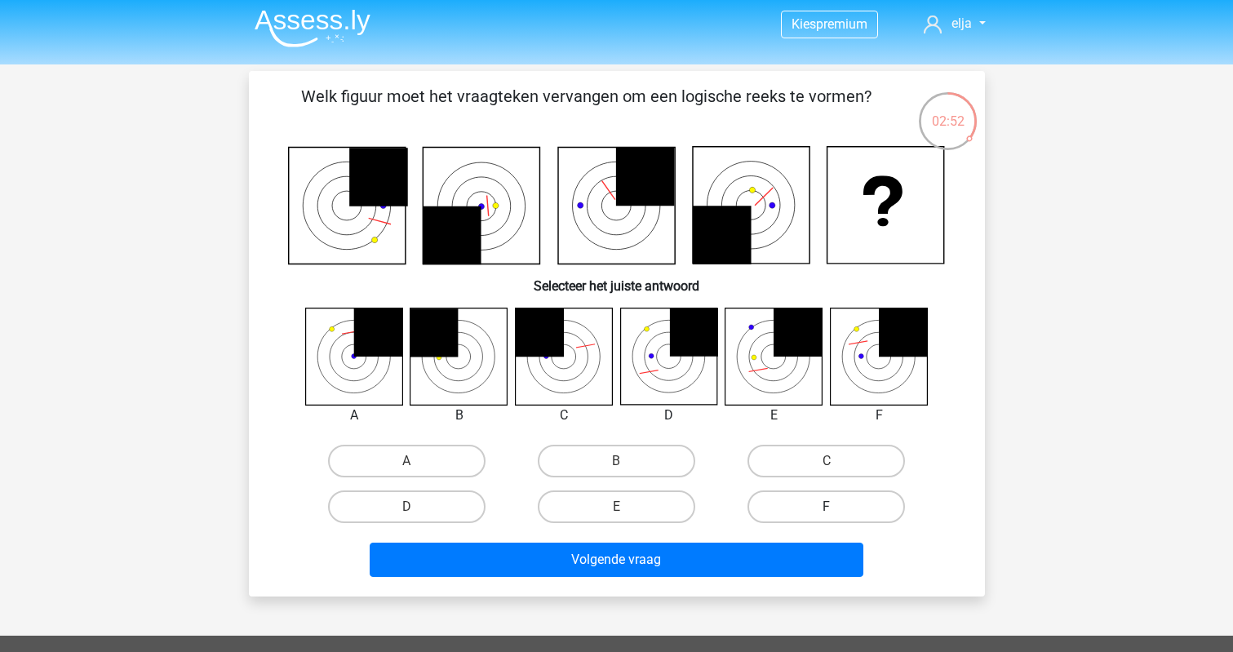
click at [775, 495] on label "F" at bounding box center [825, 506] width 157 height 33
click at [826, 507] on input "F" at bounding box center [831, 512] width 11 height 11
radio input "true"
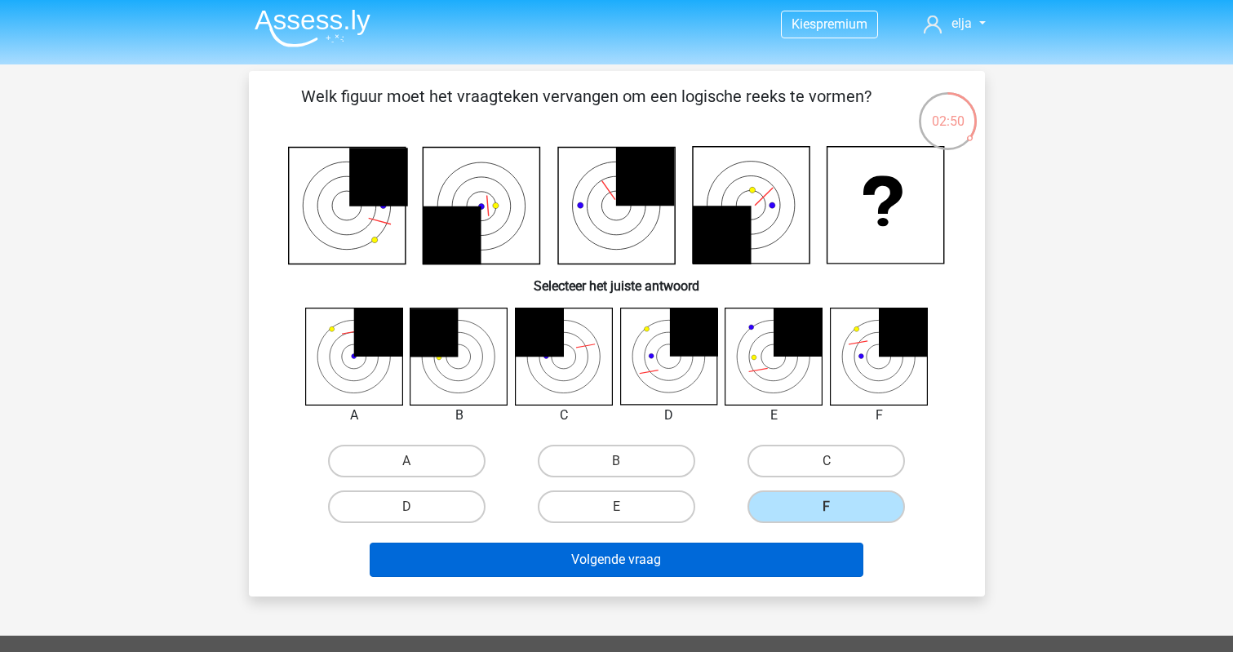
click at [756, 561] on button "Volgende vraag" at bounding box center [617, 559] width 494 height 34
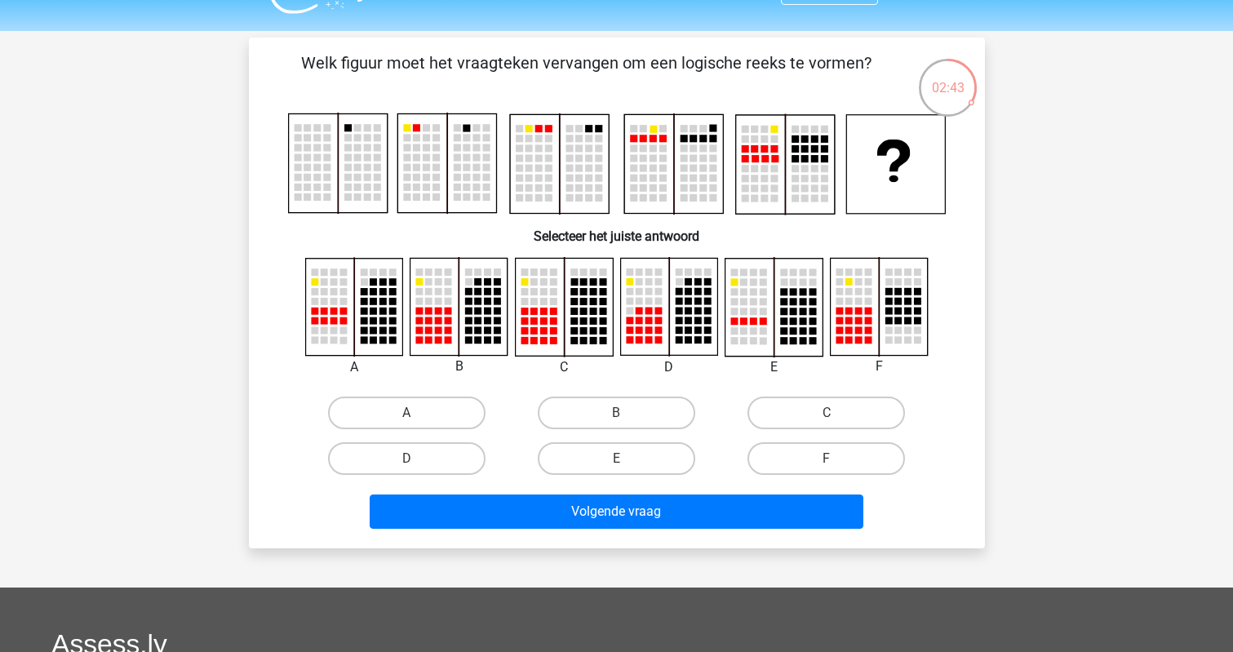
scroll to position [38, 0]
click at [778, 410] on label "C" at bounding box center [825, 412] width 157 height 33
click at [826, 413] on input "C" at bounding box center [831, 418] width 11 height 11
radio input "true"
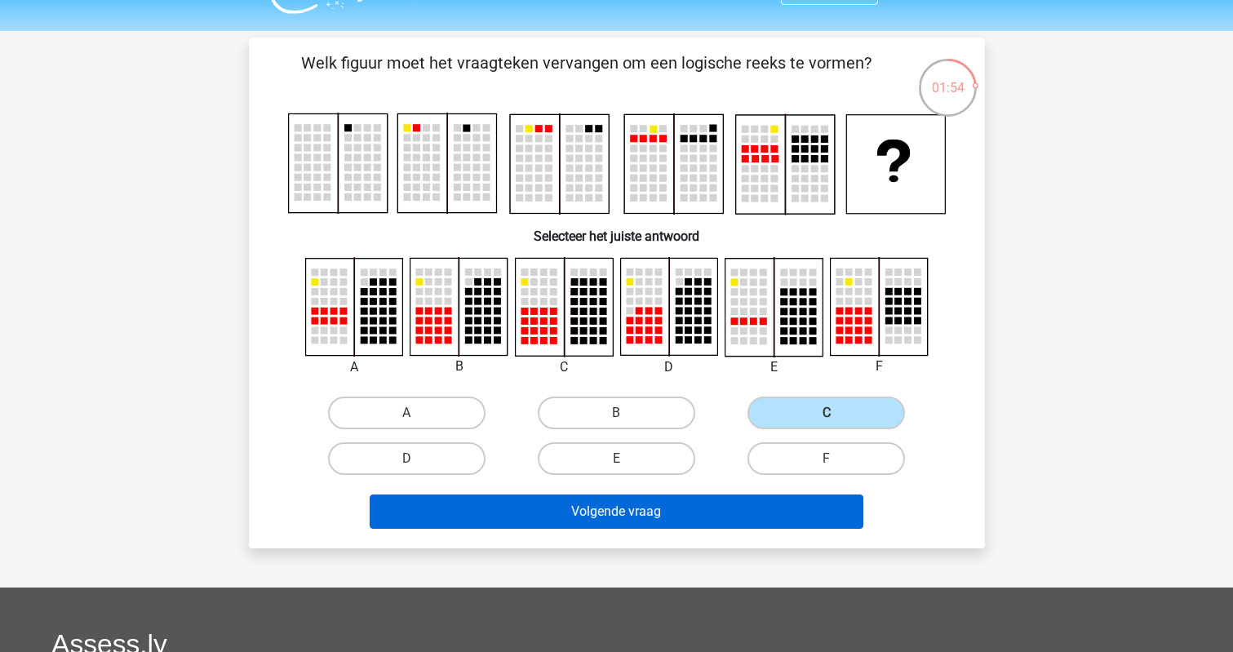
click at [742, 506] on button "Volgende vraag" at bounding box center [617, 511] width 494 height 34
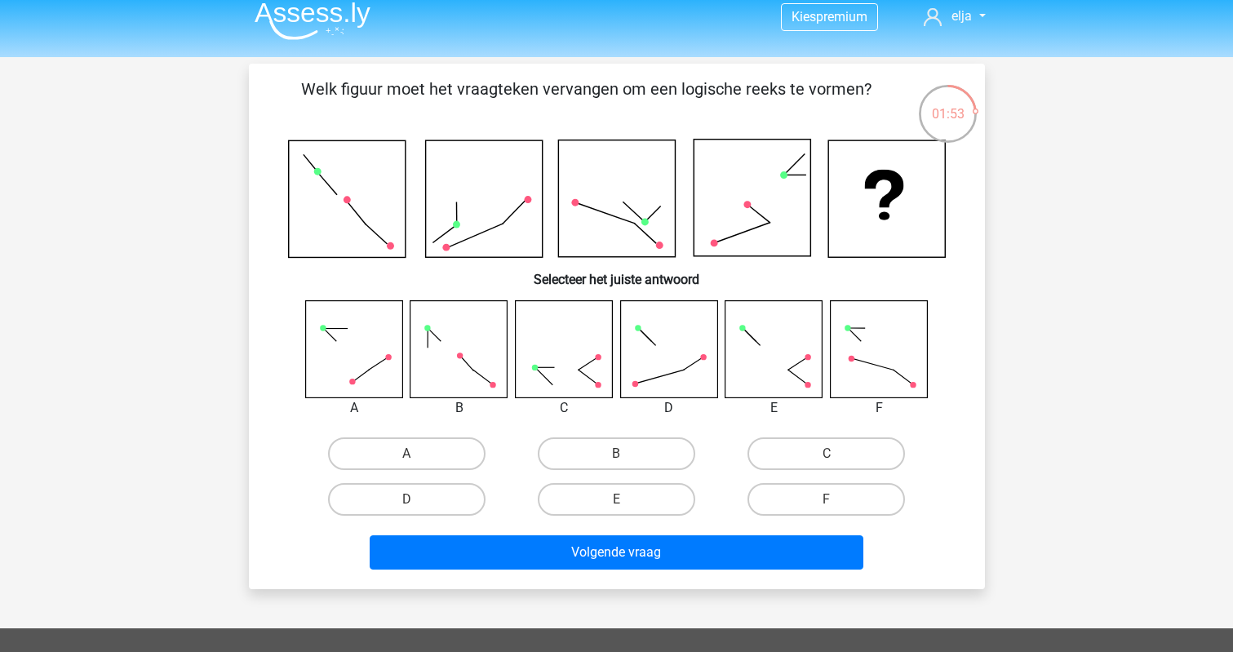
scroll to position [13, 0]
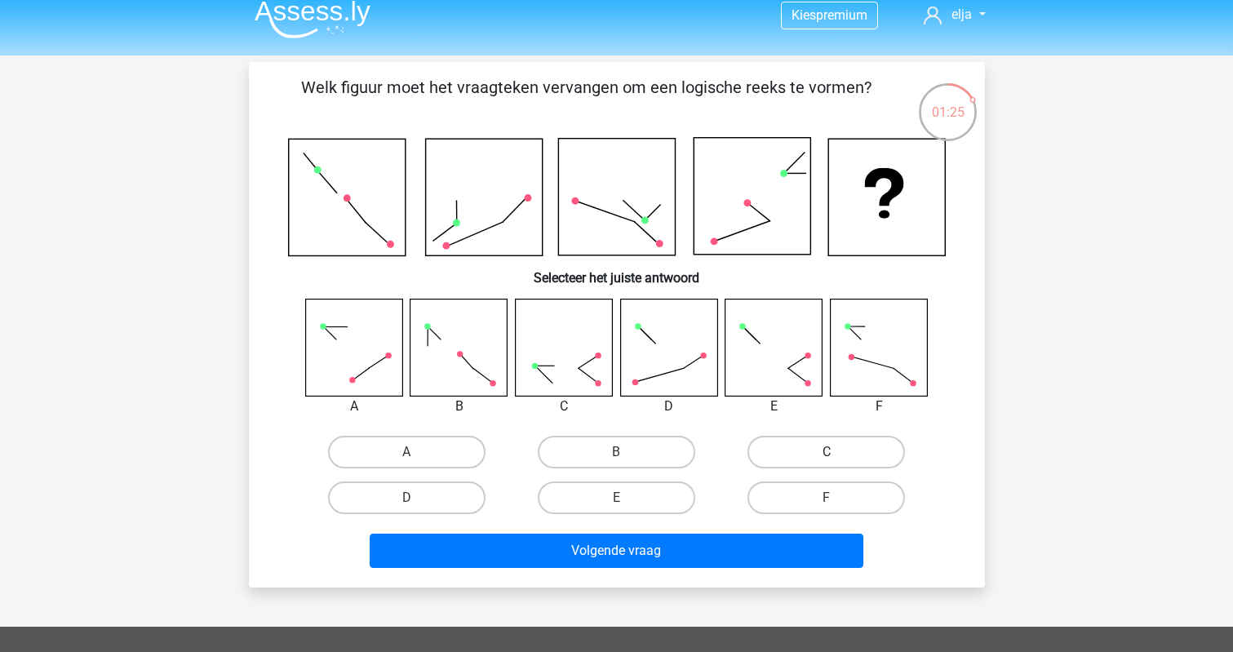
click at [787, 456] on label "C" at bounding box center [825, 452] width 157 height 33
click at [826, 456] on input "C" at bounding box center [831, 457] width 11 height 11
radio input "true"
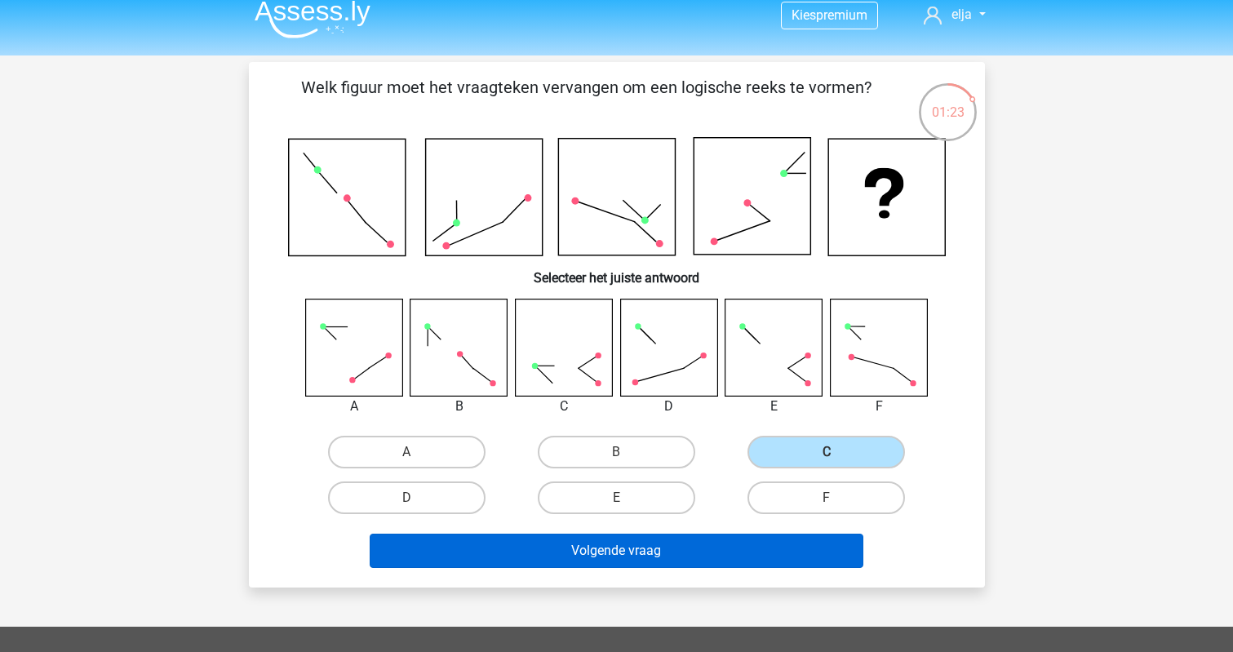
click at [746, 551] on button "Volgende vraag" at bounding box center [617, 551] width 494 height 34
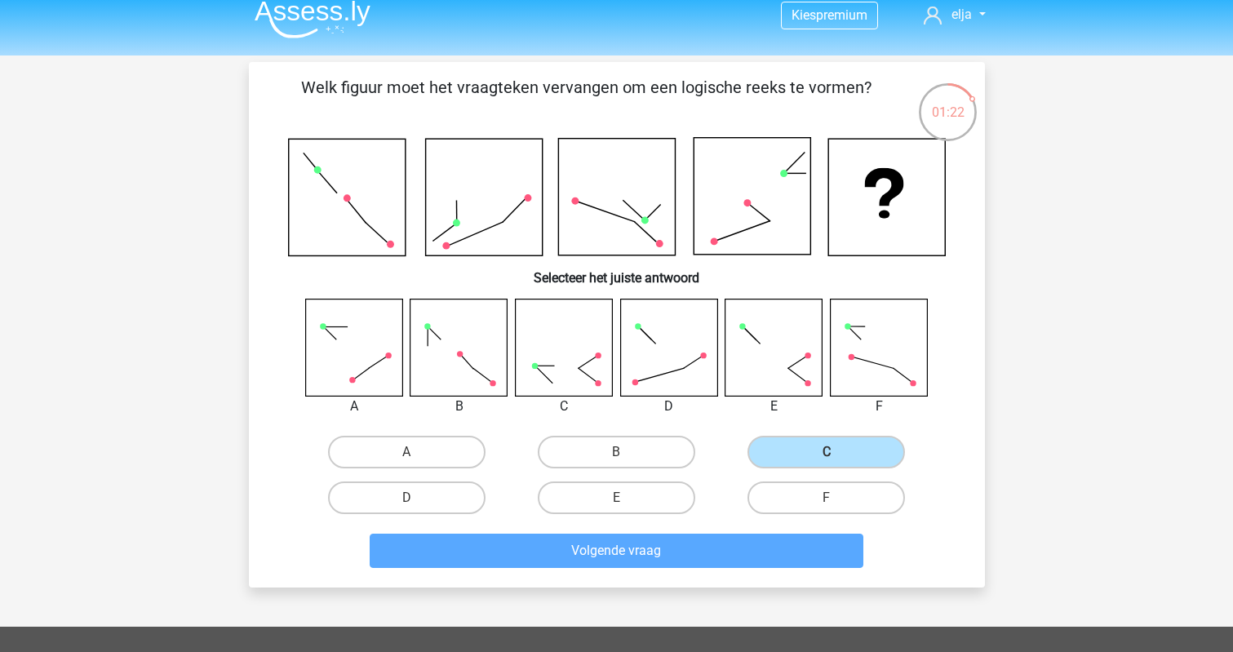
scroll to position [75, 0]
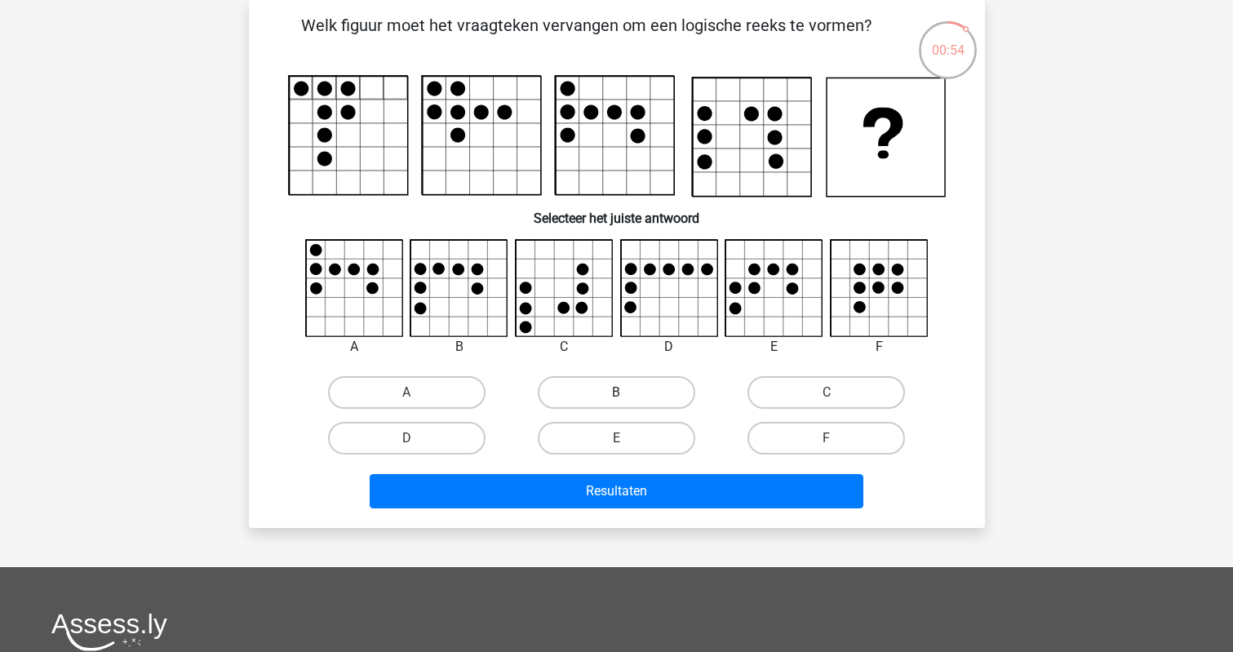
click at [569, 389] on label "B" at bounding box center [616, 392] width 157 height 33
click at [616, 392] on input "B" at bounding box center [621, 397] width 11 height 11
radio input "true"
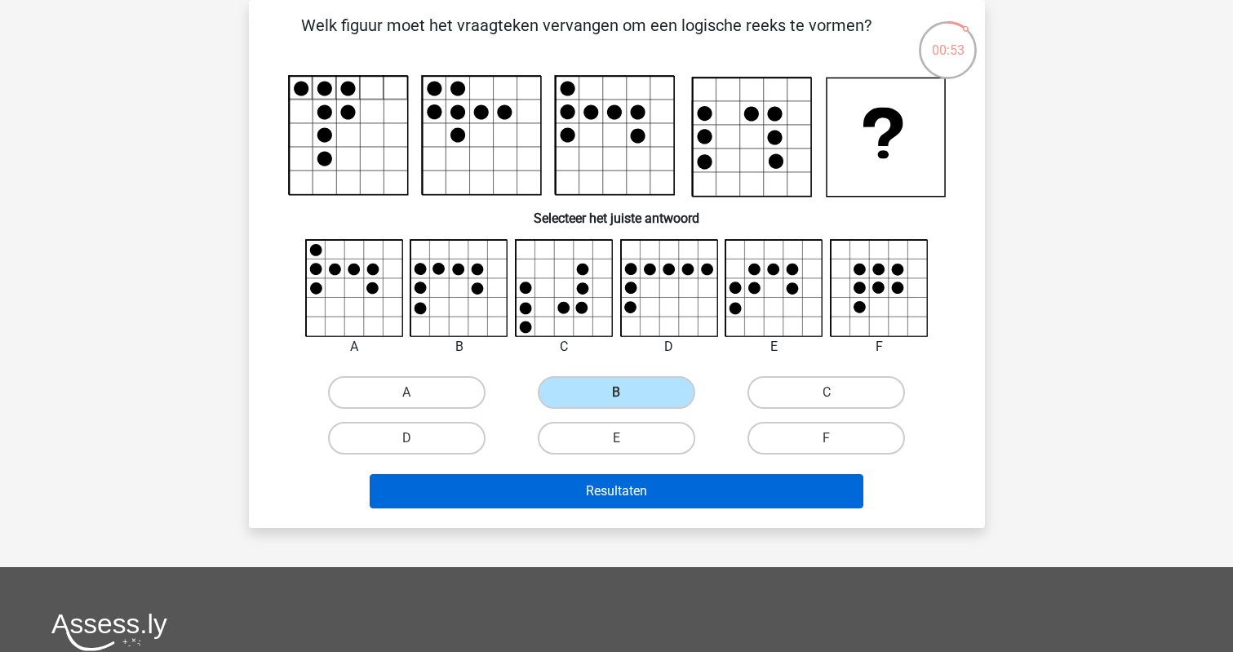
click at [548, 503] on button "Resultaten" at bounding box center [617, 491] width 494 height 34
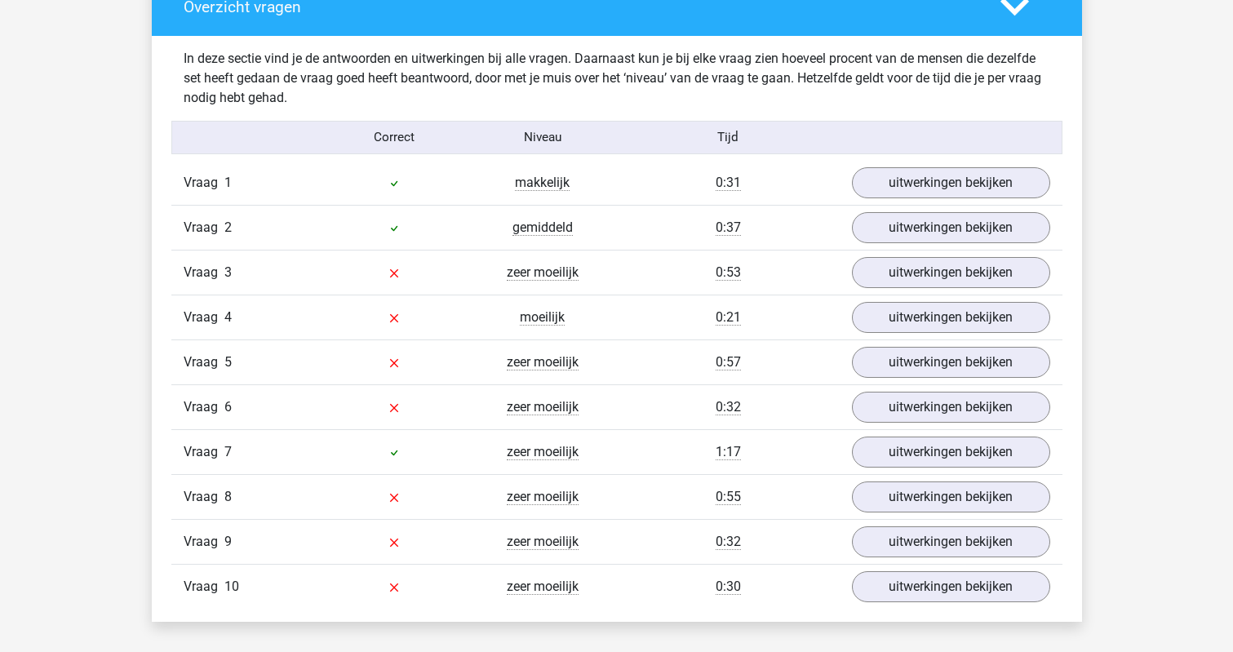
scroll to position [1246, 0]
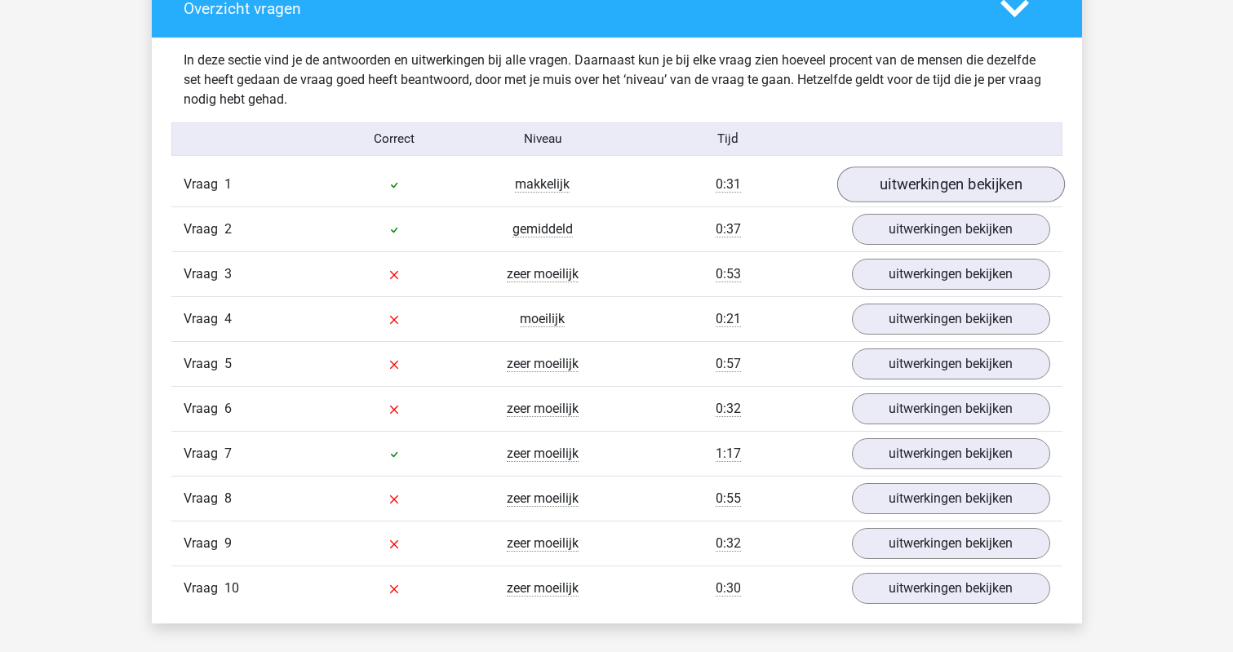
click at [877, 195] on link "uitwerkingen bekijken" at bounding box center [950, 184] width 228 height 36
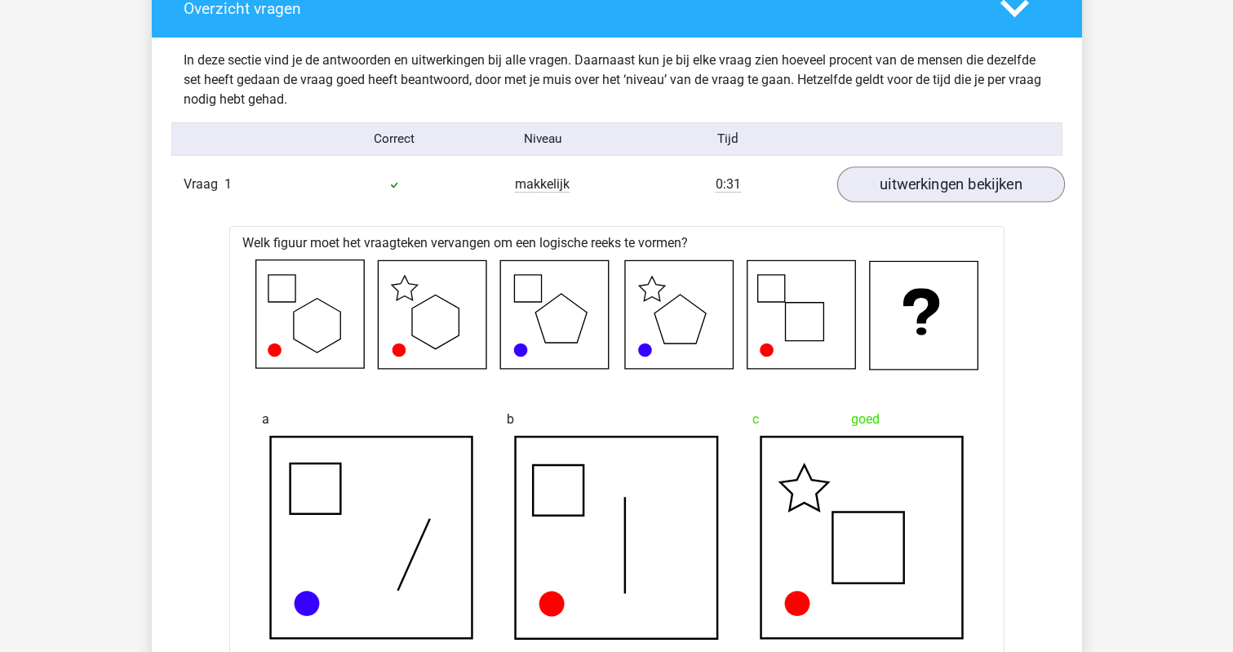
click at [877, 195] on link "uitwerkingen bekijken" at bounding box center [950, 184] width 228 height 36
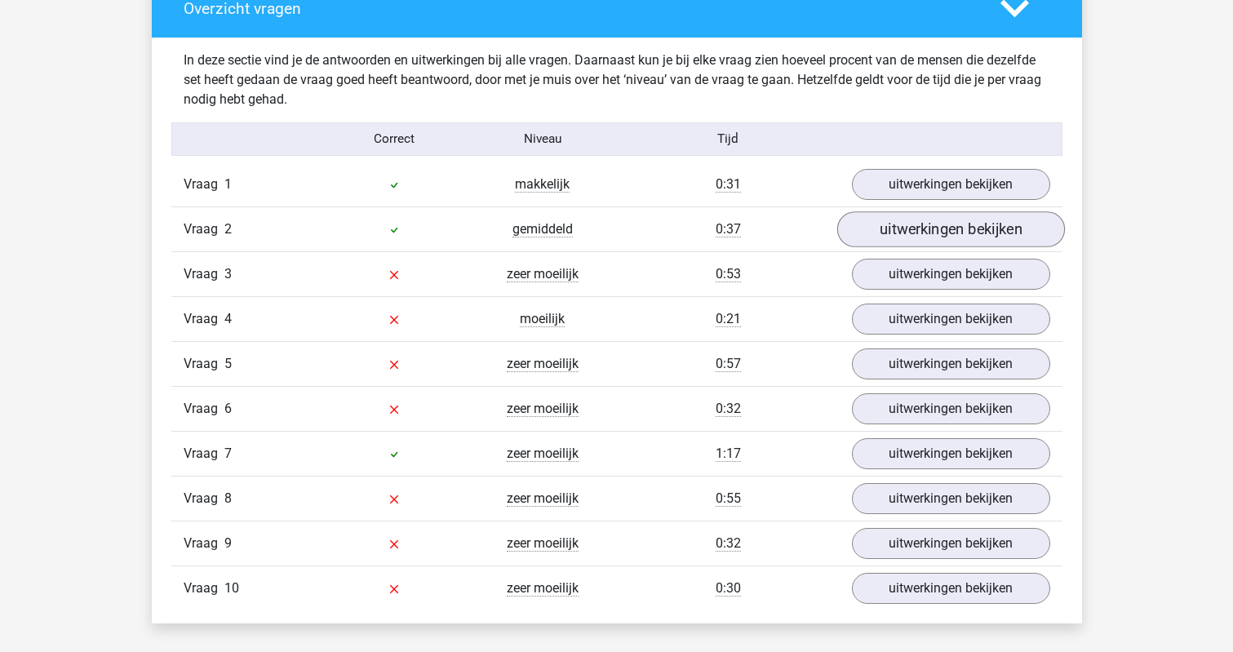
click at [890, 240] on link "uitwerkingen bekijken" at bounding box center [950, 229] width 228 height 36
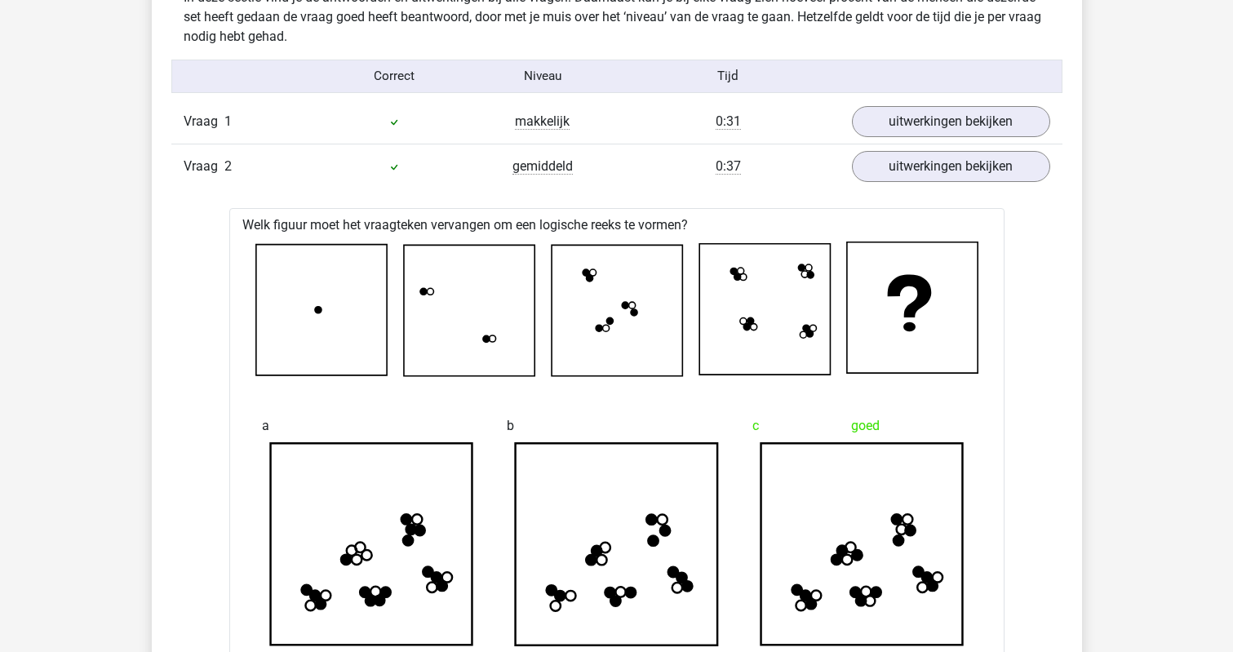
scroll to position [1295, 0]
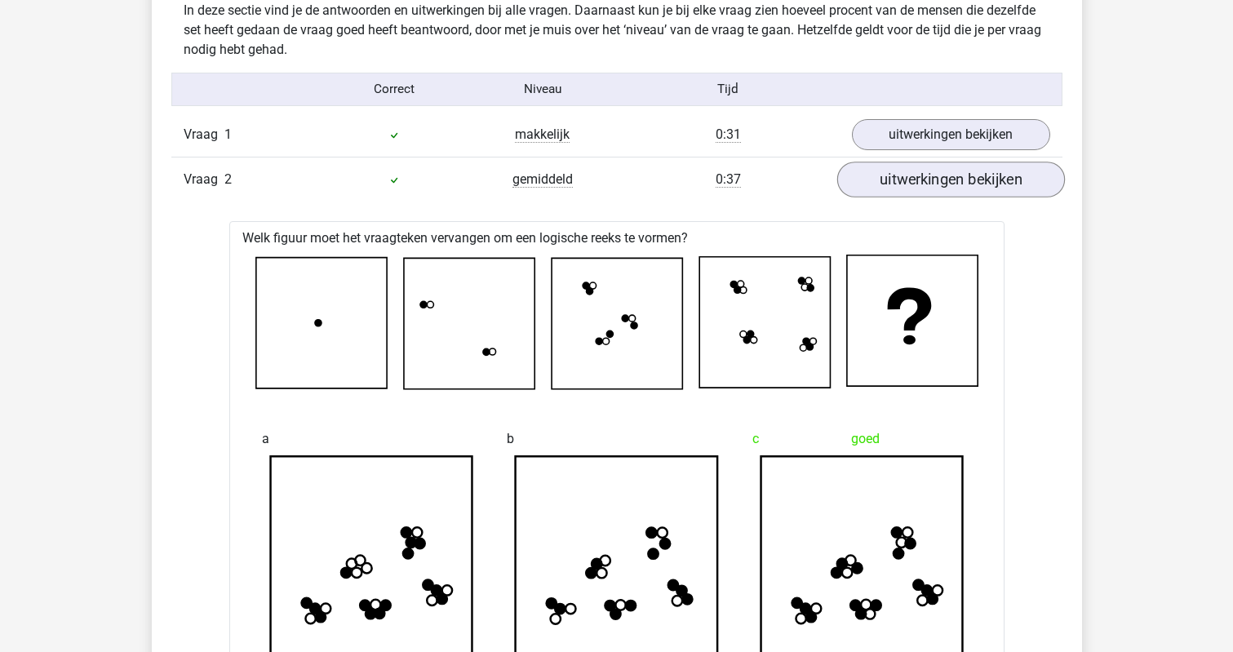
click at [892, 193] on link "uitwerkingen bekijken" at bounding box center [950, 180] width 228 height 36
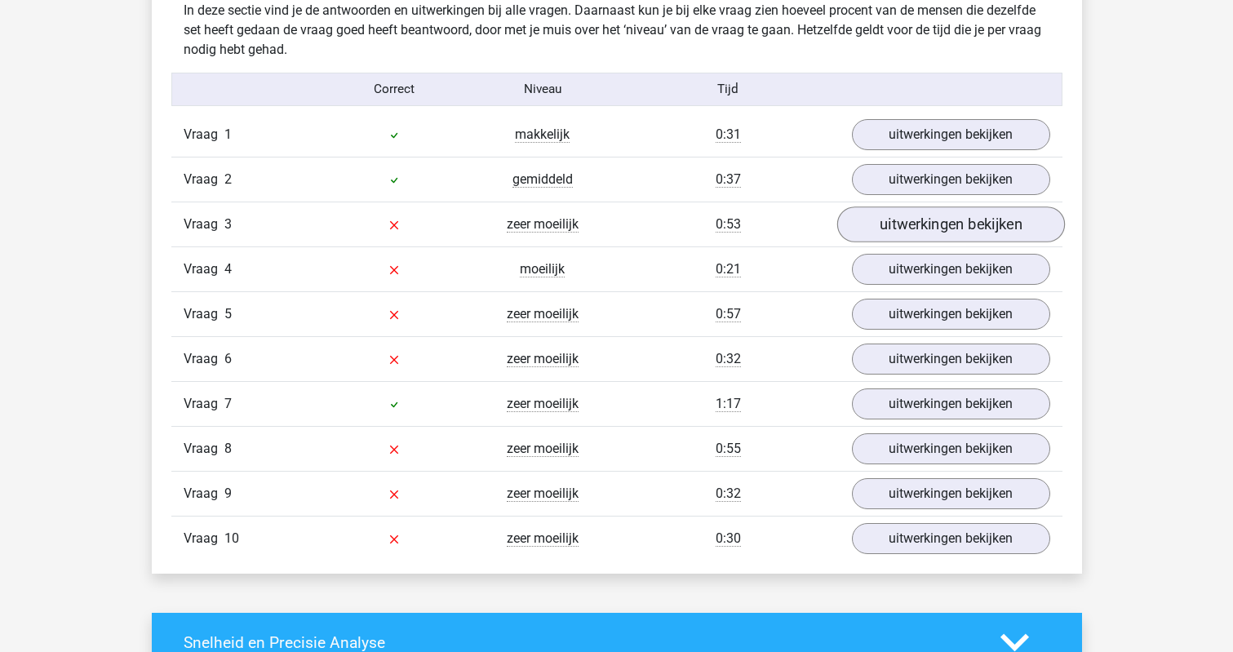
click at [883, 232] on link "uitwerkingen bekijken" at bounding box center [950, 224] width 228 height 36
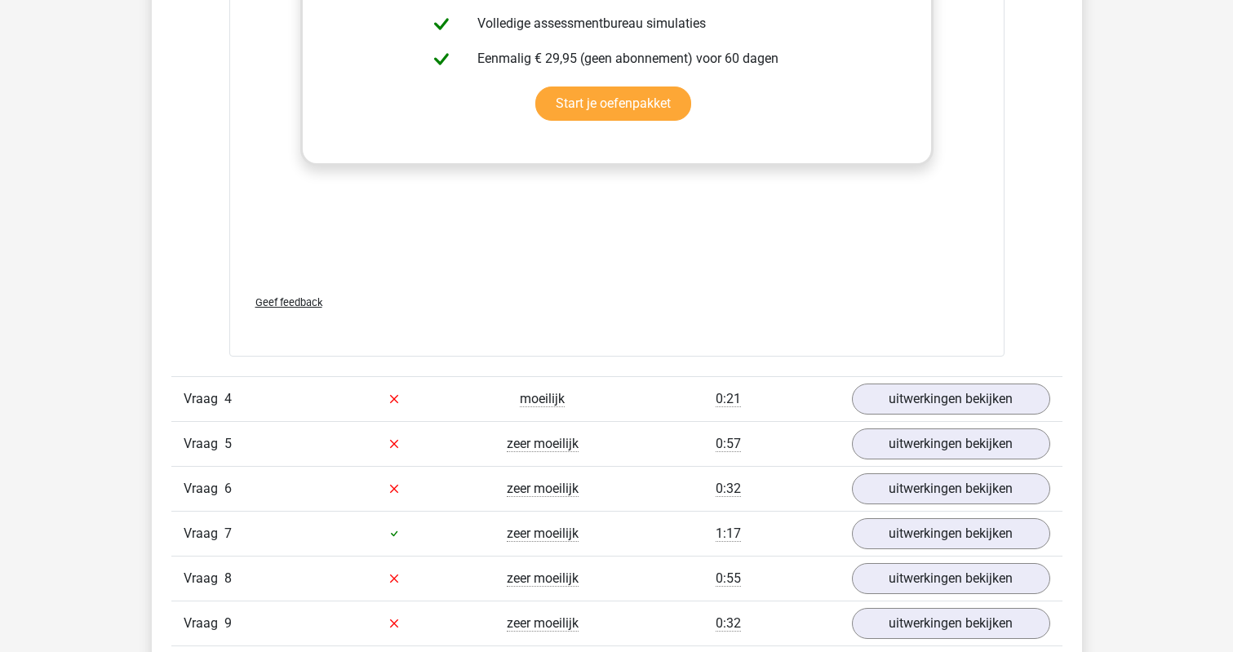
scroll to position [2532, 0]
click at [890, 395] on link "uitwerkingen bekijken" at bounding box center [950, 399] width 228 height 36
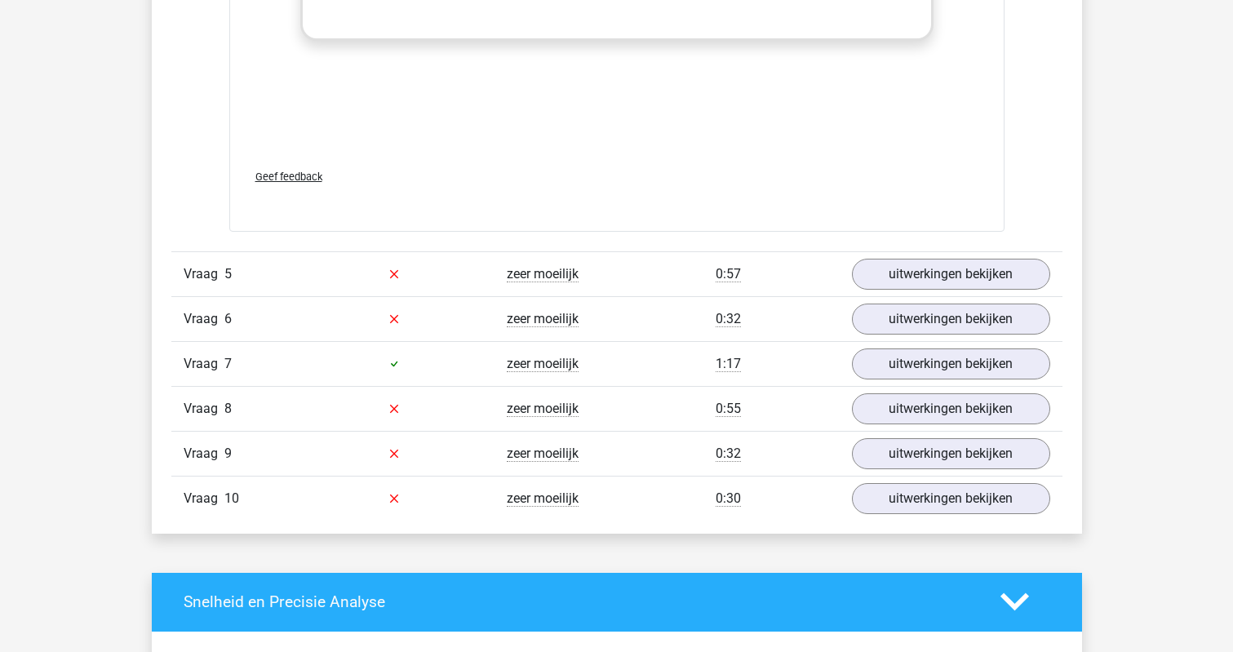
scroll to position [4068, 0]
click at [867, 275] on link "uitwerkingen bekijken" at bounding box center [950, 274] width 228 height 36
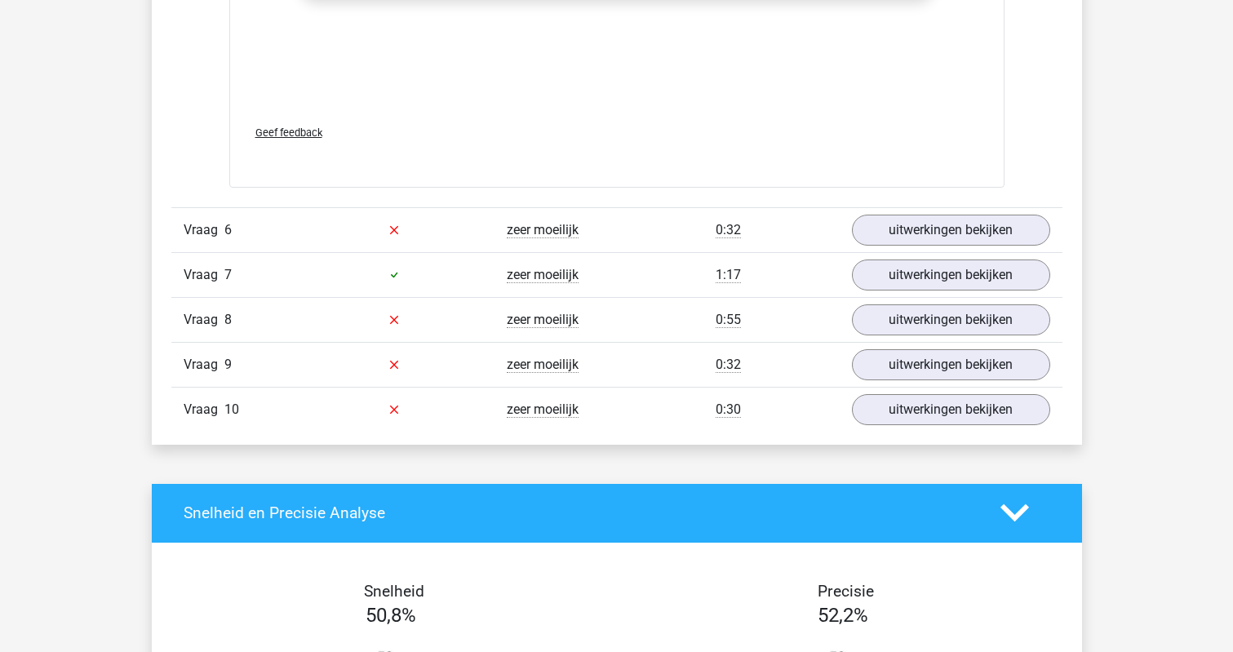
scroll to position [5528, 0]
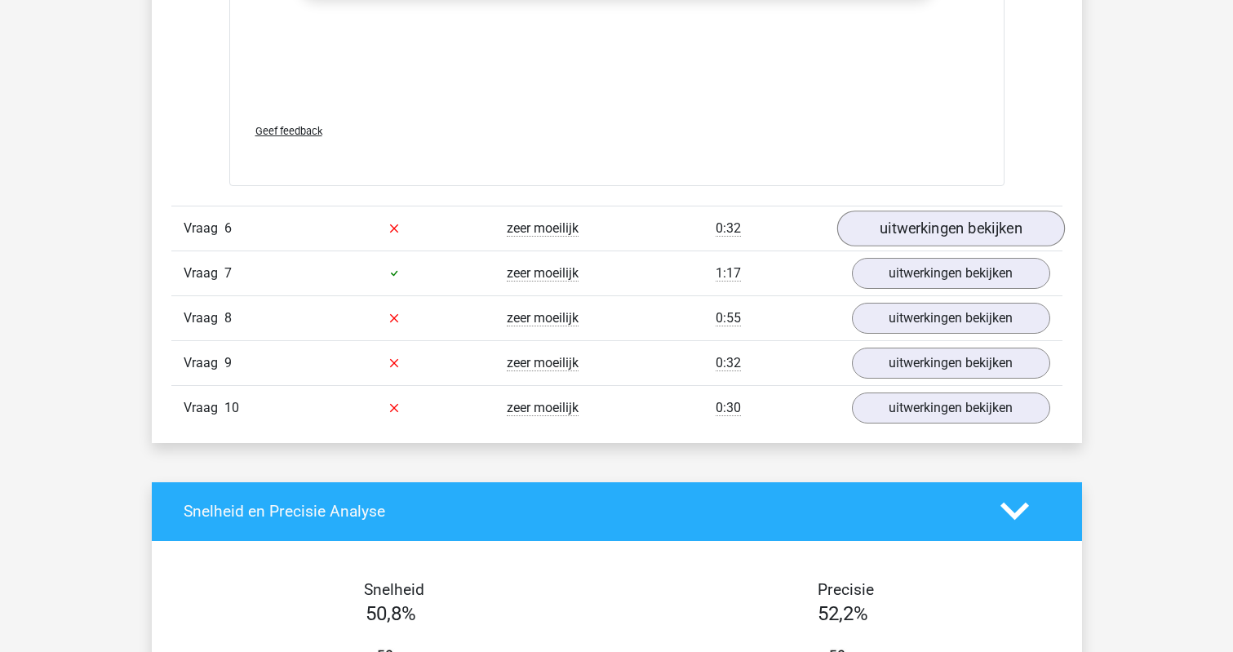
click at [915, 224] on link "uitwerkingen bekijken" at bounding box center [950, 228] width 228 height 36
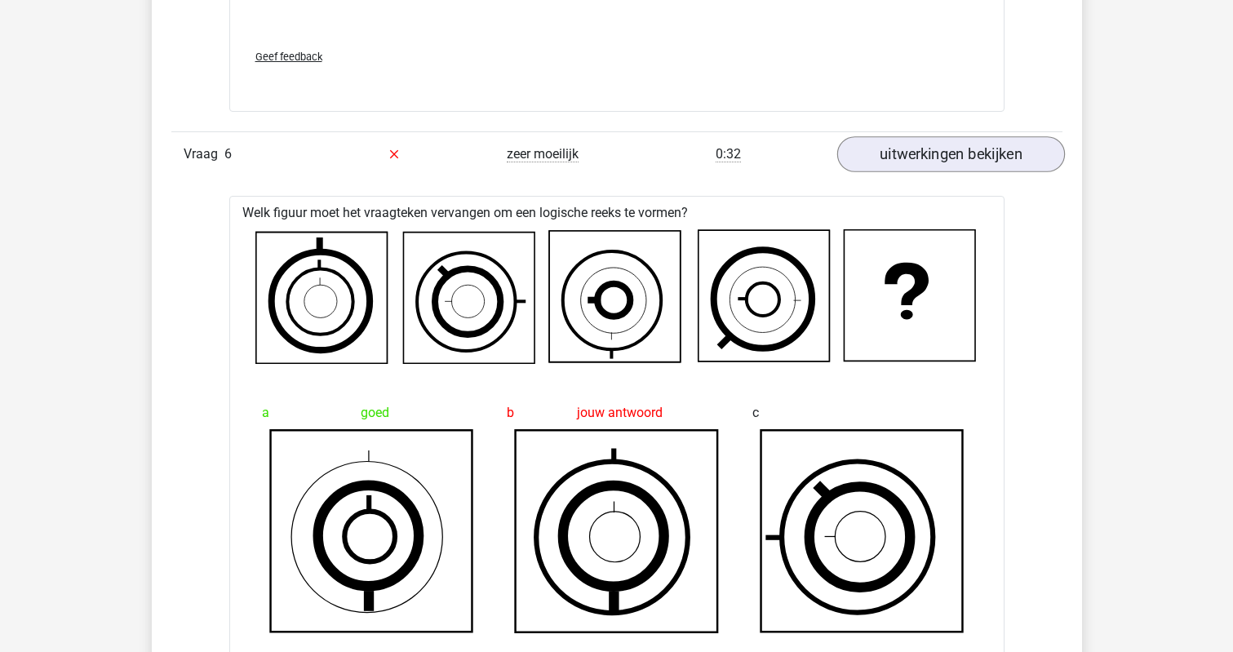
scroll to position [5616, 0]
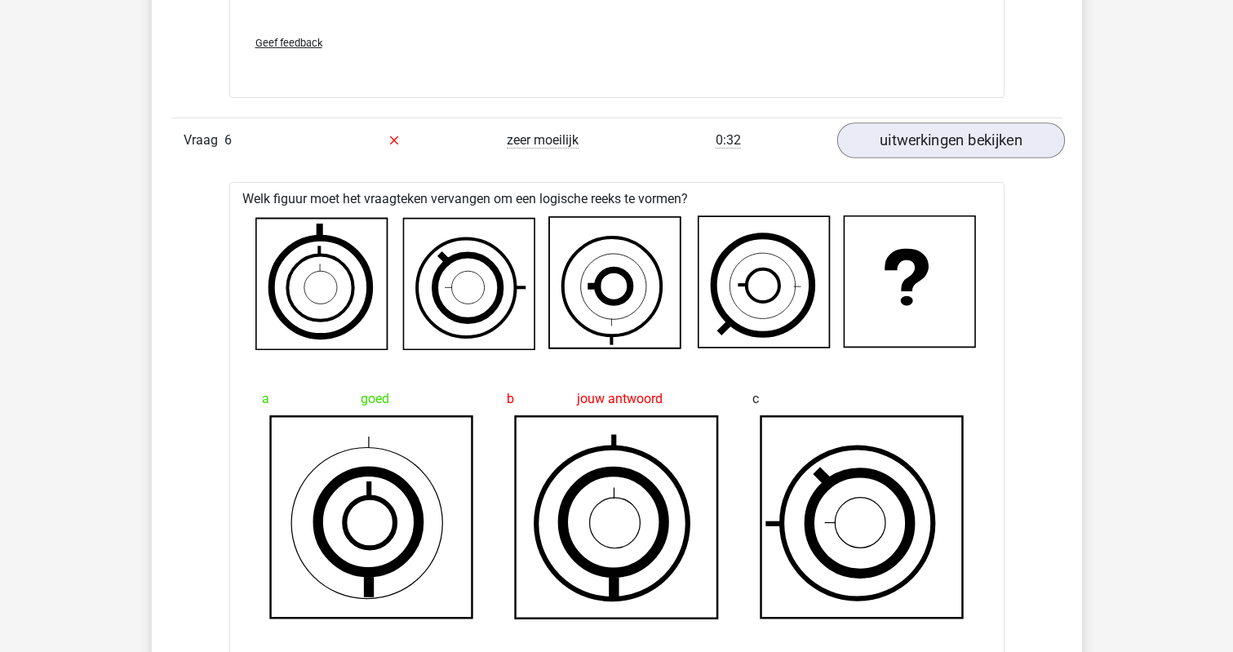
click at [1009, 136] on link "uitwerkingen bekijken" at bounding box center [950, 140] width 228 height 36
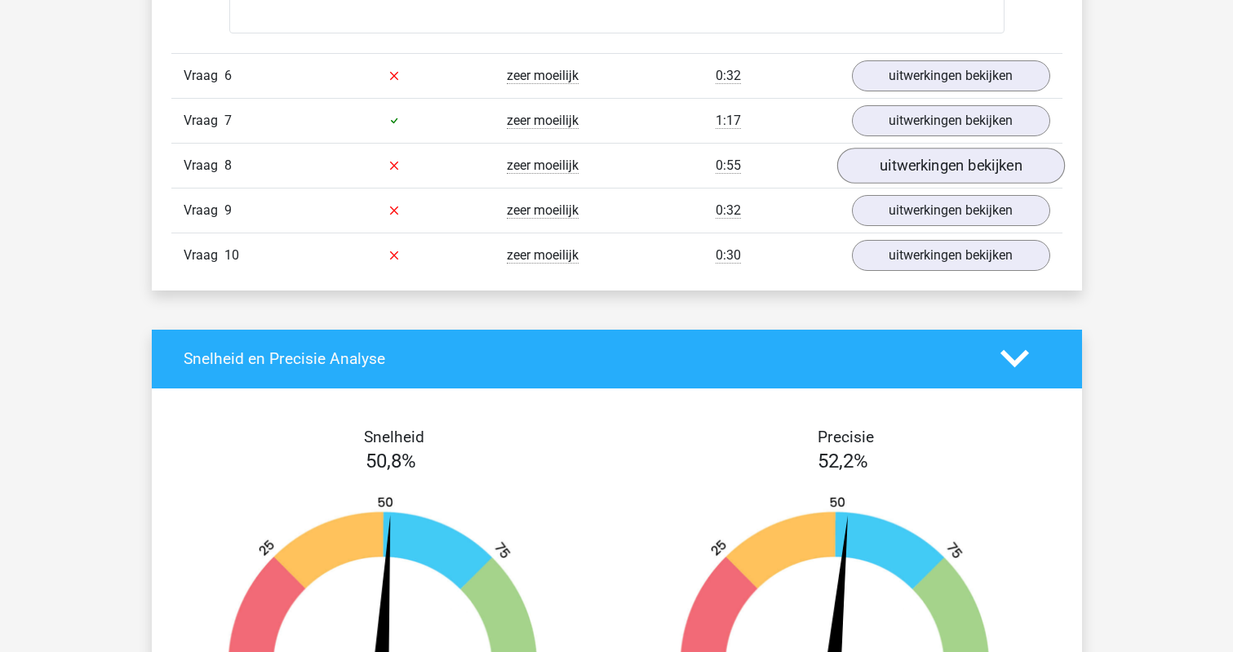
scroll to position [5685, 0]
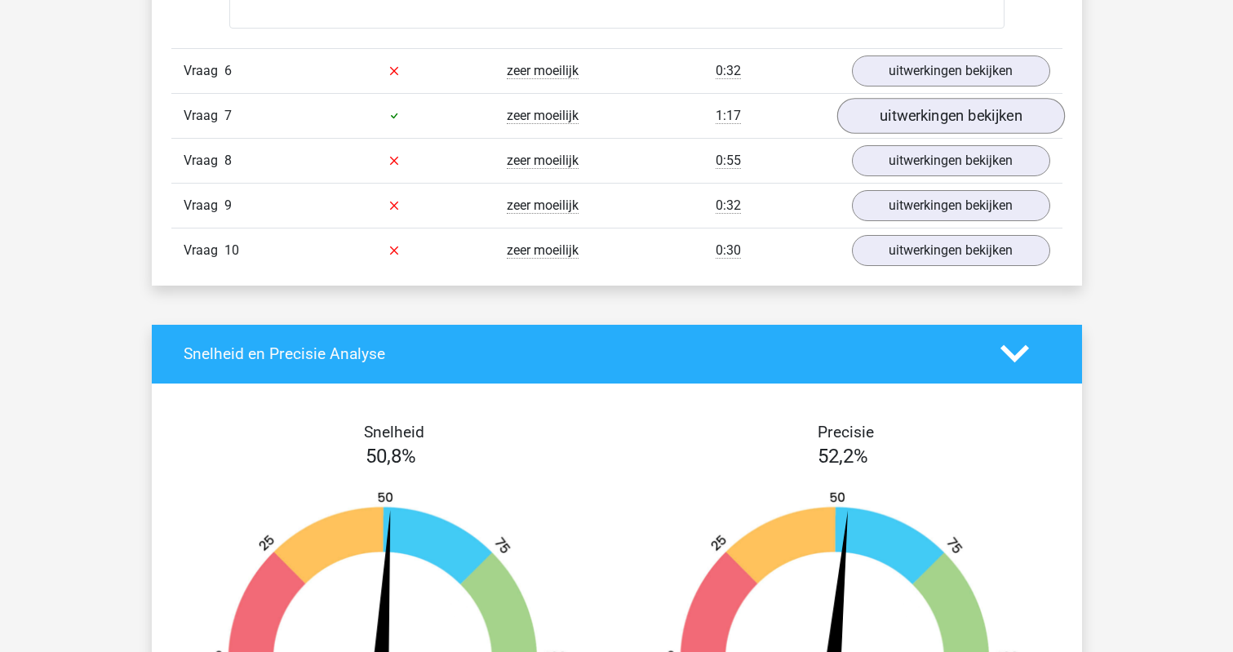
click at [949, 122] on link "uitwerkingen bekijken" at bounding box center [950, 116] width 228 height 36
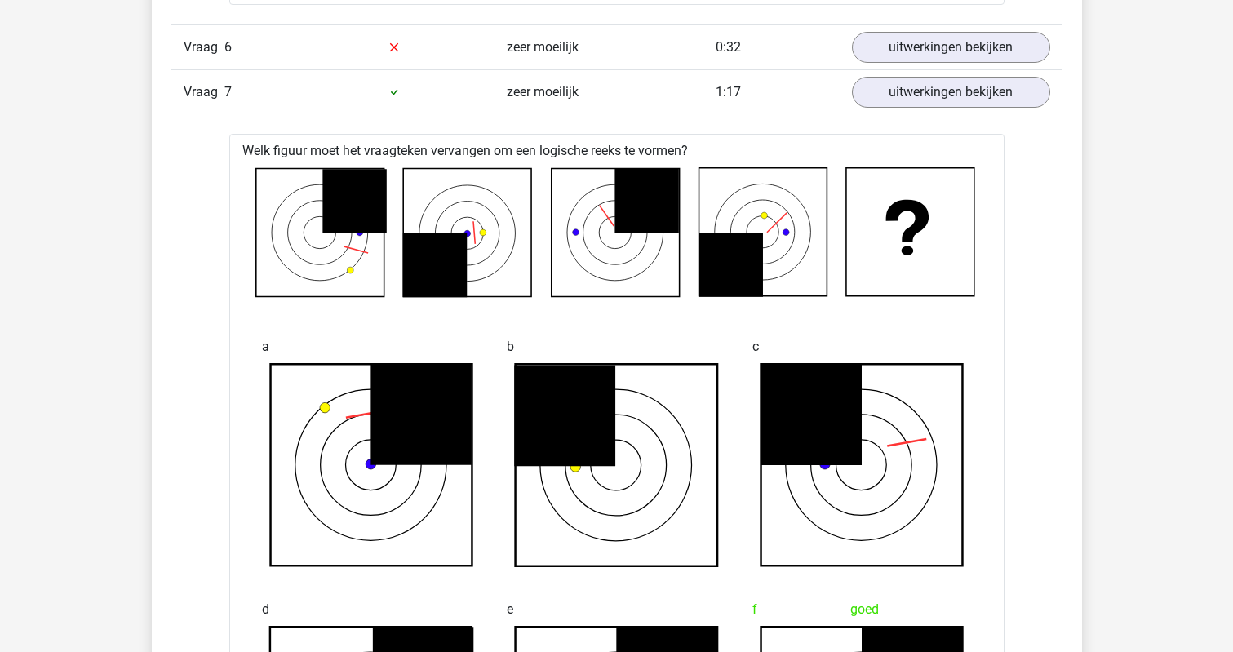
scroll to position [5689, 0]
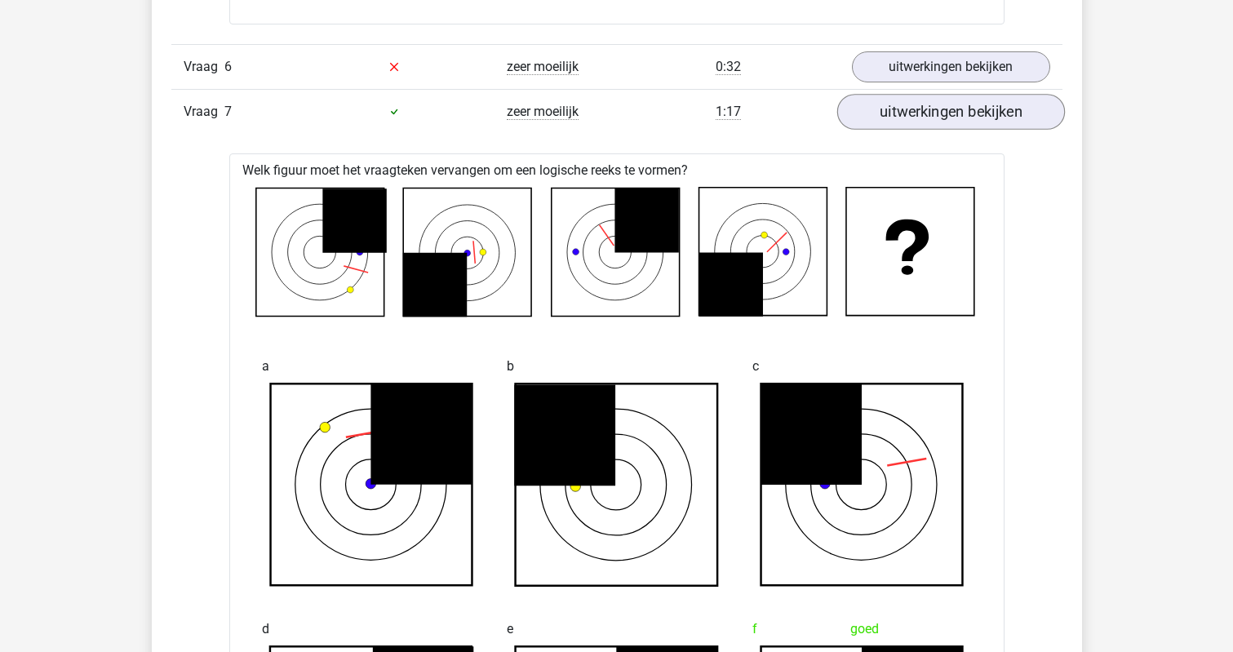
click at [870, 119] on link "uitwerkingen bekijken" at bounding box center [950, 112] width 228 height 36
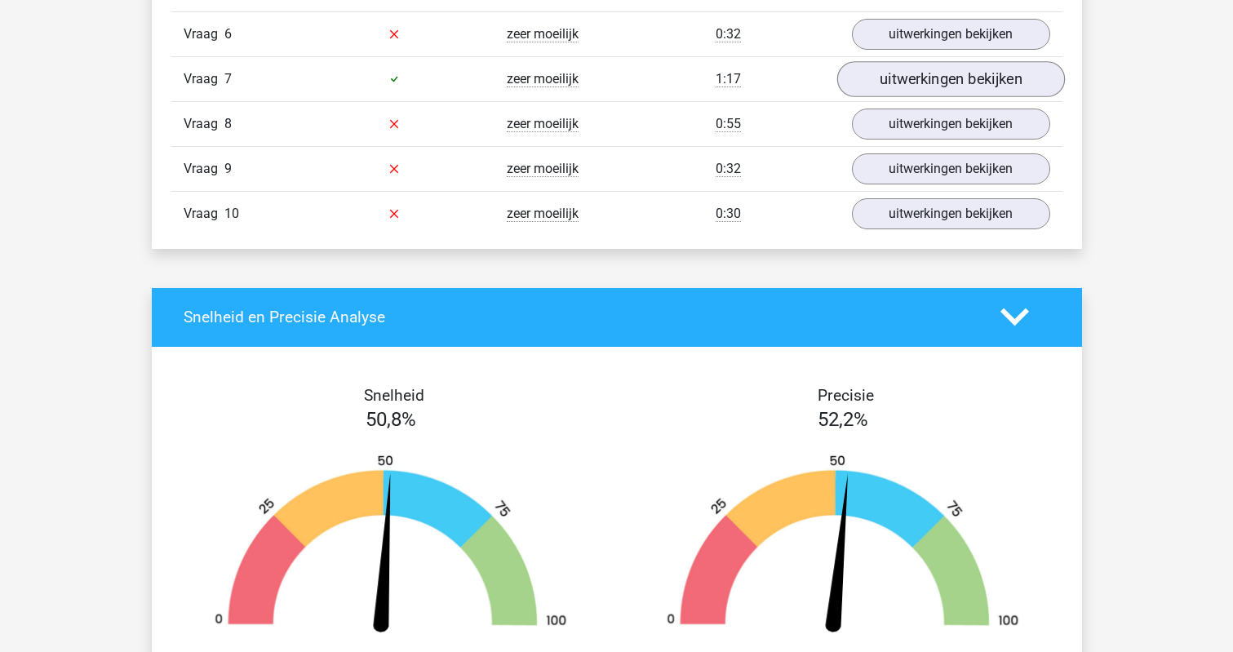
scroll to position [5724, 0]
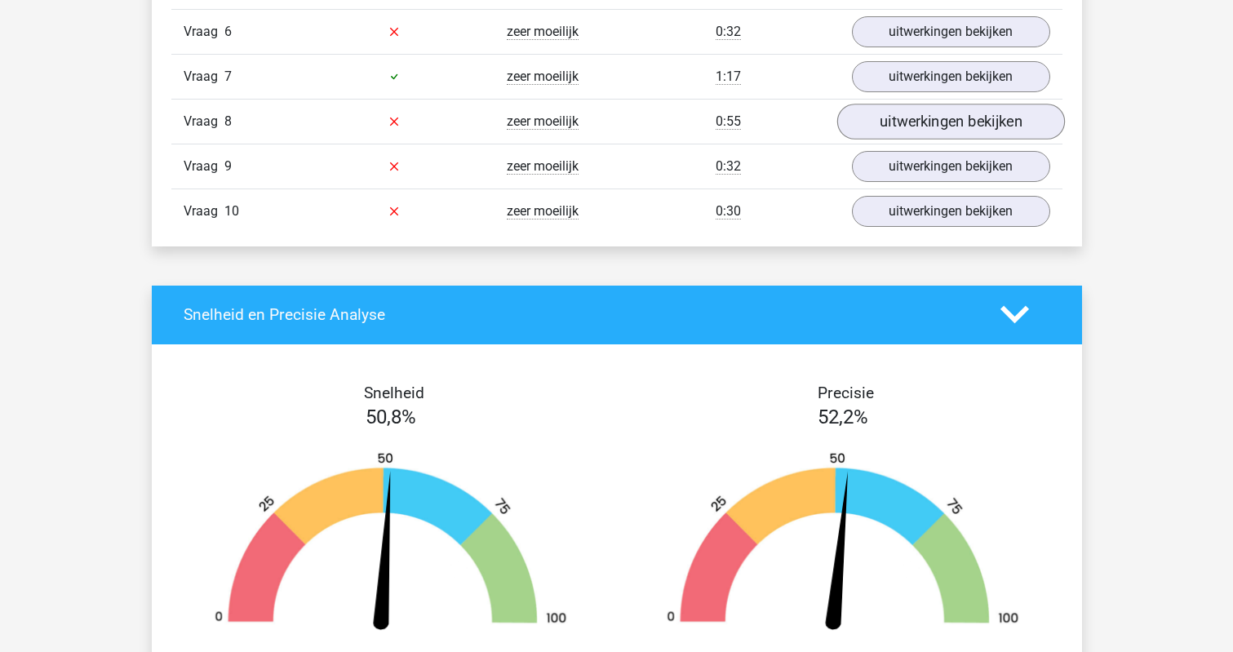
click at [885, 119] on link "uitwerkingen bekijken" at bounding box center [950, 122] width 228 height 36
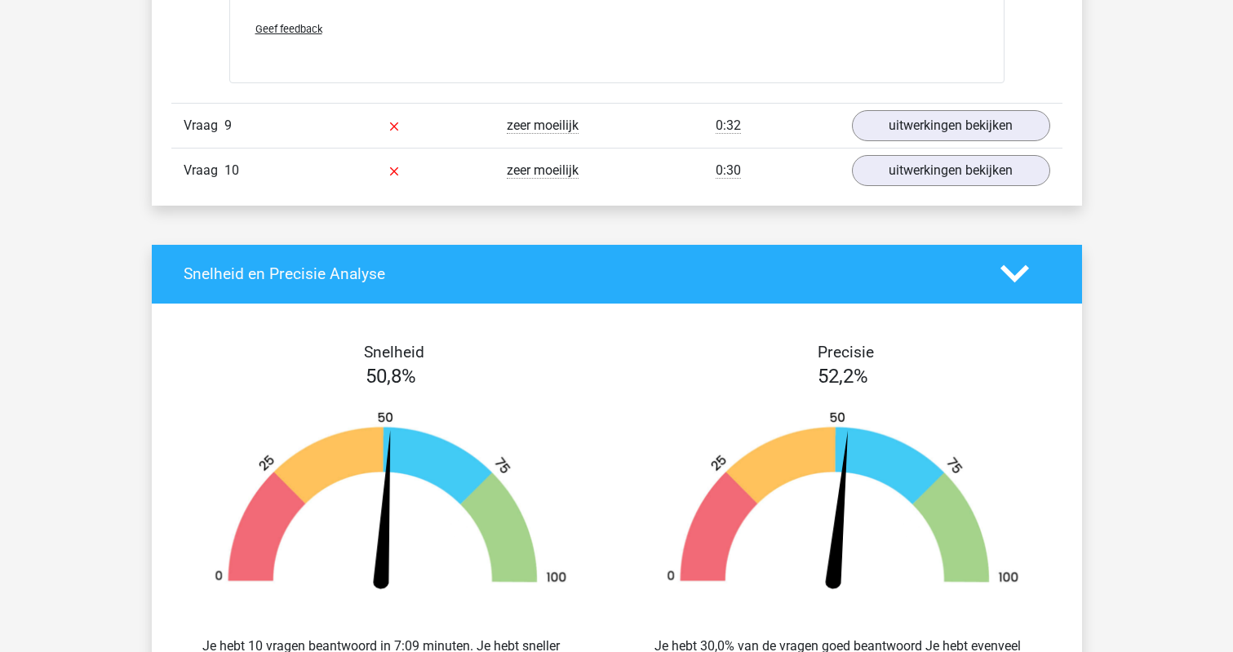
scroll to position [7105, 0]
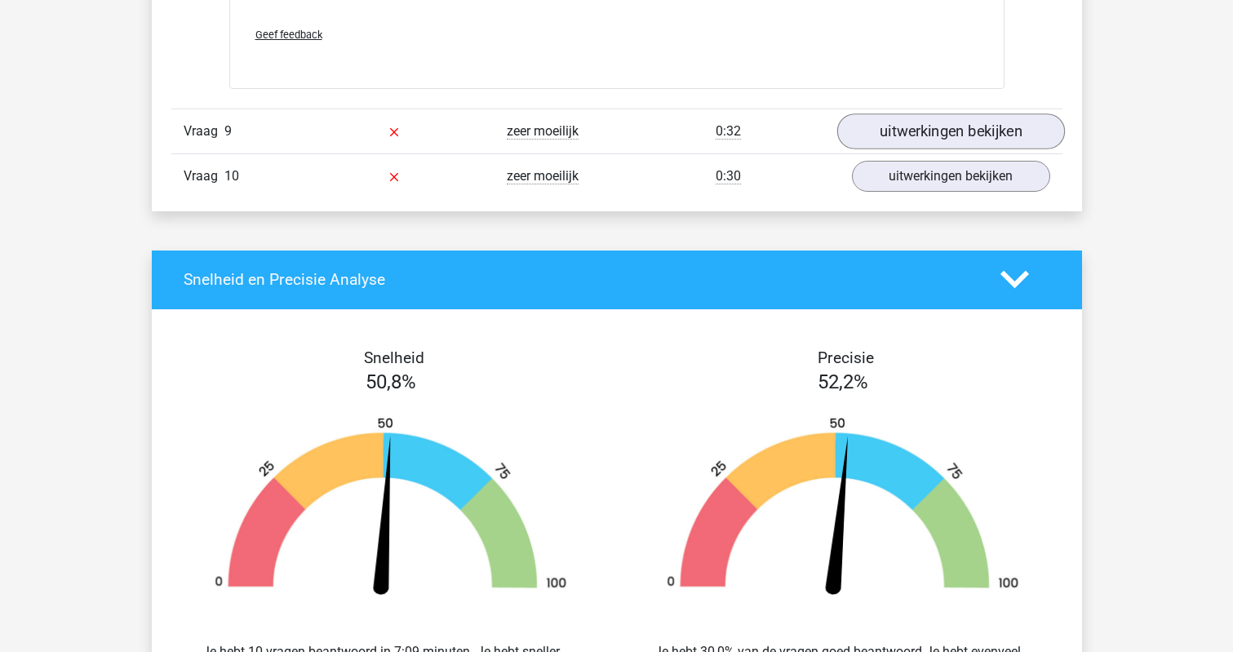
click at [879, 132] on link "uitwerkingen bekijken" at bounding box center [950, 131] width 228 height 36
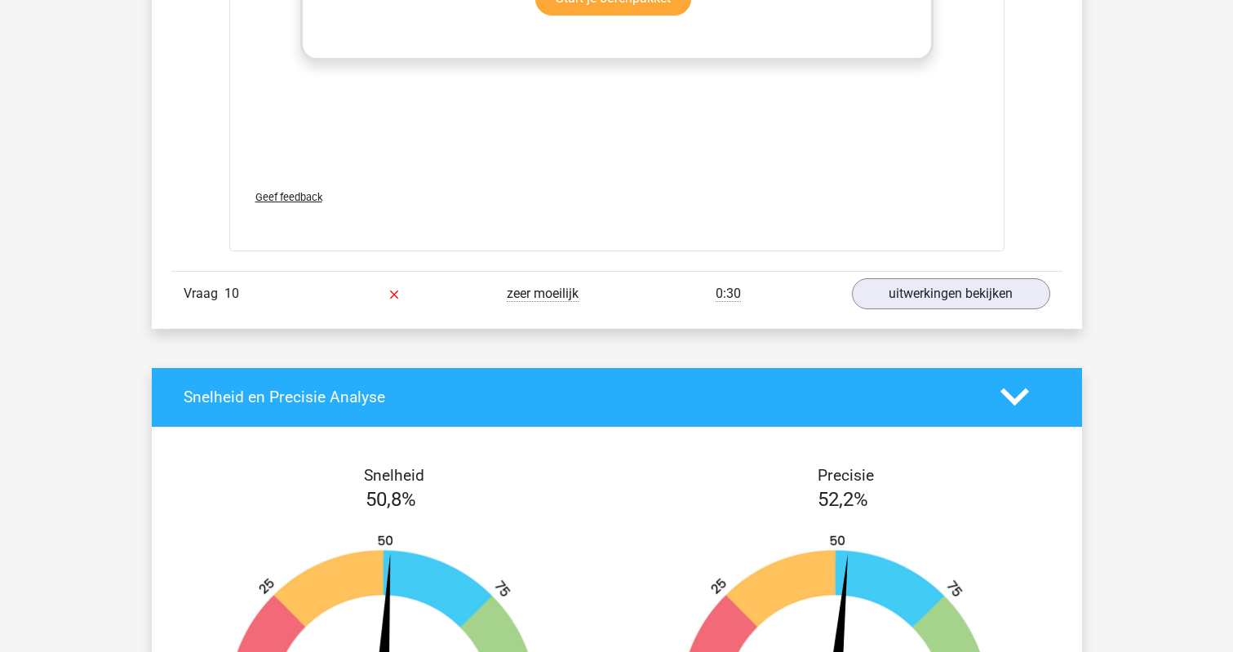
scroll to position [8373, 0]
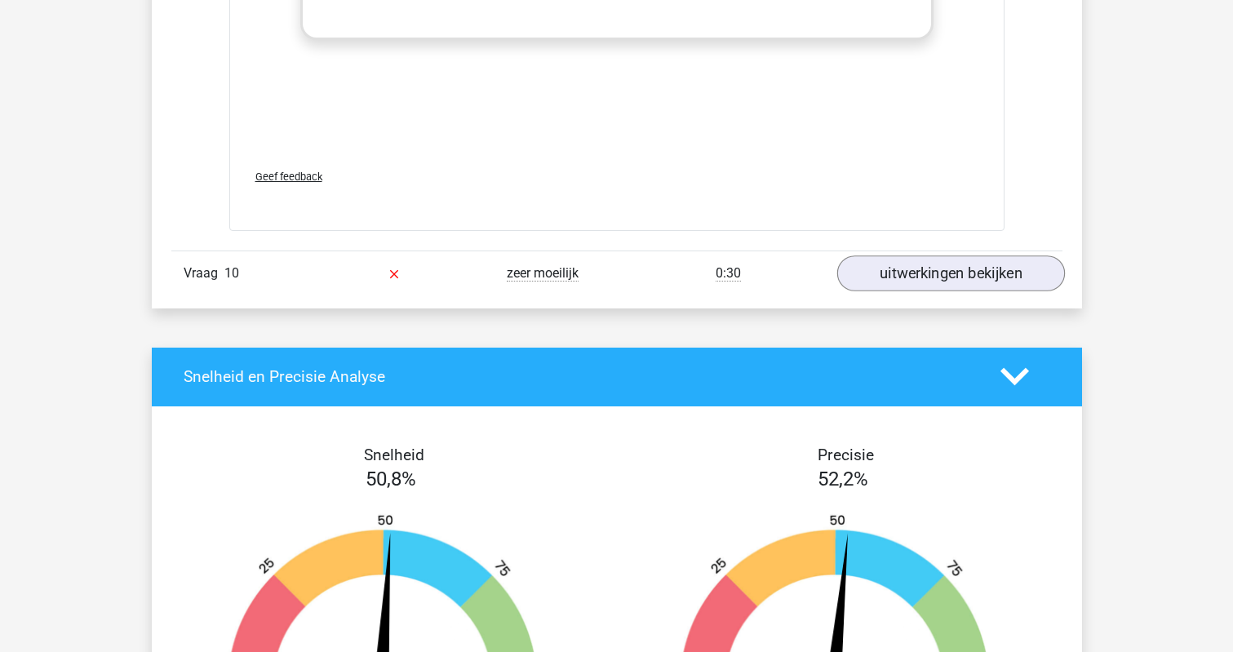
click at [855, 277] on link "uitwerkingen bekijken" at bounding box center [950, 273] width 228 height 36
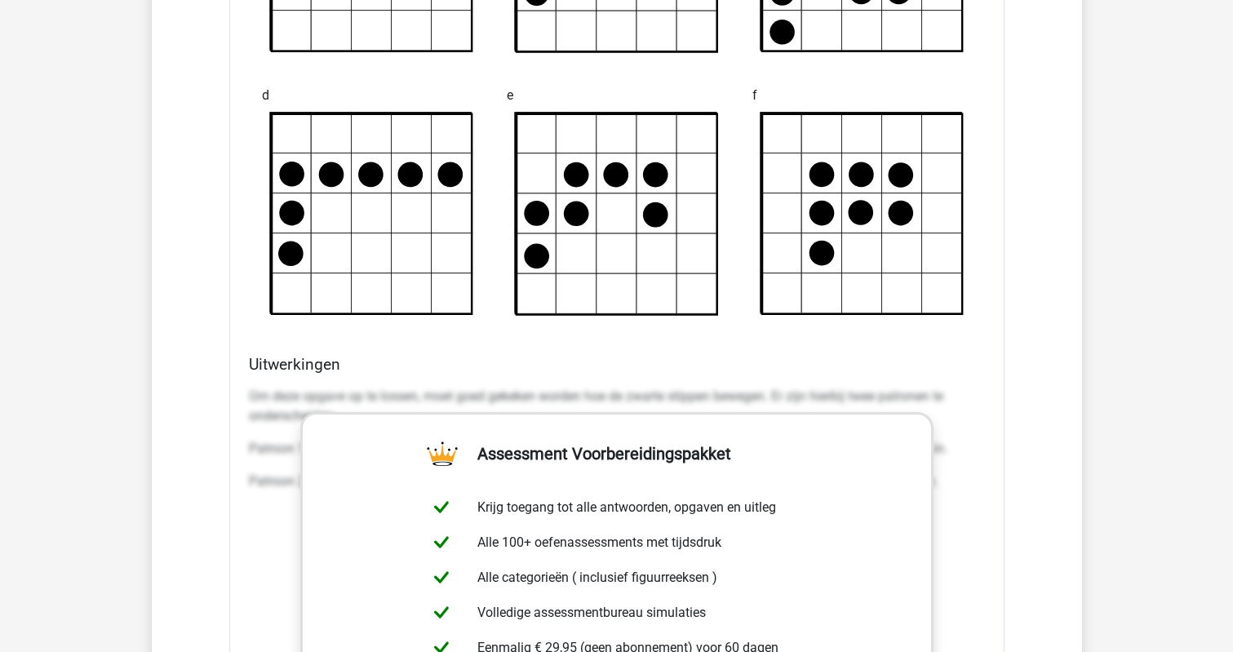
scroll to position [9074, 0]
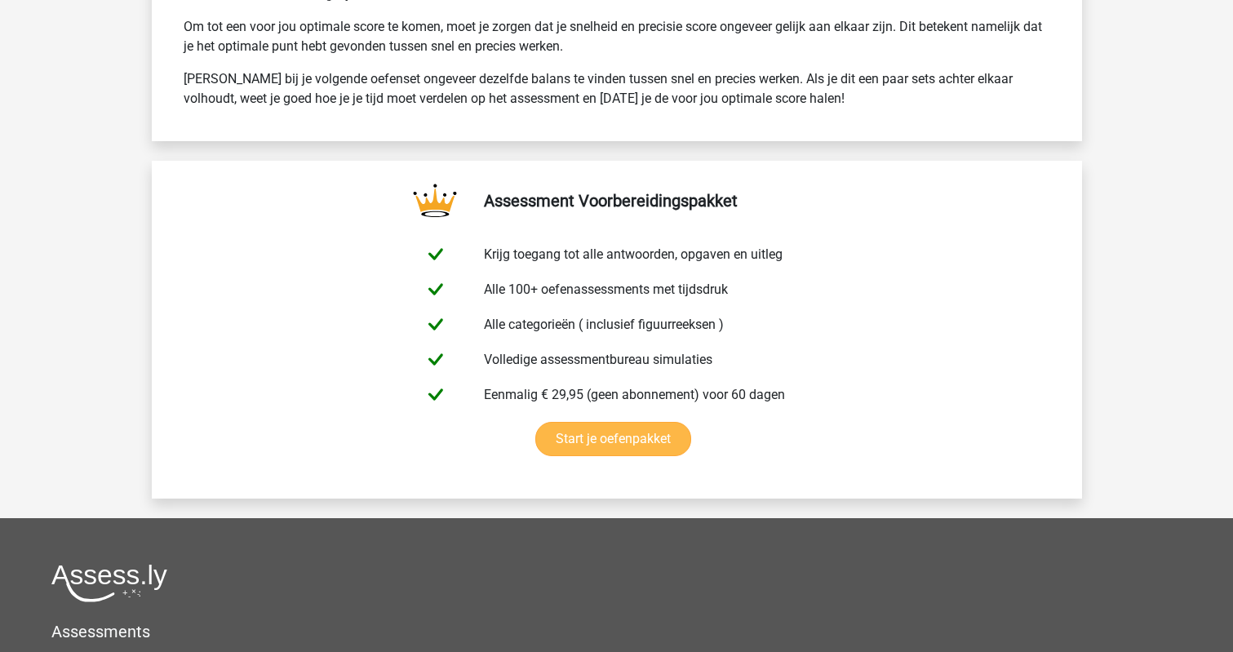
scroll to position [10799, 0]
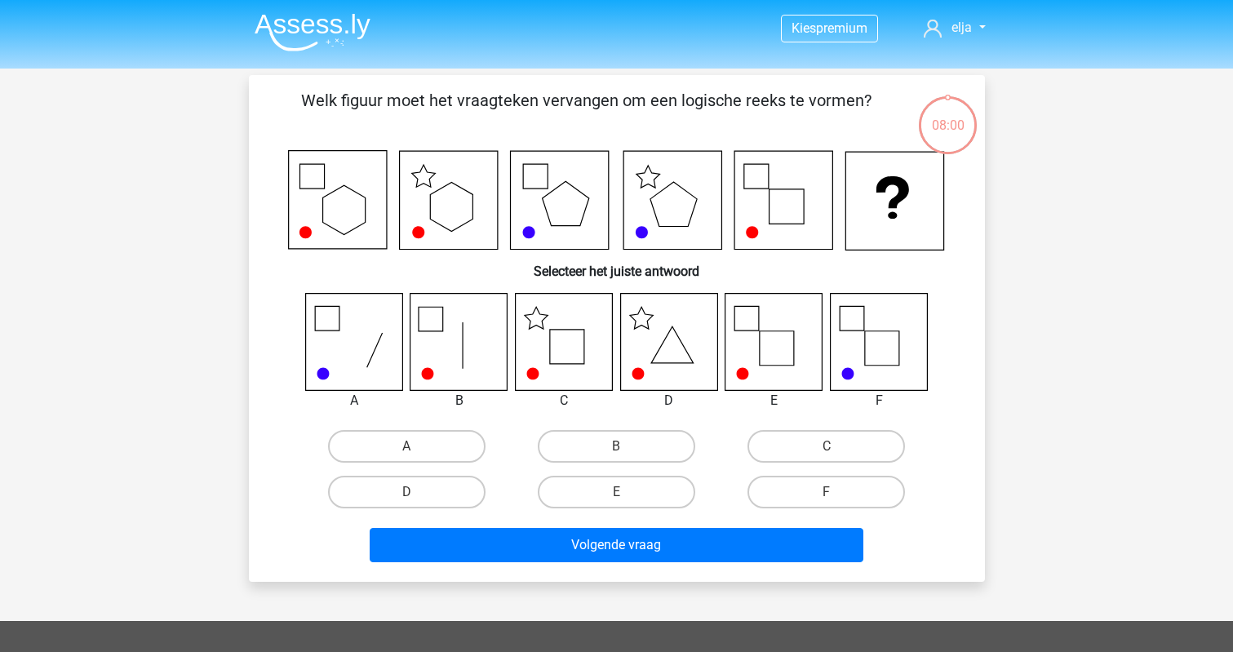
scroll to position [75, 0]
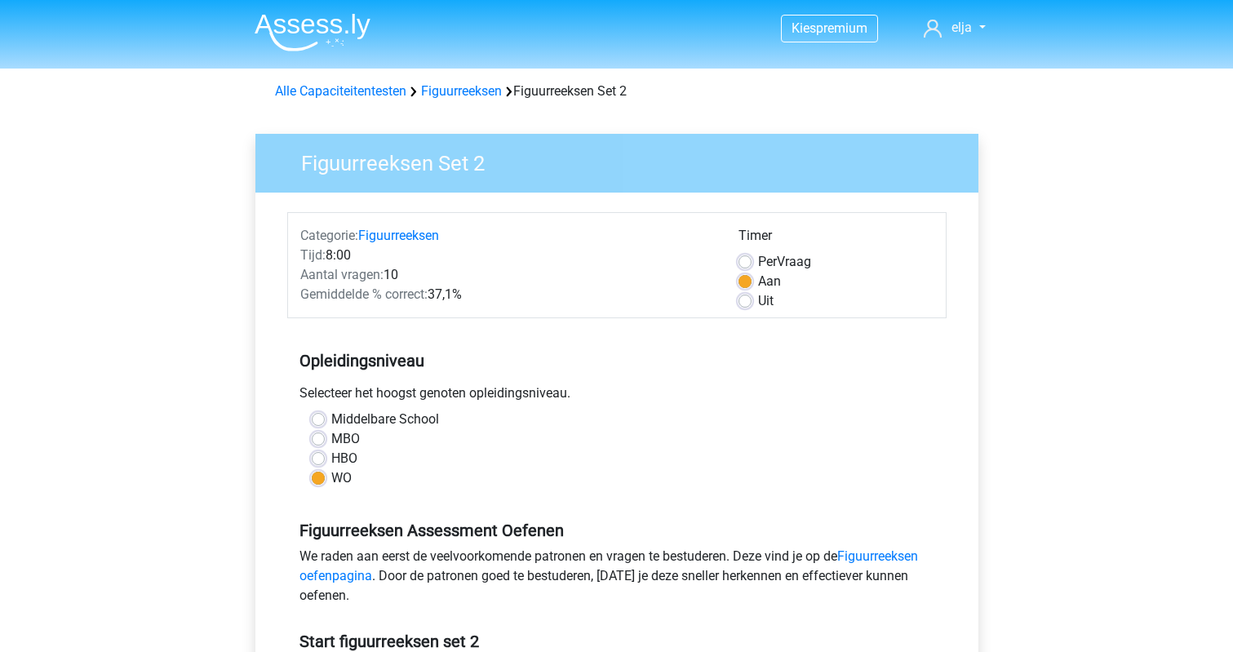
scroll to position [266, 0]
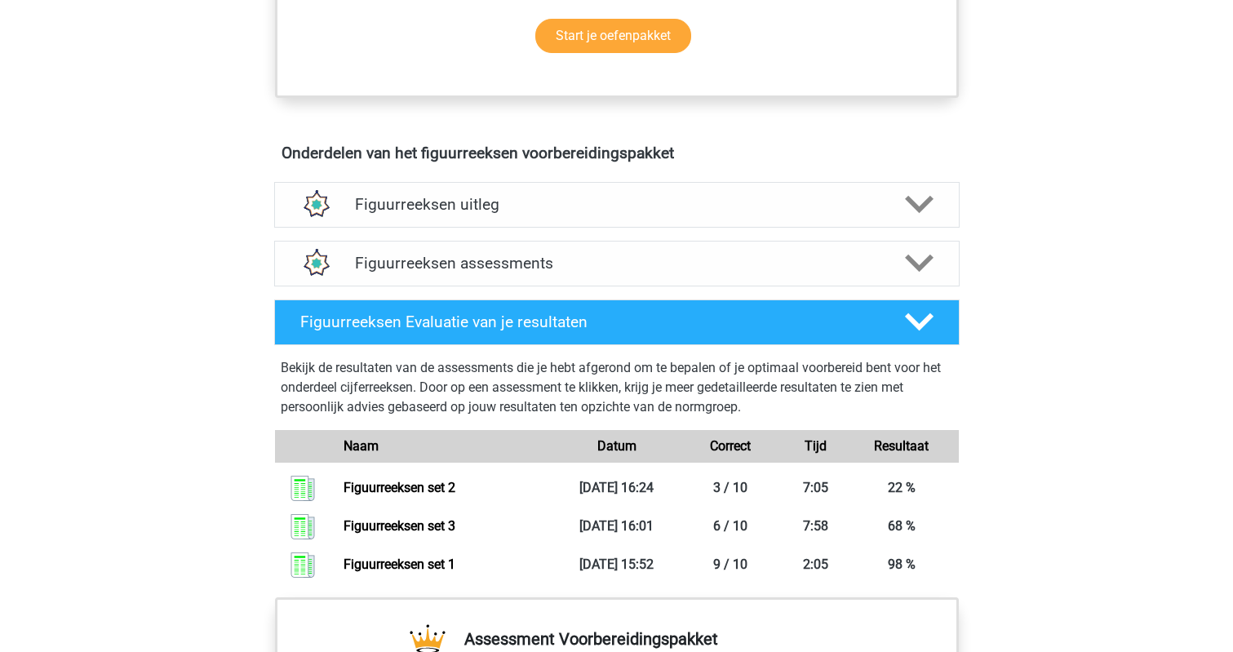
scroll to position [851, 0]
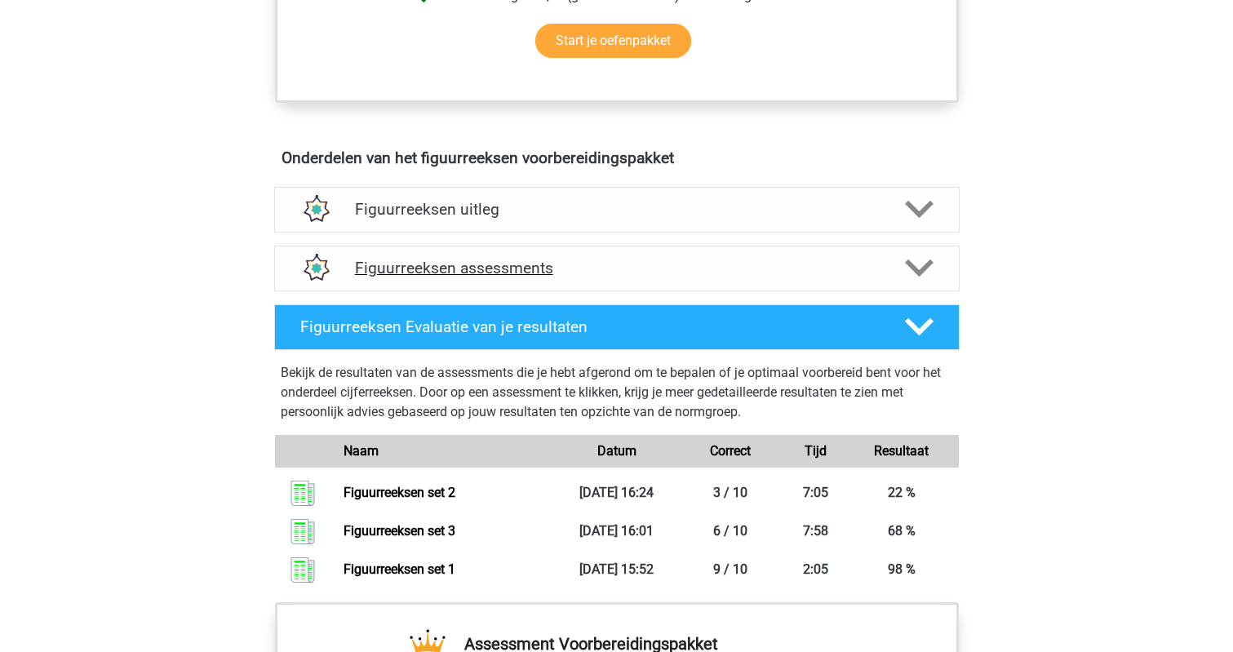
click at [862, 277] on h4 "Figuurreeksen assessments" at bounding box center [617, 268] width 524 height 19
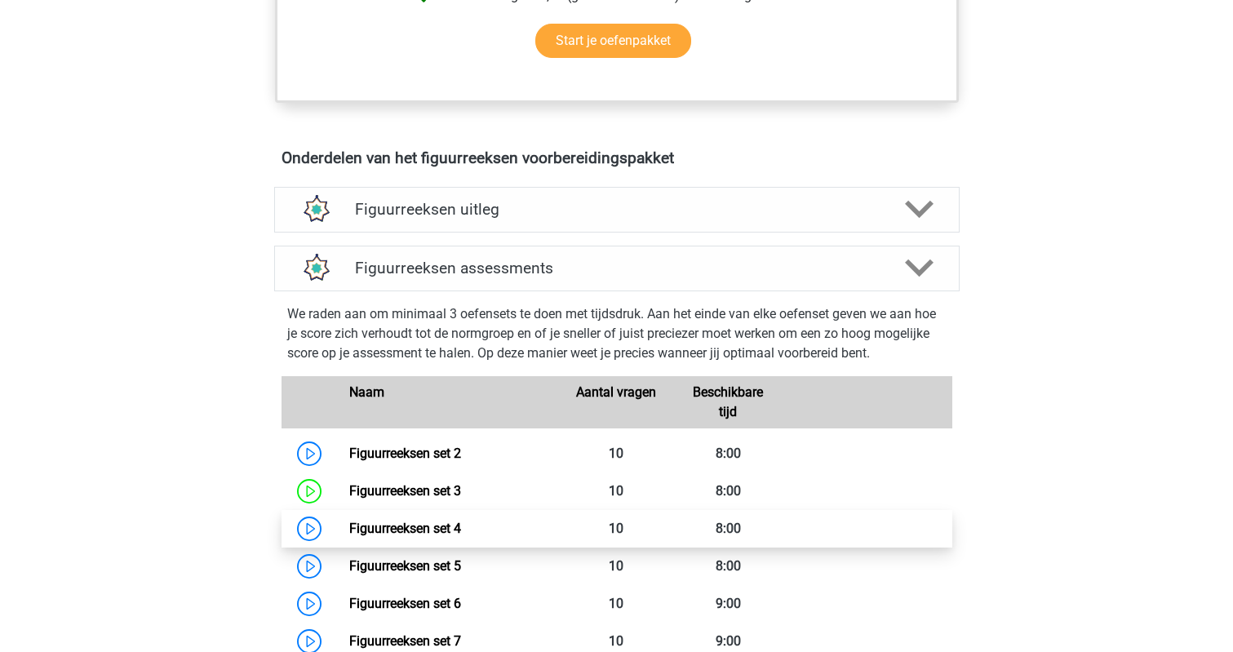
click at [368, 529] on link "Figuurreeksen set 4" at bounding box center [405, 527] width 112 height 15
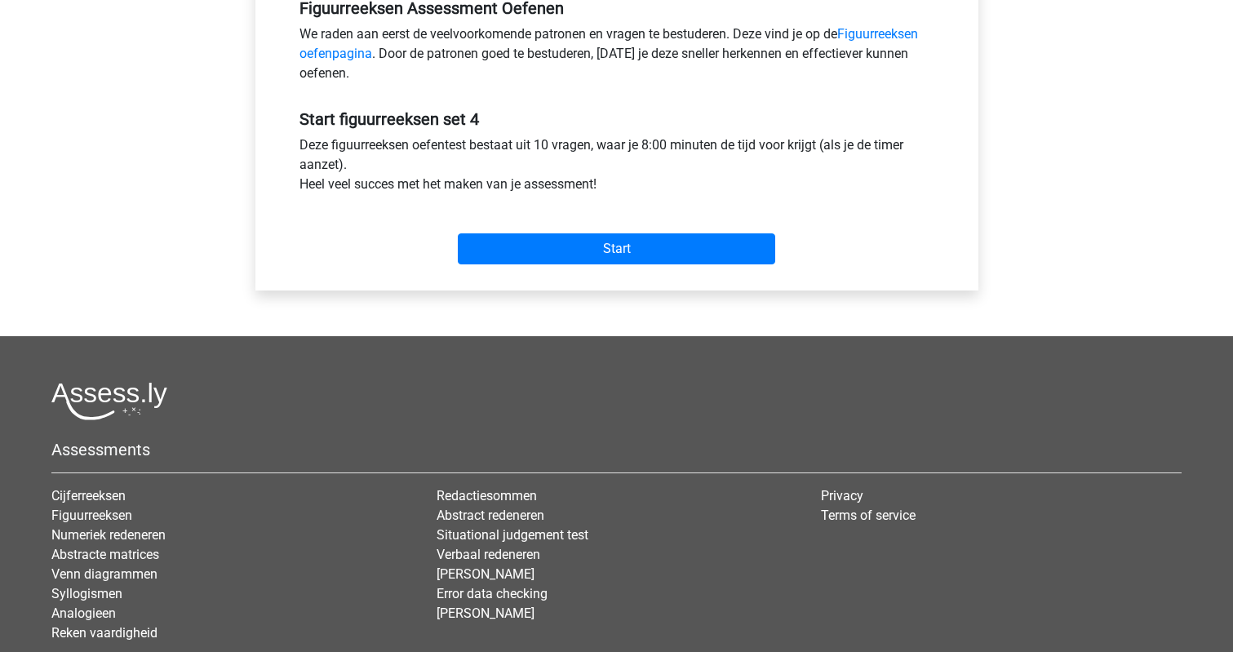
scroll to position [567, 0]
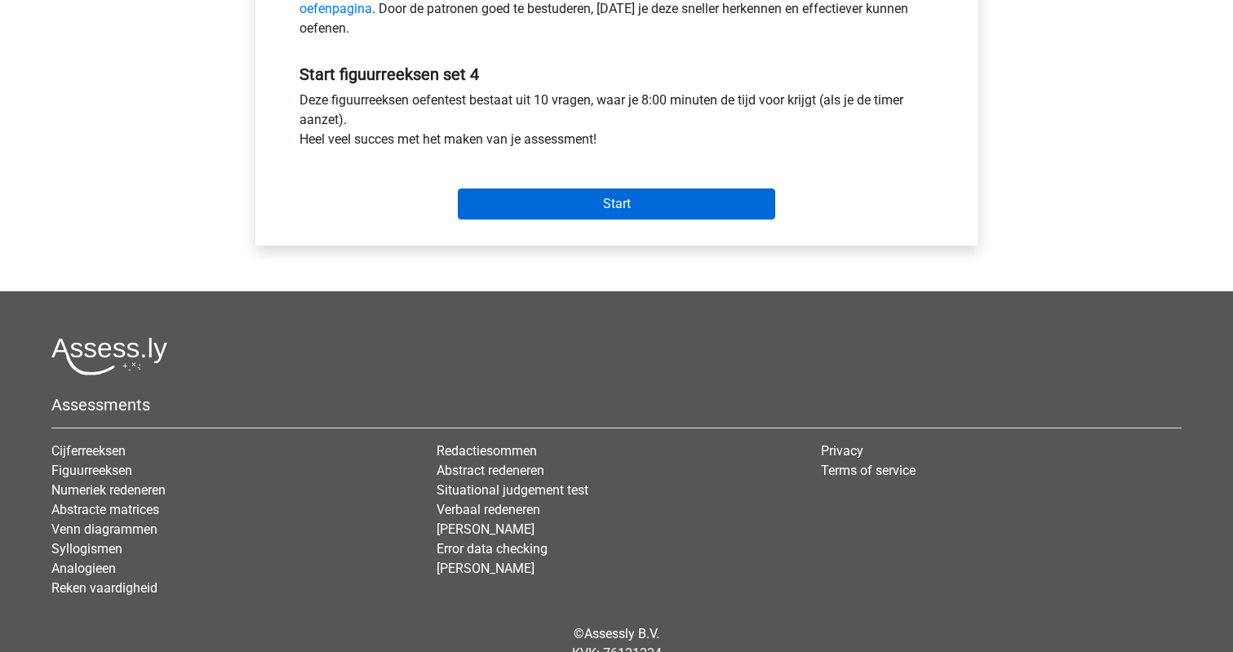
click at [560, 208] on input "Start" at bounding box center [616, 203] width 317 height 31
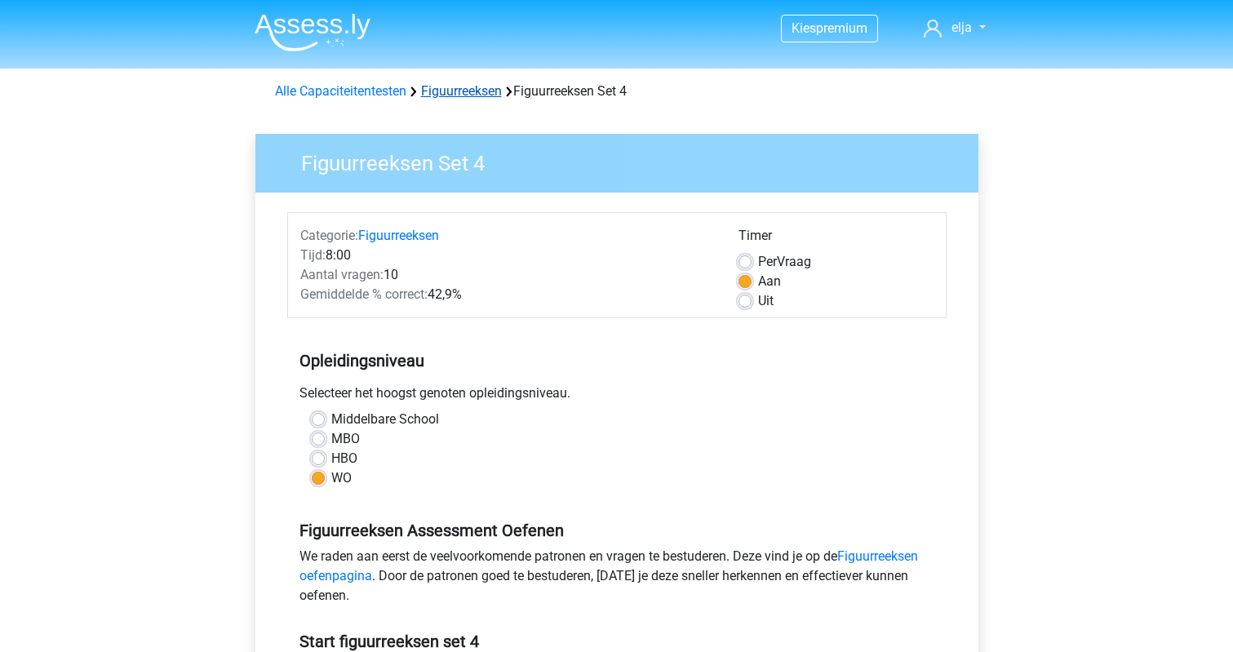
scroll to position [0, 0]
click at [466, 91] on link "Figuurreeksen" at bounding box center [461, 90] width 81 height 15
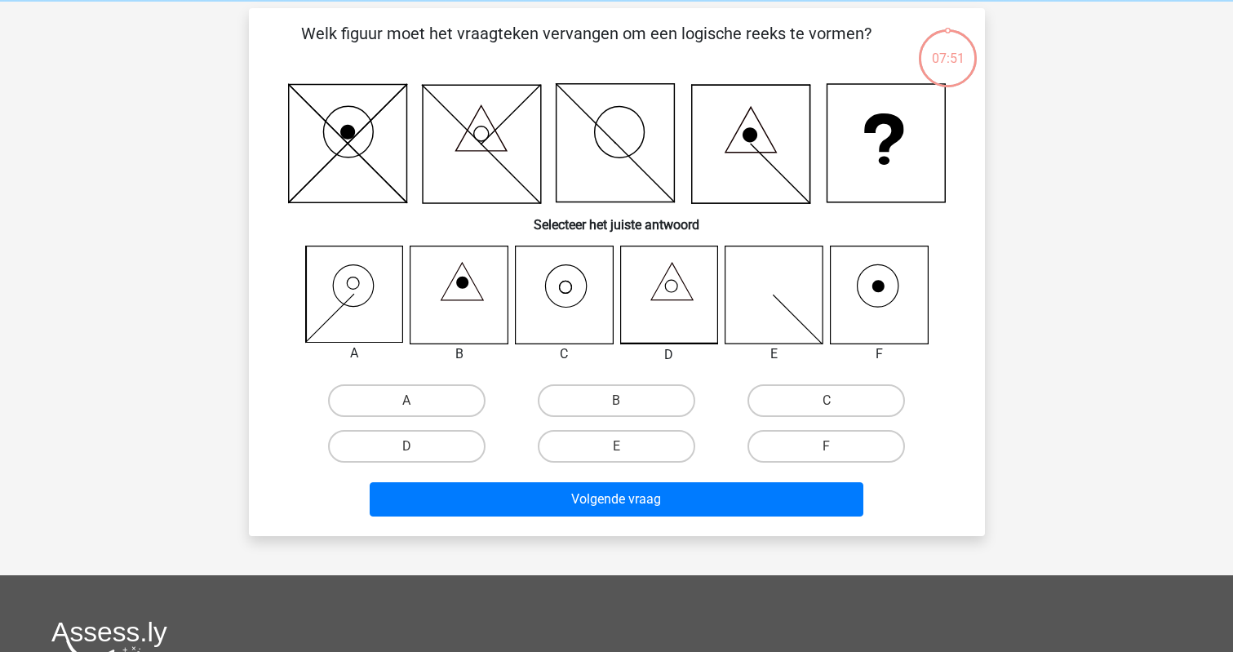
scroll to position [69, 0]
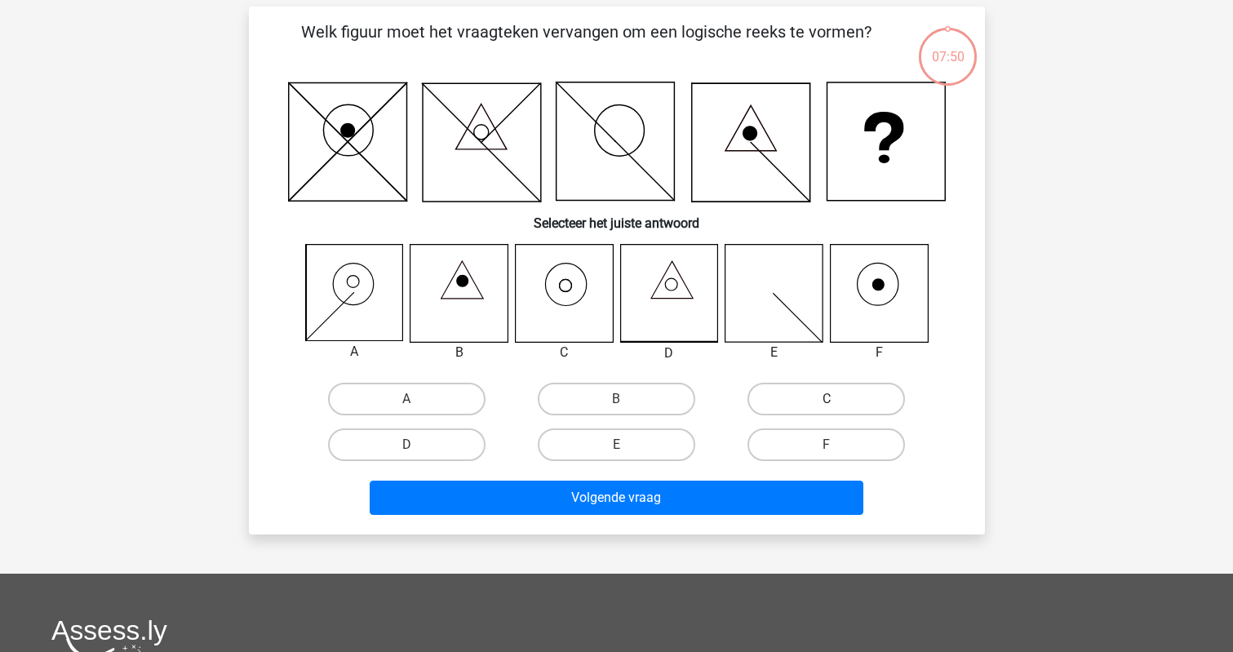
click at [797, 408] on label "C" at bounding box center [825, 399] width 157 height 33
click at [826, 408] on input "C" at bounding box center [831, 404] width 11 height 11
radio input "true"
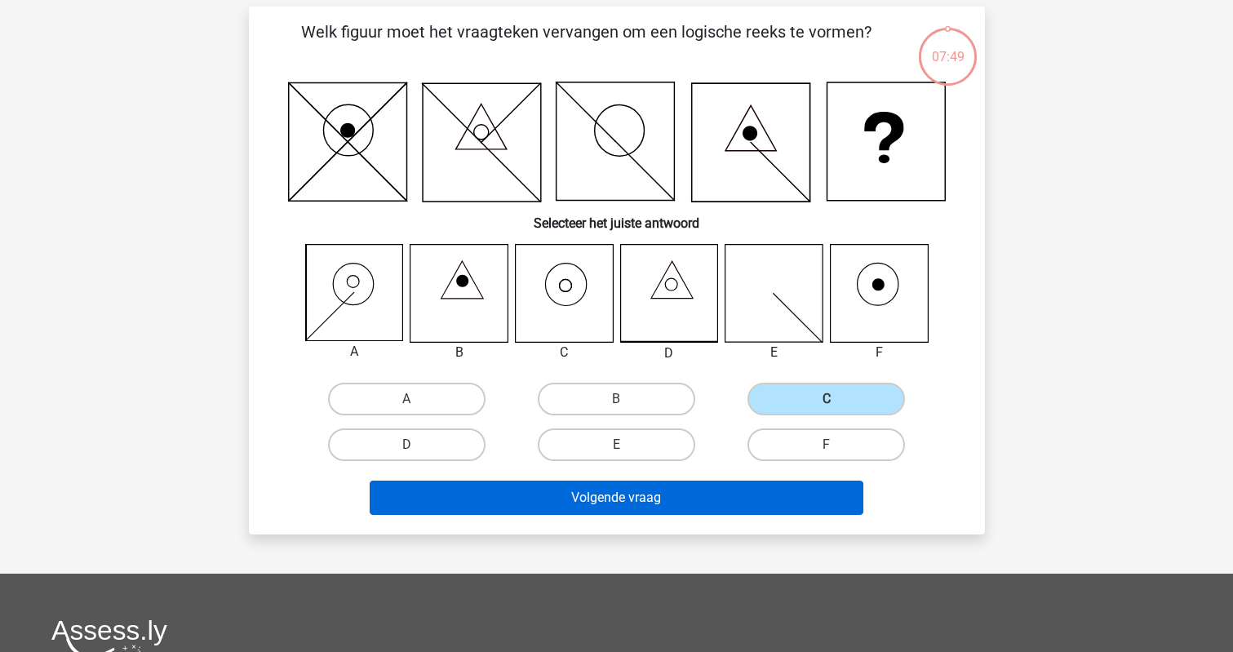
click at [743, 505] on button "Volgende vraag" at bounding box center [617, 497] width 494 height 34
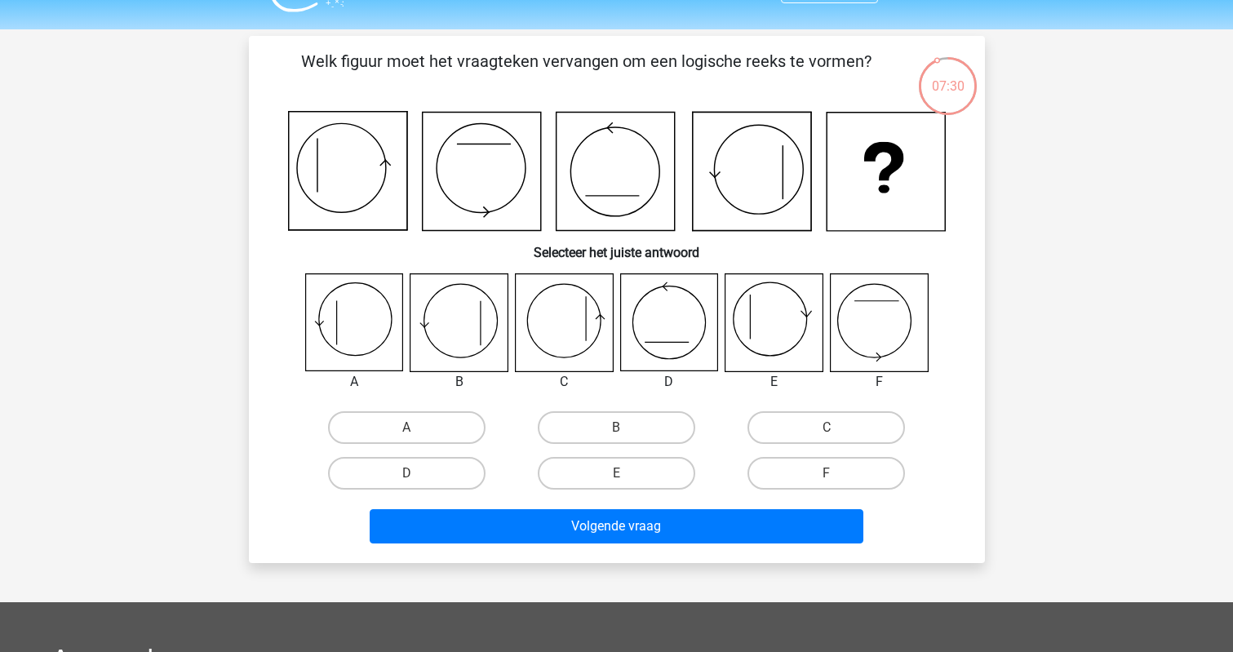
scroll to position [56, 0]
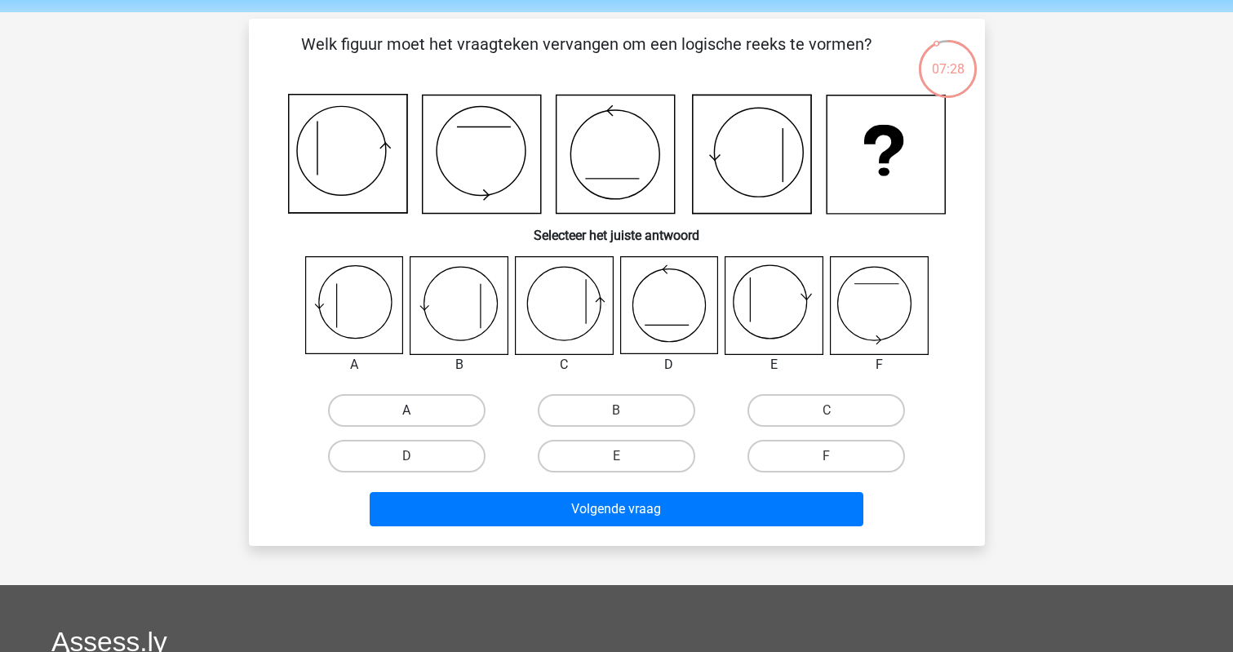
click at [378, 406] on label "A" at bounding box center [406, 410] width 157 height 33
click at [406, 410] on input "A" at bounding box center [411, 415] width 11 height 11
radio input "true"
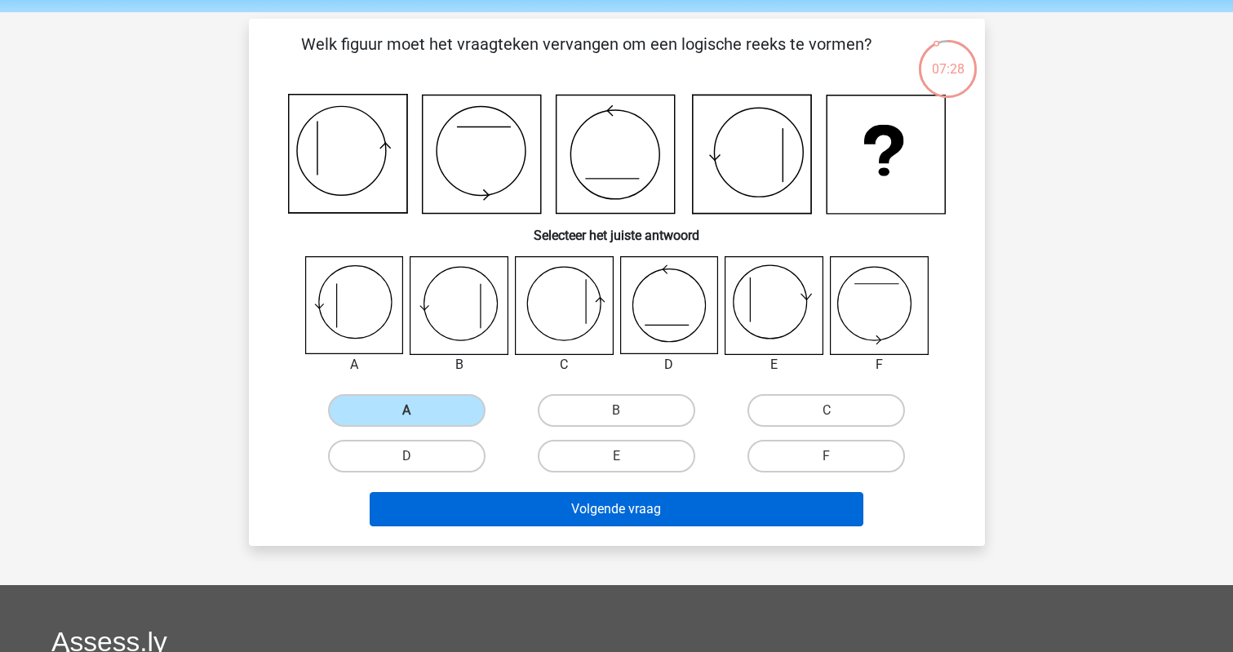
click at [432, 507] on button "Volgende vraag" at bounding box center [617, 509] width 494 height 34
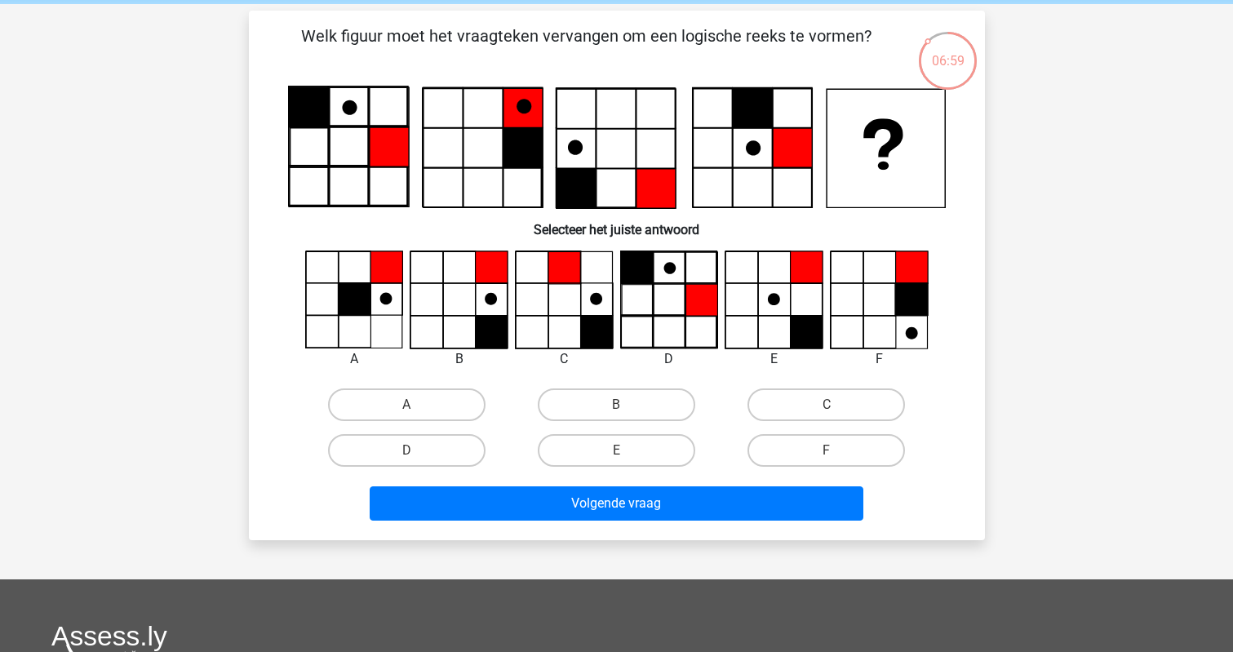
scroll to position [68, 0]
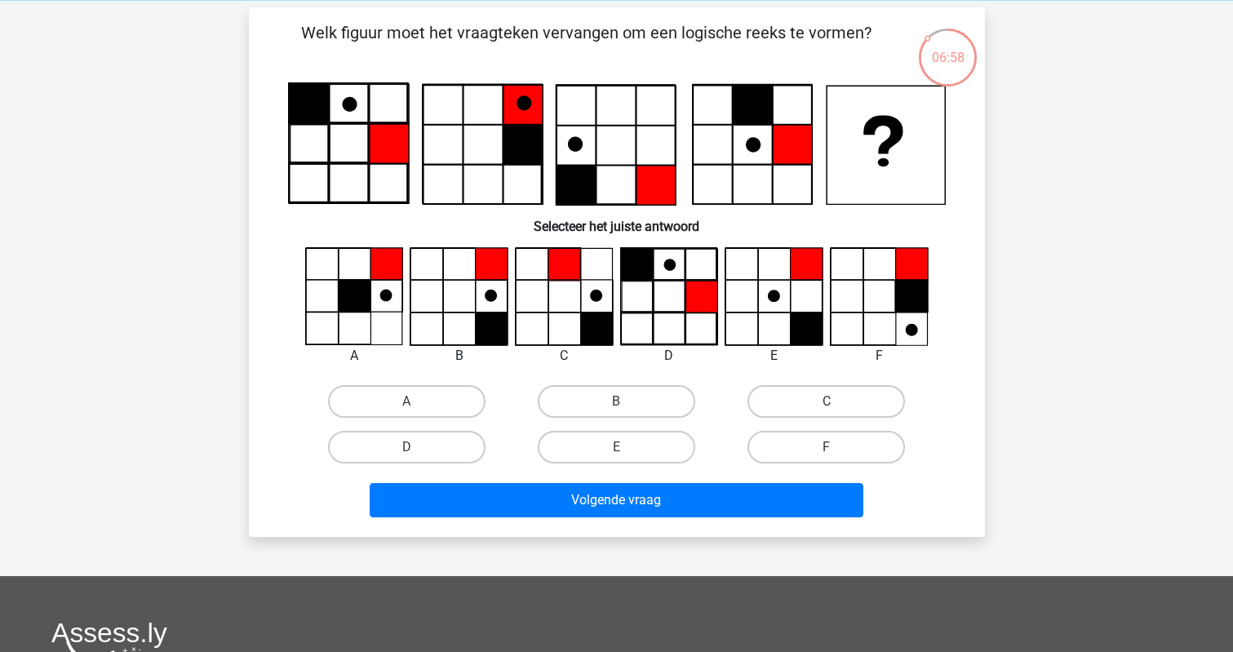
click at [626, 404] on input "B" at bounding box center [621, 406] width 11 height 11
radio input "true"
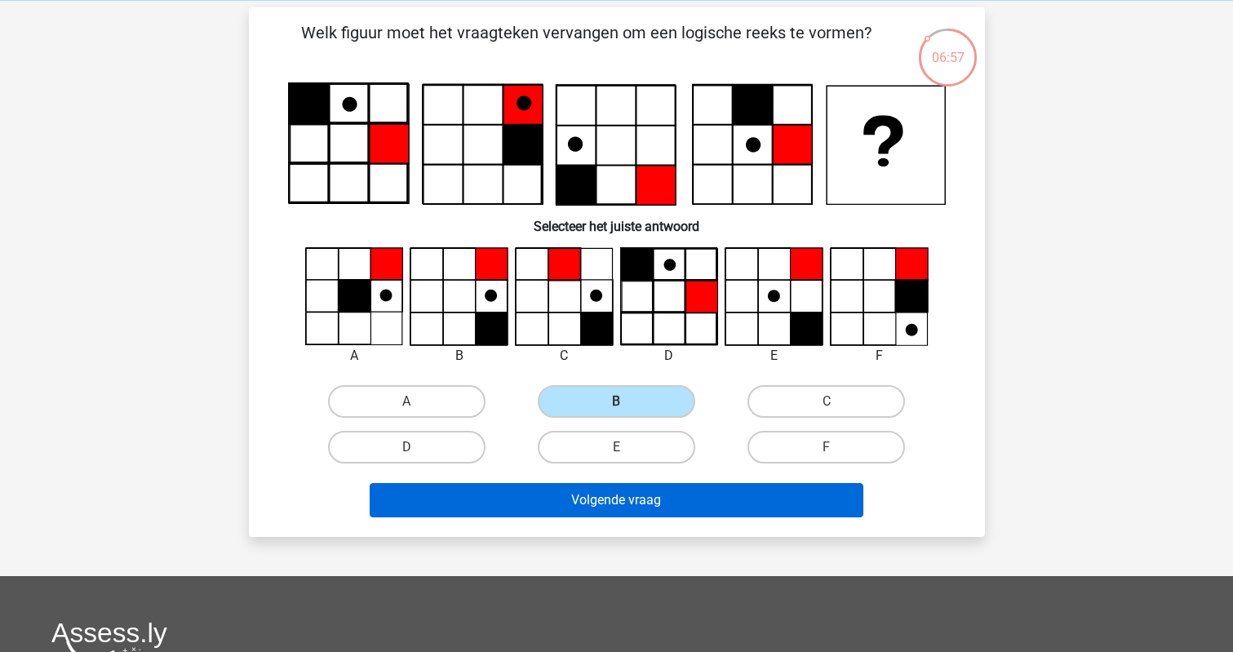
click at [614, 503] on button "Volgende vraag" at bounding box center [617, 500] width 494 height 34
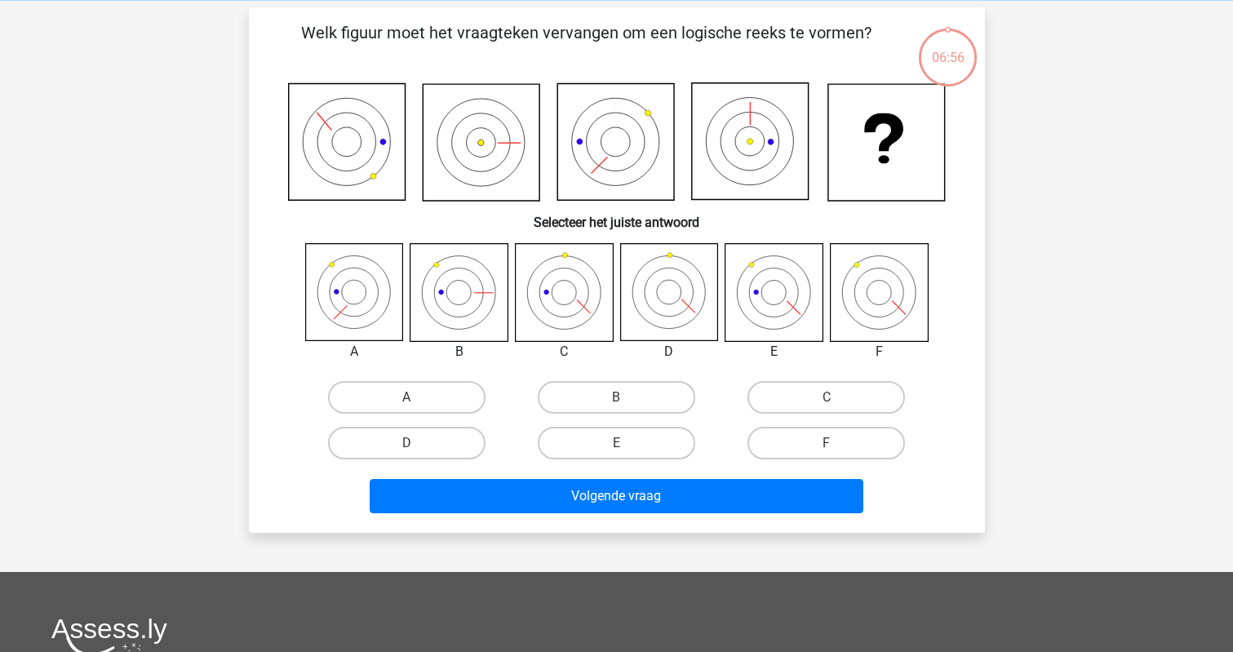
scroll to position [75, 0]
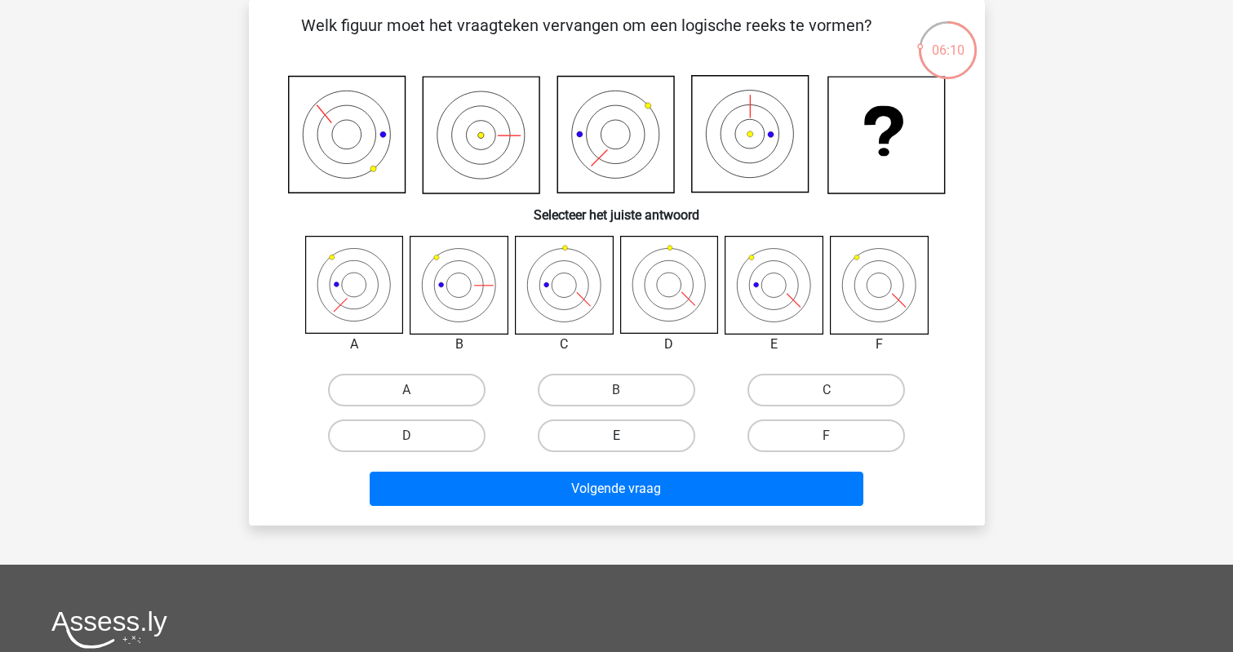
click at [609, 434] on label "E" at bounding box center [616, 435] width 157 height 33
click at [616, 436] on input "E" at bounding box center [621, 441] width 11 height 11
radio input "true"
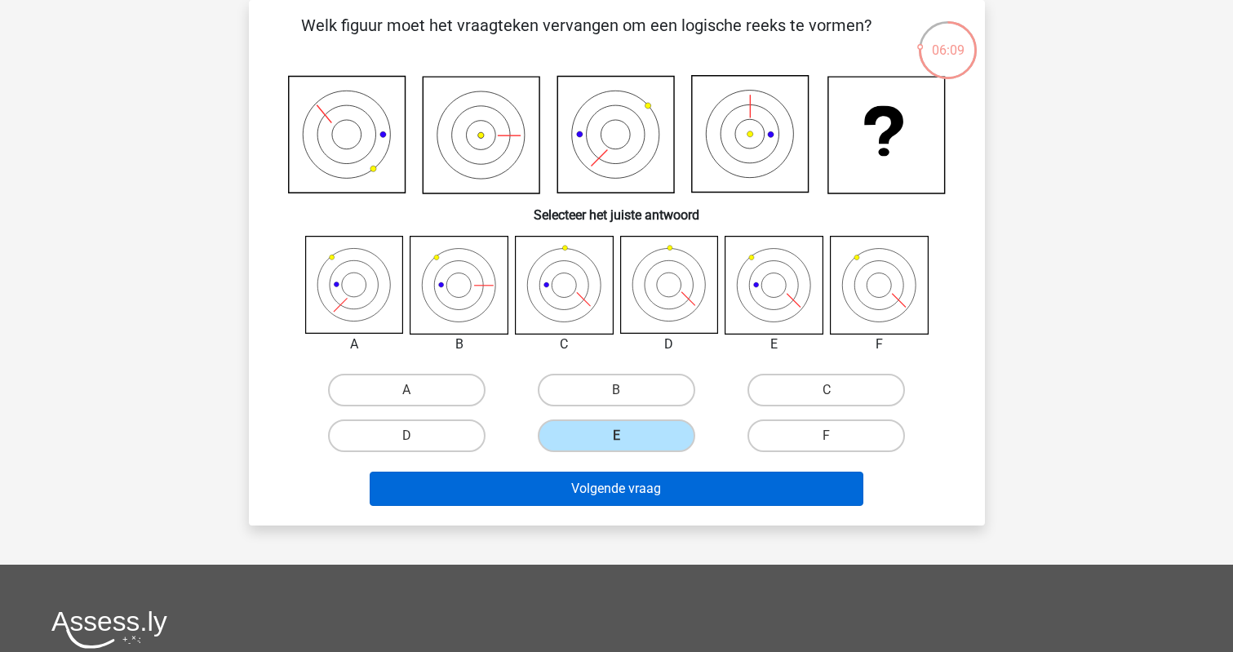
click at [615, 487] on button "Volgende vraag" at bounding box center [617, 489] width 494 height 34
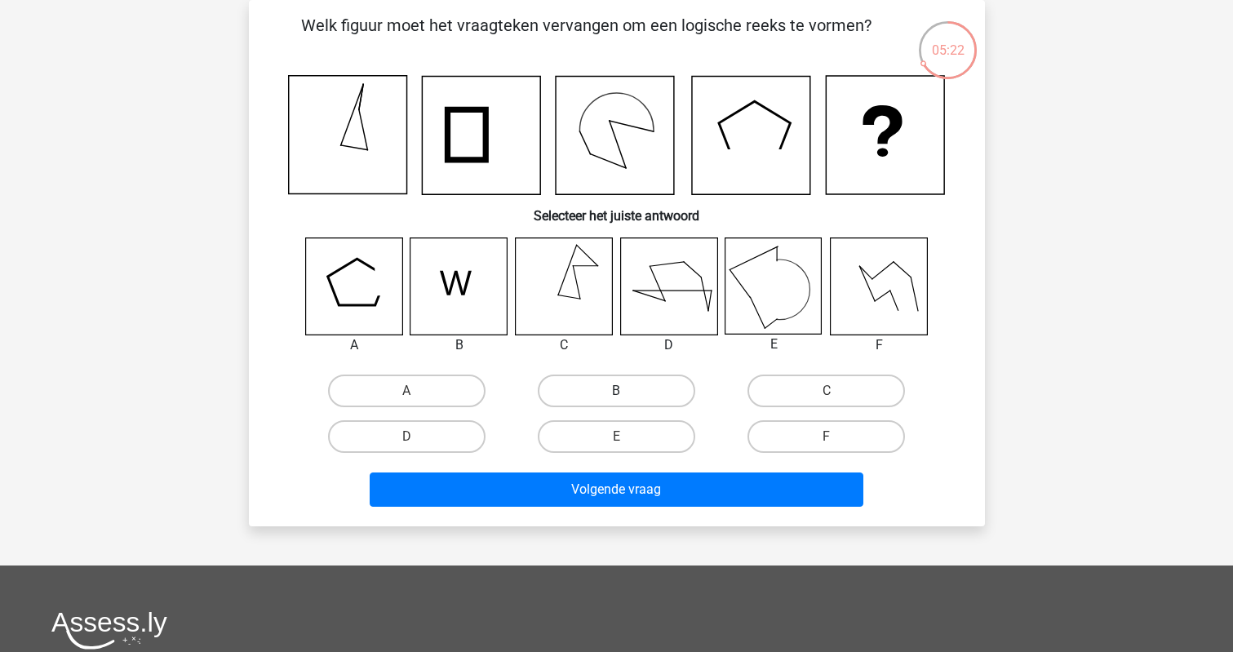
click at [591, 387] on label "B" at bounding box center [616, 390] width 157 height 33
click at [616, 391] on input "B" at bounding box center [621, 396] width 11 height 11
radio input "true"
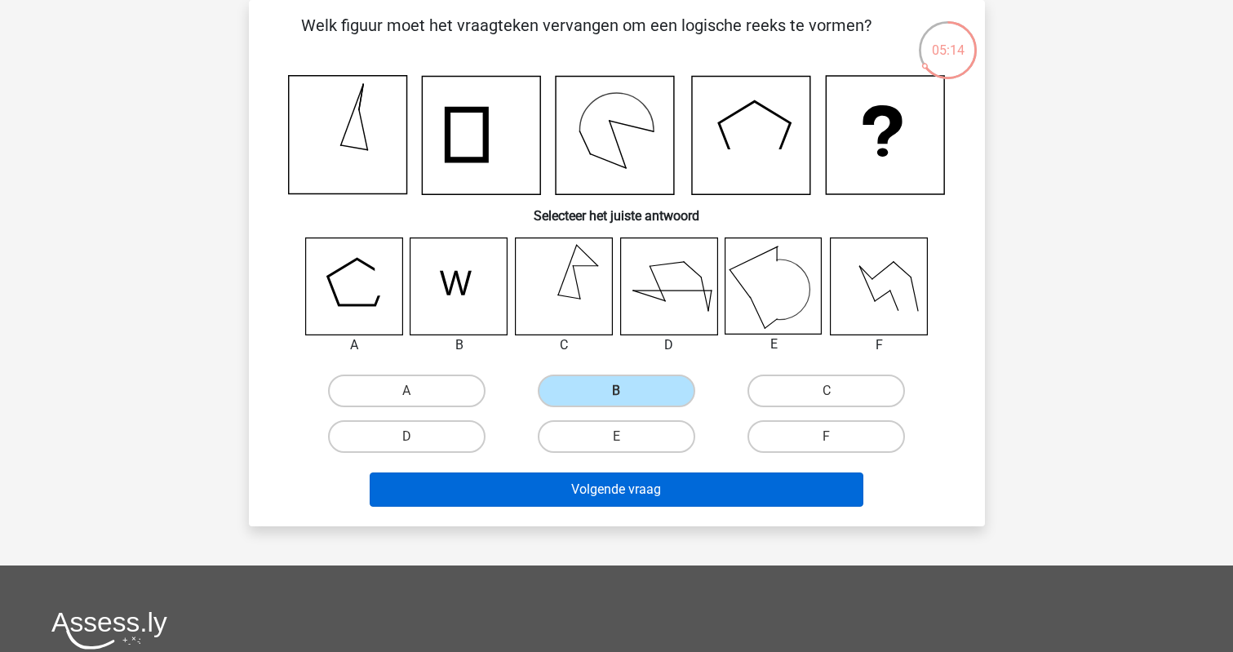
click at [567, 491] on button "Volgende vraag" at bounding box center [617, 489] width 494 height 34
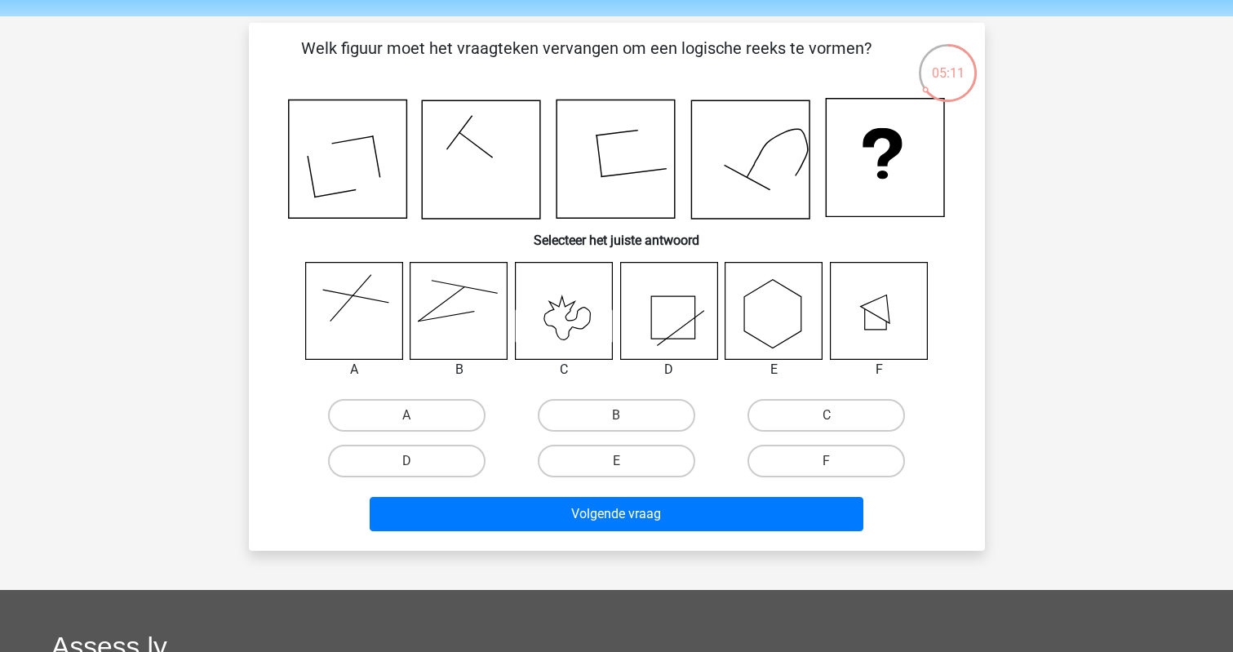
scroll to position [47, 0]
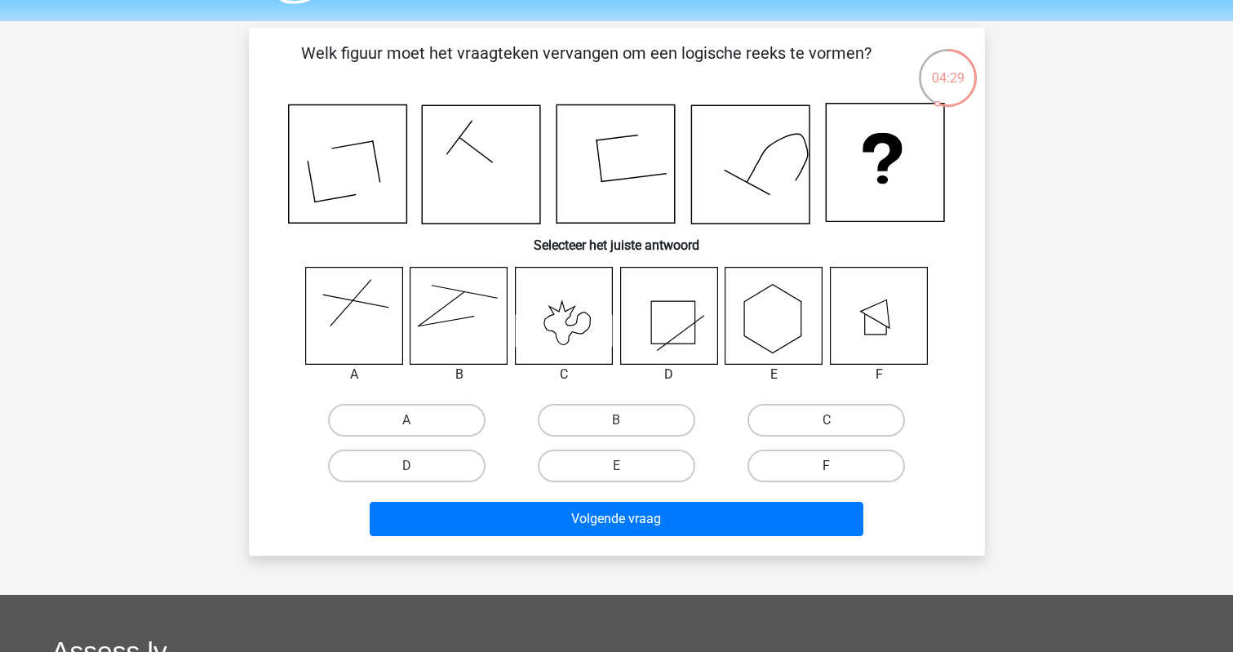
click at [781, 463] on label "F" at bounding box center [825, 465] width 157 height 33
click at [826, 466] on input "F" at bounding box center [831, 471] width 11 height 11
radio input "true"
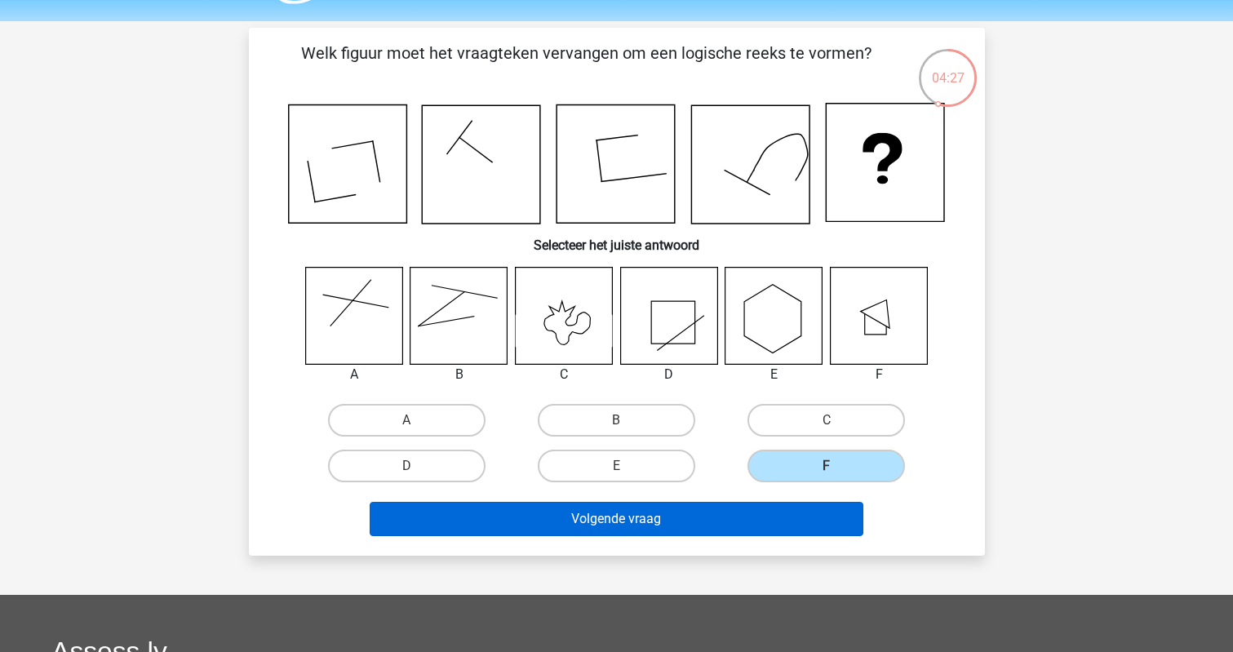
click at [770, 521] on button "Volgende vraag" at bounding box center [617, 519] width 494 height 34
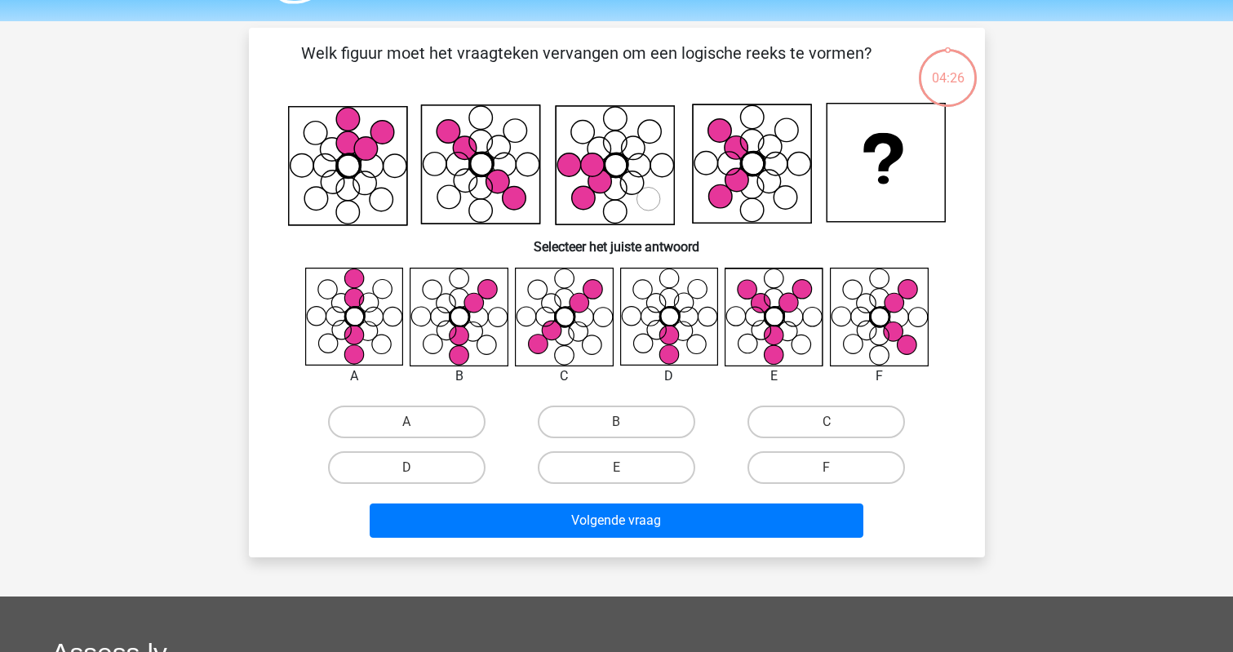
scroll to position [75, 0]
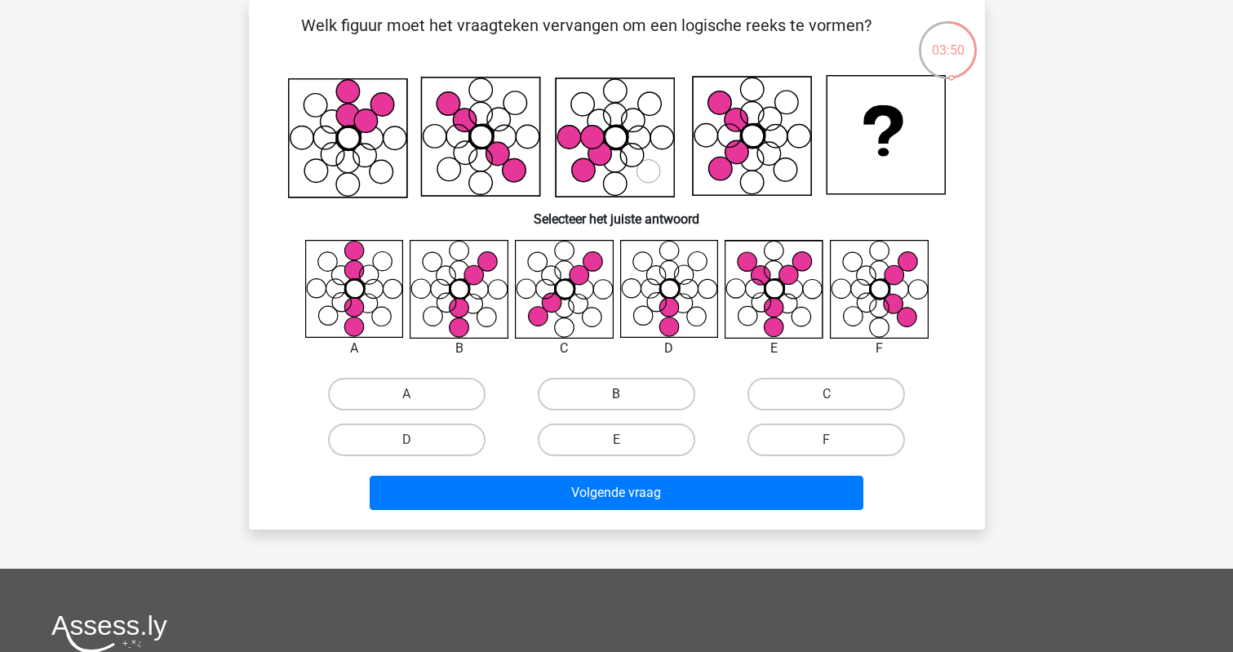
click at [613, 382] on label "B" at bounding box center [616, 394] width 157 height 33
click at [616, 394] on input "B" at bounding box center [621, 399] width 11 height 11
radio input "true"
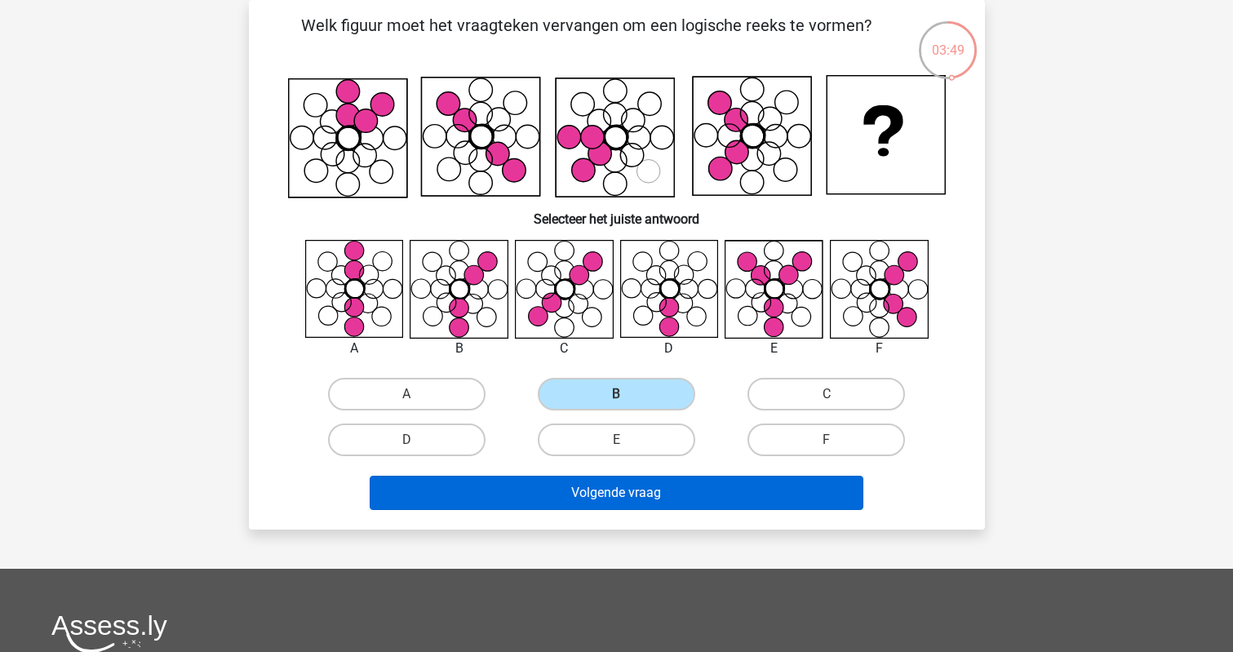
click at [646, 494] on button "Volgende vraag" at bounding box center [617, 493] width 494 height 34
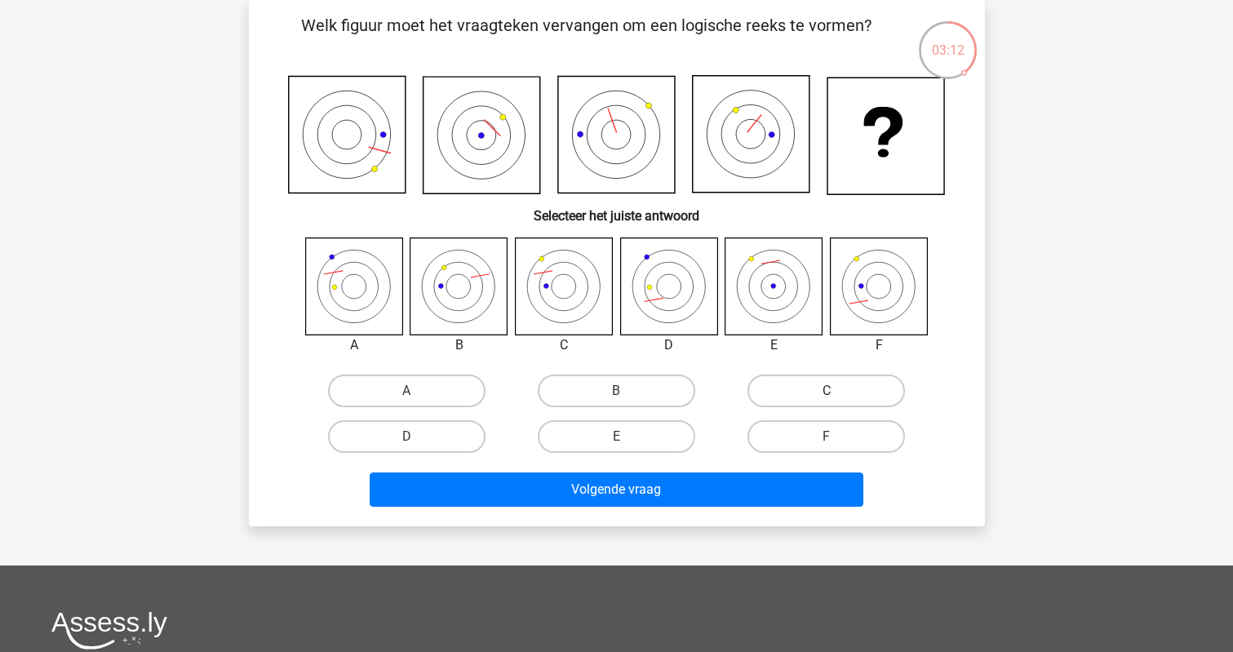
click at [801, 396] on label "C" at bounding box center [825, 390] width 157 height 33
click at [826, 396] on input "C" at bounding box center [831, 396] width 11 height 11
radio input "true"
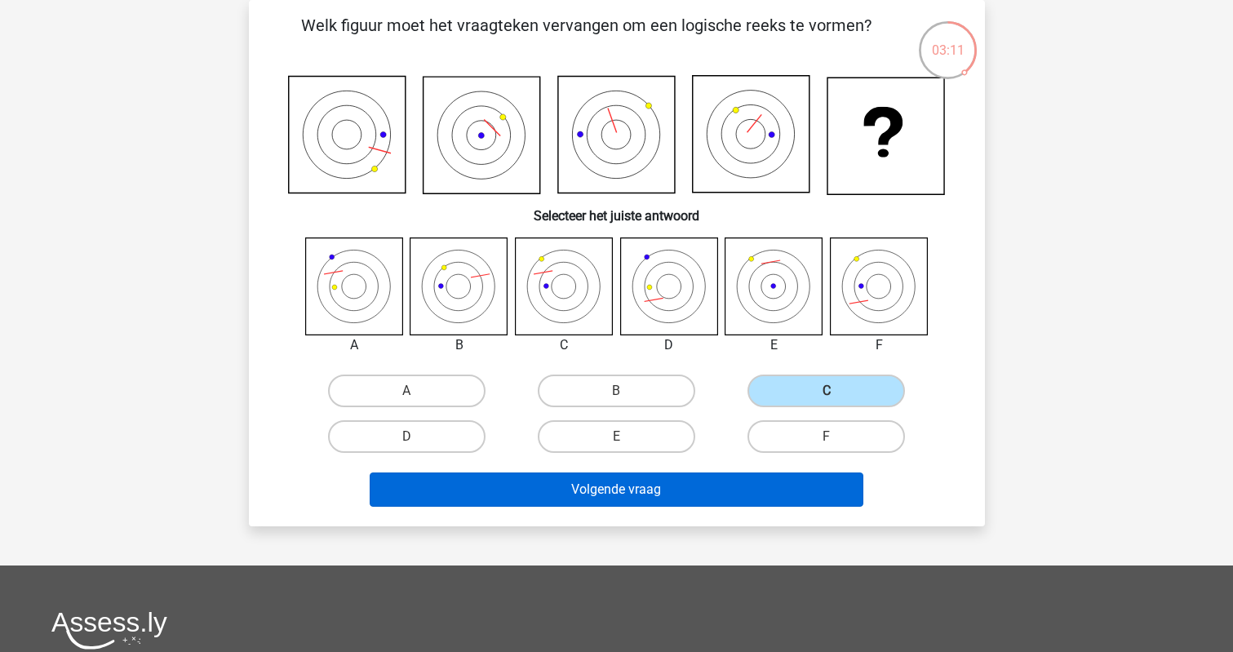
click at [725, 480] on button "Volgende vraag" at bounding box center [617, 489] width 494 height 34
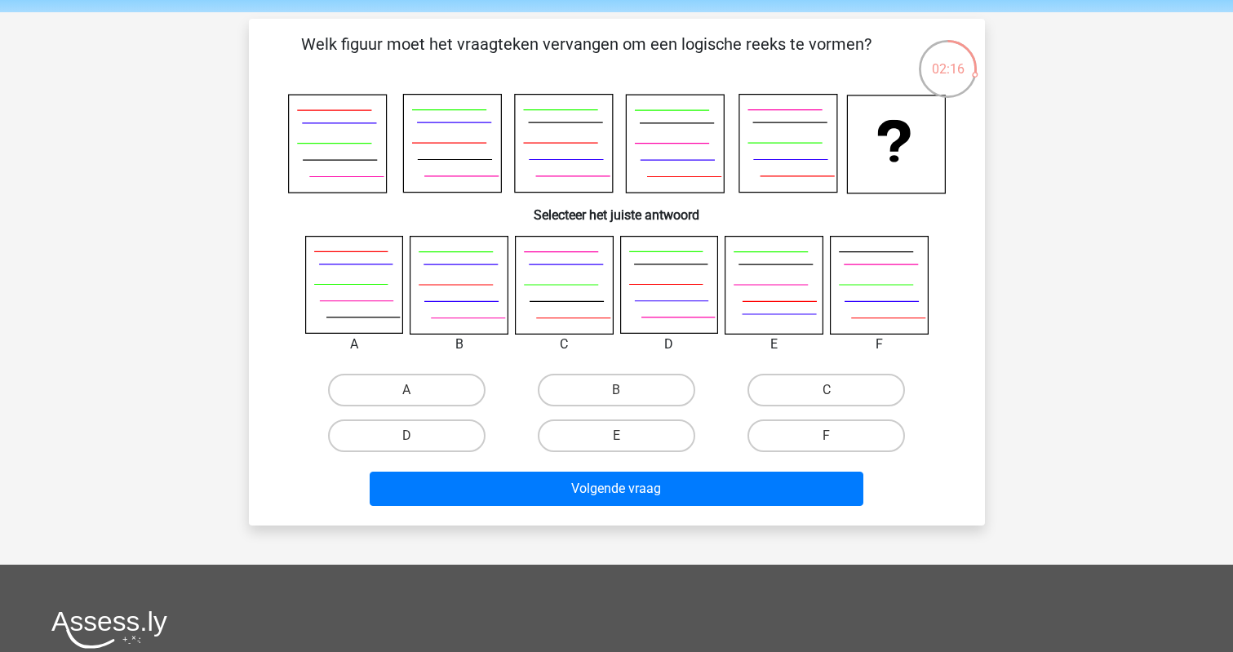
scroll to position [56, 0]
click at [793, 389] on label "C" at bounding box center [825, 390] width 157 height 33
click at [826, 390] on input "C" at bounding box center [831, 395] width 11 height 11
radio input "true"
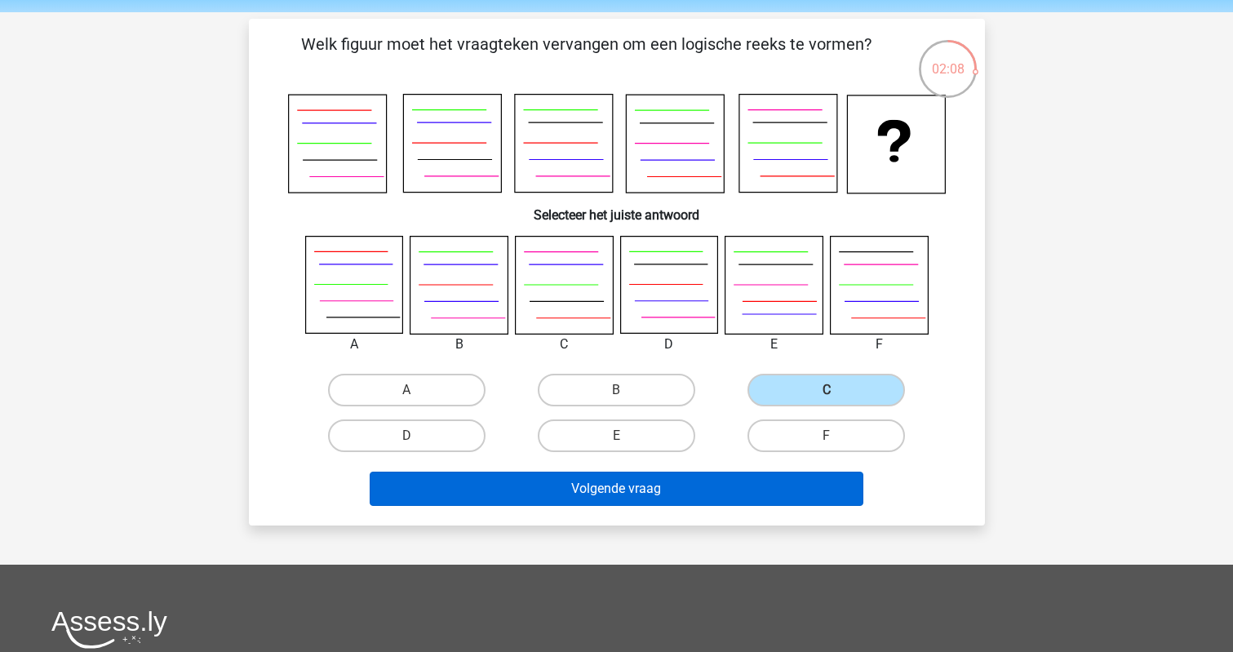
click at [731, 478] on button "Volgende vraag" at bounding box center [617, 489] width 494 height 34
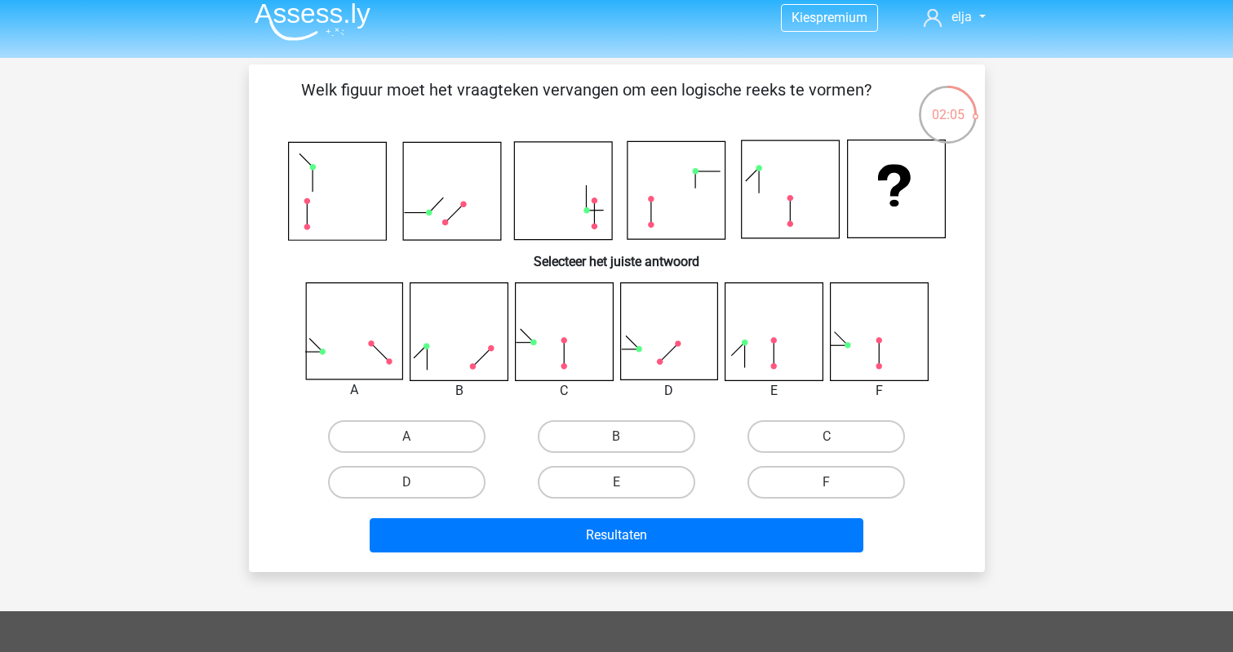
scroll to position [12, 0]
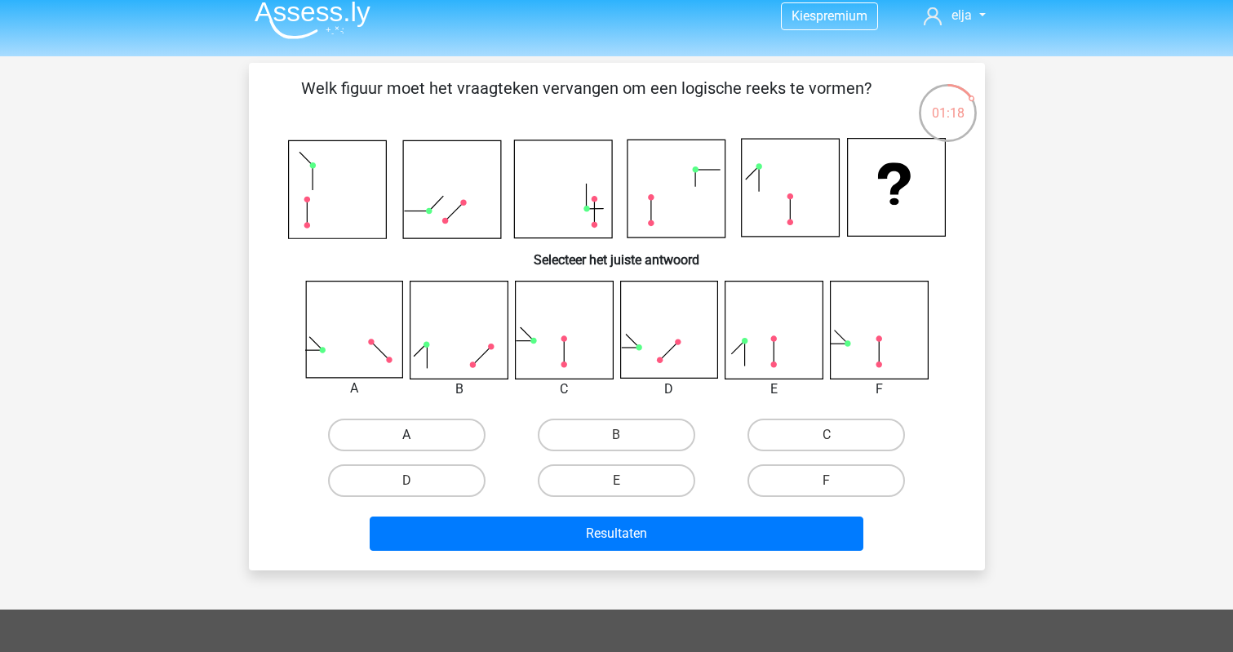
click at [414, 445] on label "A" at bounding box center [406, 434] width 157 height 33
click at [414, 445] on input "A" at bounding box center [411, 440] width 11 height 11
radio input "true"
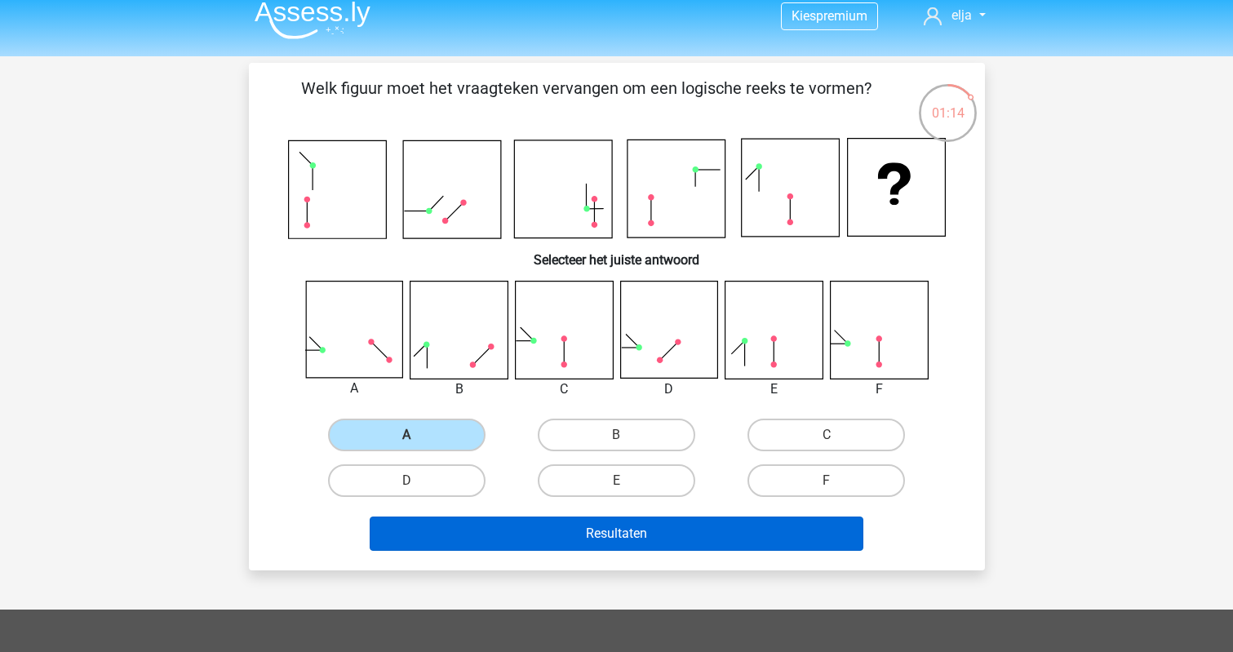
click at [456, 529] on button "Resultaten" at bounding box center [617, 533] width 494 height 34
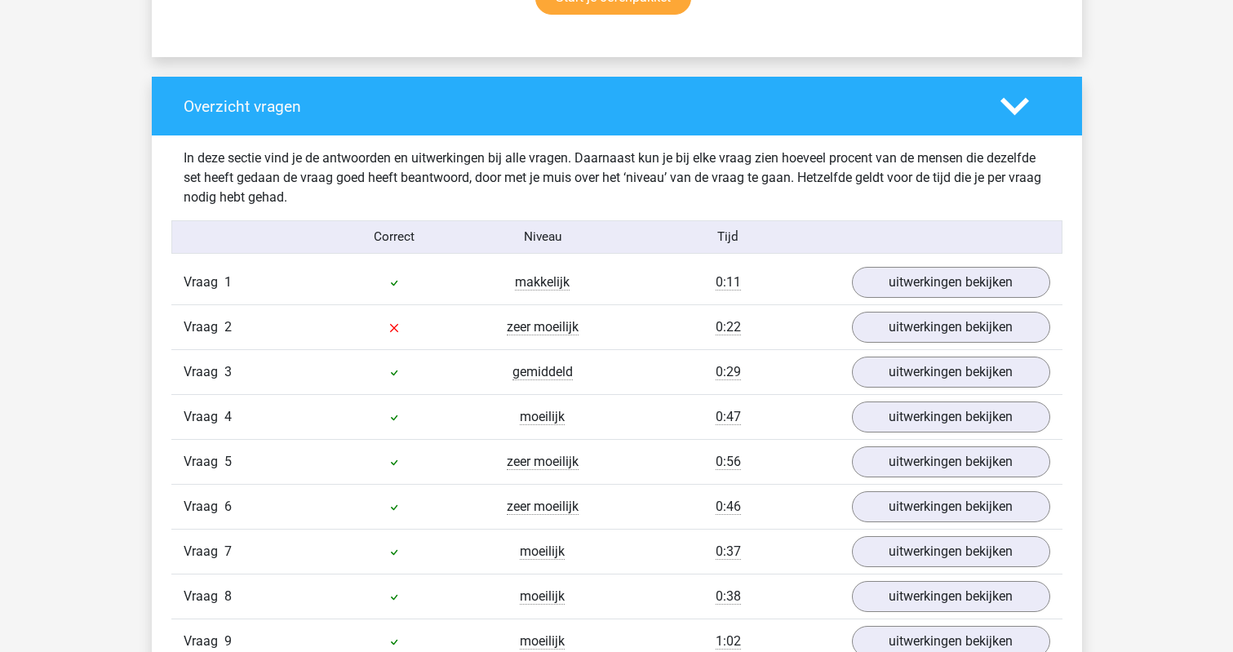
scroll to position [1148, 0]
click at [947, 320] on link "uitwerkingen bekijken" at bounding box center [950, 327] width 228 height 36
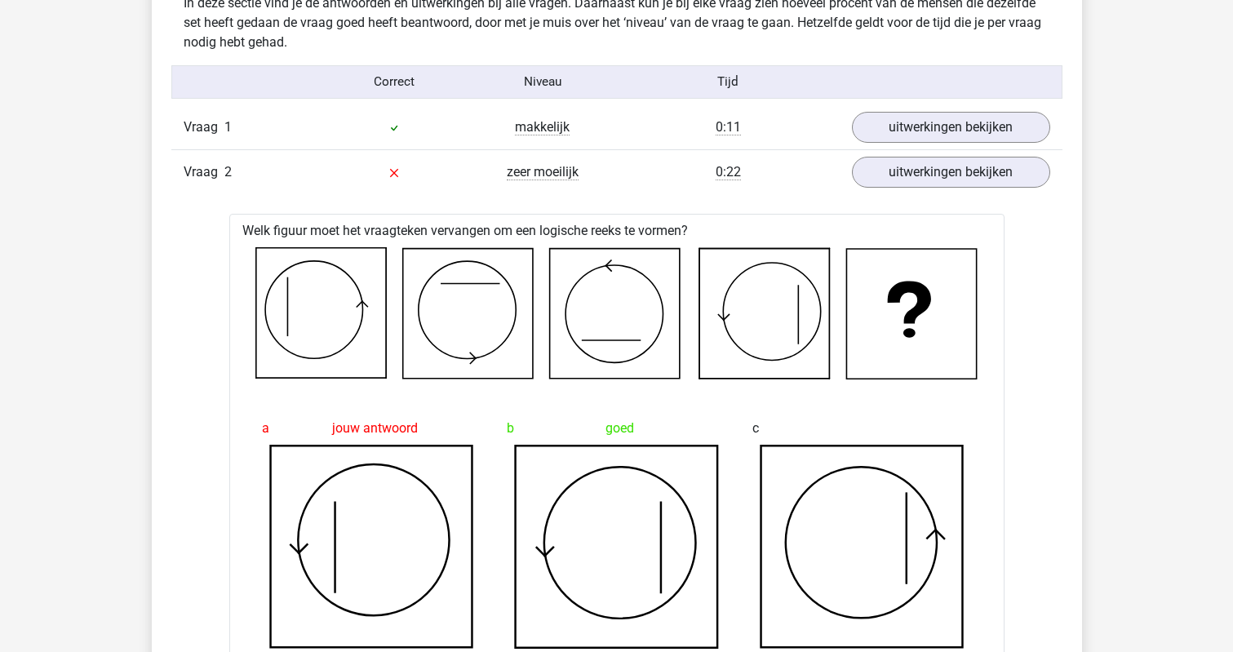
scroll to position [1303, 0]
click at [923, 177] on link "uitwerkingen bekijken" at bounding box center [950, 172] width 228 height 36
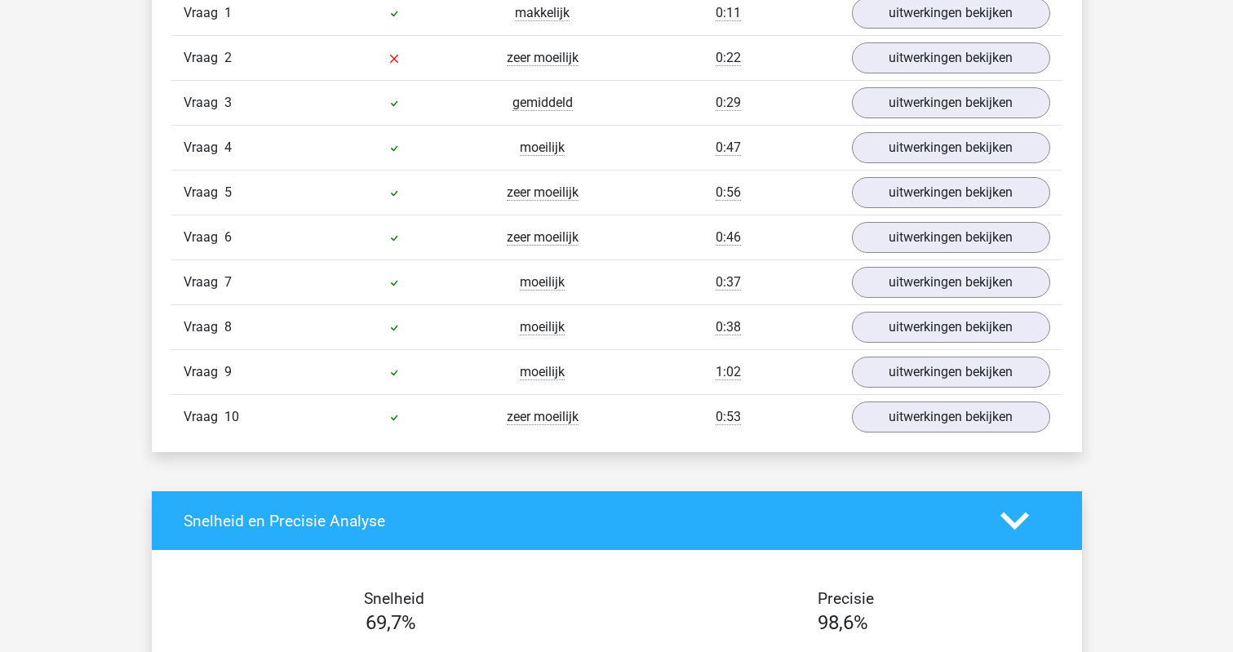
scroll to position [1427, 0]
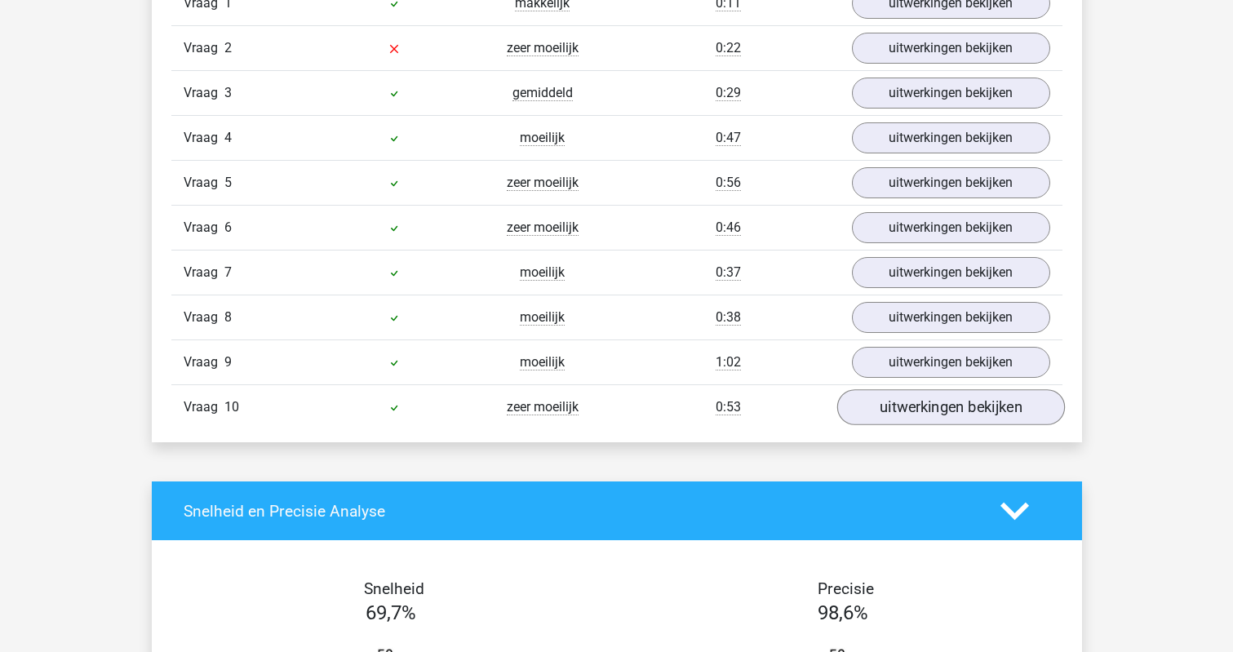
click at [898, 416] on link "uitwerkingen bekijken" at bounding box center [950, 407] width 228 height 36
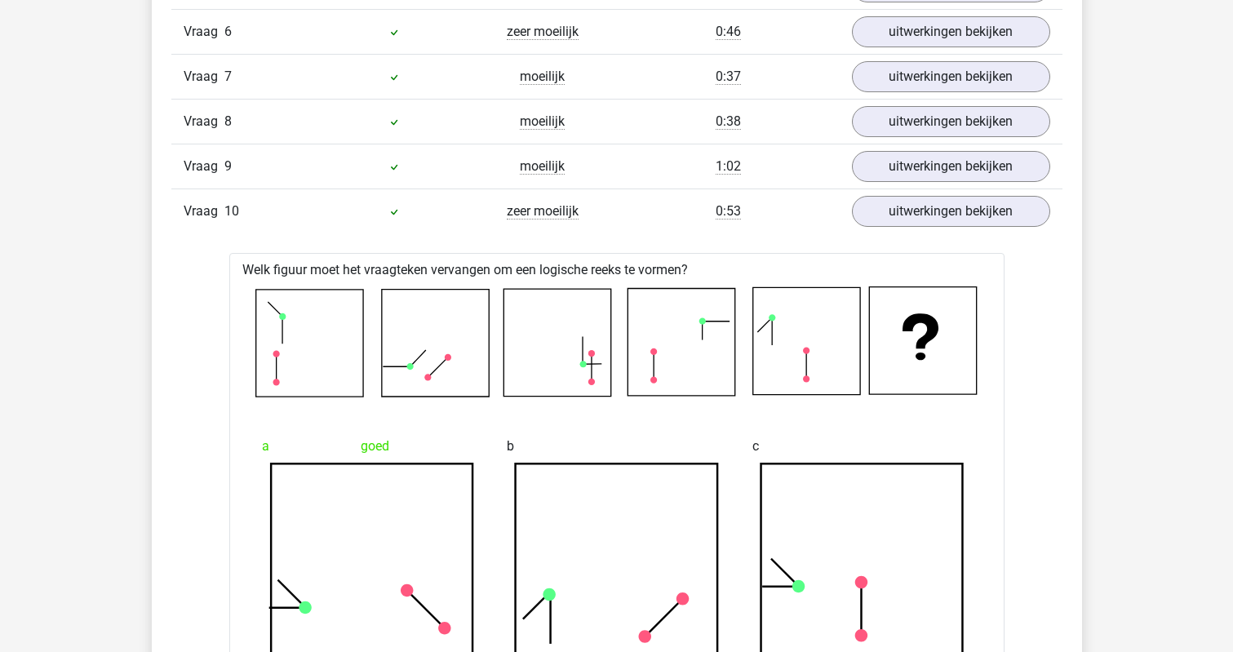
scroll to position [1622, 0]
click at [884, 212] on link "uitwerkingen bekijken" at bounding box center [950, 212] width 228 height 36
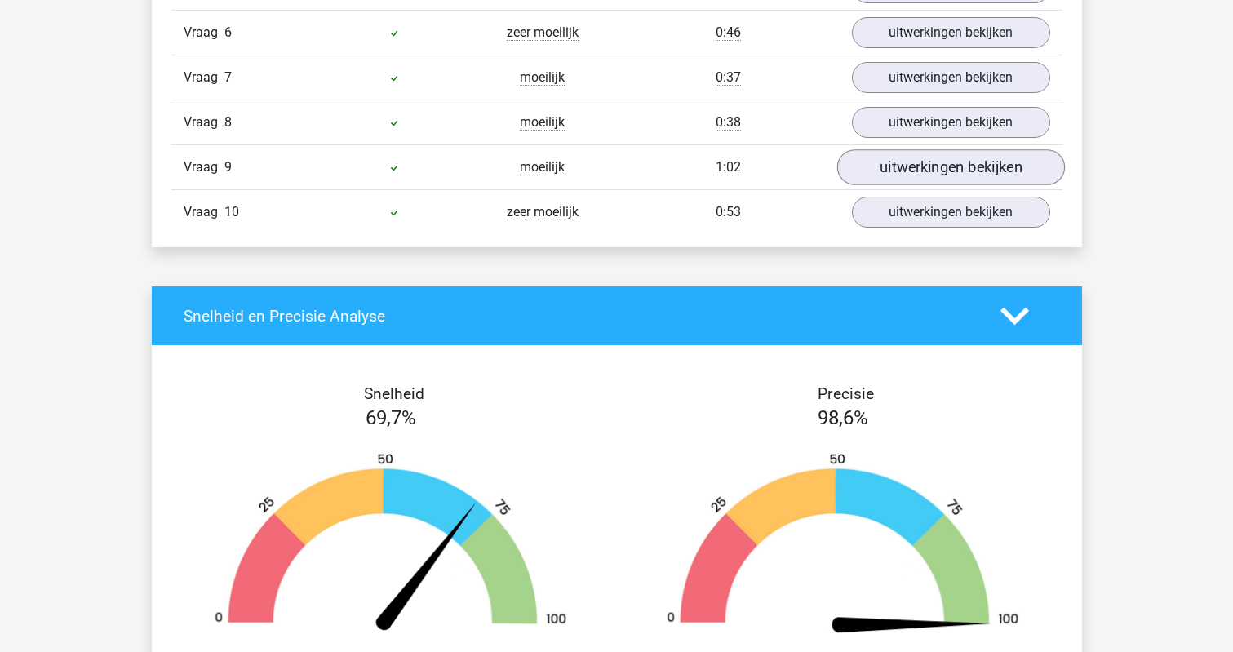
click at [879, 173] on link "uitwerkingen bekijken" at bounding box center [950, 167] width 228 height 36
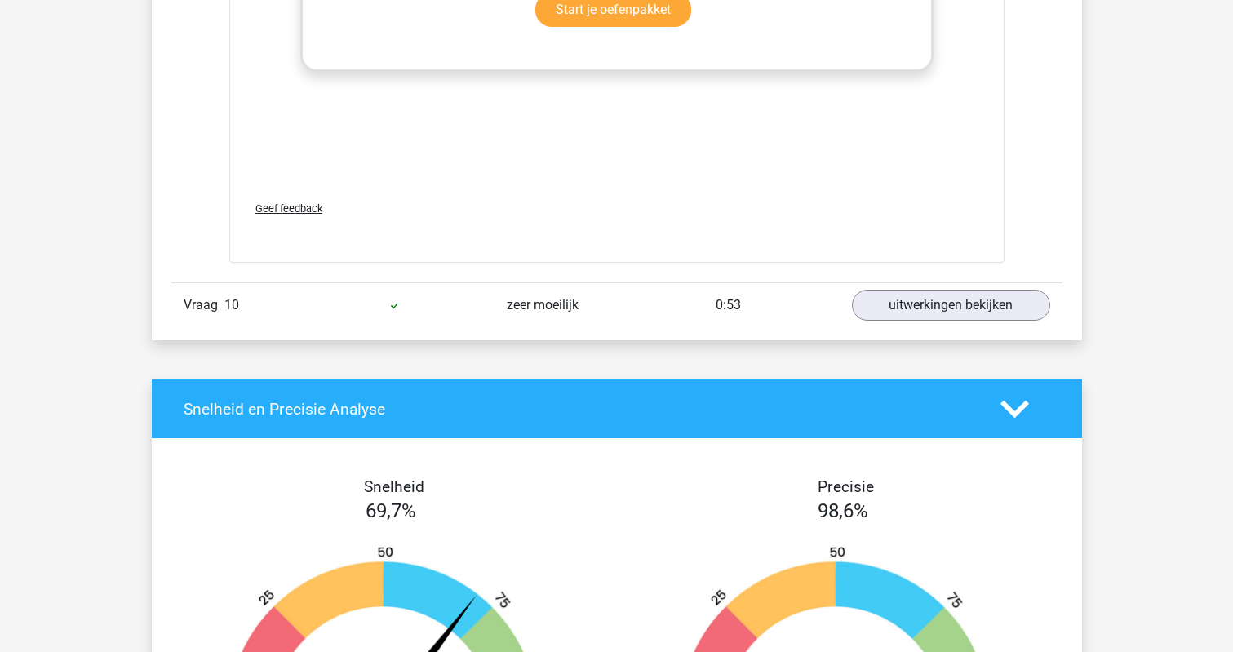
scroll to position [2883, 0]
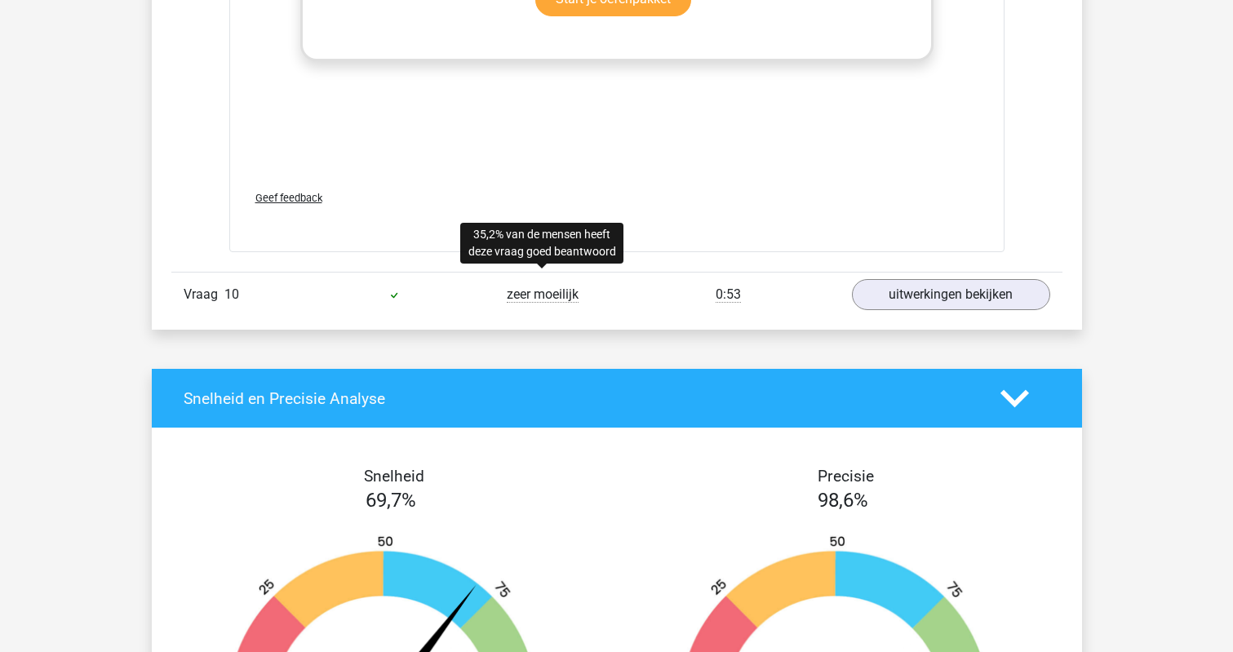
click at [525, 291] on span "zeer moeilijk" at bounding box center [543, 294] width 72 height 16
click at [892, 303] on link "uitwerkingen bekijken" at bounding box center [950, 295] width 228 height 36
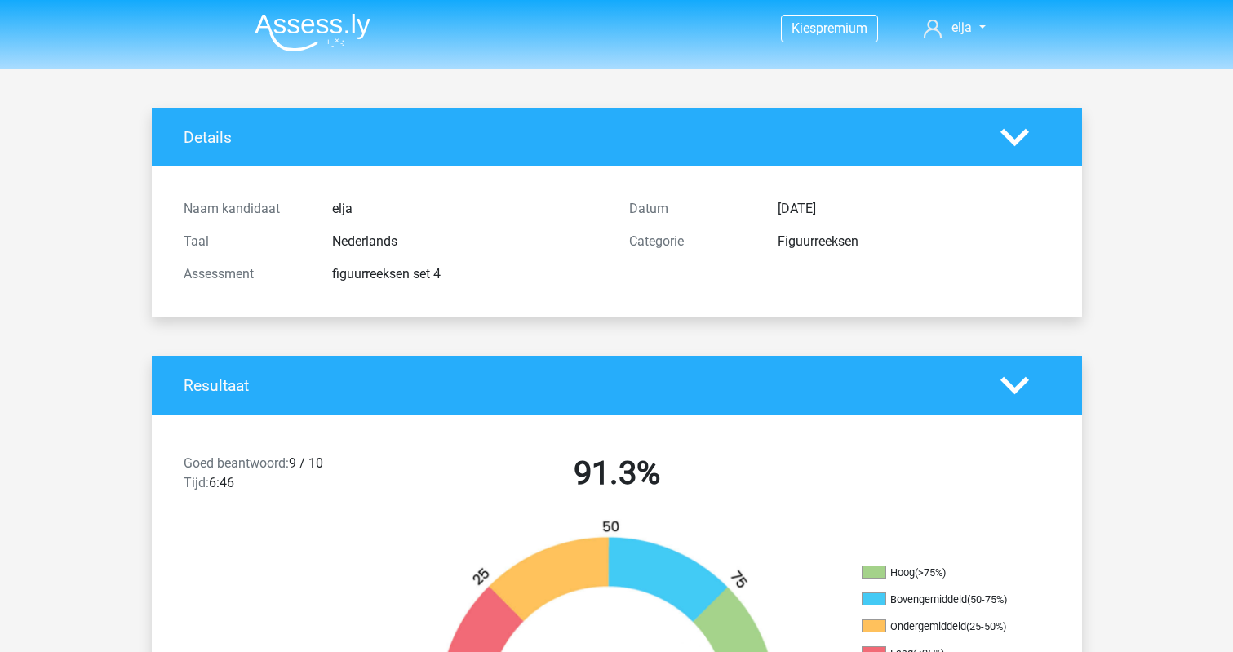
scroll to position [0, 0]
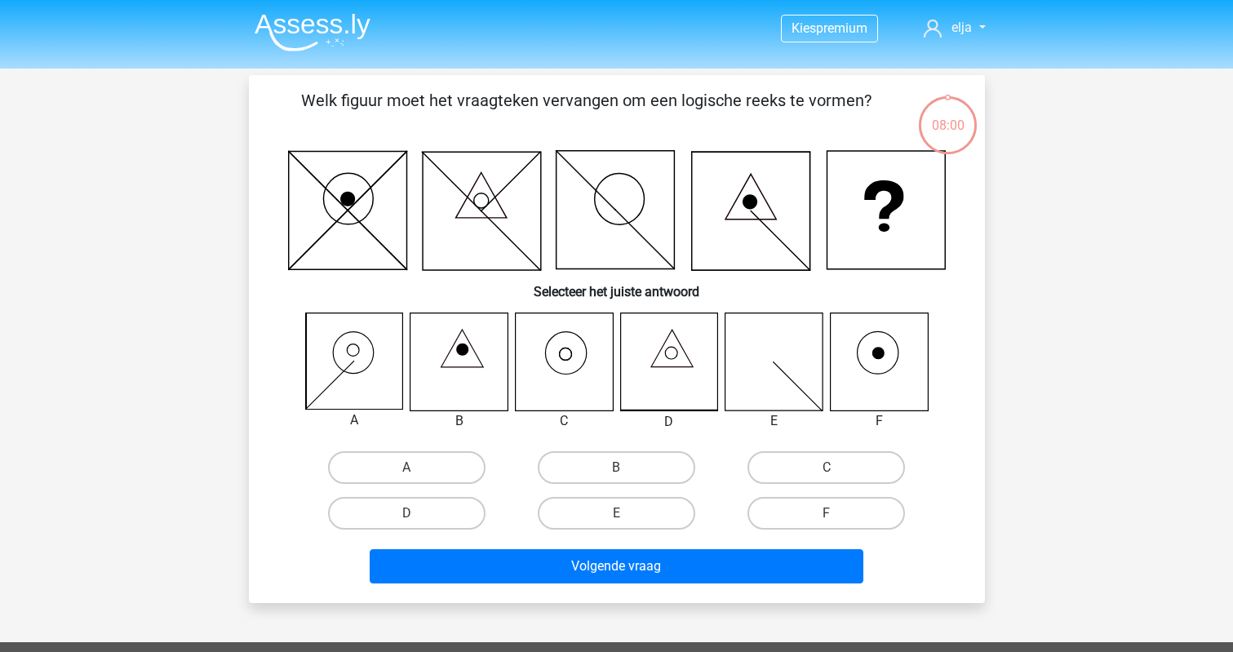
scroll to position [12, 0]
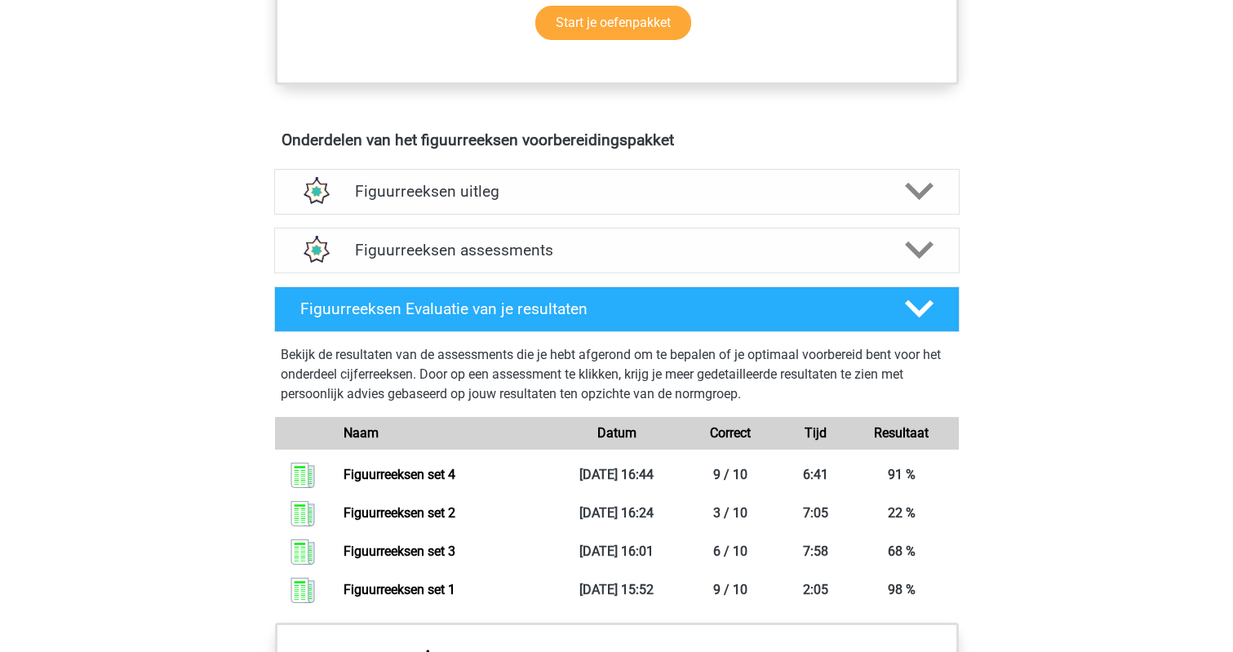
scroll to position [850, 0]
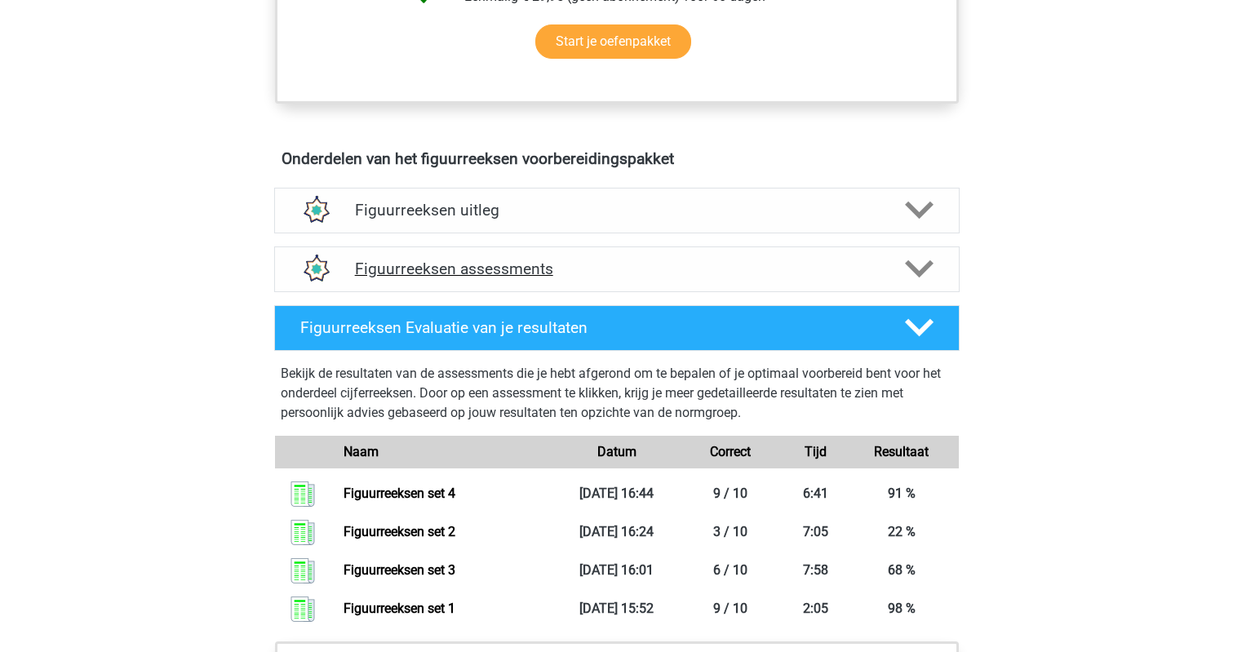
click at [914, 279] on icon at bounding box center [919, 269] width 29 height 29
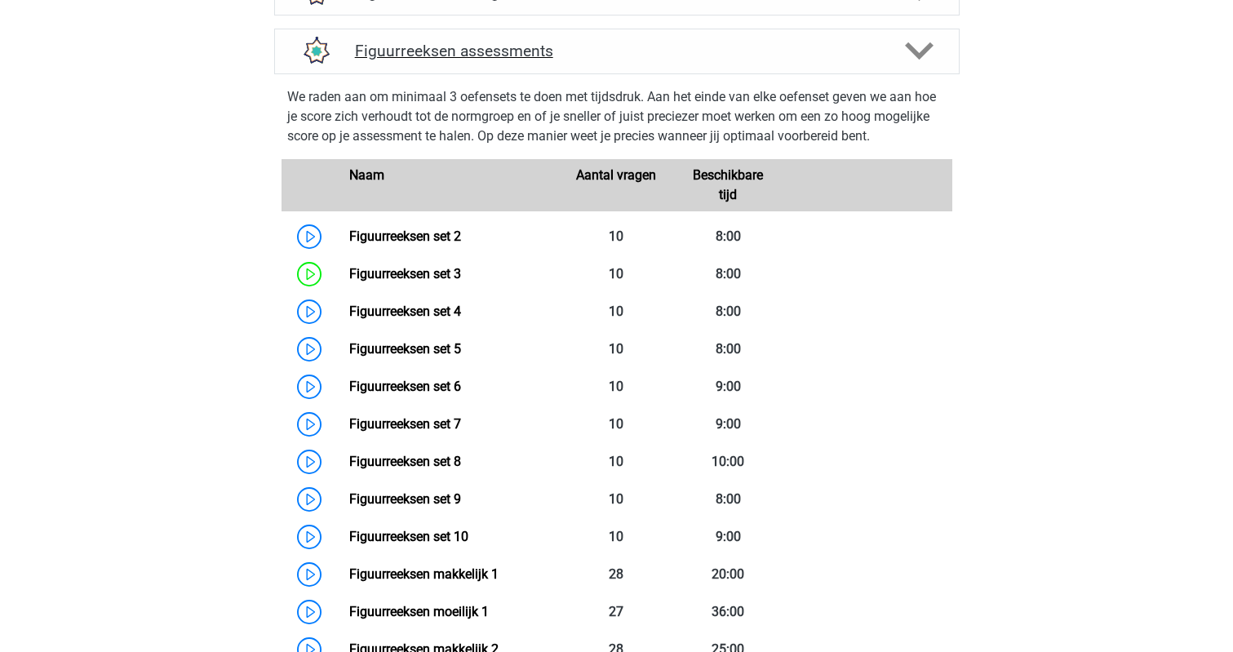
scroll to position [1070, 0]
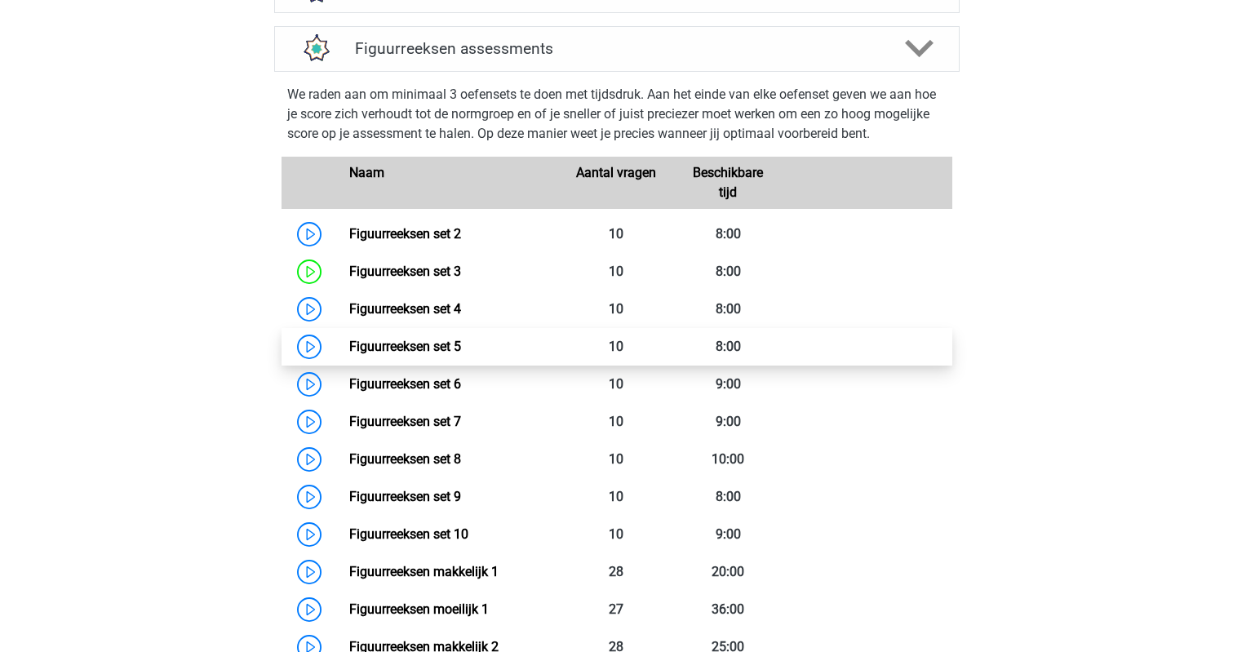
click at [451, 347] on link "Figuurreeksen set 5" at bounding box center [405, 346] width 112 height 15
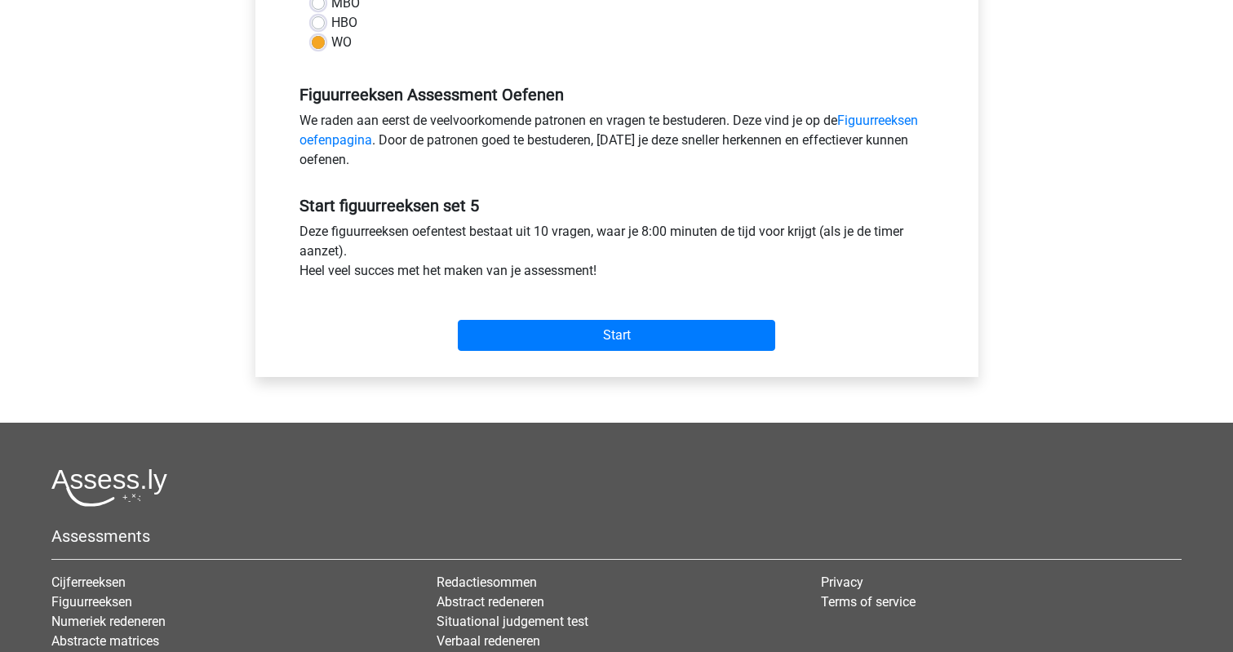
scroll to position [445, 0]
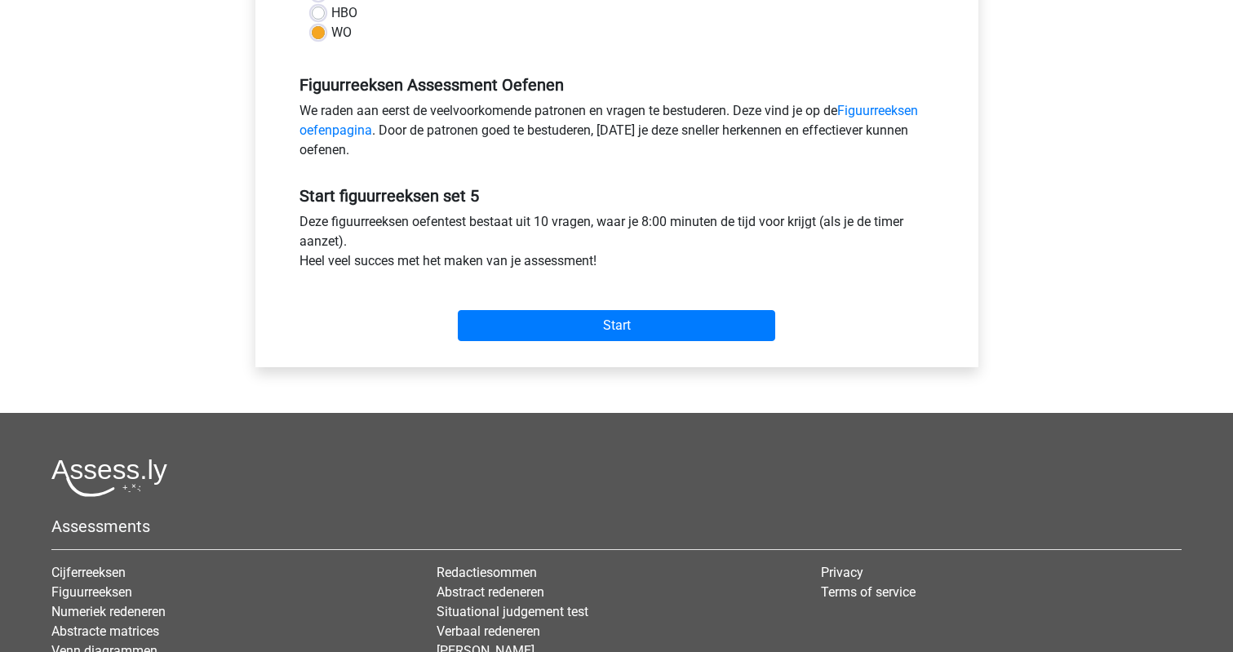
click at [503, 294] on div "Start" at bounding box center [616, 312] width 659 height 57
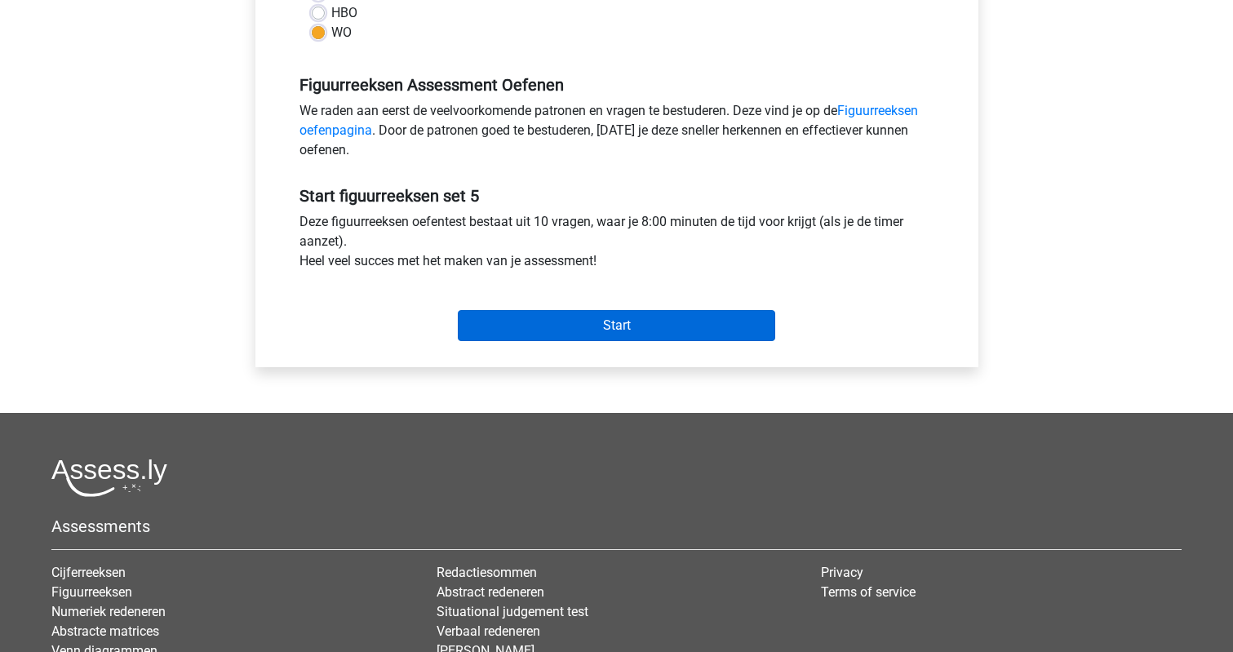
click at [501, 311] on input "Start" at bounding box center [616, 325] width 317 height 31
